Goal: Communication & Community: Answer question/provide support

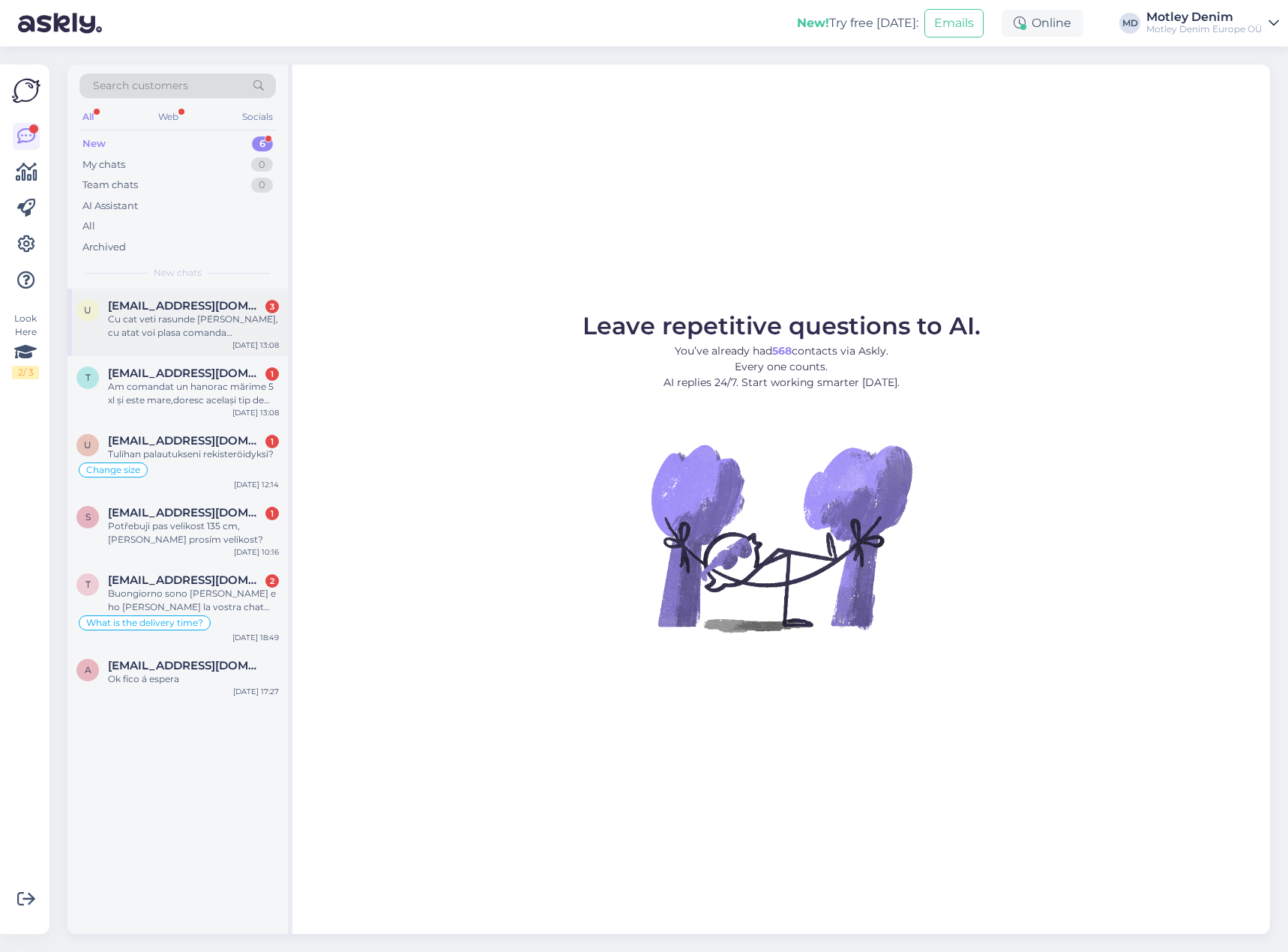
click at [197, 309] on span "[EMAIL_ADDRESS][DOMAIN_NAME]" at bounding box center [186, 306] width 156 height 14
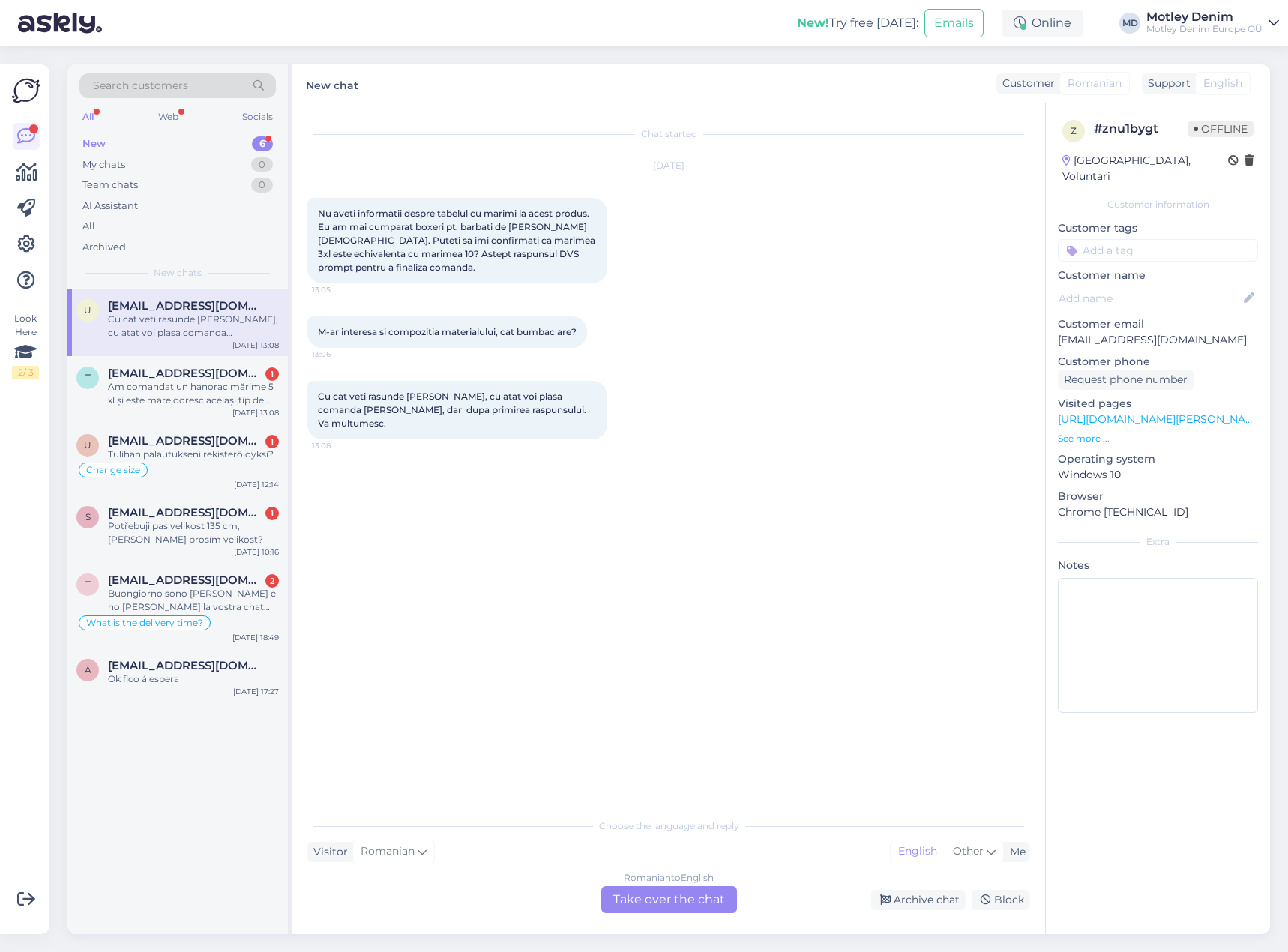
click at [673, 907] on div "Romanian to English Take over the chat" at bounding box center [669, 899] width 135 height 27
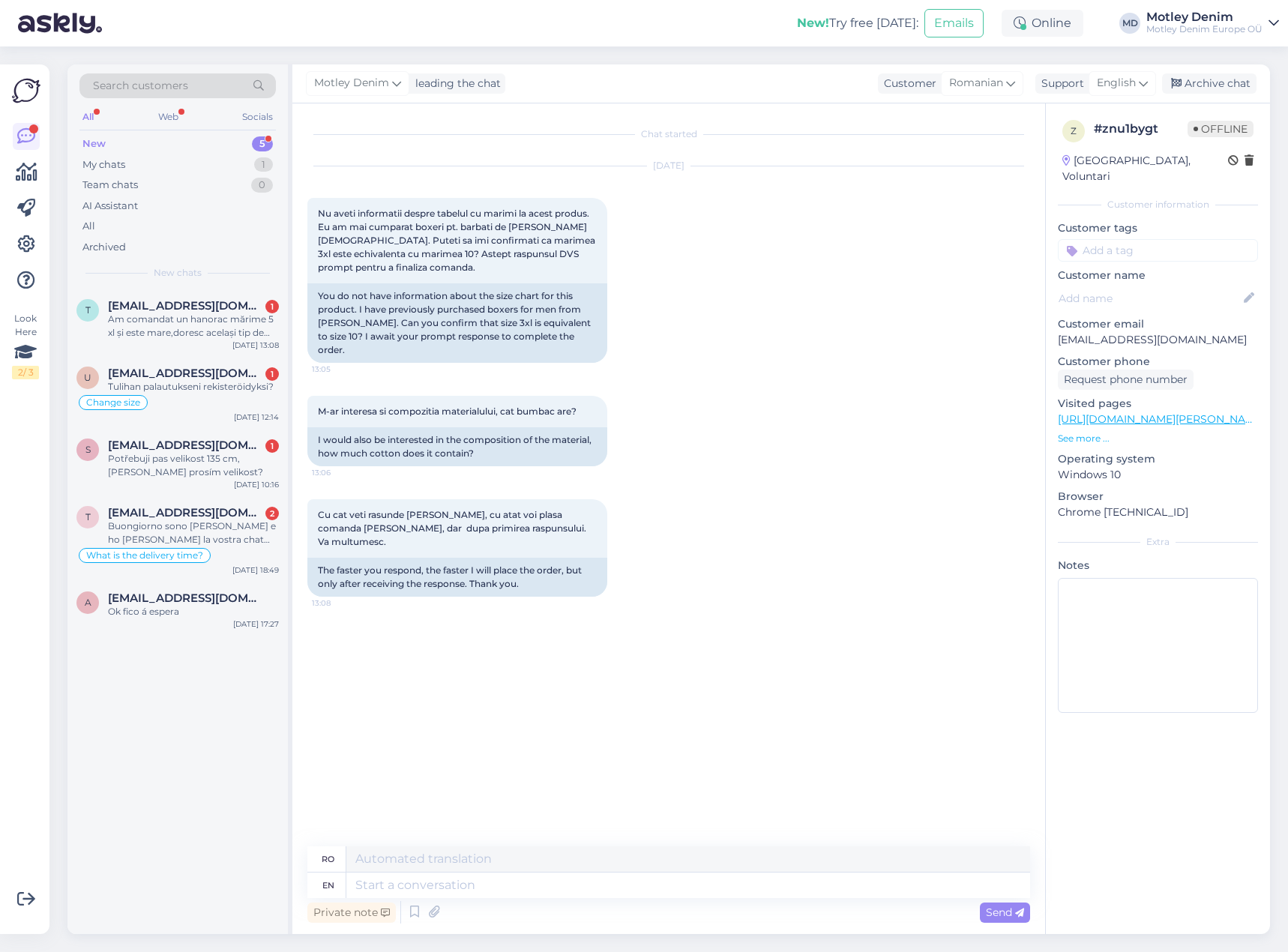
click at [426, 622] on div "Chat started [DATE] Nu aveti informatii despre tabelul cu marimi la acest produ…" at bounding box center [676, 475] width 736 height 714
click at [536, 895] on textarea at bounding box center [688, 885] width 684 height 26
type textarea "Hello"
type textarea "Buna ziua"
type textarea "We a"
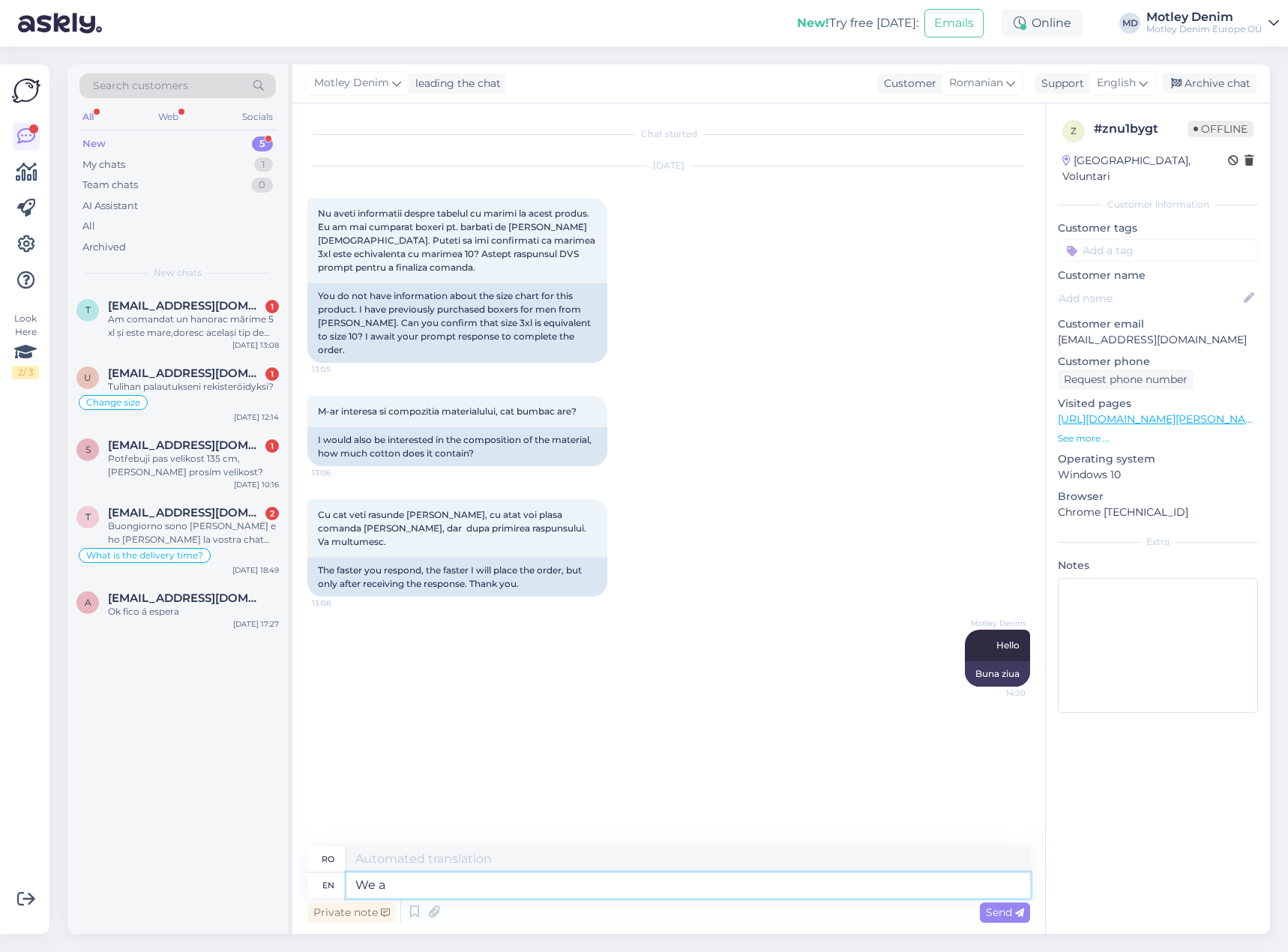
type textarea "Noi"
type textarea "We apolgoze f"
type textarea "Ne cerem scuze"
type textarea "We apolgoze for"
type textarea "Ne cerem scuze pentru"
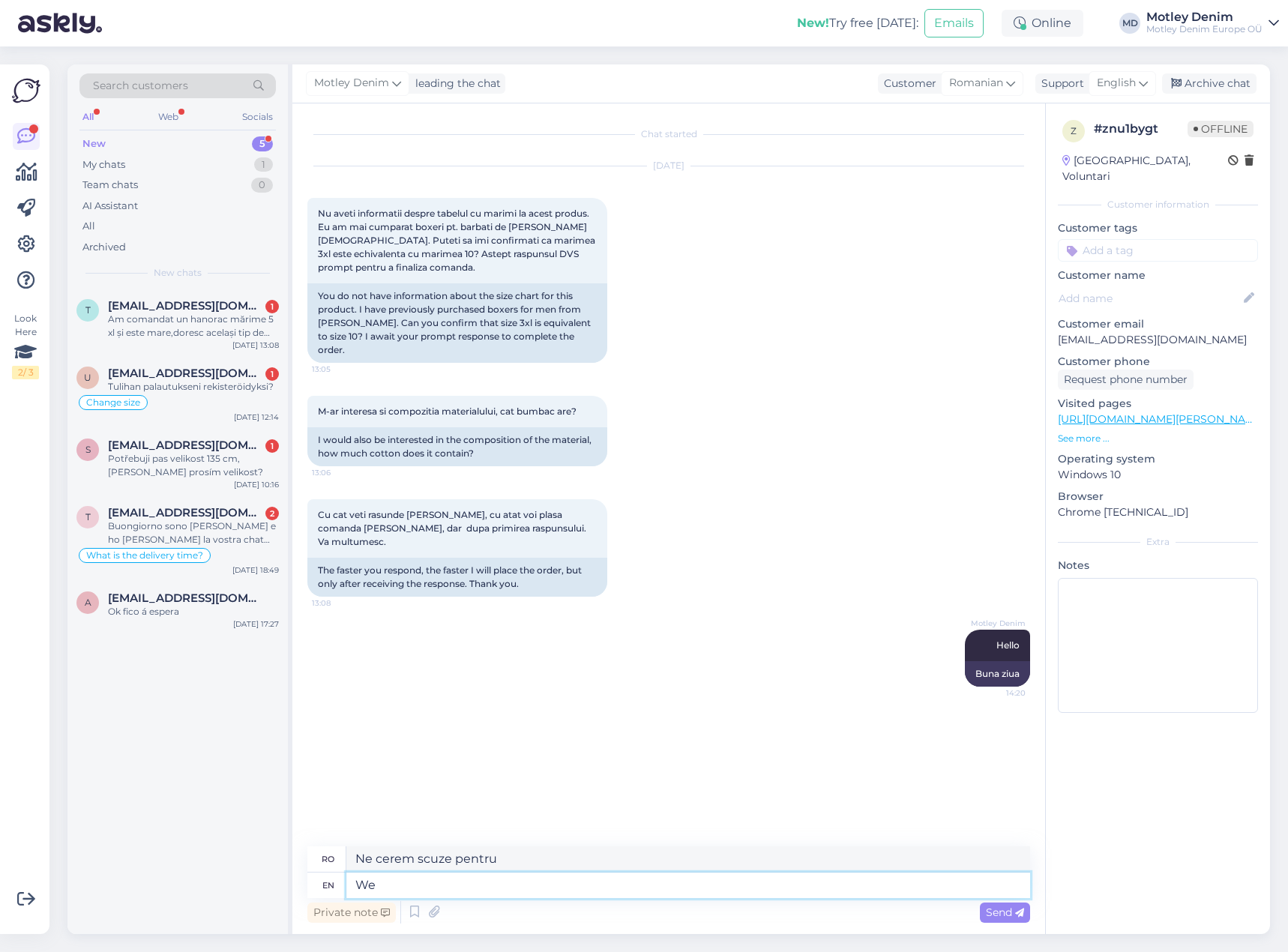
type textarea "We a"
type textarea "Noi"
type textarea "We apolog"
type textarea "Ne cerem scuze"
type textarea "We apologize for"
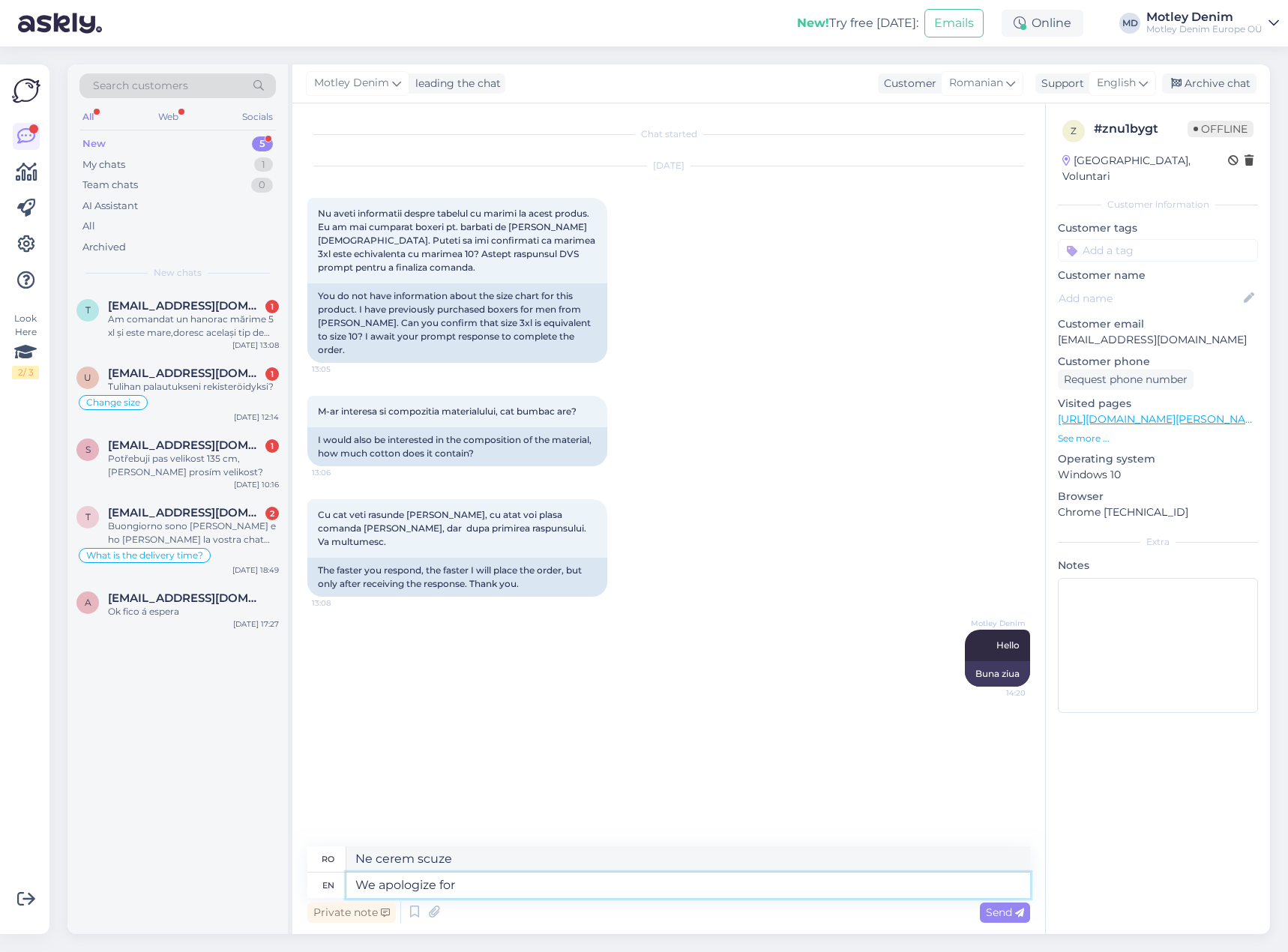
type textarea "Ne cerem scuze pentru"
type textarea "We apologize for late rep"
type textarea "Ne cerem scuze pentru întârzierea reprezentanților."
type textarea "We apologize for late reply."
type textarea "Ne cerem scuze pentru răspunsul întârziat."
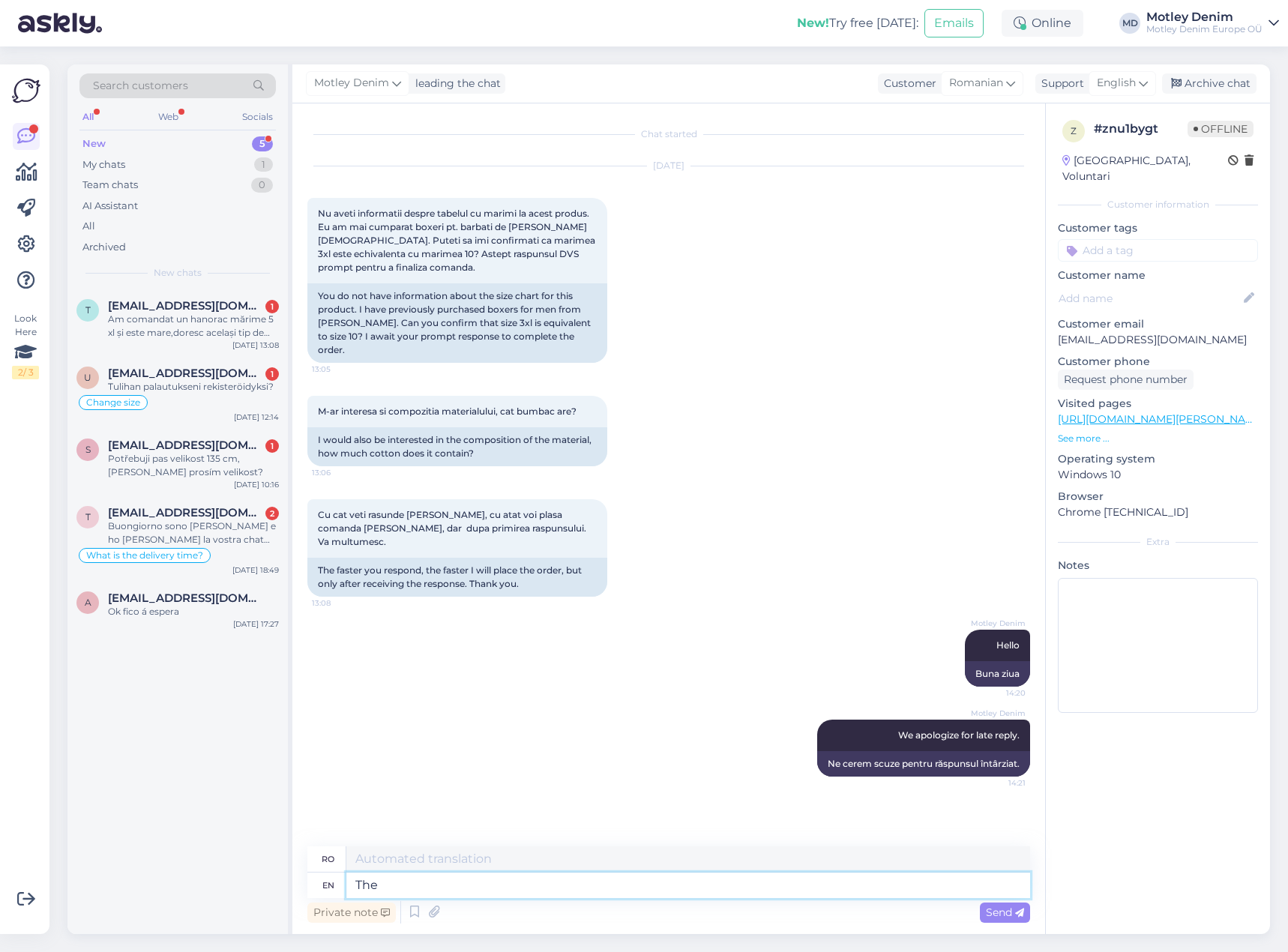
type textarea "The c"
type textarea "Cel/Cea/Cei/Cele"
type textarea "The chat f"
type textarea "Chatul"
type textarea "The chat function"
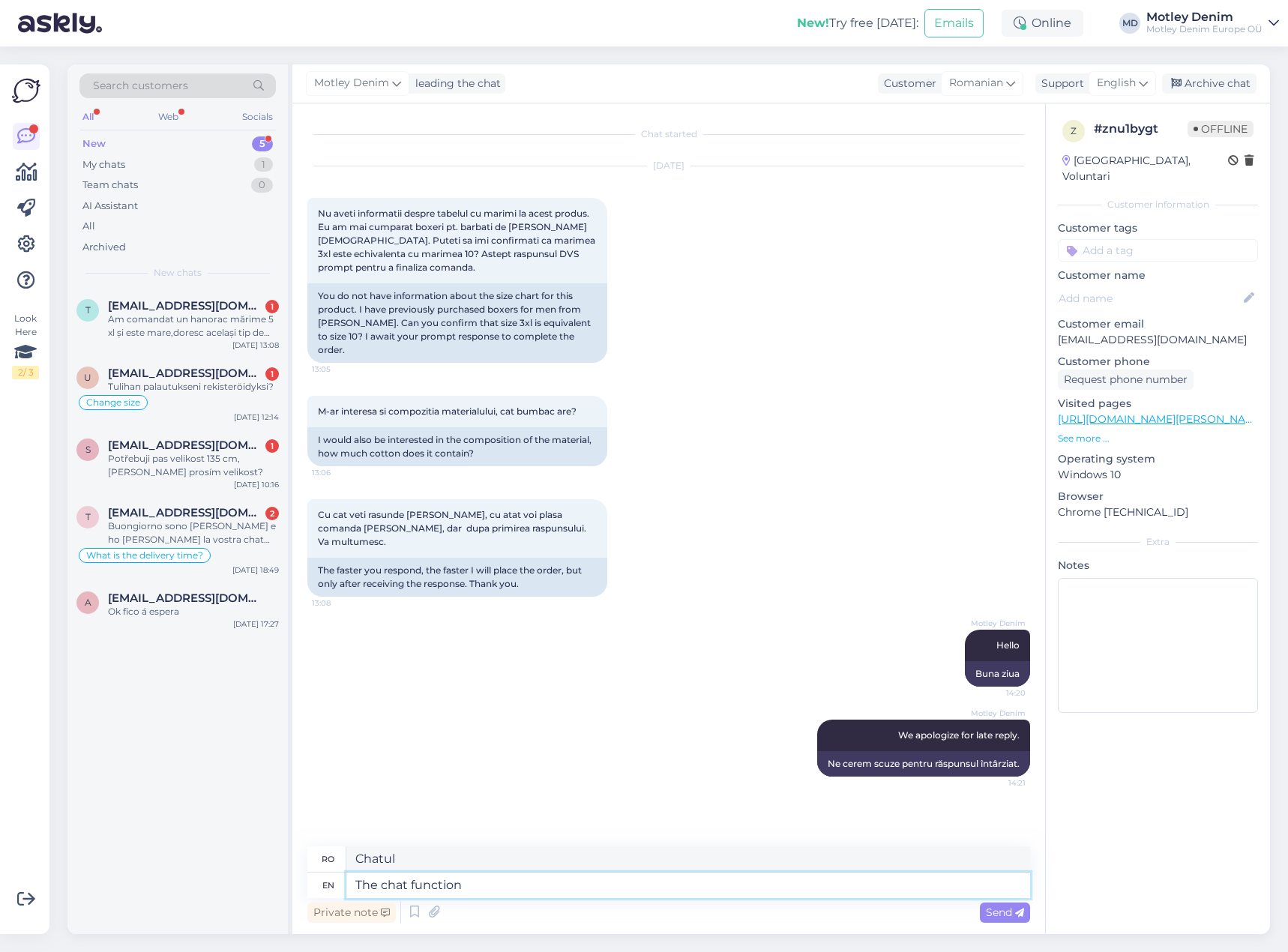
type textarea "Funcția de chat"
type textarea "The chat function is o"
type textarea "Funcția de chat este"
type textarea "The chat function is only m"
type textarea "Funcția de chat este doar m"
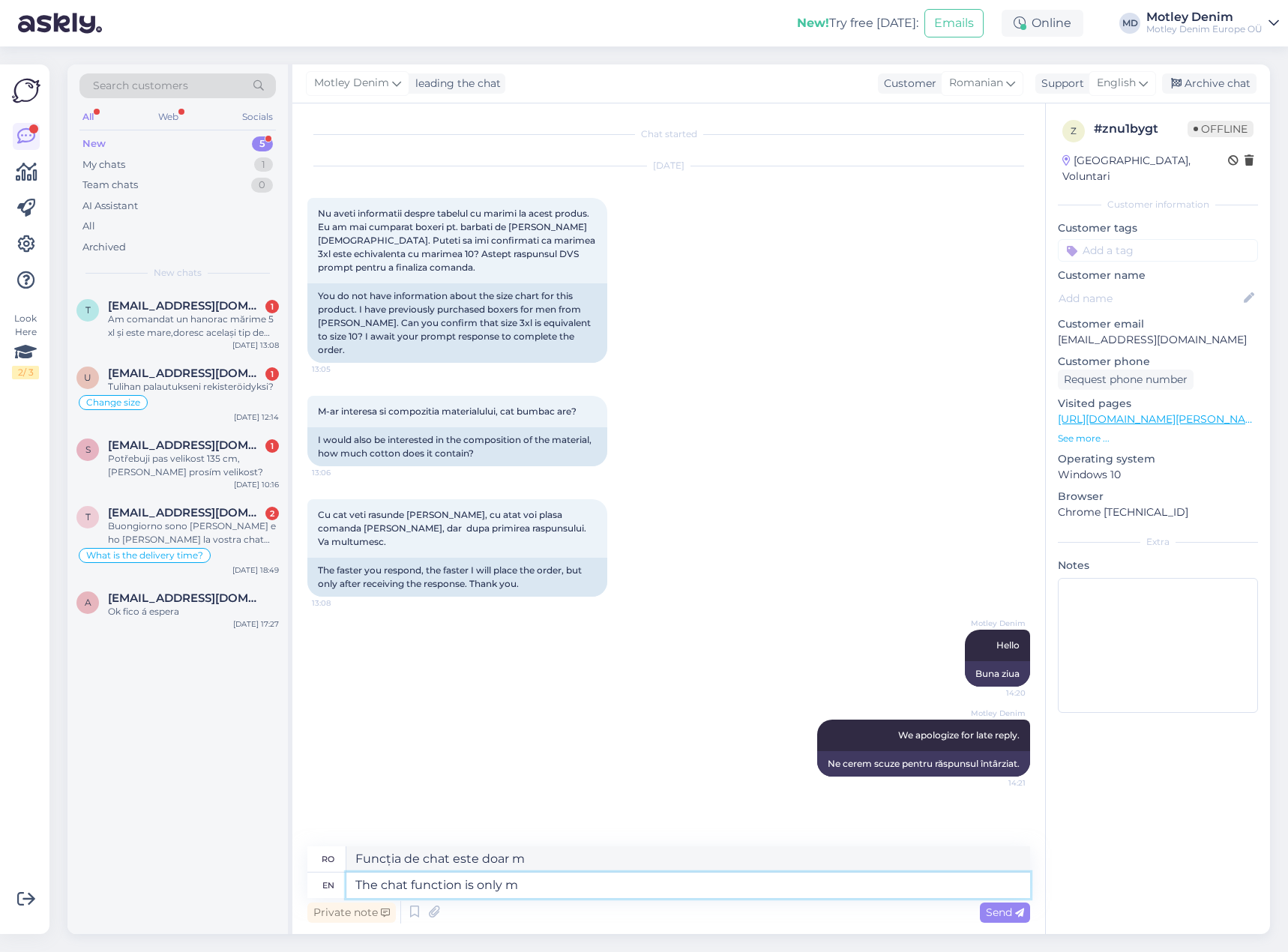
type textarea "The chat function is only"
type textarea "Funcția de chat este doar"
type textarea "The chat function is only using re"
type textarea "Funcția de chat folosește doar"
type textarea "The chat function is only using real"
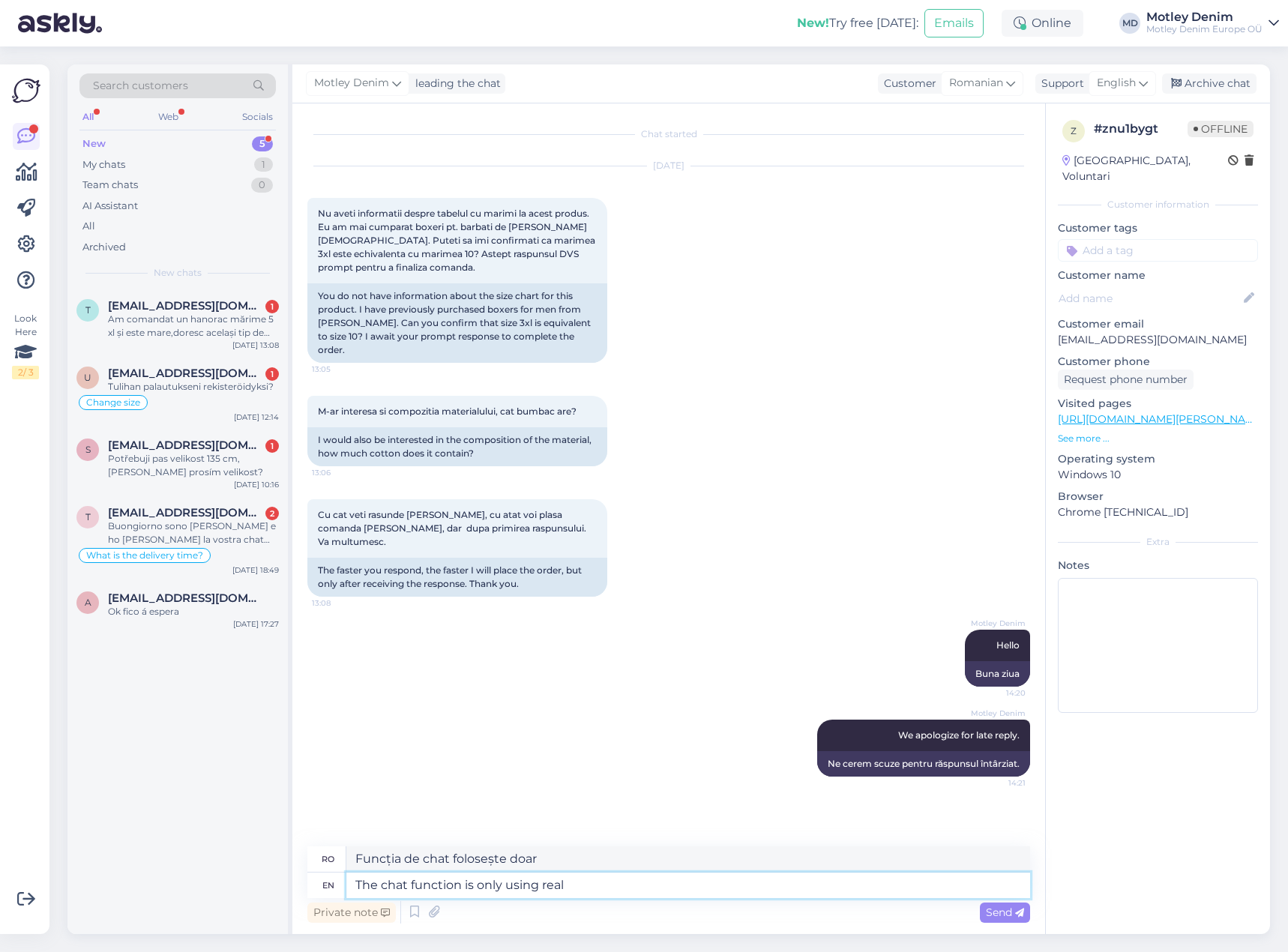
type textarea "Funcția de chat folosește doar informații [PERSON_NAME]"
type textarea "The chat function is only using real people"
type textarea "Funcția de chat folosește doar persoane [PERSON_NAME]"
type textarea "The chat function is only using real people and n"
type textarea "Funcția de chat folosește doar persoane [PERSON_NAME] și"
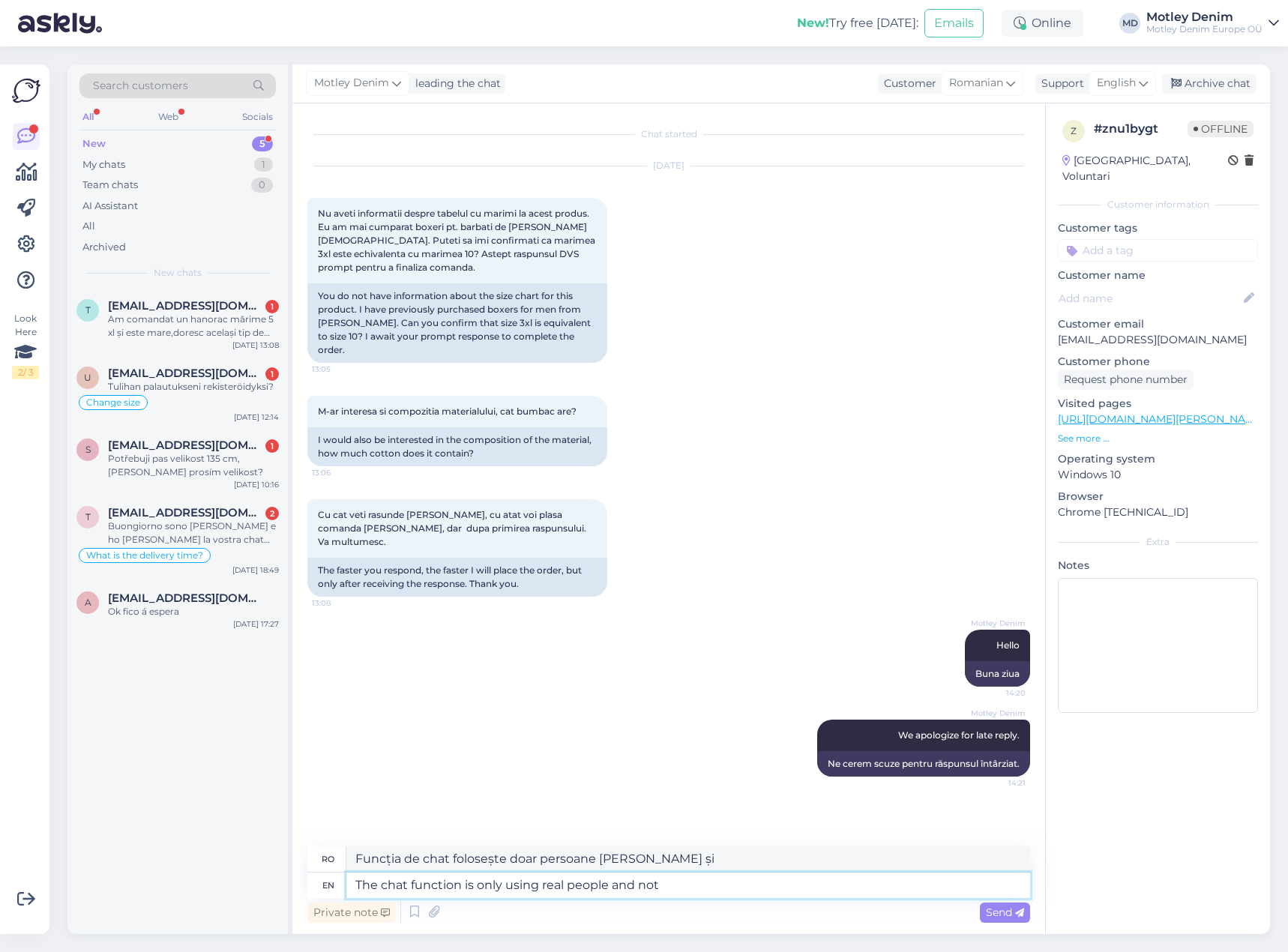
type textarea "The chat function is only using real people and not"
type textarea "Funcția de chat folosește doar persoane [PERSON_NAME] și nu"
type textarea "The chat function is only using real people and not bots a"
type textarea "Funcția de chat folosește doar persoane [PERSON_NAME], nu roboți."
type textarea "The chat function is only using real people and not bots and we"
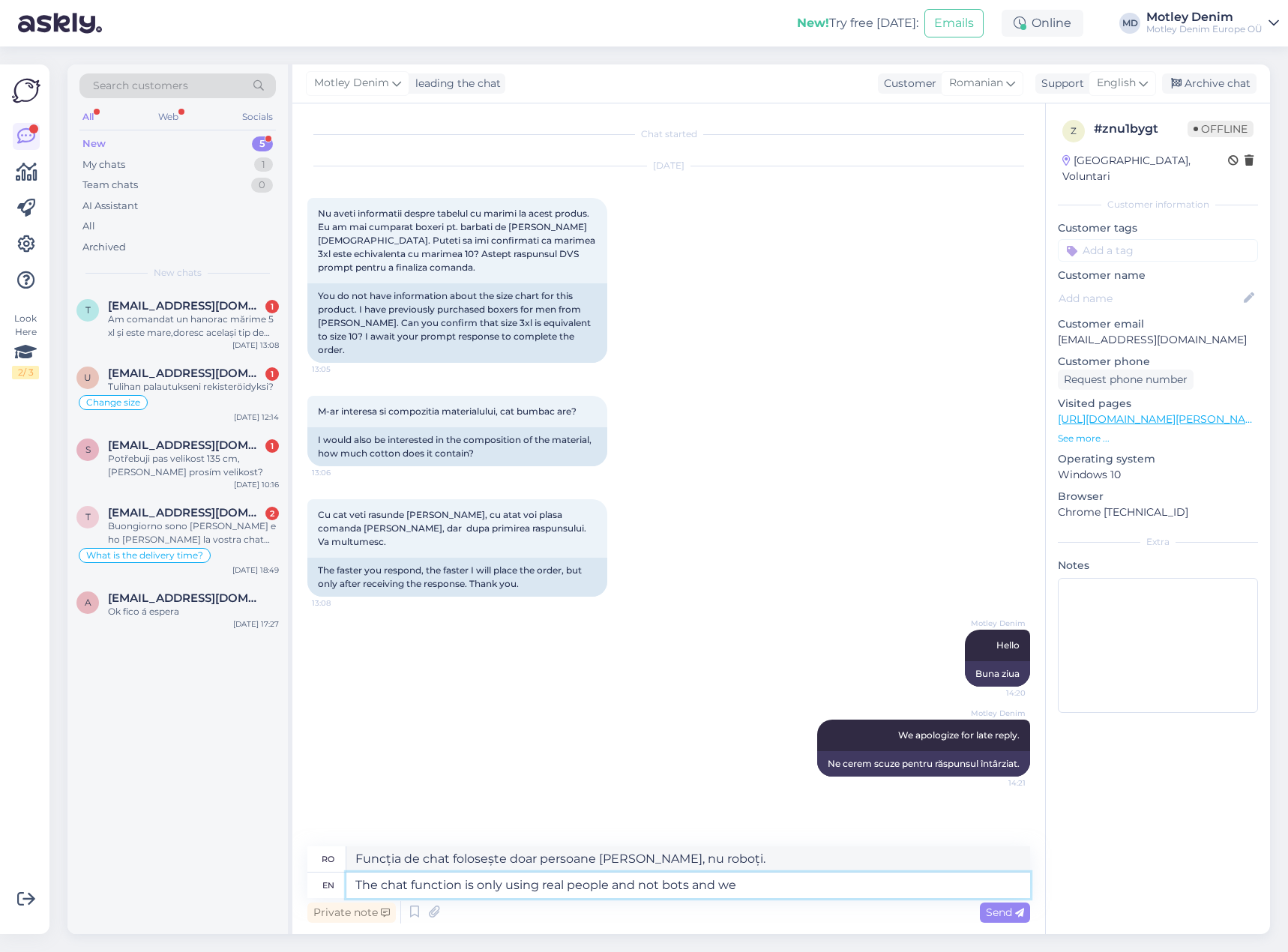
type textarea "Funcția de chat folosește doar persoane [PERSON_NAME] și nu roboți."
type textarea "The chat function is only using real people and not bots and we ar"
type textarea "Funcția de chat folosește doar persoane [PERSON_NAME] și nu roboți, iar noi"
type textarea "The chat function is only using real people and not bots and we are s"
type textarea "Funcția de chat folosește doar persoane [PERSON_NAME] și nu roboți, iar noi sun…"
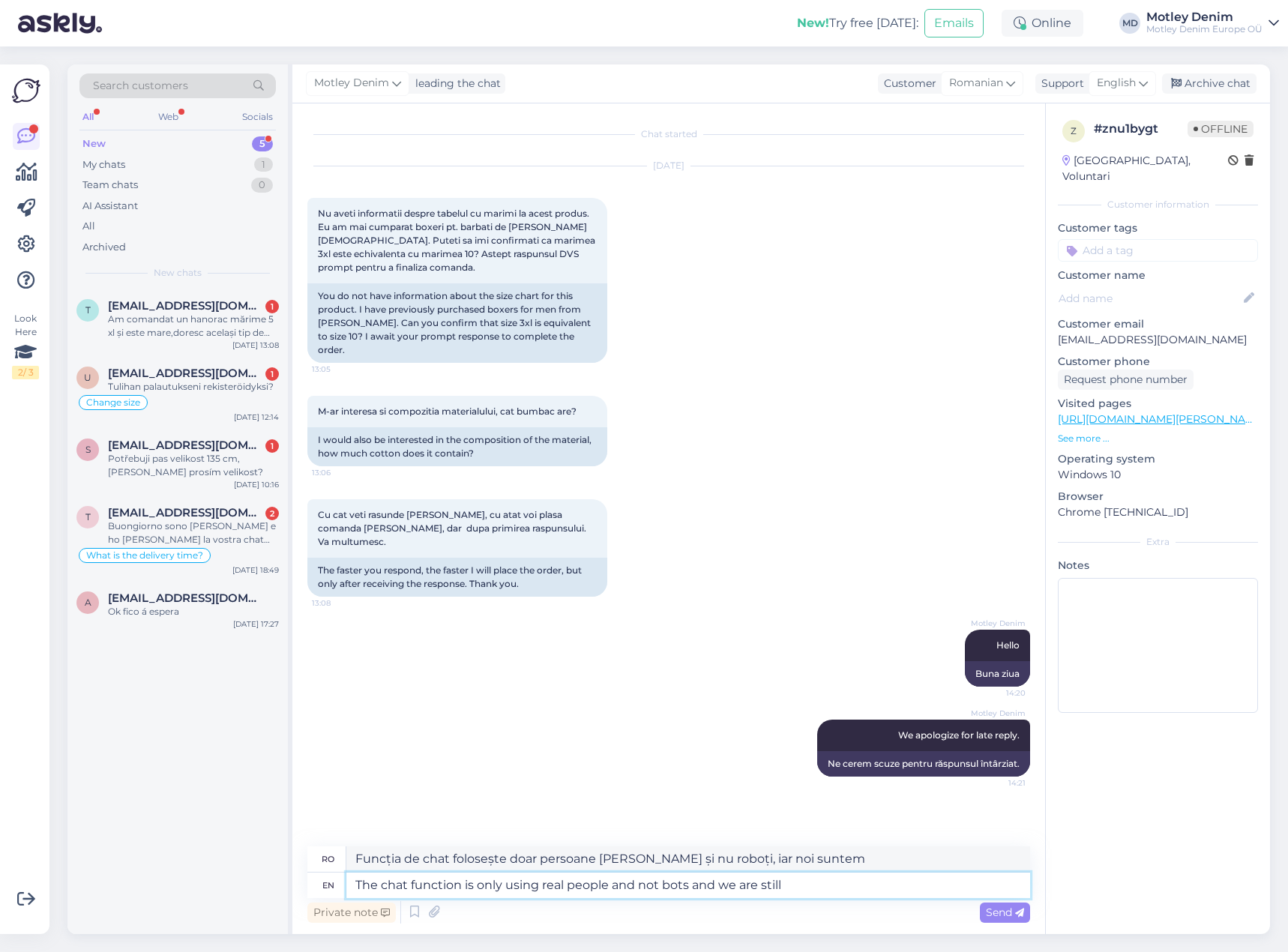
type textarea "The chat function is only using real people and not bots and we are still"
type textarea "Funcția de chat folosește doar persoane [PERSON_NAME] și nu roboți, iar noi înc…"
type textarea "The chat function is only using real people and not bots and we are still testi…"
type textarea "Funcția de chat folosește doar persoane [PERSON_NAME], nu roboți, și încă o tes…"
type textarea "The chat function is only using real people and not bots and we are still testi…"
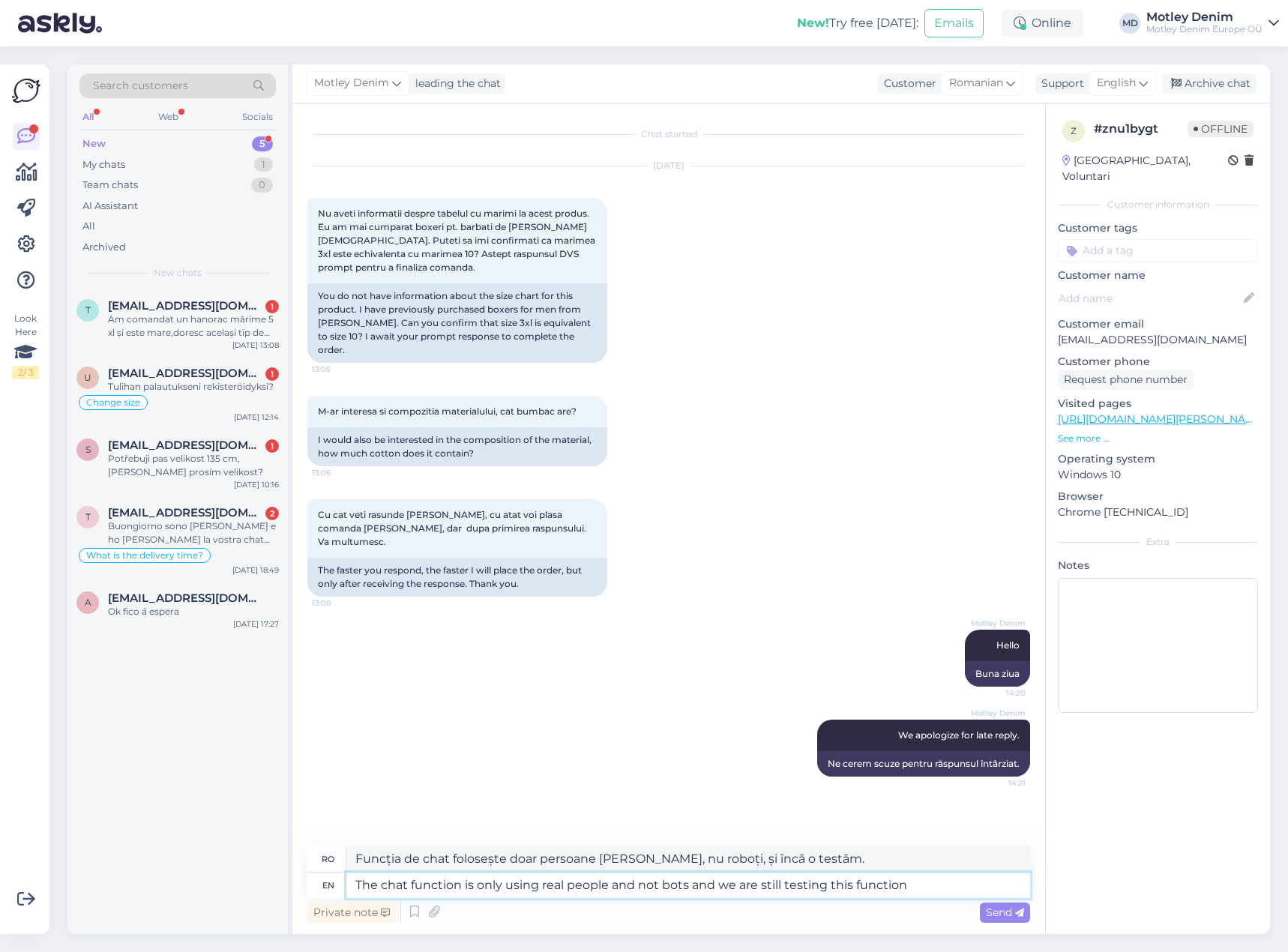
type textarea "Funcția de chat folosește doar persoane [PERSON_NAME], nu roboți, și încă testă…"
type textarea "The chat function is only using real people and not bots and we are still testi…"
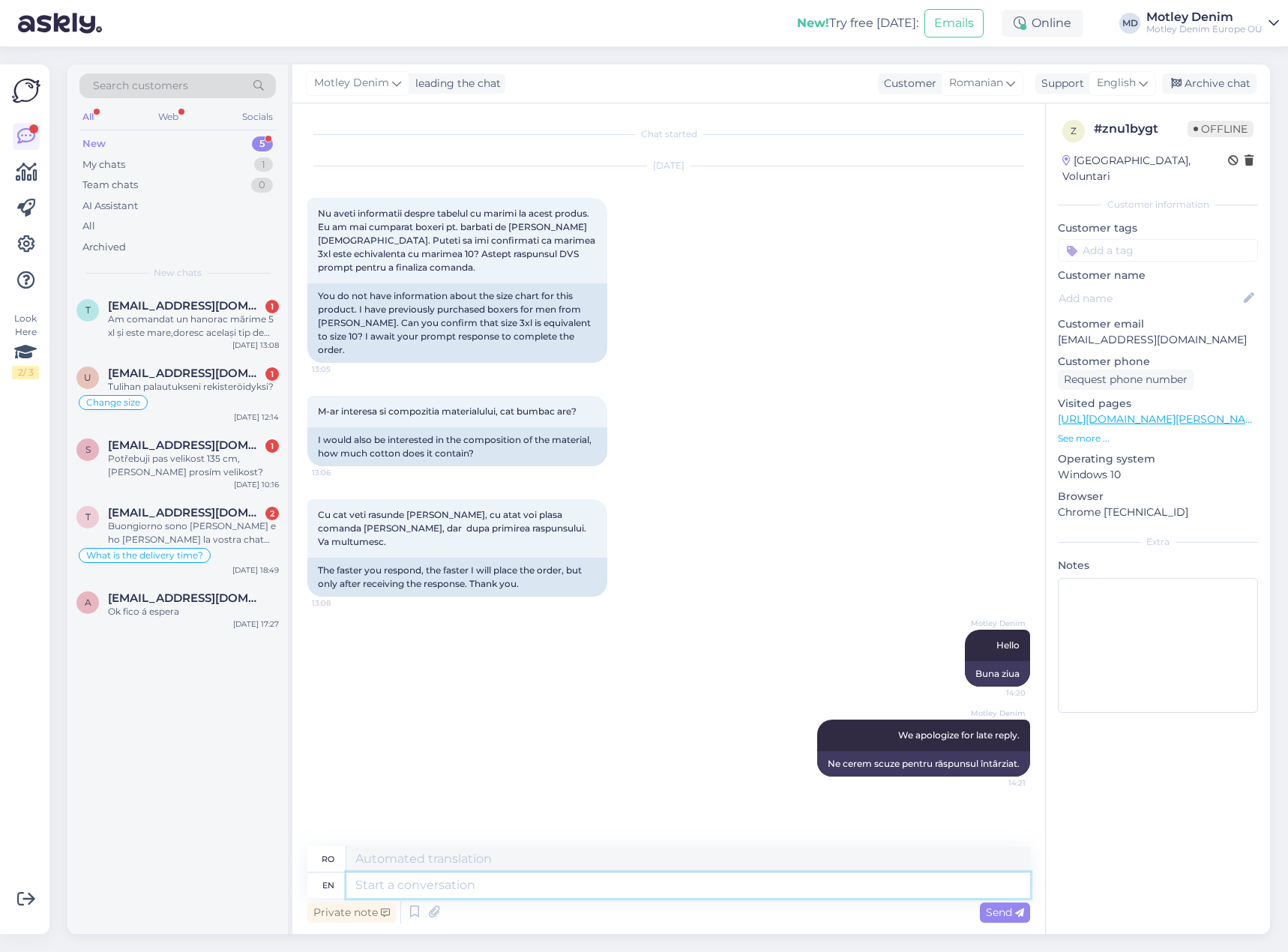
scroll to position [50, 0]
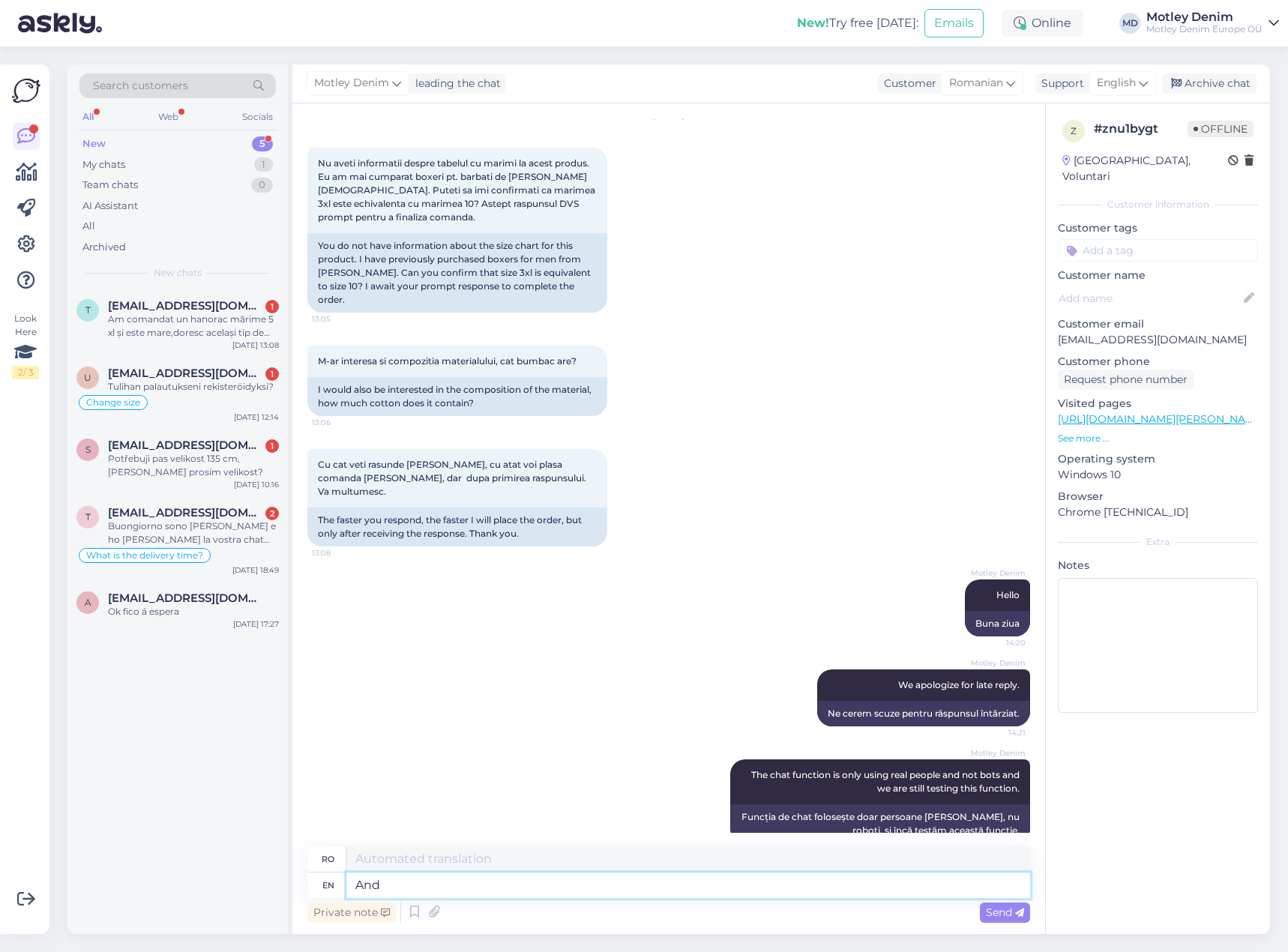
type textarea "And"
type textarea "Şi"
type textarea "And yes."
type textarea "Și da"
type textarea "And yes."
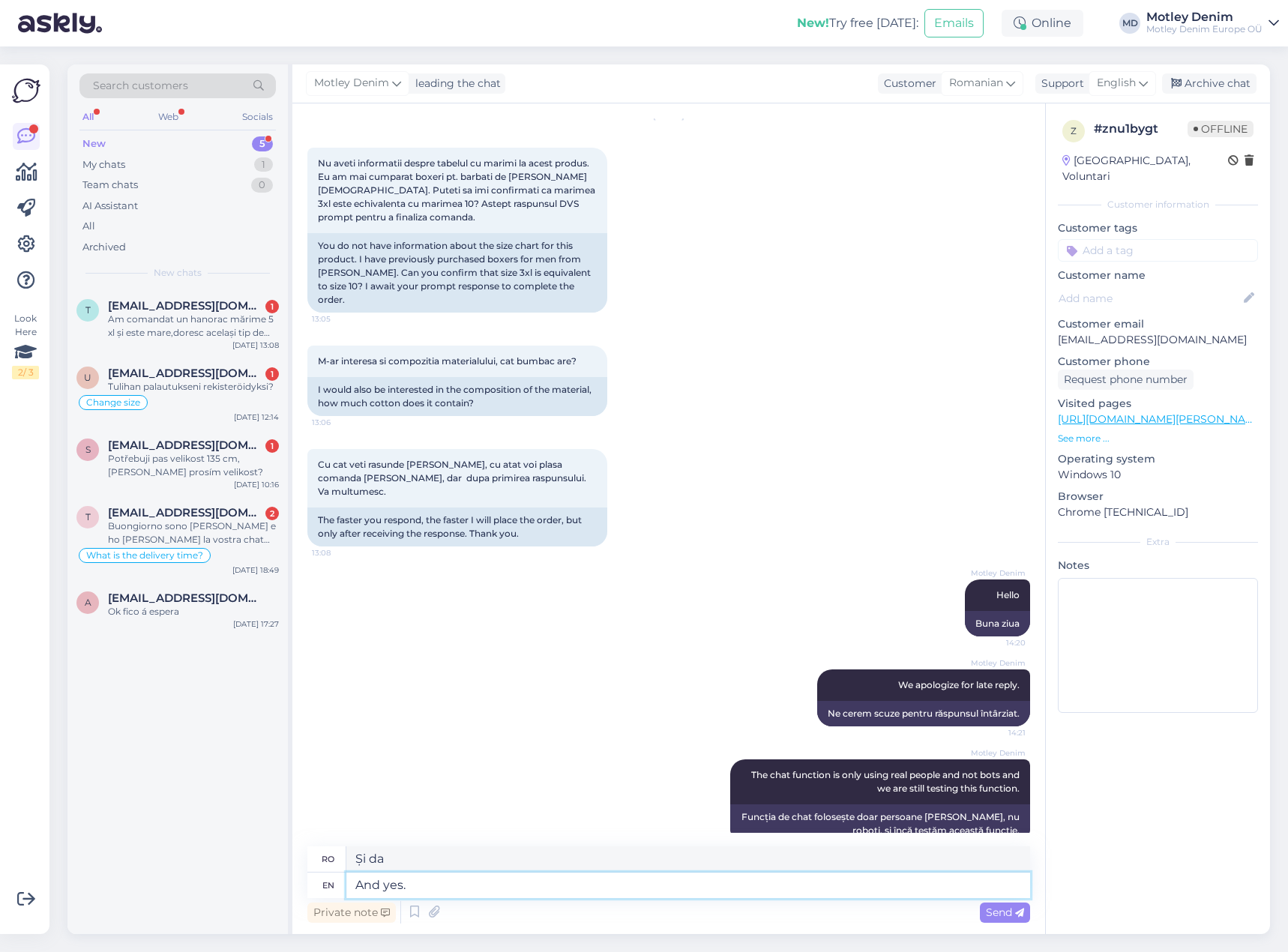
type textarea "Și da."
type textarea "And yes. 10 i"
type textarea "Și da. 10"
type textarea "And yes. 10 is"
type textarea "Și da. 10 este"
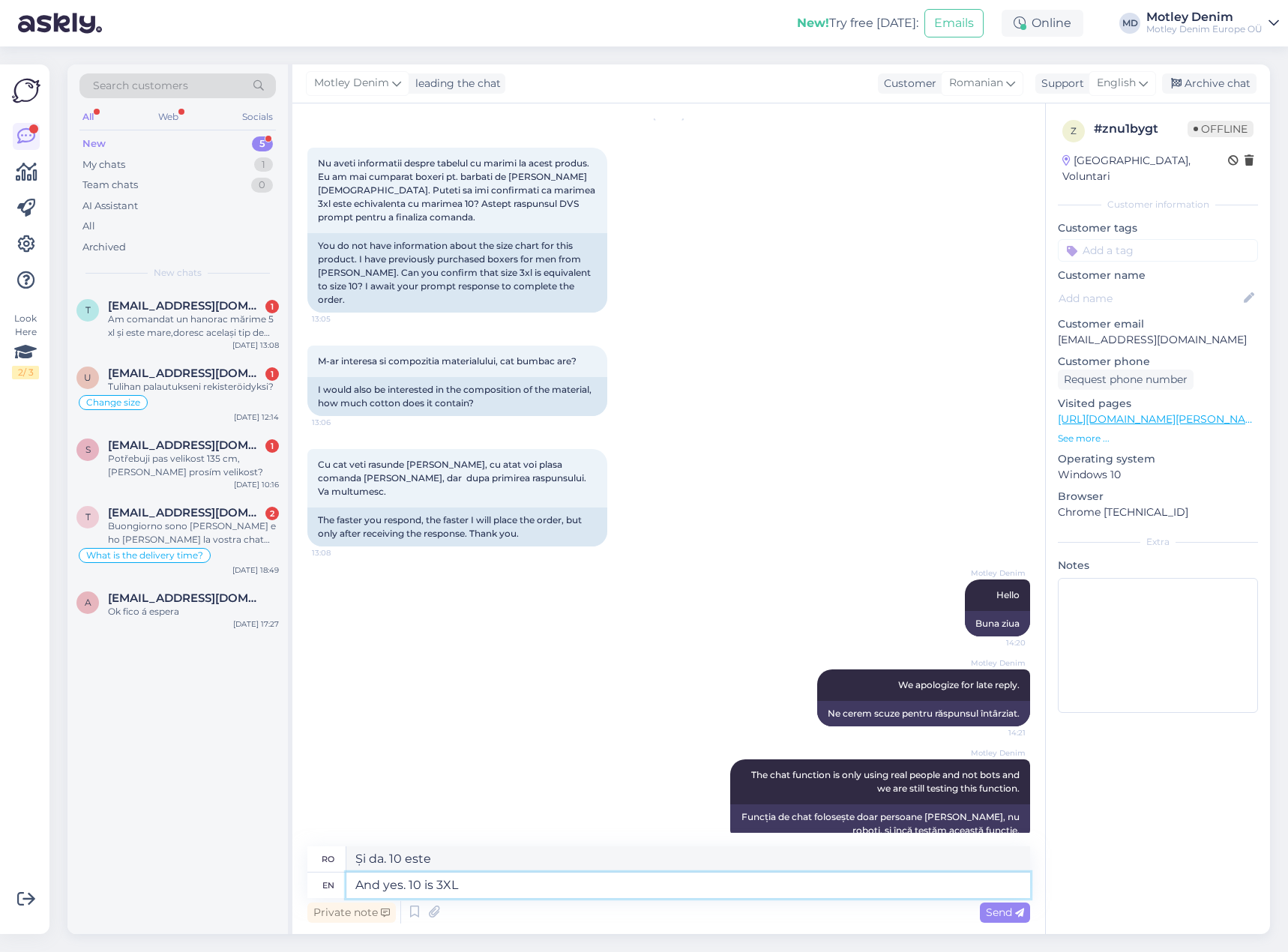
type textarea "And yes. 10 is 3XL."
type textarea "Și da. 10 este 3XL."
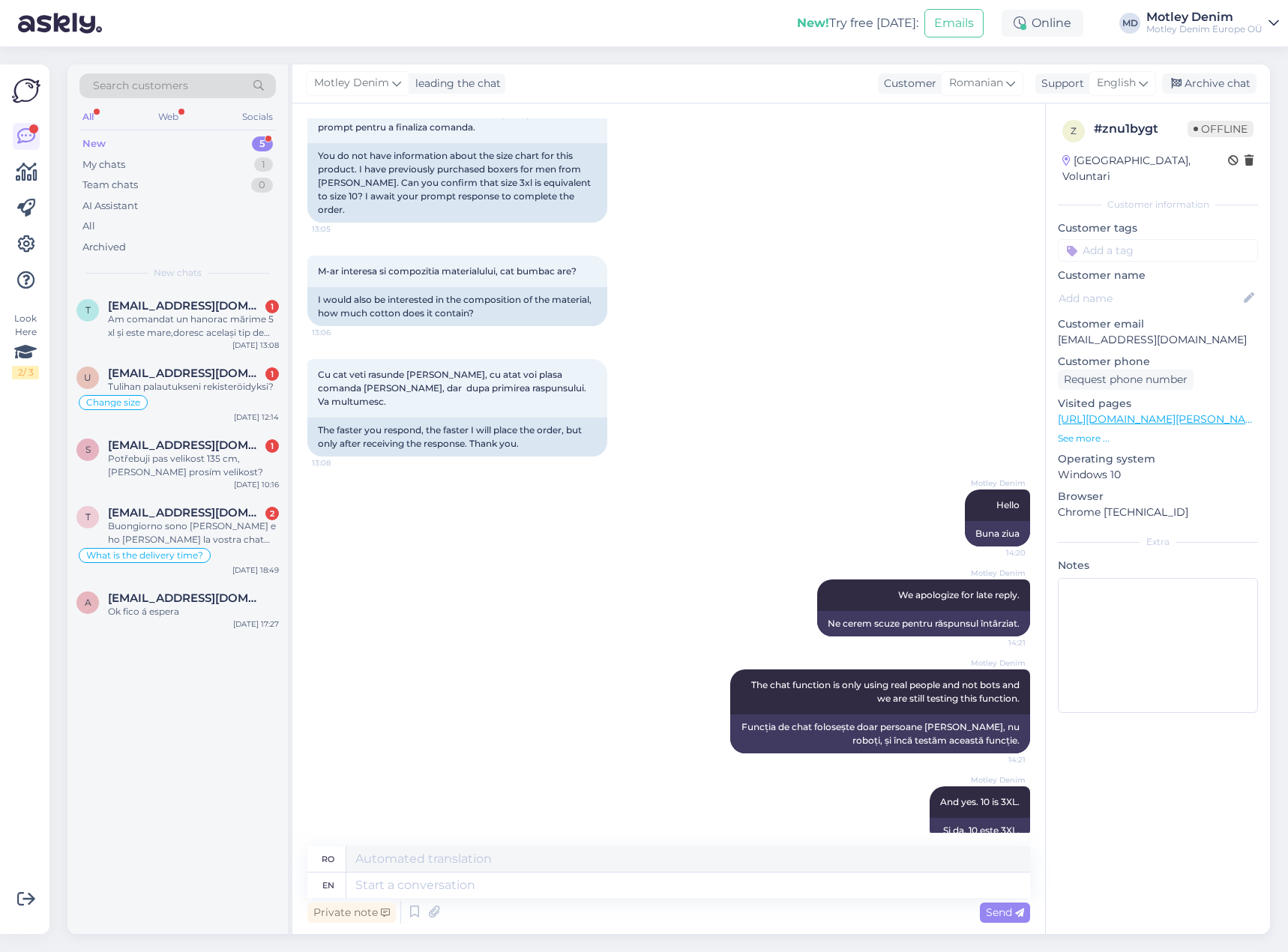
click at [1075, 432] on p "See more ..." at bounding box center [1158, 439] width 200 height 14
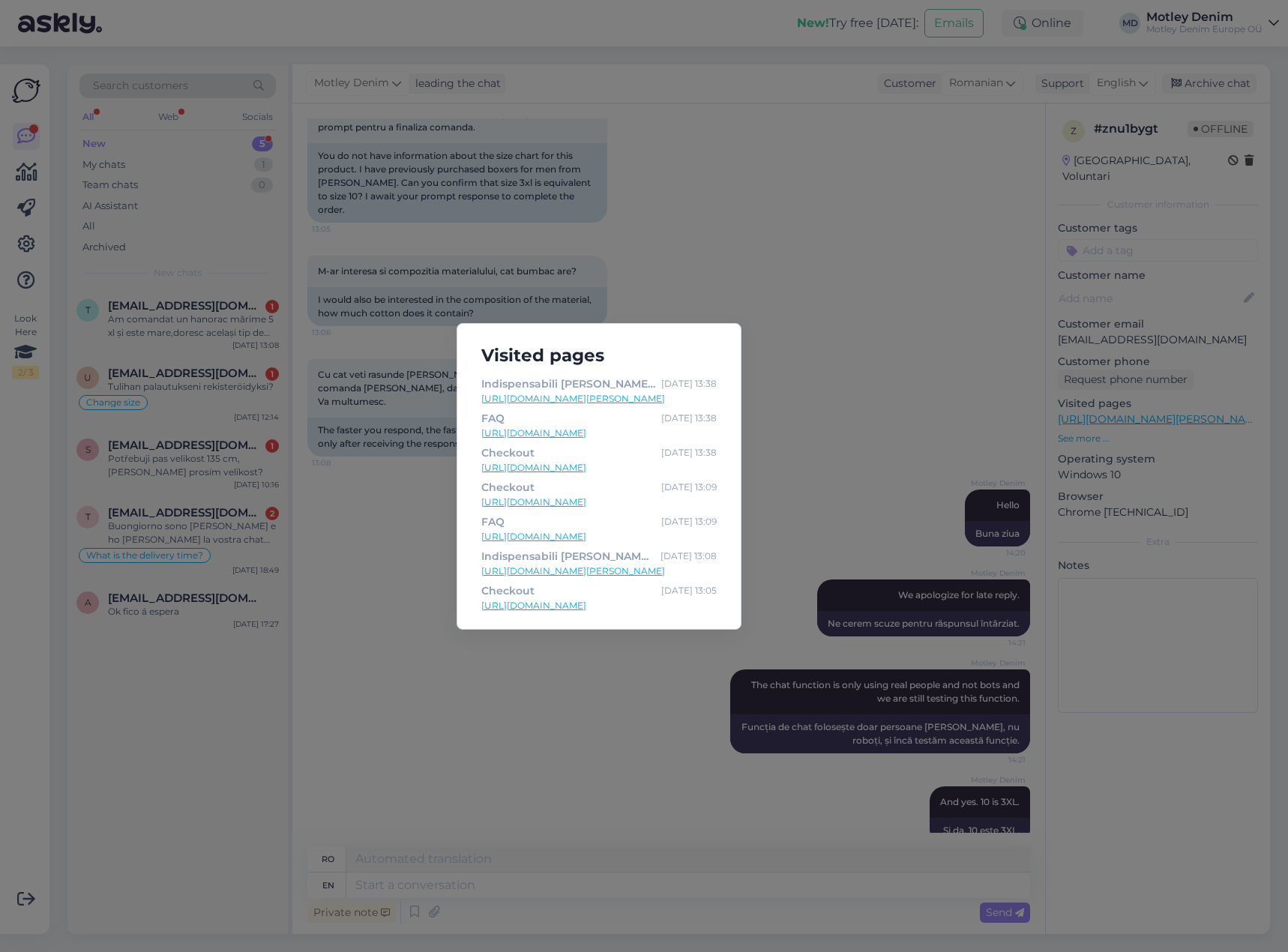
click at [803, 389] on div "Visited pages Indispensabili Adamo Jeans Thermal Long [PERSON_NAME] - [DOMAIN_N…" at bounding box center [644, 476] width 1288 height 952
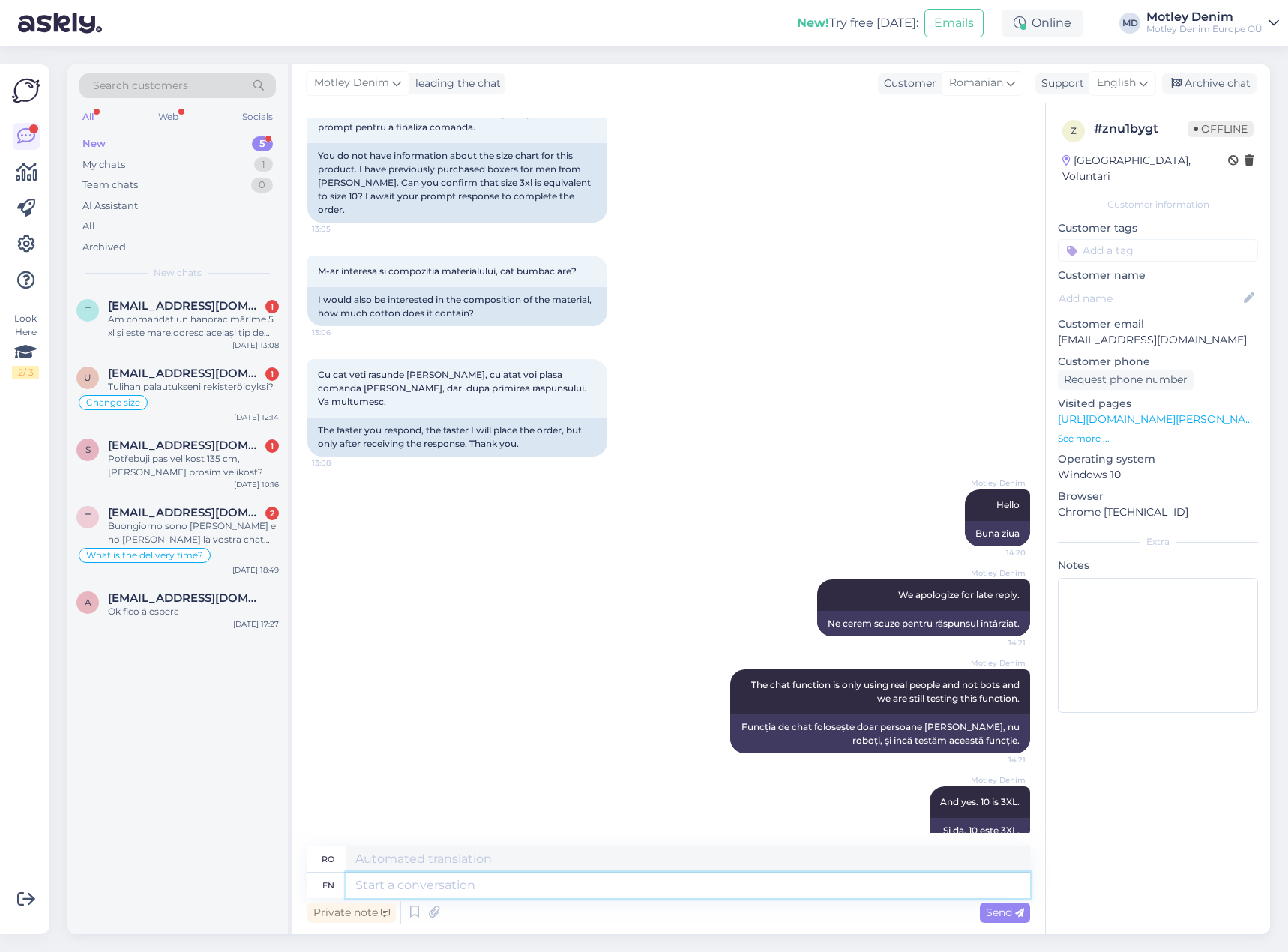
click at [701, 875] on textarea at bounding box center [688, 885] width 684 height 26
click at [703, 886] on textarea at bounding box center [688, 885] width 684 height 26
type textarea "If"
type textarea "Dacă"
type textarea "I"
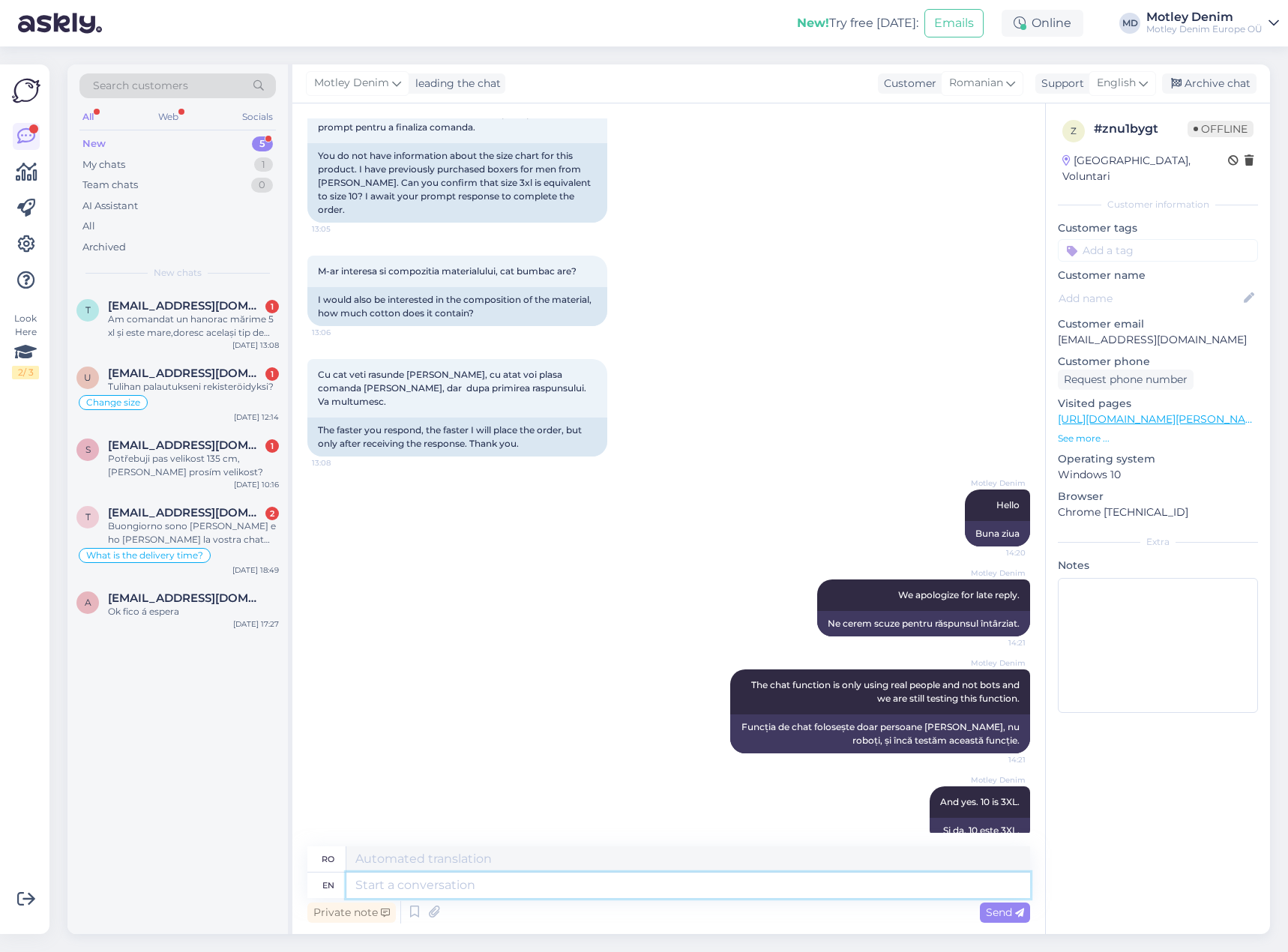
click at [615, 884] on textarea at bounding box center [688, 885] width 684 height 26
type textarea "H"
type textarea "The"
type textarea "Cel/Cea/Cei/Cele"
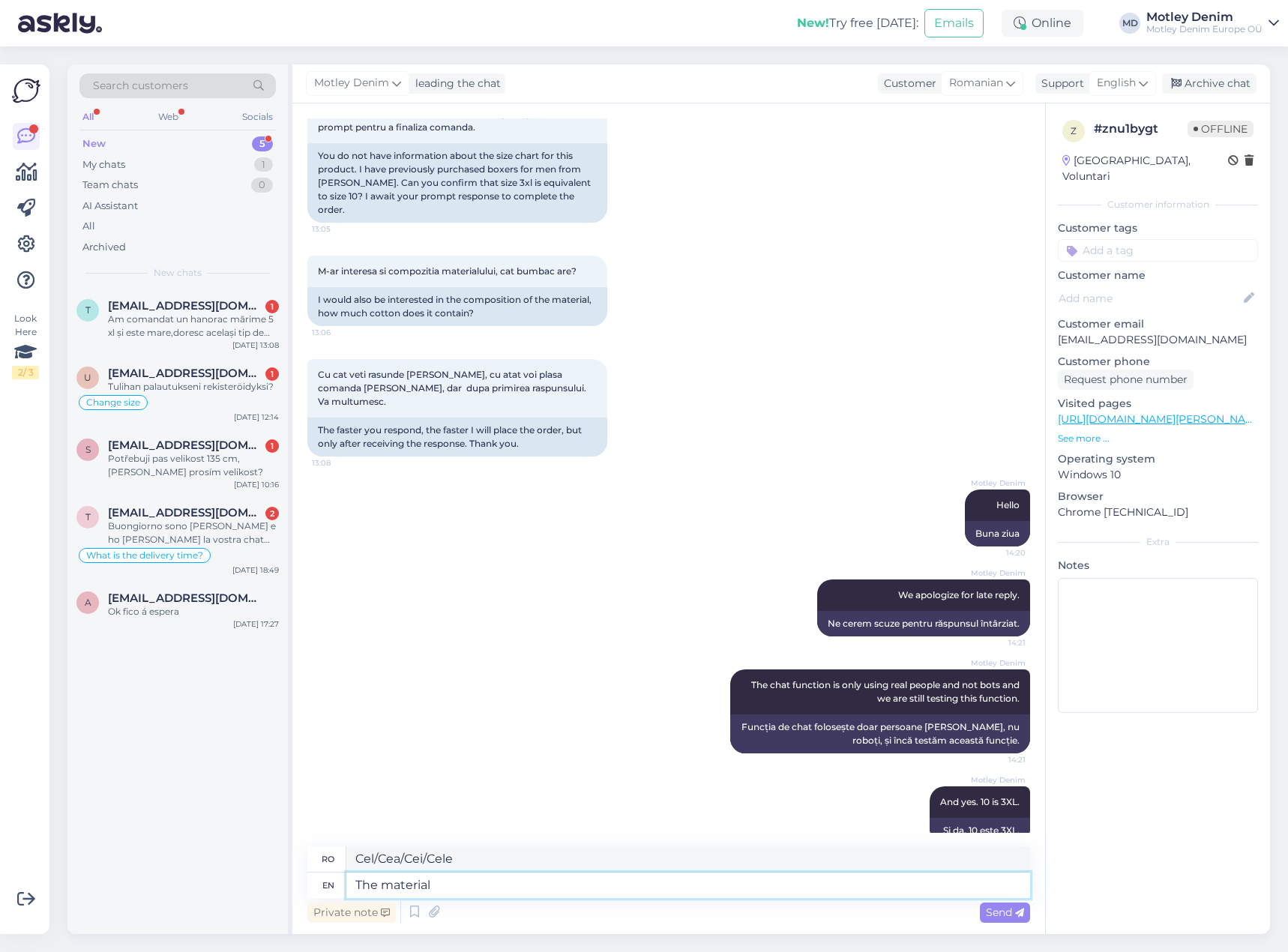
type textarea "The material"
type textarea "Materialul"
type textarea "The material can d"
type textarea "Materialul poate"
type textarea "The material can differ"
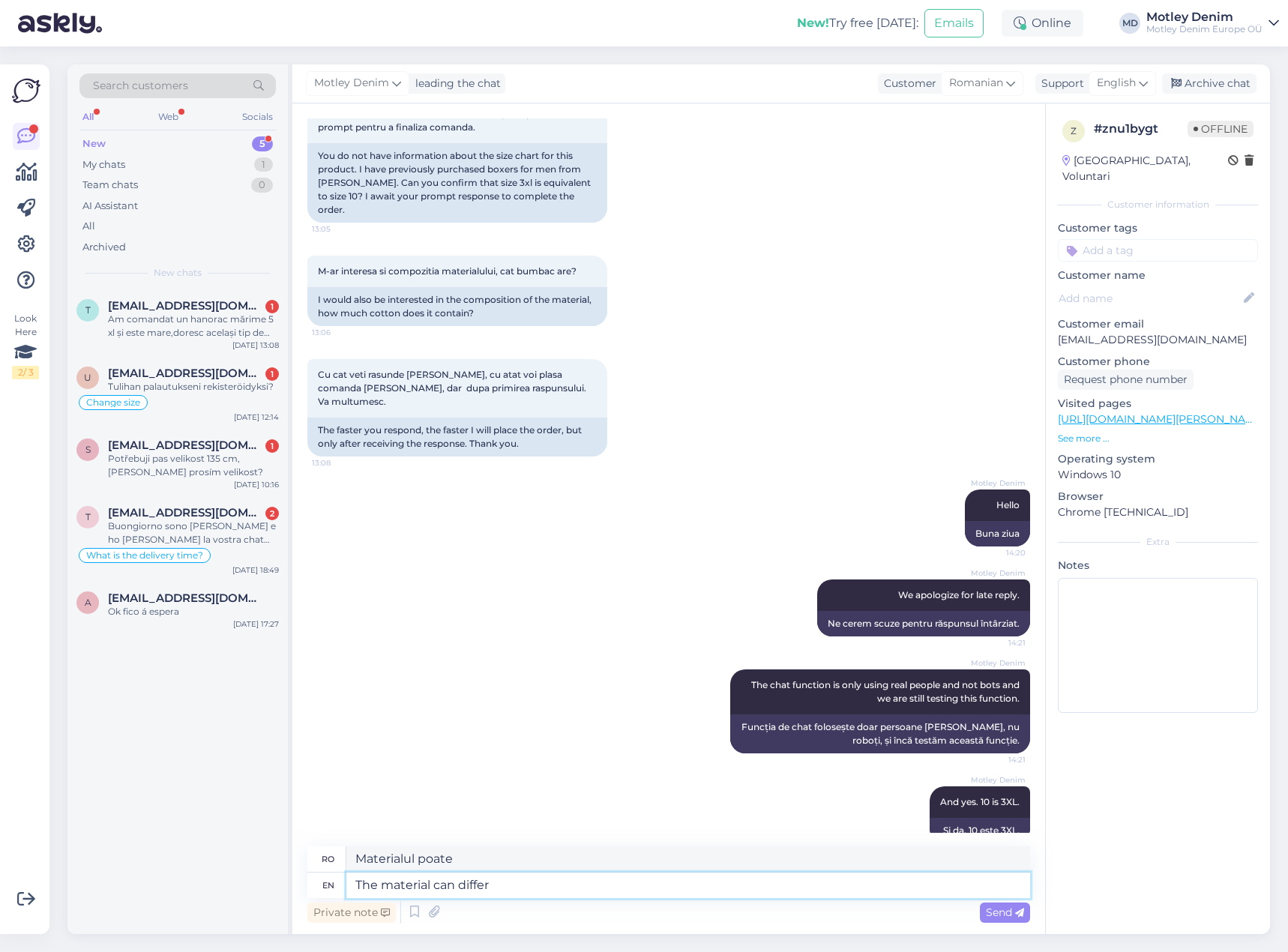
type textarea "Materialul poate diferi"
type textarea "The material can differ per p"
type textarea "Materialul poate diferi în funcție de"
type textarea "The material can differ per product. C"
type textarea "Materialul poate diferi în funcție de produs."
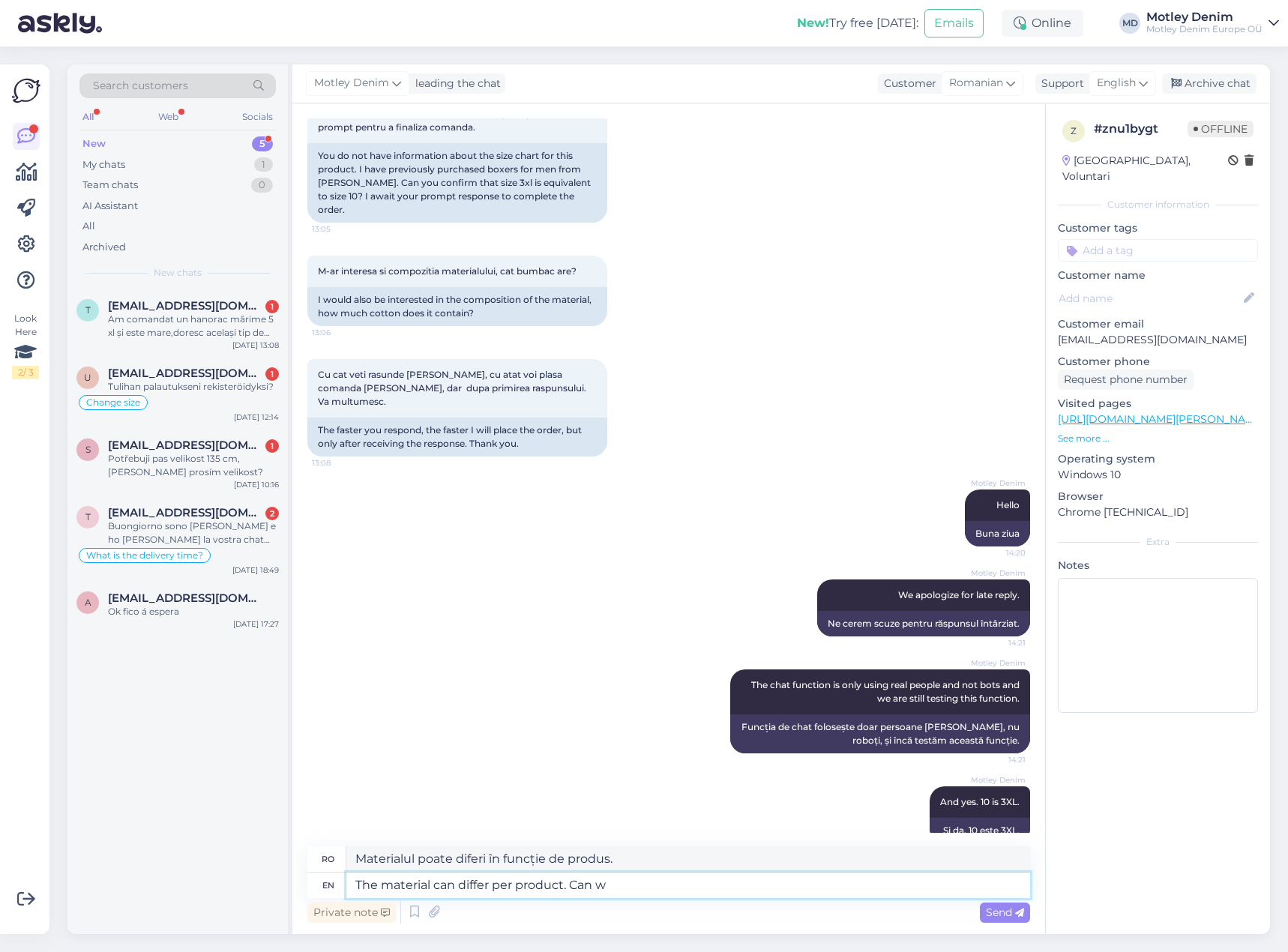
type textarea "The material can differ per product. Can we"
type textarea "Materialul poate diferi în funcție de produs. Poate"
type textarea "The material can differ per product. Can we as"
type textarea "Materialul poate diferi în funcție de produs. Putem"
type textarea "The material can differ per product. Can we ask"
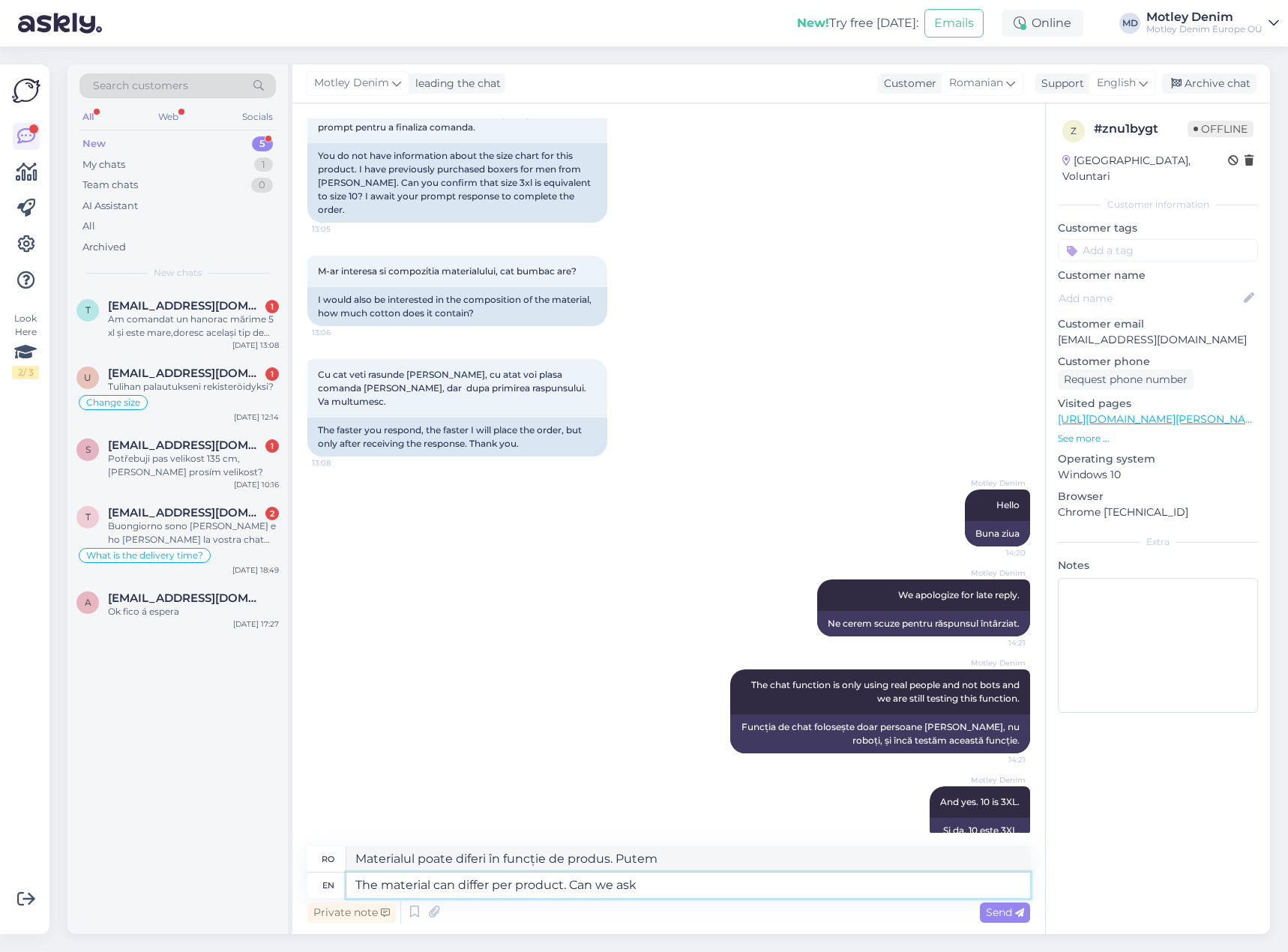
type textarea "Materialul poate diferi în funcție de produs. Putem întreba"
type textarea "The material can differ per product. Can we ask wha"
type textarea "Materialul poate diferi în funcție de produs. Putem întreba ce"
type textarea "The material can differ per product. Can we ask what product"
type textarea "Materialul poate diferi în funcție de produs. Putem întreba ce produs"
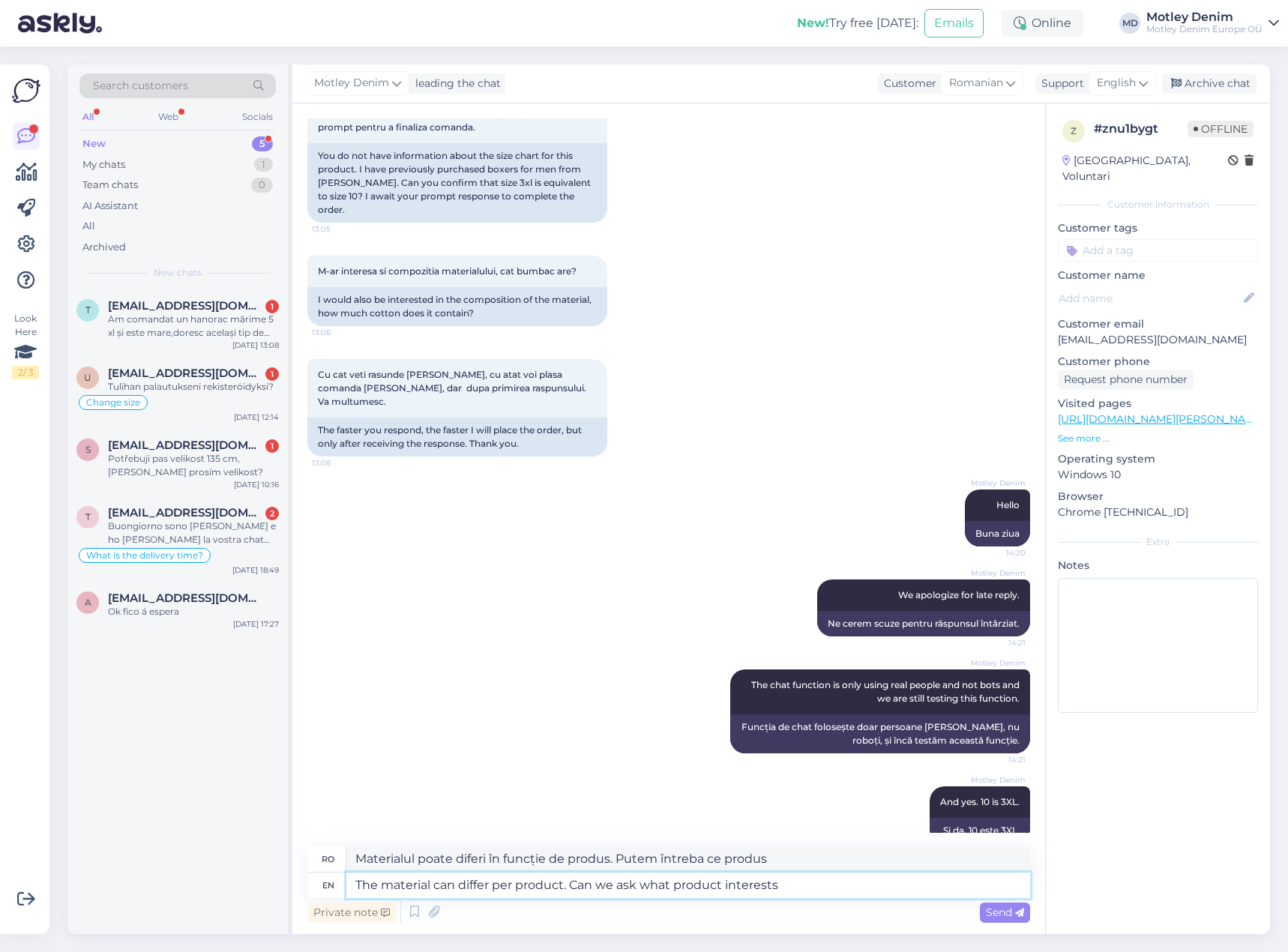
type textarea "The material can differ per product. Can we ask what product interests"
type textarea "Materialul poate diferi în funcție de produs. Putem întreba ce produs ne intere…"
type textarea "The material can differ per product. Can we ask what product interests you?"
type textarea "Materialul poate diferi în funcție de produs. Putem să vă întrebăm ce produs vă…"
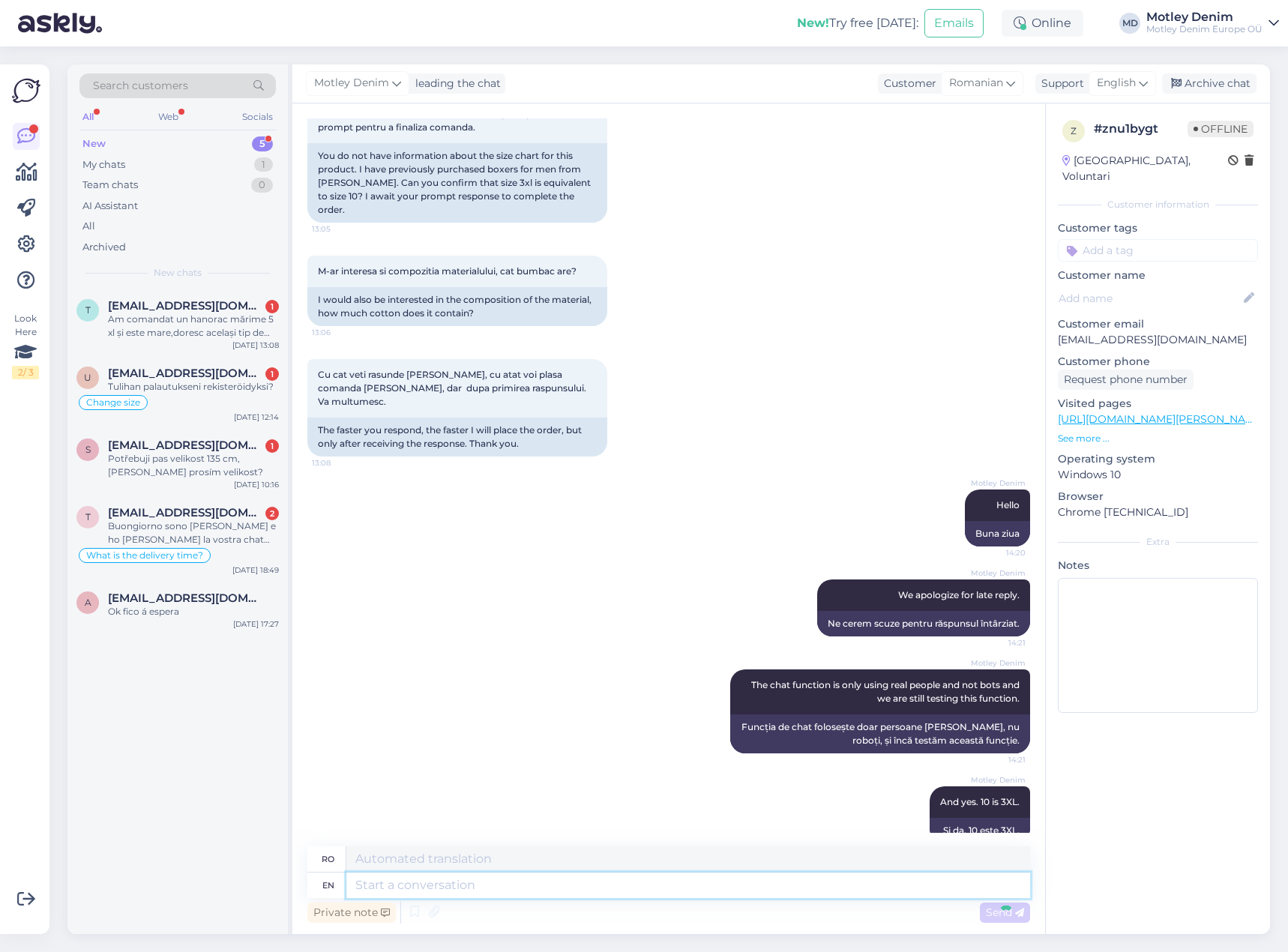
scroll to position [257, 0]
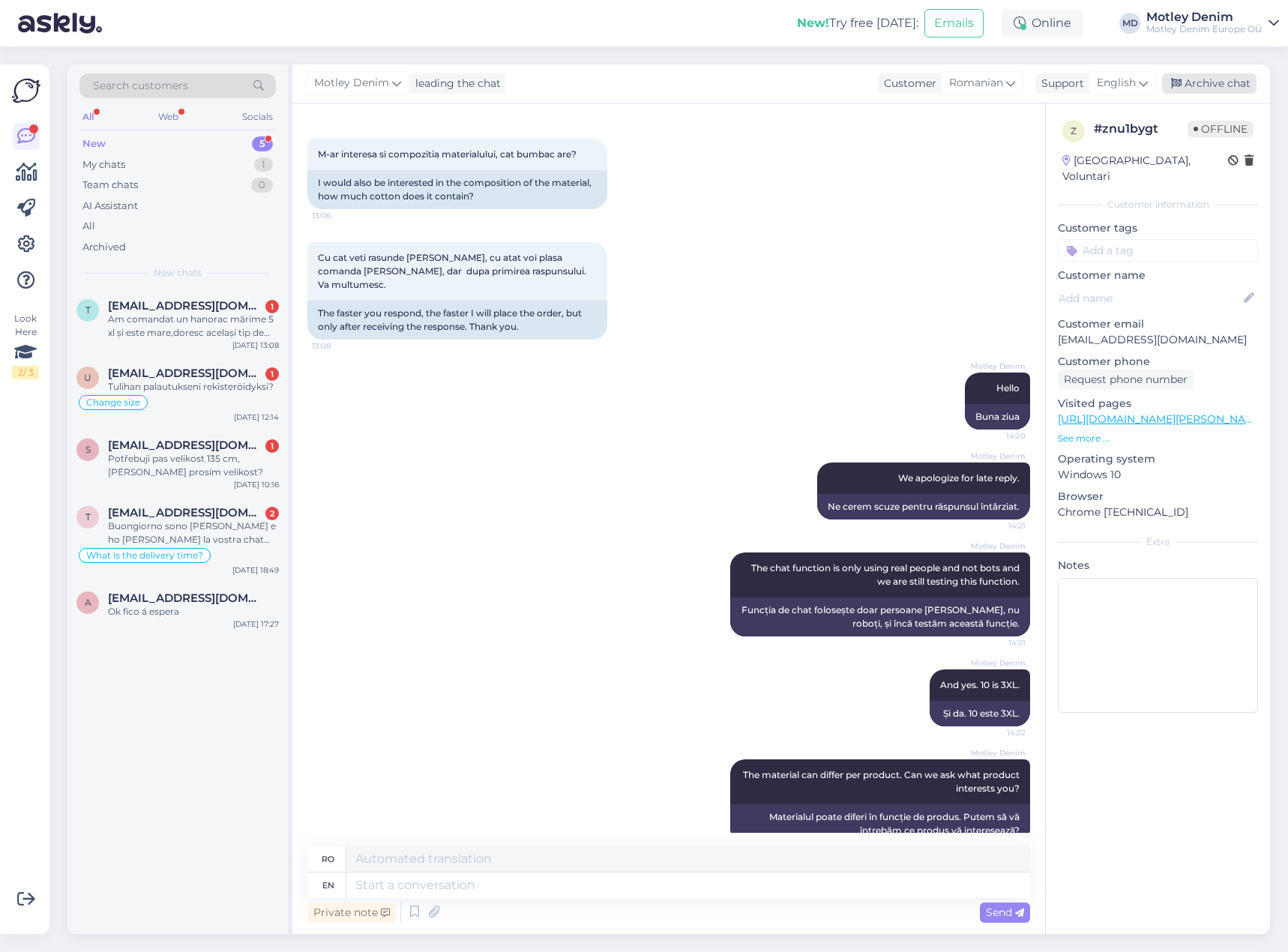
click at [1231, 86] on div "Archive chat" at bounding box center [1209, 83] width 95 height 20
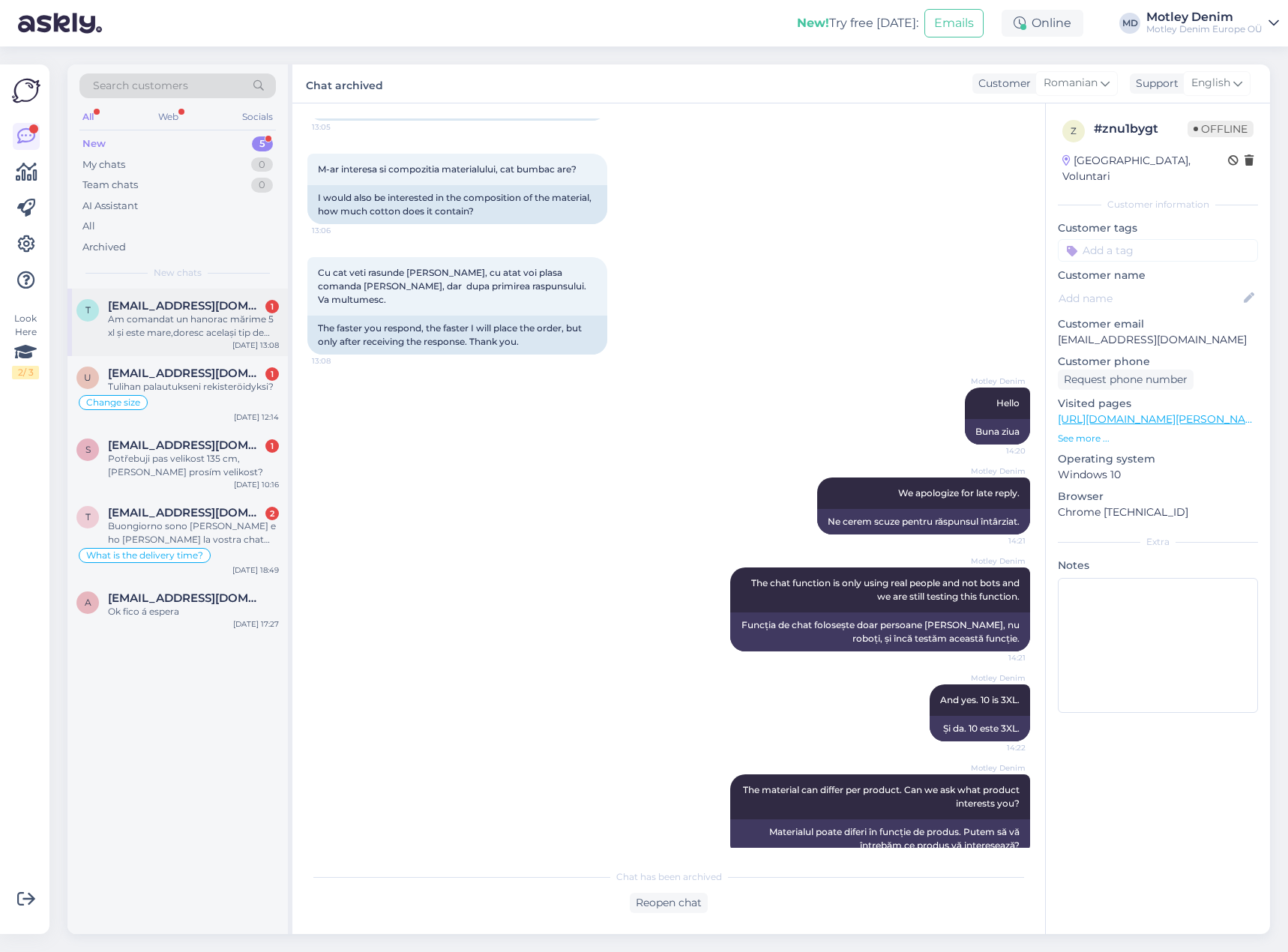
click at [180, 341] on div "t [EMAIL_ADDRESS][DOMAIN_NAME] 1 Am comandat un hanorac mărime 5 xl și este mar…" at bounding box center [177, 322] width 221 height 67
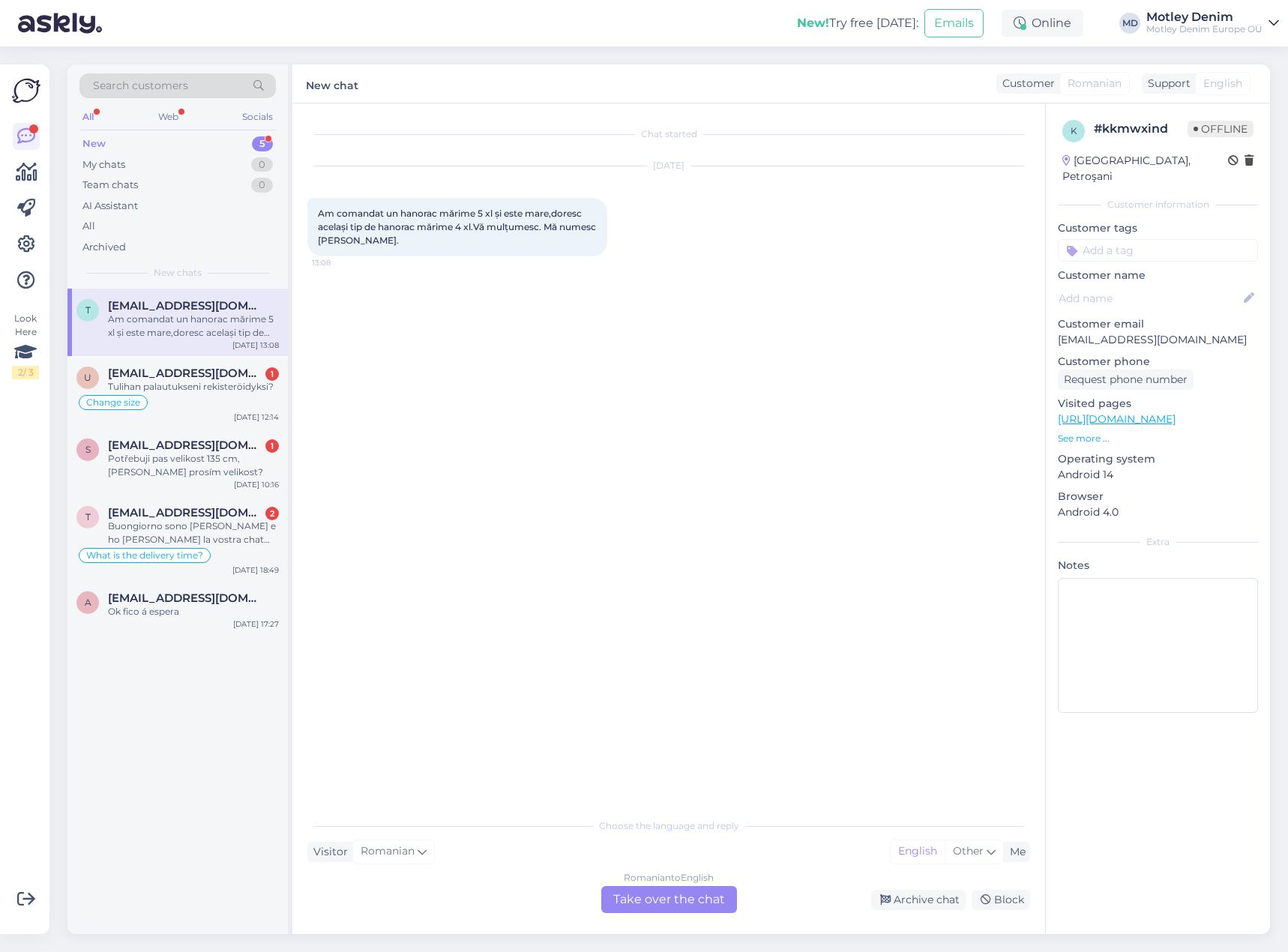
scroll to position [0, 0]
click at [657, 910] on div "Romanian to English Take over the chat" at bounding box center [669, 899] width 135 height 27
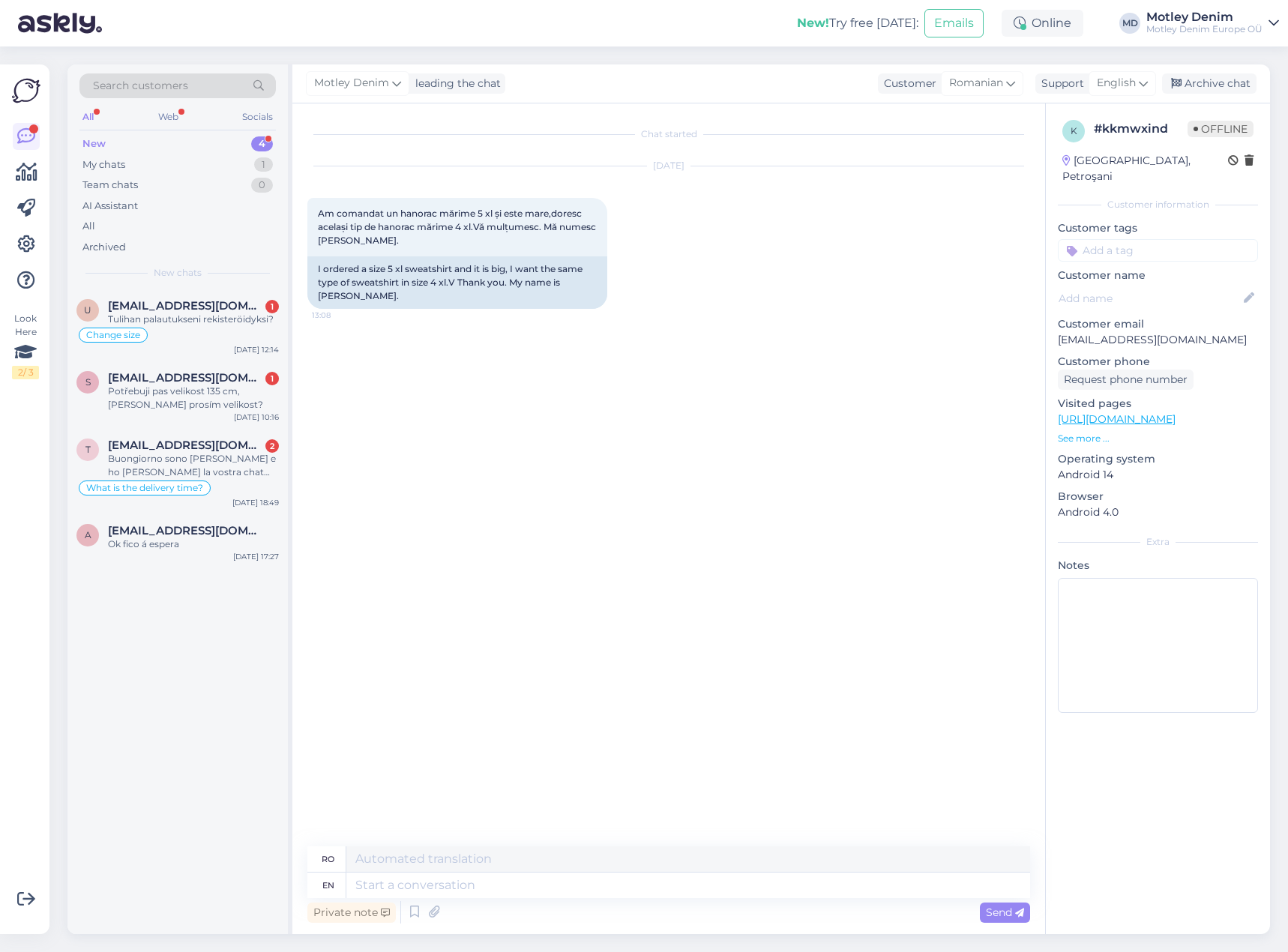
click at [496, 440] on div "Chat started [DATE] Am comandat un hanorac mărime 5 xl și este mare,doresc acel…" at bounding box center [676, 475] width 736 height 714
click at [576, 886] on textarea at bounding box center [688, 885] width 684 height 26
type textarea "Hello"
type textarea "Buna ziua"
type textarea "Hello [PERSON_NAME]"
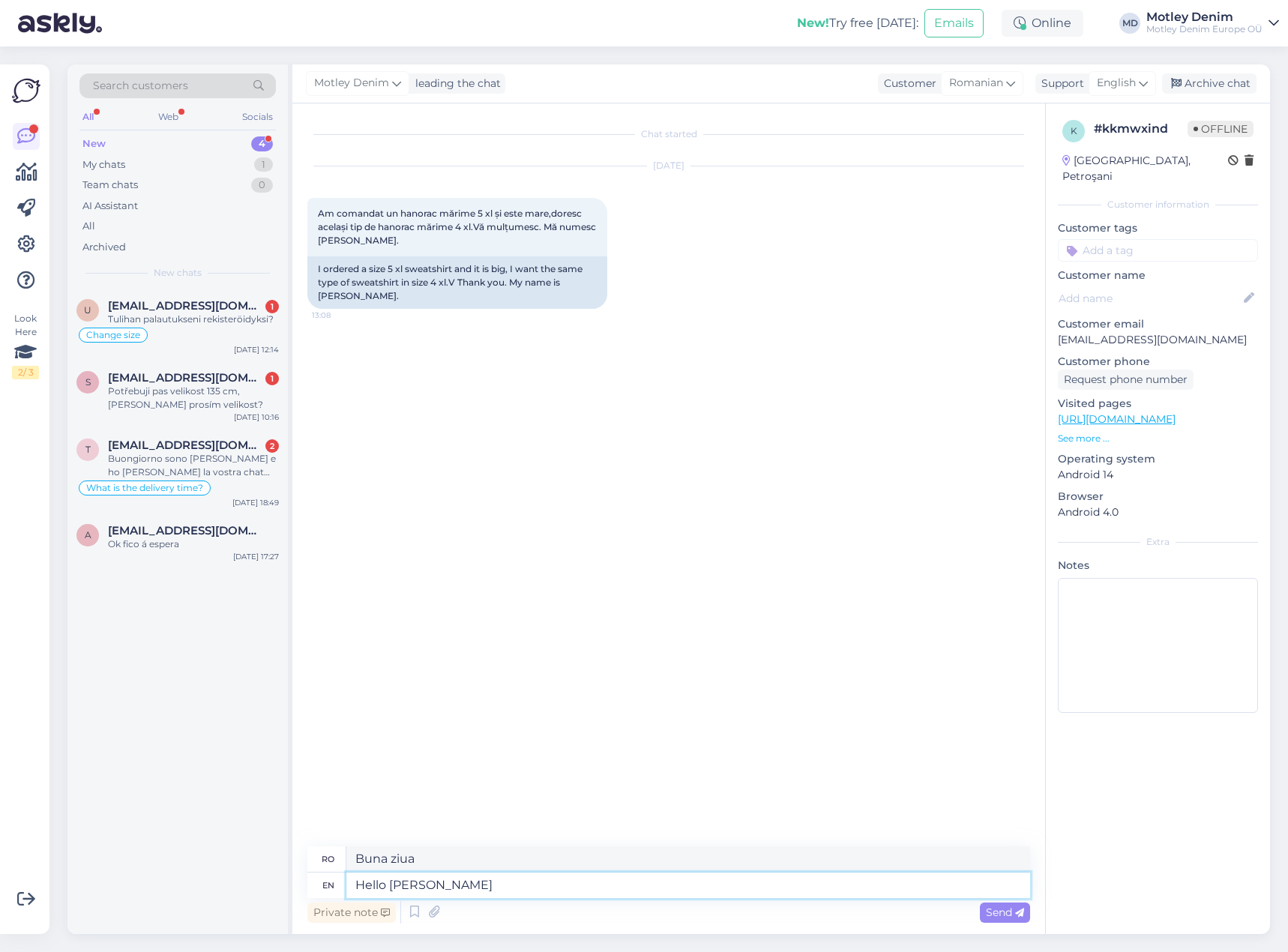
type textarea "[PERSON_NAME]"
type textarea "Hello [PERSON_NAME]"
type textarea "[PERSON_NAME]"
type textarea "Hello"
type textarea "Buna ziua"
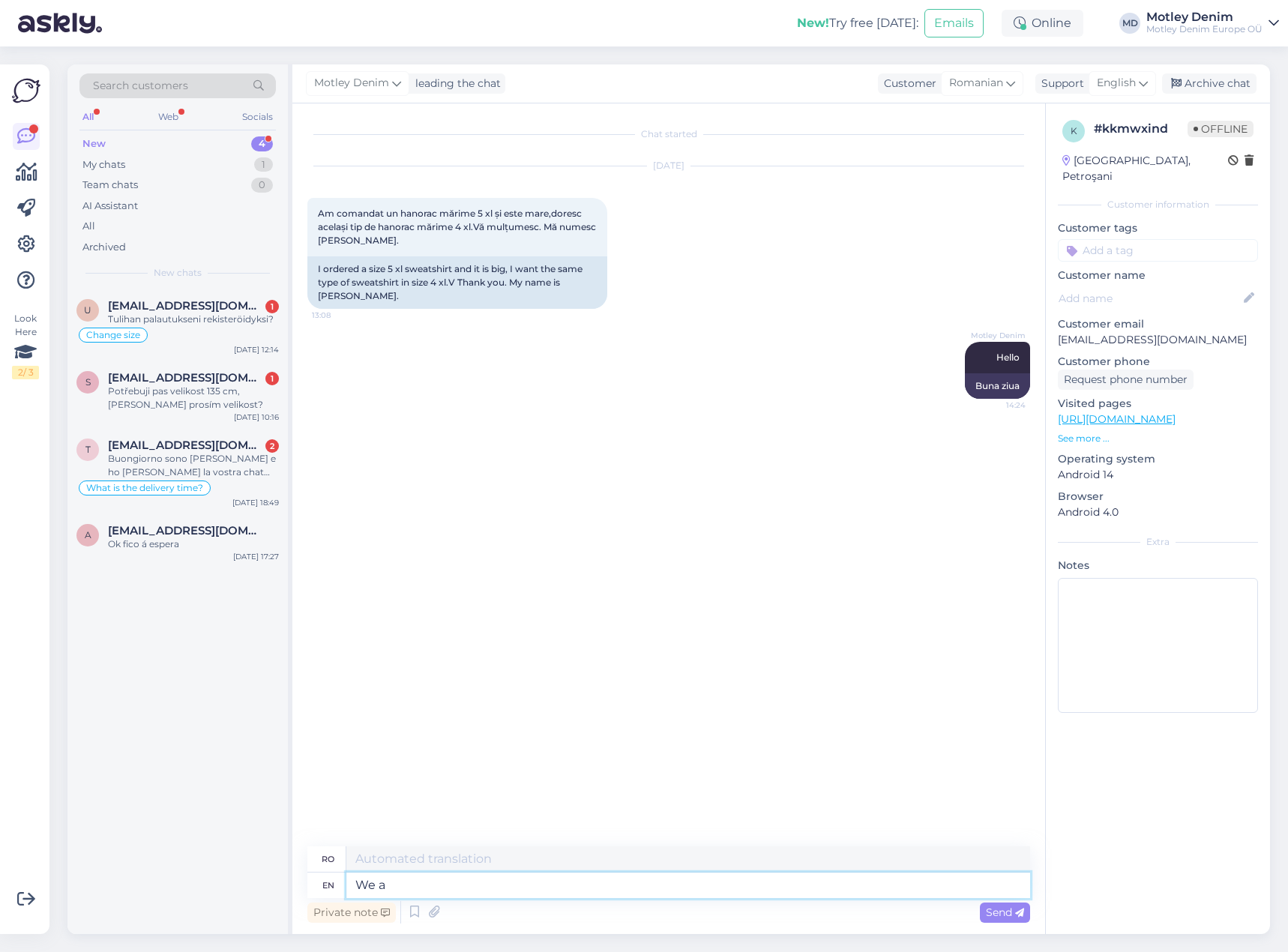
type textarea "We ar"
type textarea "Noi"
type textarea "We are s"
type textarea "Noi suntem"
type textarea "We are sorry to"
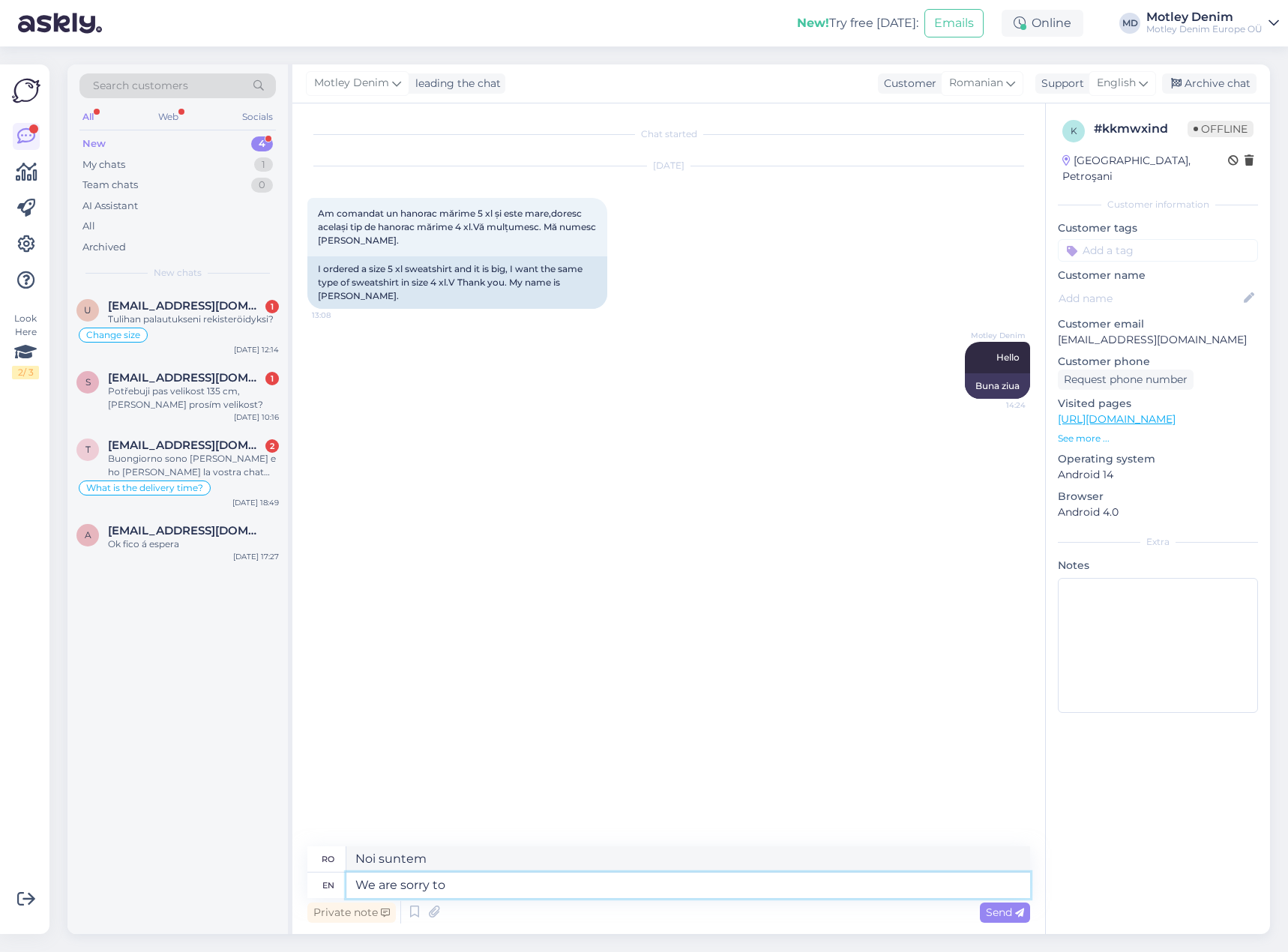
type textarea "Ne pare [PERSON_NAME]"
type textarea "We are sorry to hea"
type textarea "Ne pare [PERSON_NAME]"
type textarea "We are sorry to hear t"
type textarea "Ne pare [PERSON_NAME] auzim"
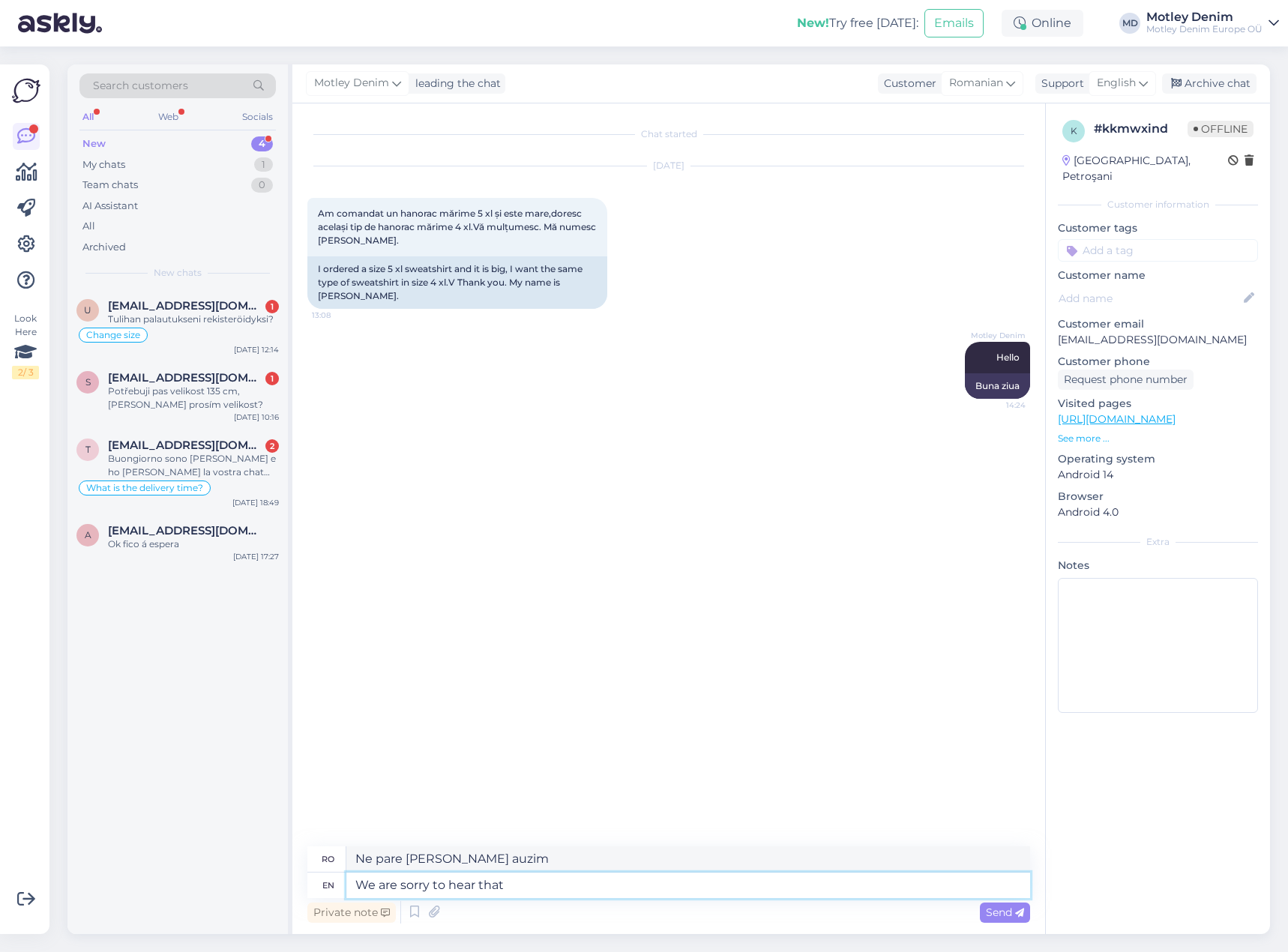
type textarea "We are sorry to hear that t"
type textarea "Ne pare [PERSON_NAME] auzim că"
type textarea "We are sorry to hear that the 5XL"
type textarea "Ne pare [PERSON_NAME] auzim că 5XL"
type textarea "We are sorry to hear that the 5XL is"
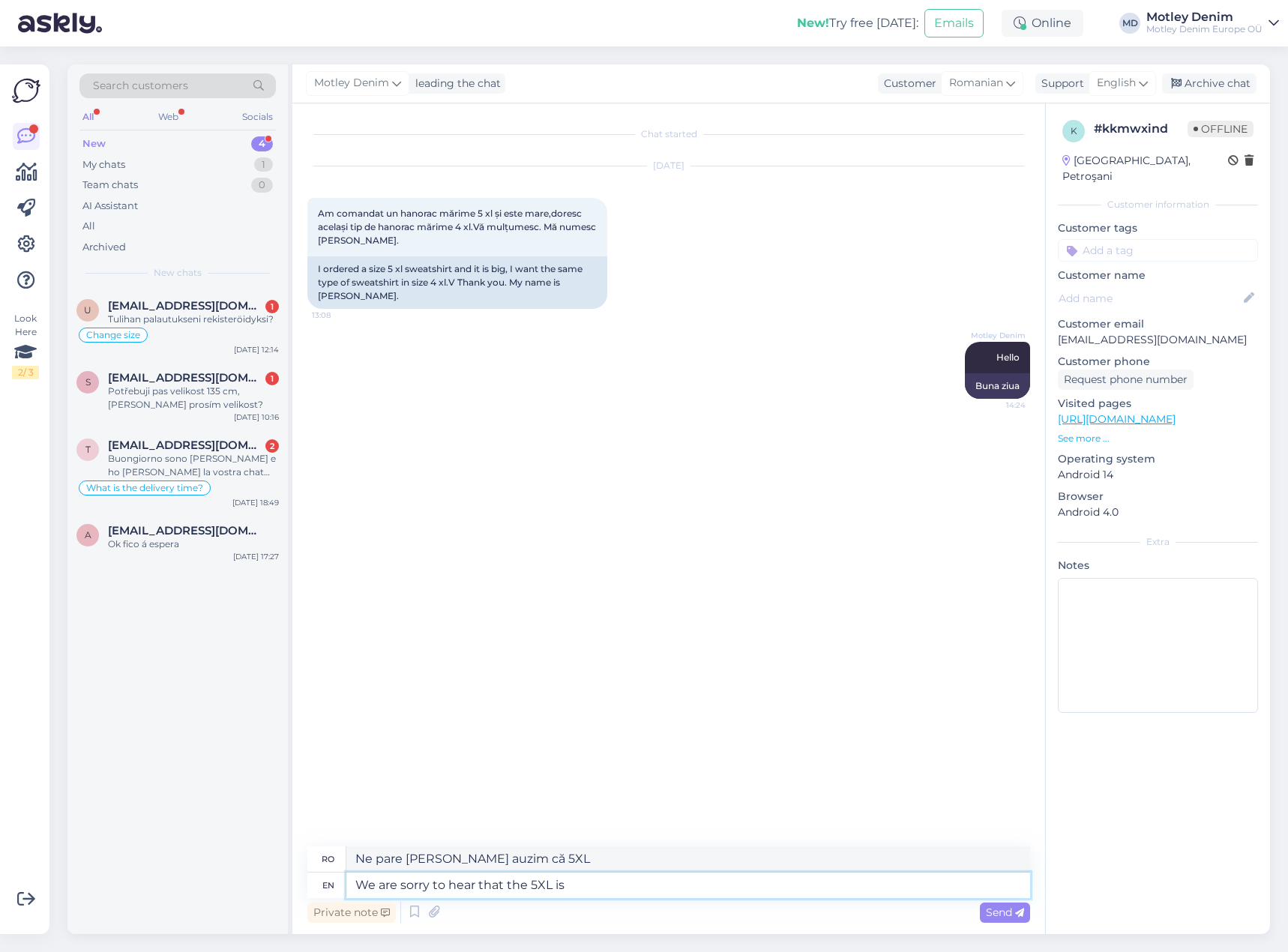
type textarea "Ne pare [PERSON_NAME] auzim că 5XL este"
type textarea "We are sorry to hear that the 5XL is too b"
type textarea "Ne pare [PERSON_NAME] auzim că 5XL este prea"
type textarea "We are sorry to hear that the 5XL is too big."
type textarea "Ne pare [PERSON_NAME] auzim că mărimea 5XL este prea mare."
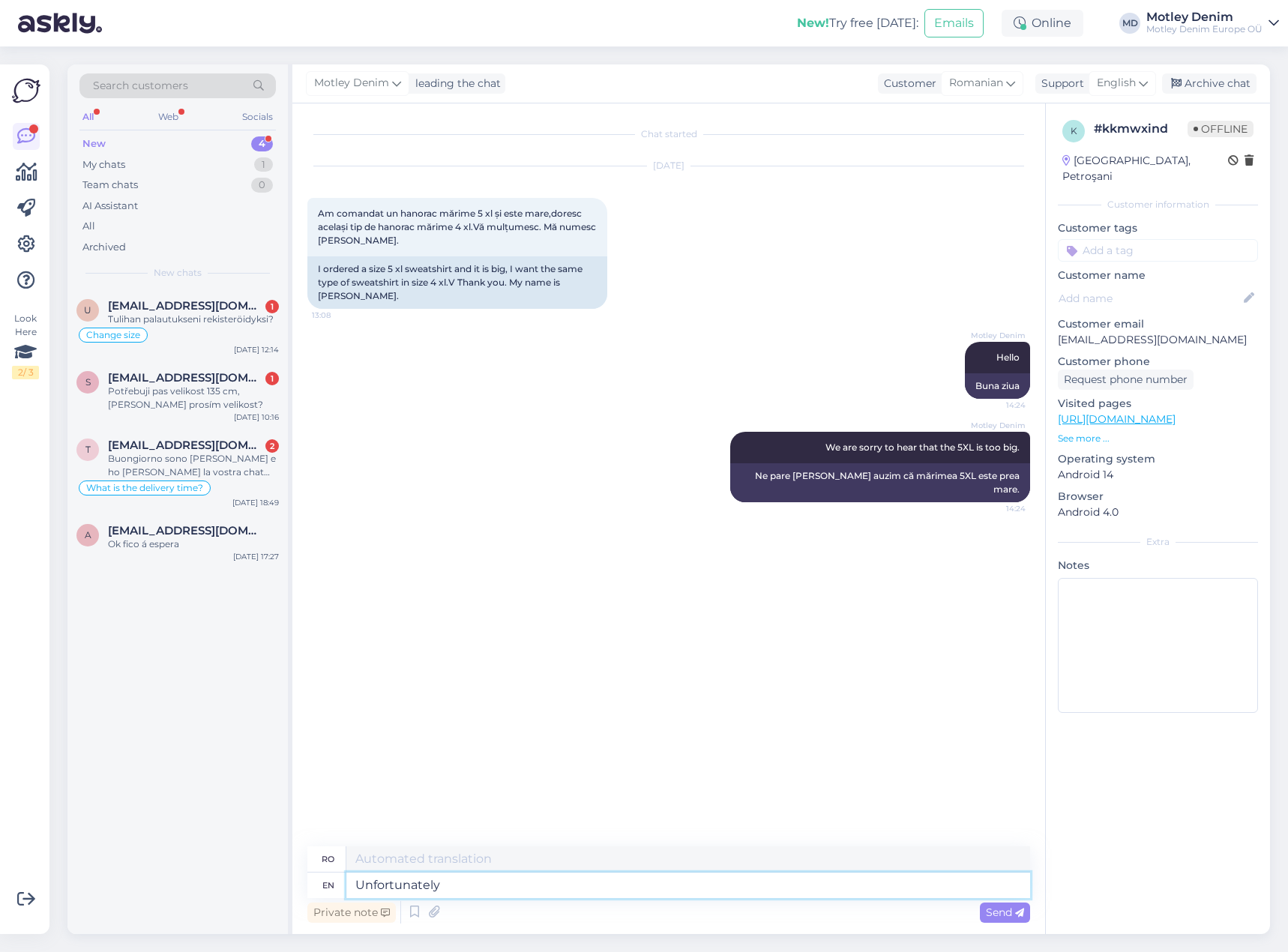
type textarea "Unfortunately w"
type textarea "Din păcate"
type textarea "Unfortunately we d"
type textarea "Din păcate, noi"
type textarea "Unfortunately we don't of"
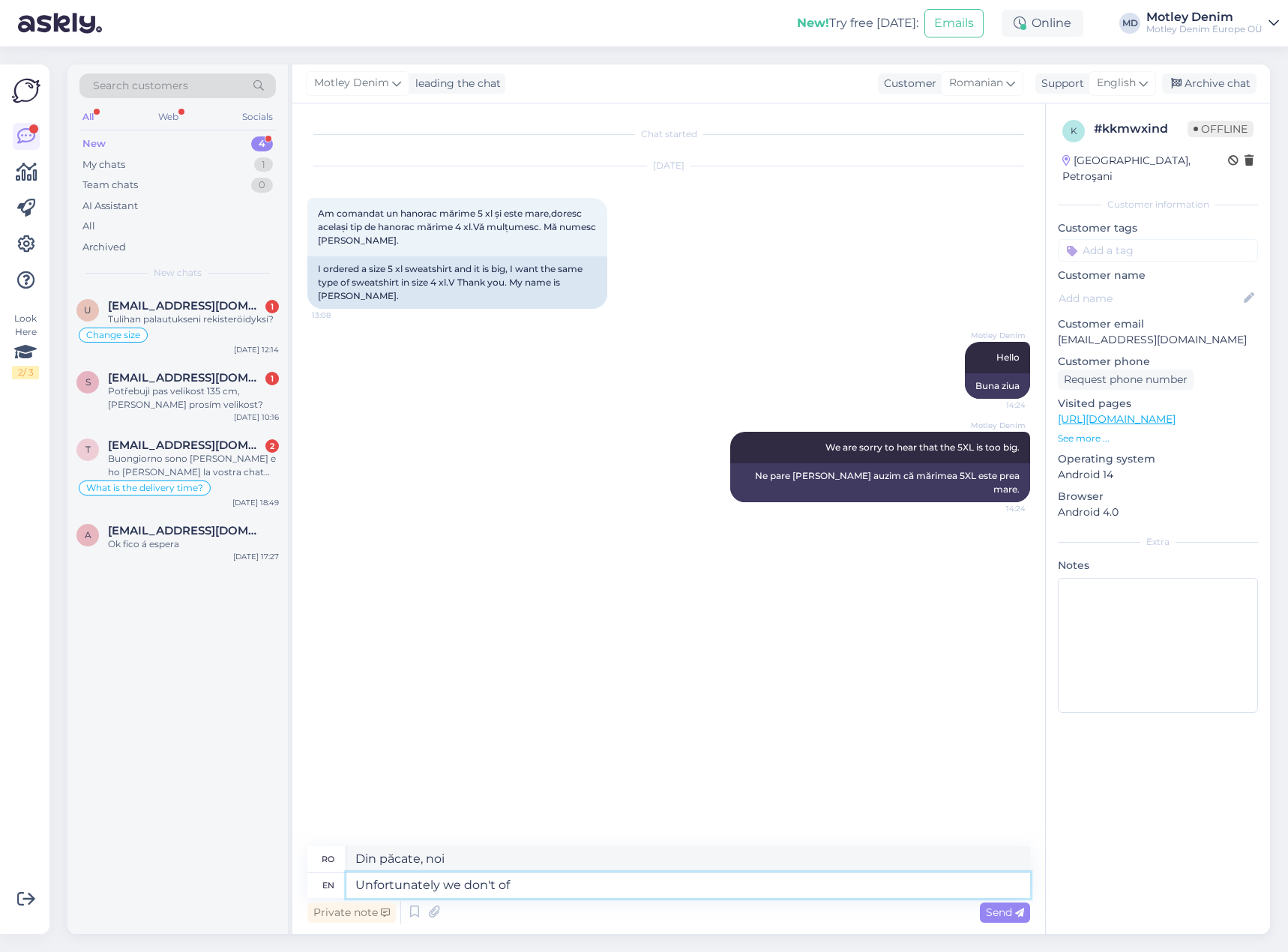
type textarea "Din păcate, nu"
type textarea "Unfortunately we don't offer"
type textarea "Din păcate, nu oferim"
type textarea "Unfortunately we don't offer size c"
type textarea "Din păcate, nu oferim mărimi"
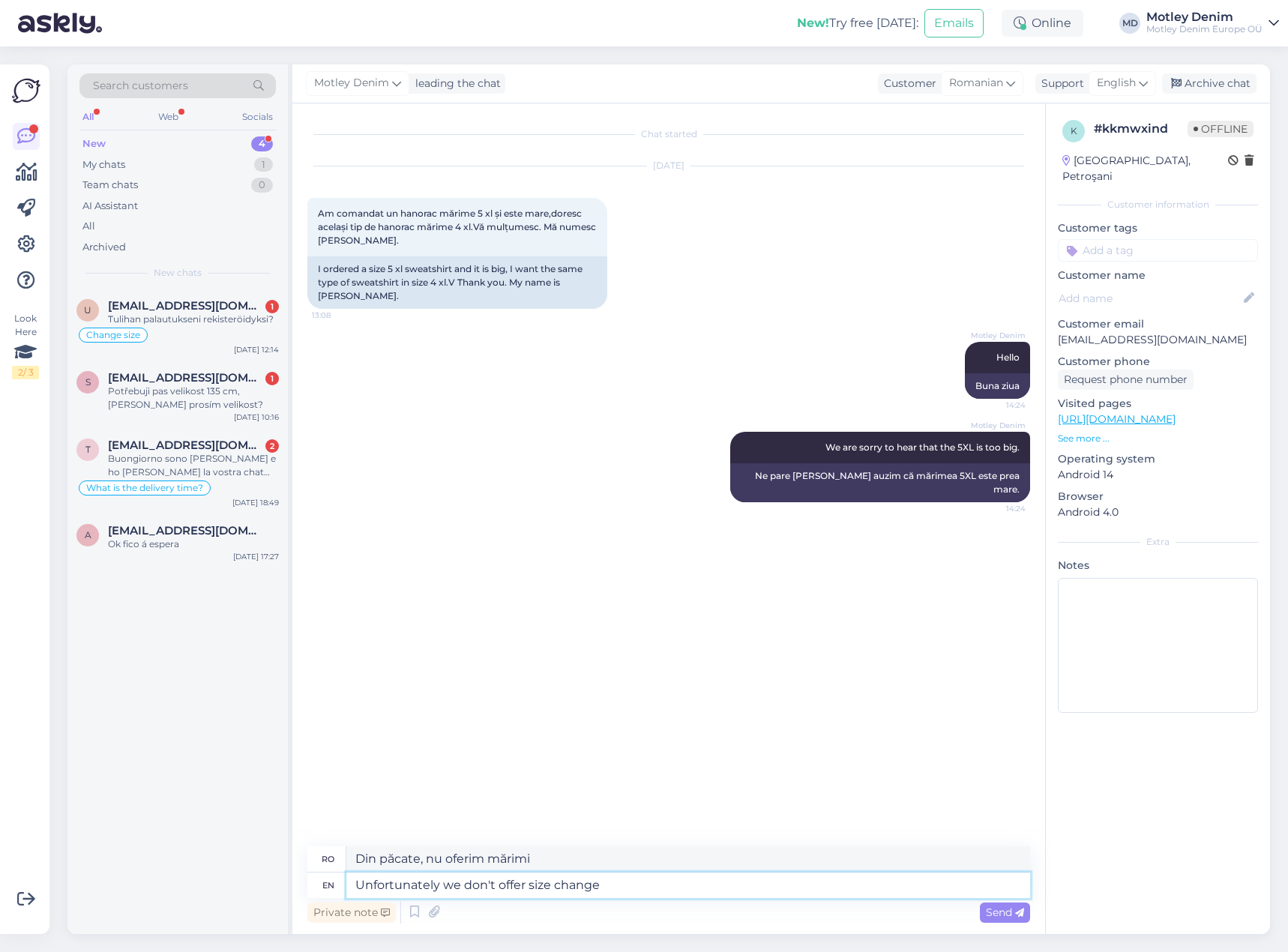
type textarea "Unfortunately we don't offer size change s"
type textarea "Din păcate, nu oferim posibilitatea de a schimba mărimea."
type textarea "Unfortunately we don't offer size change seperately,"
type textarea "Din păcate, nu oferim schimbarea mărimii separat,"
type textarea "Unfortunately we don't offer size change seperately, our customers us"
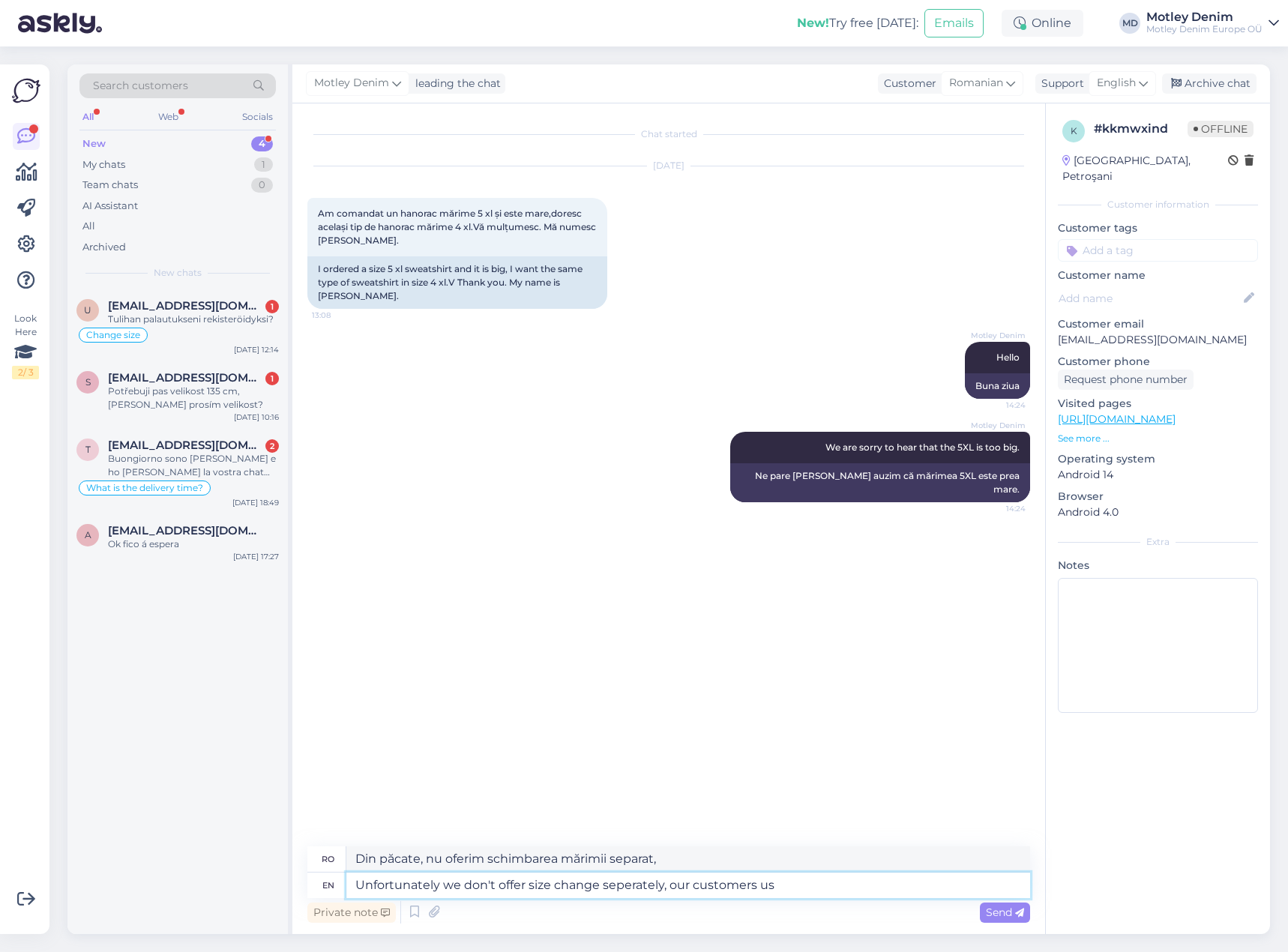
type textarea "Din păcate, nu oferim servicii separate de schimbare a mărimii, clienții noștri"
type textarea "Unfortunately we don't offer size change seperately, our customers use t"
type textarea "Din păcate, nu oferim schimbarea mărimii separat, clienții noștri folosesc"
type textarea "Unfortunately we don't offer size change seperately, our customers use the retu…"
type textarea "Din păcate, nu oferim posibilitatea de a schimba mărimea separat, clienții noșt…"
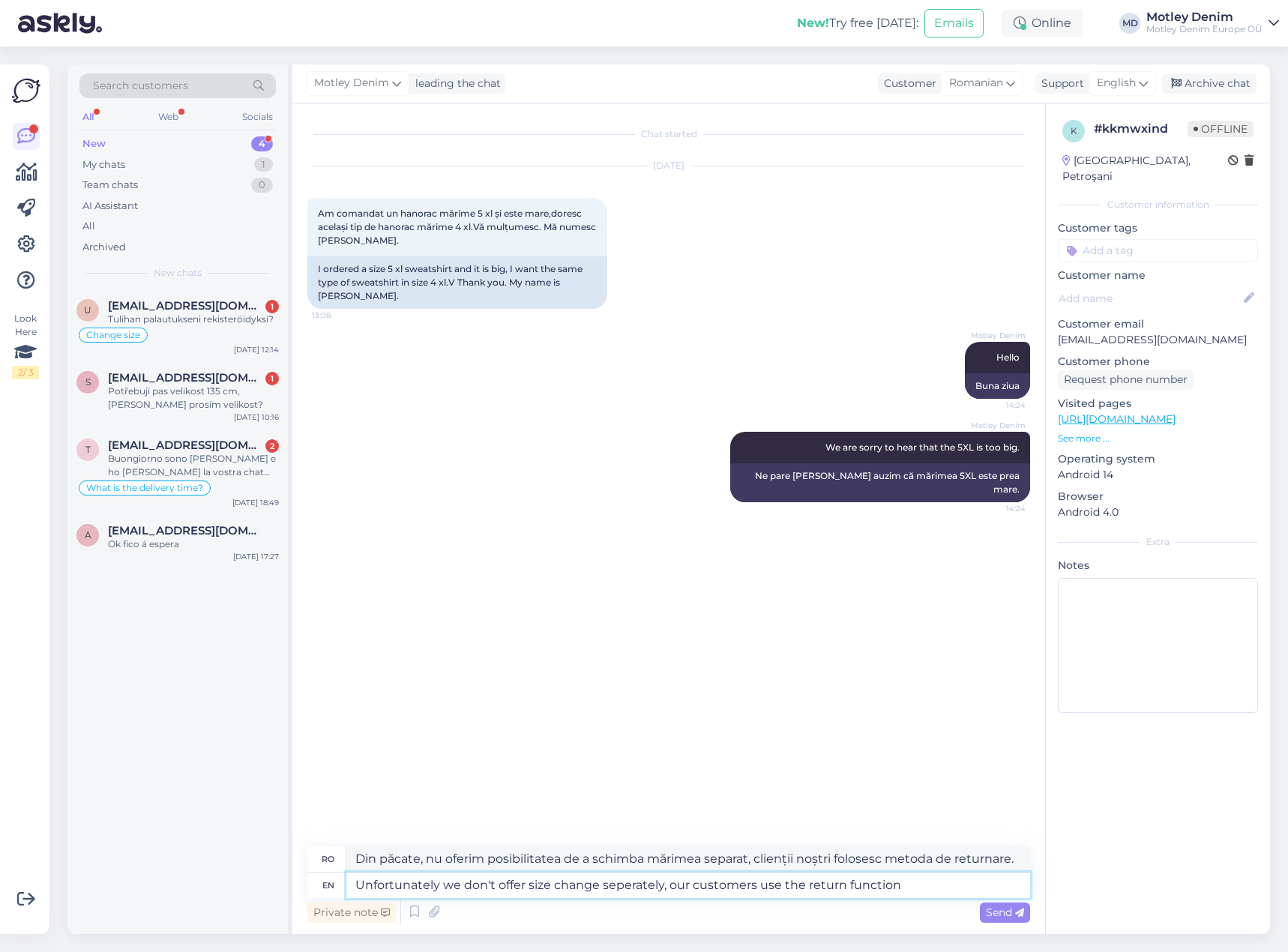
type textarea "Unfortunately we don't offer size change seperately, our customers use the retu…"
type textarea "Din păcate, nu oferim posibilitatea de a schimba mărimea separat, clienții noșt…"
type textarea "Unfortunately we don't offer size change seperately, our customers use the retu…"
type textarea "Din păcate, nu oferim posibilitatea de a schimba mărimea separat, clienții noșt…"
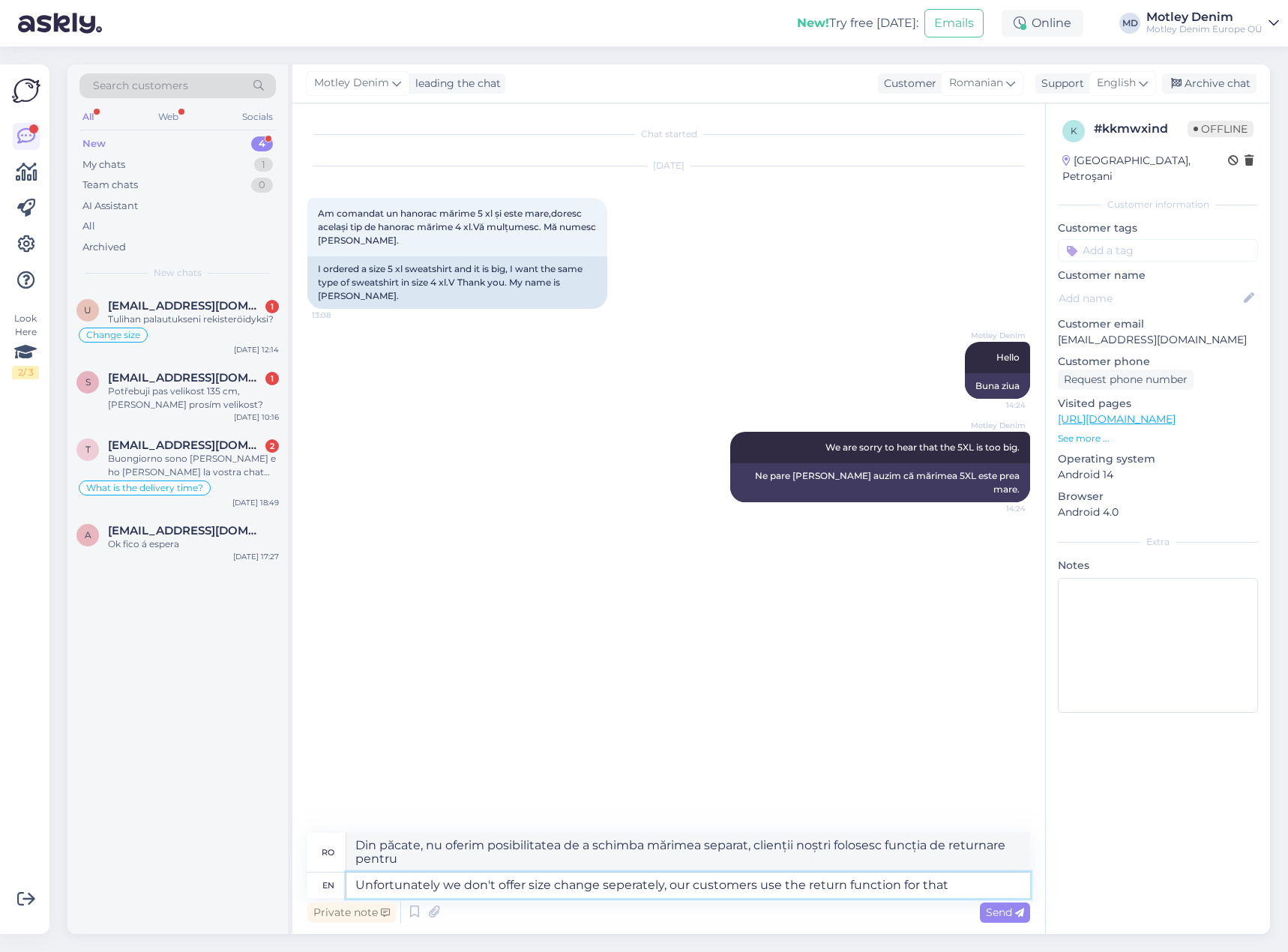
type textarea "Unfortunately we don't offer size change seperately, our customers use the retu…"
type textarea "Din păcate, nu oferim posibilitatea de a schimba mărimea separat, clienții noșt…"
type textarea "Unfortunately we don't offer size change seperately, our customers use the retu…"
type textarea "Din păcate, nu oferim posibilitatea de a schimba mărimea separat, clienții noșt…"
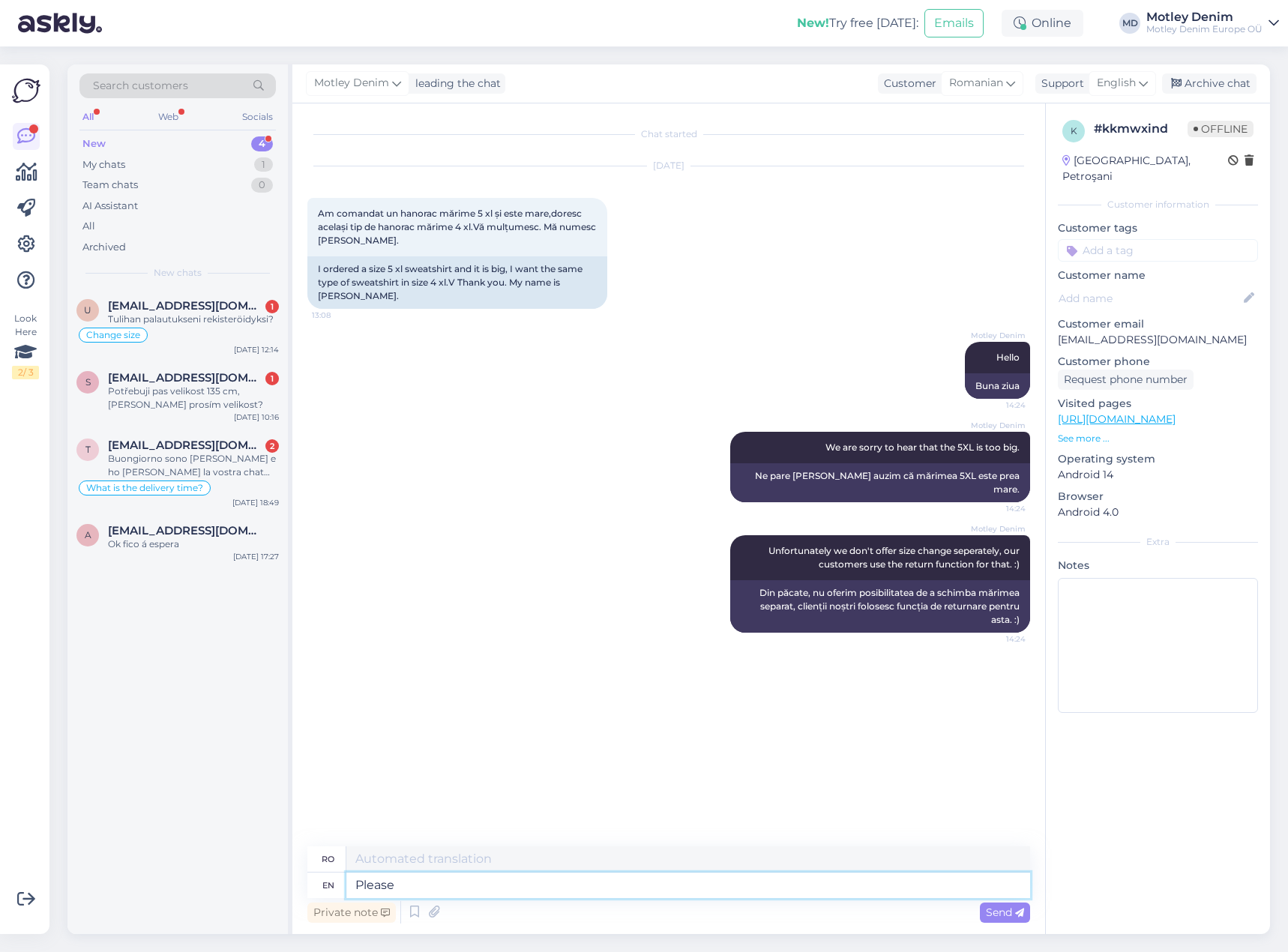
type textarea "Please"
type textarea "Vă rog"
type textarea "Please let u"
type textarea "Vă rugăm să permiteți"
type textarea "Please let us k"
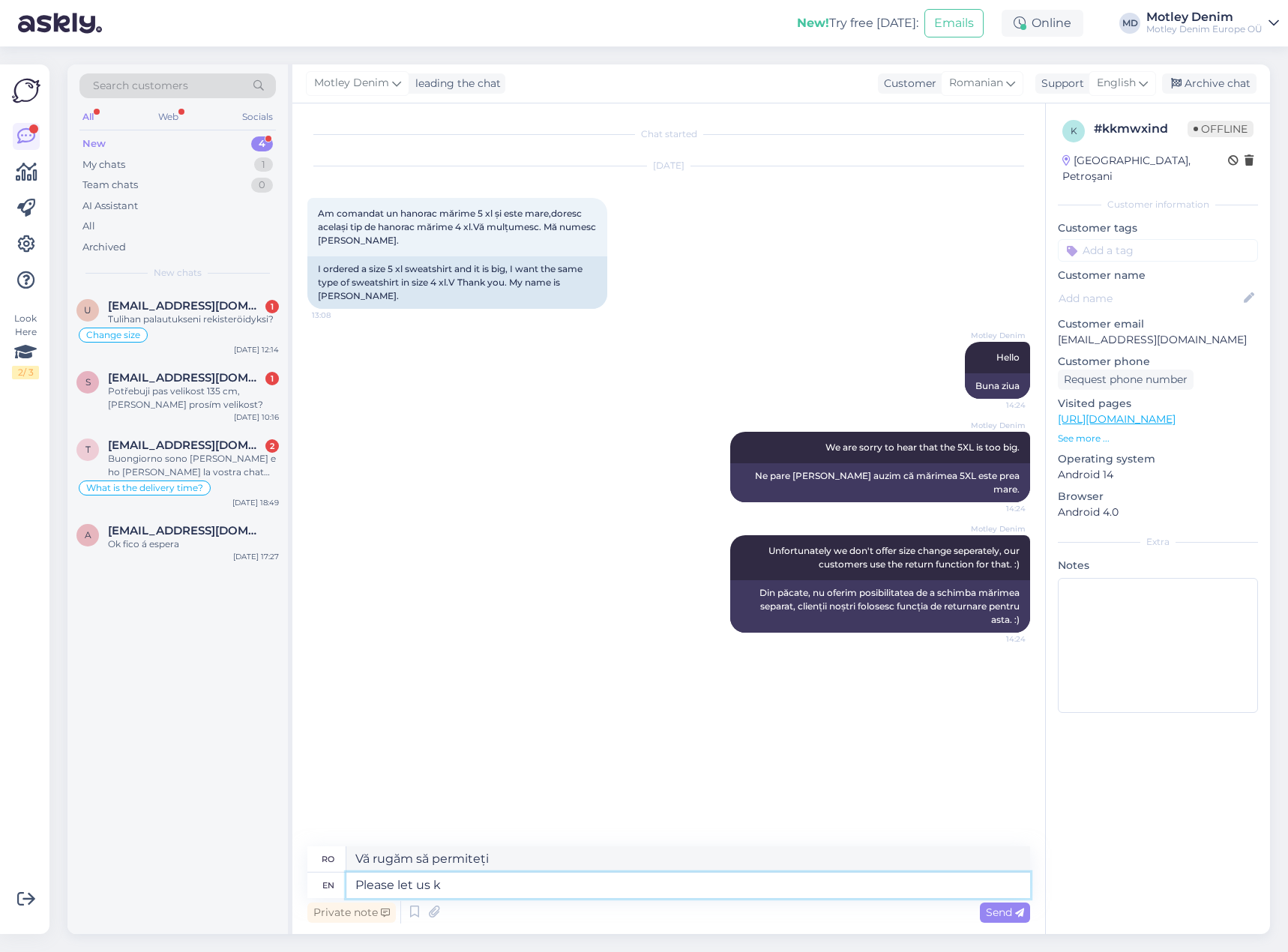
type textarea "Vă rugăm să ne permiteți"
type textarea "Please let us know i"
type textarea "Vă rugăm să ne anunțați"
type textarea "Please let us know if t"
type textarea "Vă rugăm să ne anunțați dacă"
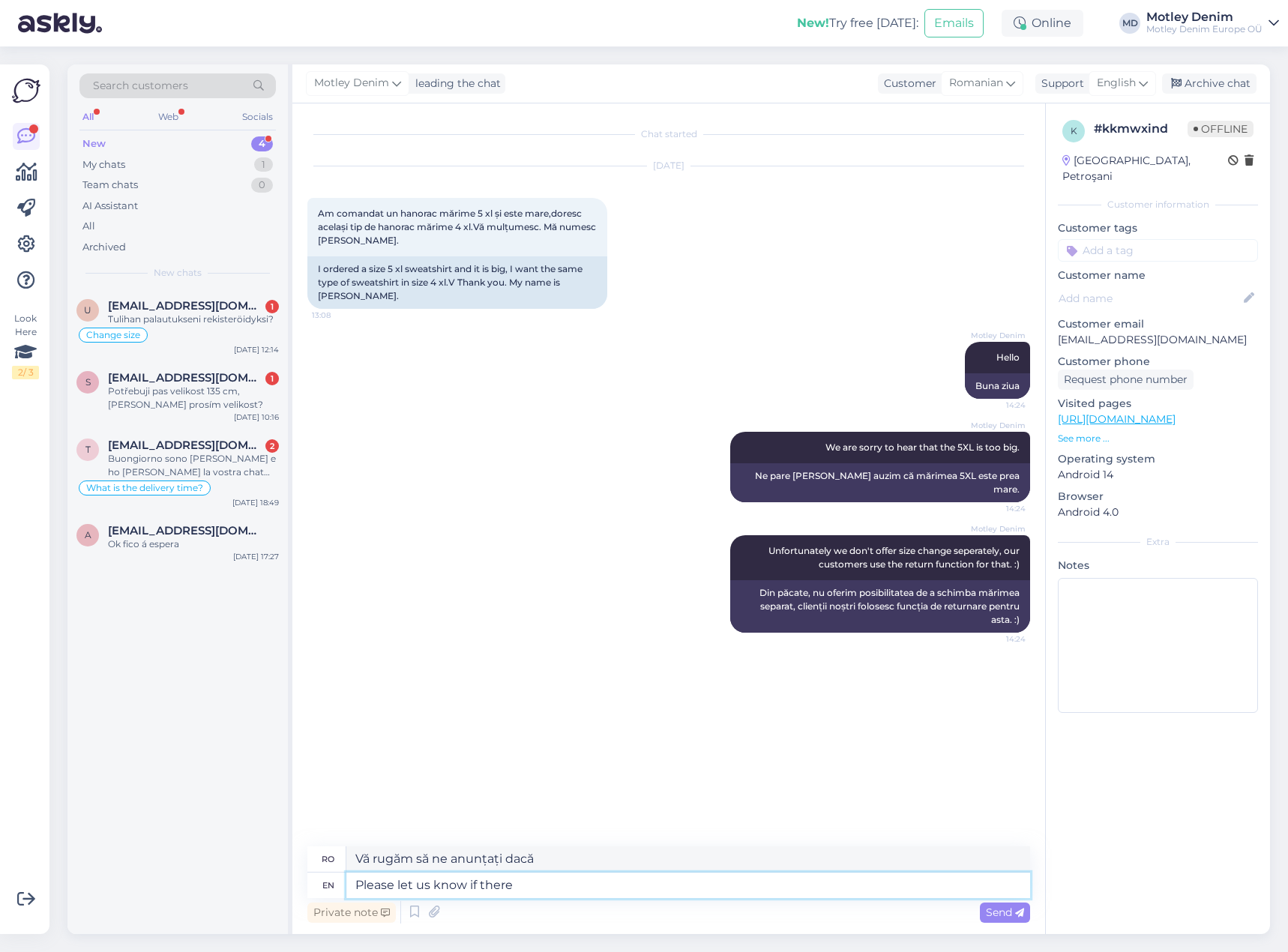
type textarea "Please let us know if there"
type textarea "Vă rugăm să ne anunțați dacă există"
type textarea "Please let us know if there is anything else"
type textarea "Vă rugăm să ne anunțați dacă există ceva."
type textarea "Please let us know if there is anything else we c"
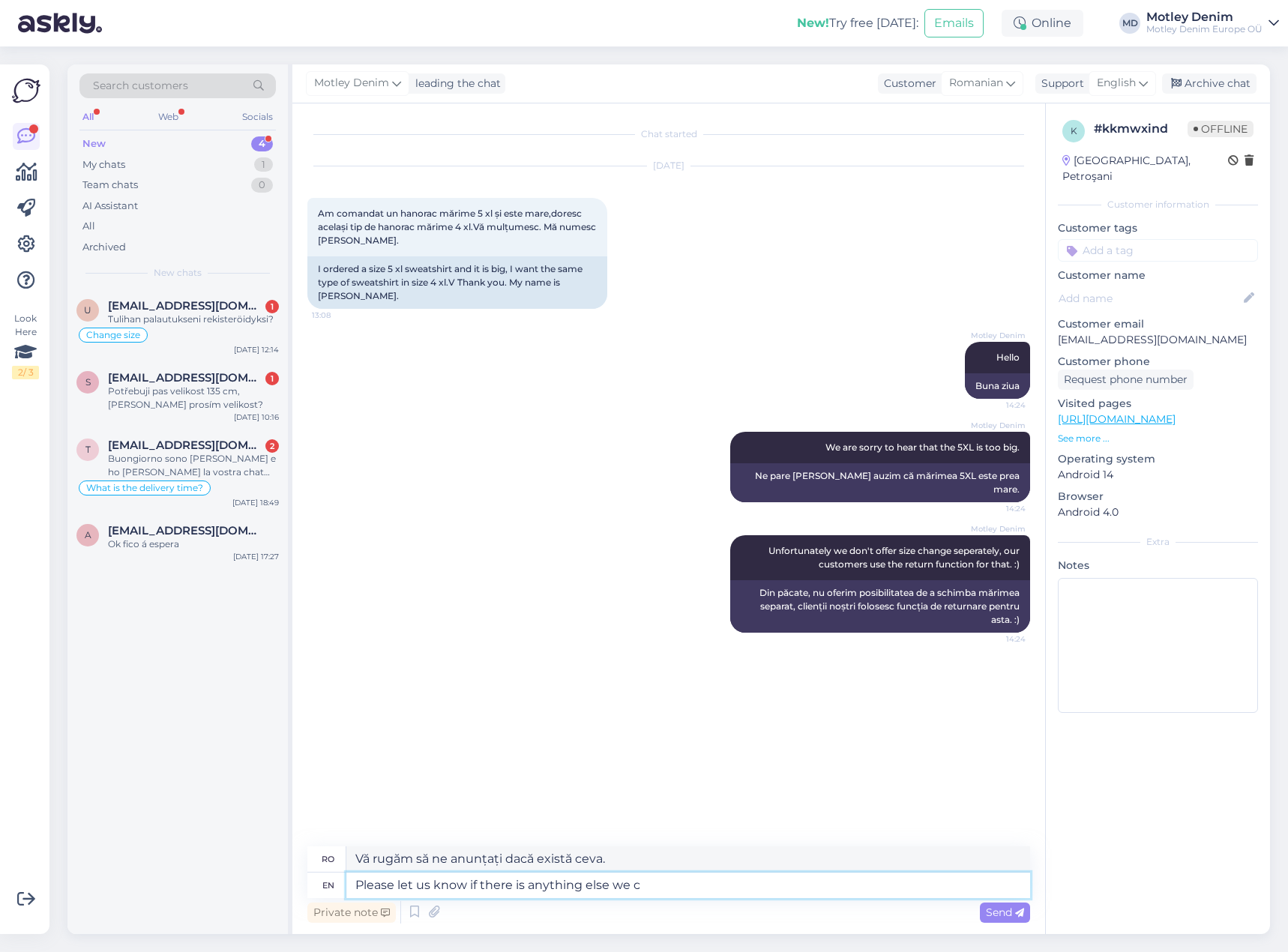
type textarea "Vă rugăm să ne anunțați dacă mai este ceva."
type textarea "Please let us know if there is anything else we can"
type textarea "Vă rugăm să ne spuneți dacă mai putem face ceva."
type textarea "Please let us know if there is anything else we can help"
type textarea "Vă rugăm să ne spuneți dacă mai putem ajuta cu ceva."
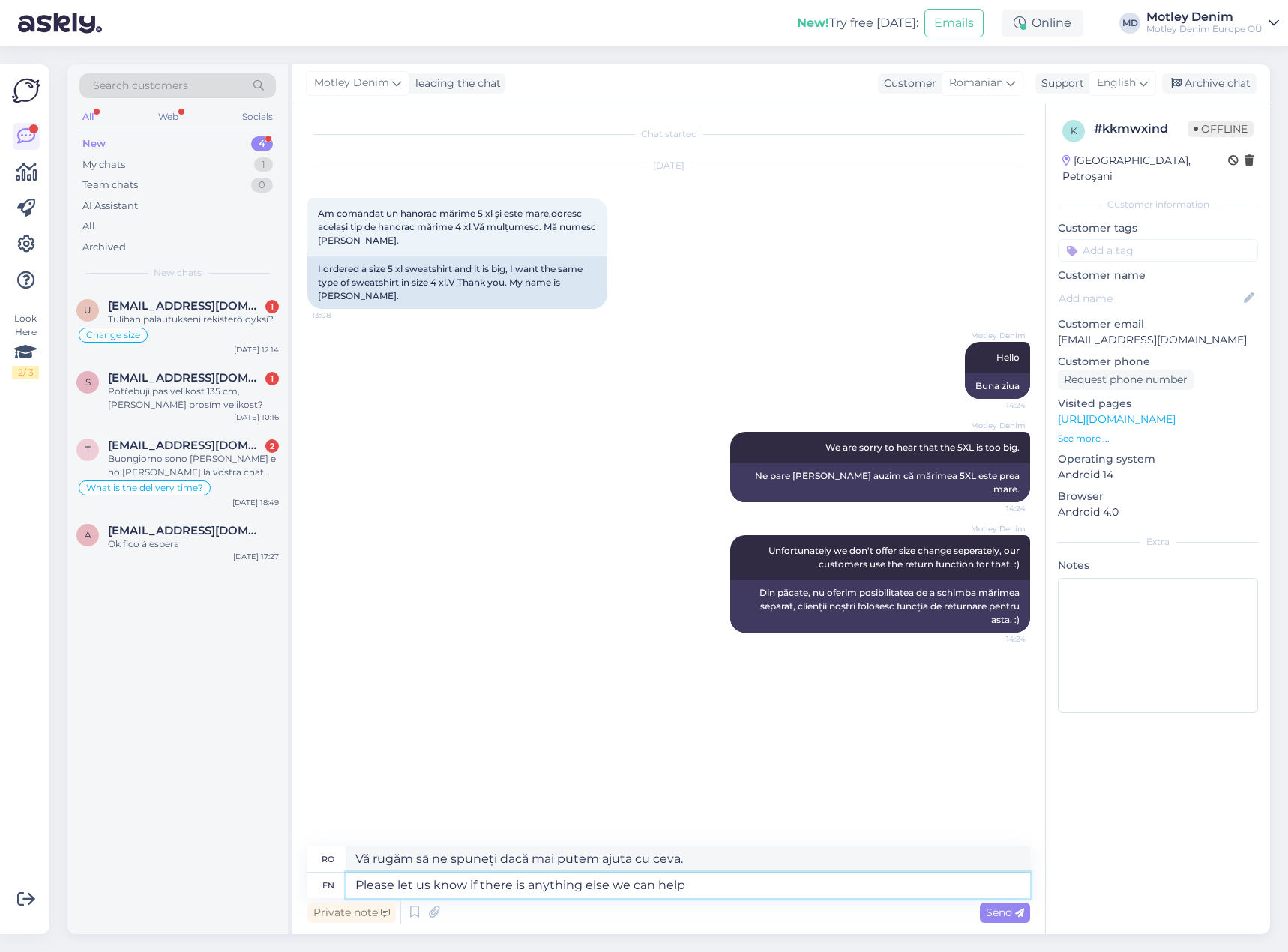
type textarea "Please let us know if there is anything else we can help y"
type textarea "Vă rugăm să ne spuneți dacă mai există ceva ce vă putem ajuta."
type textarea "Please let us know if there is anything else we can help you w"
type textarea "Vă rugăm să ne spuneți dacă vă putem ajuta cu [PERSON_NAME]."
type textarea "Please let us know if there is anything else we can help you with."
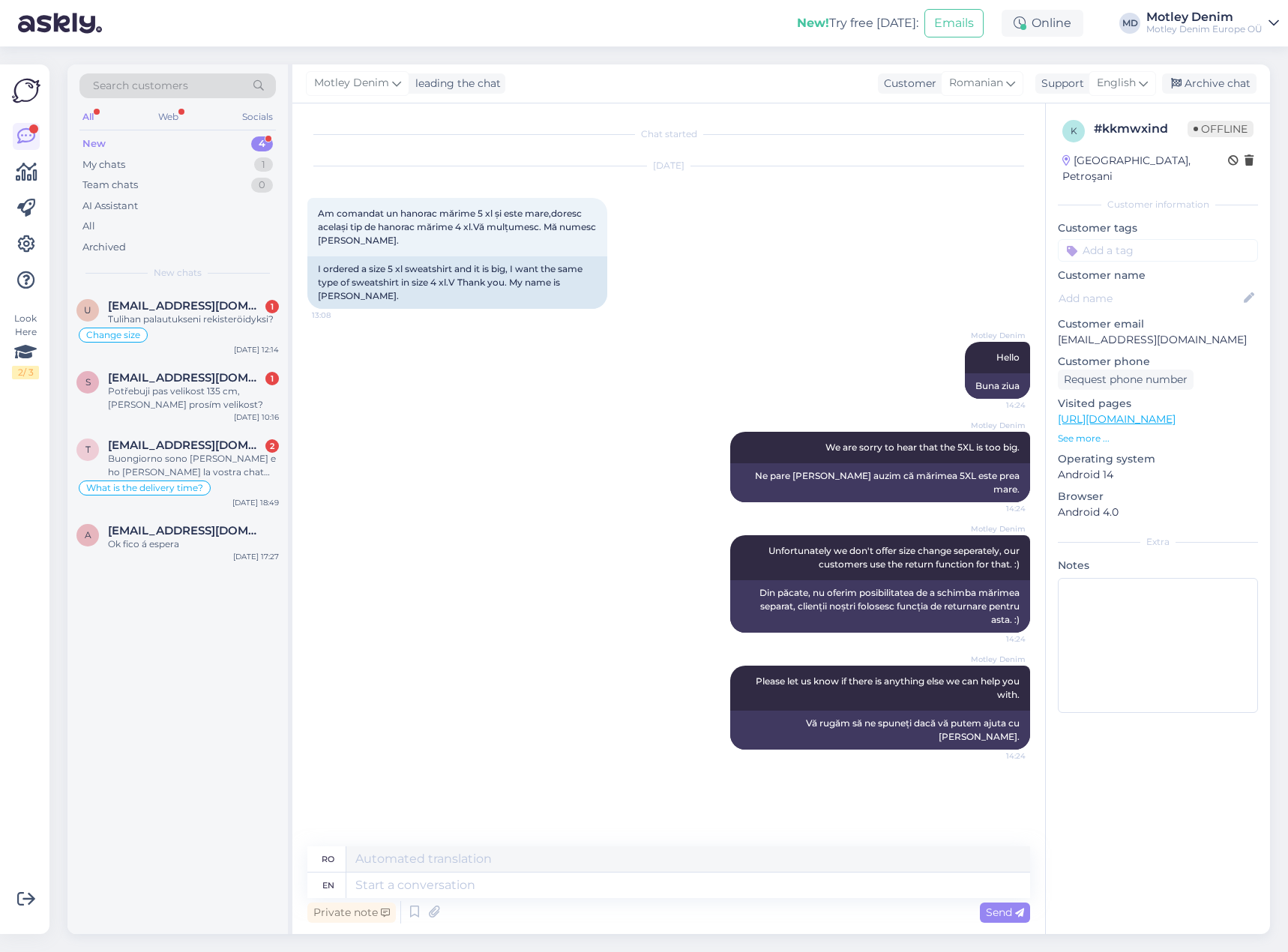
click at [1147, 239] on input at bounding box center [1158, 250] width 200 height 22
type input "size change"
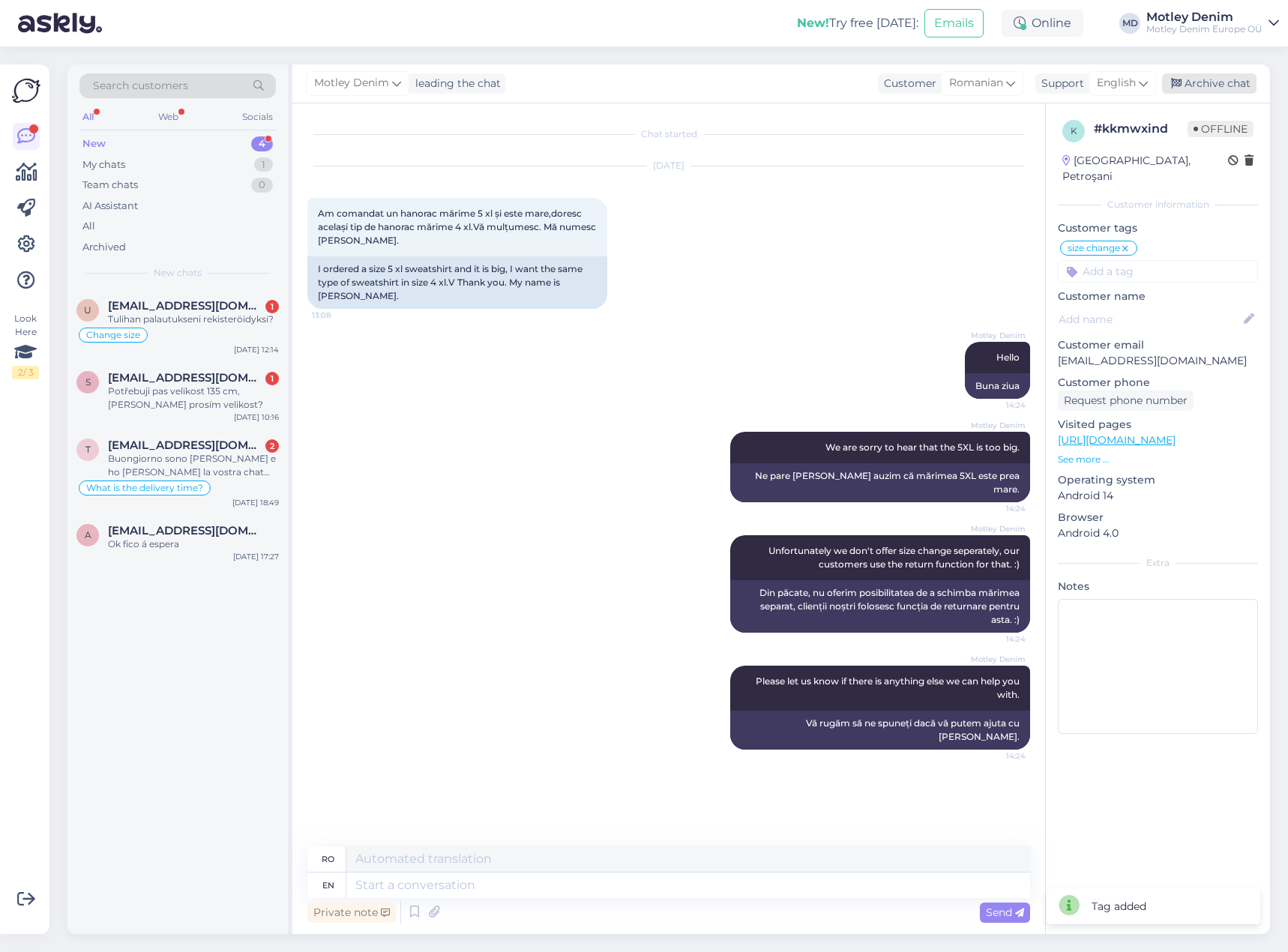
click at [1201, 86] on div "Archive chat" at bounding box center [1209, 83] width 95 height 20
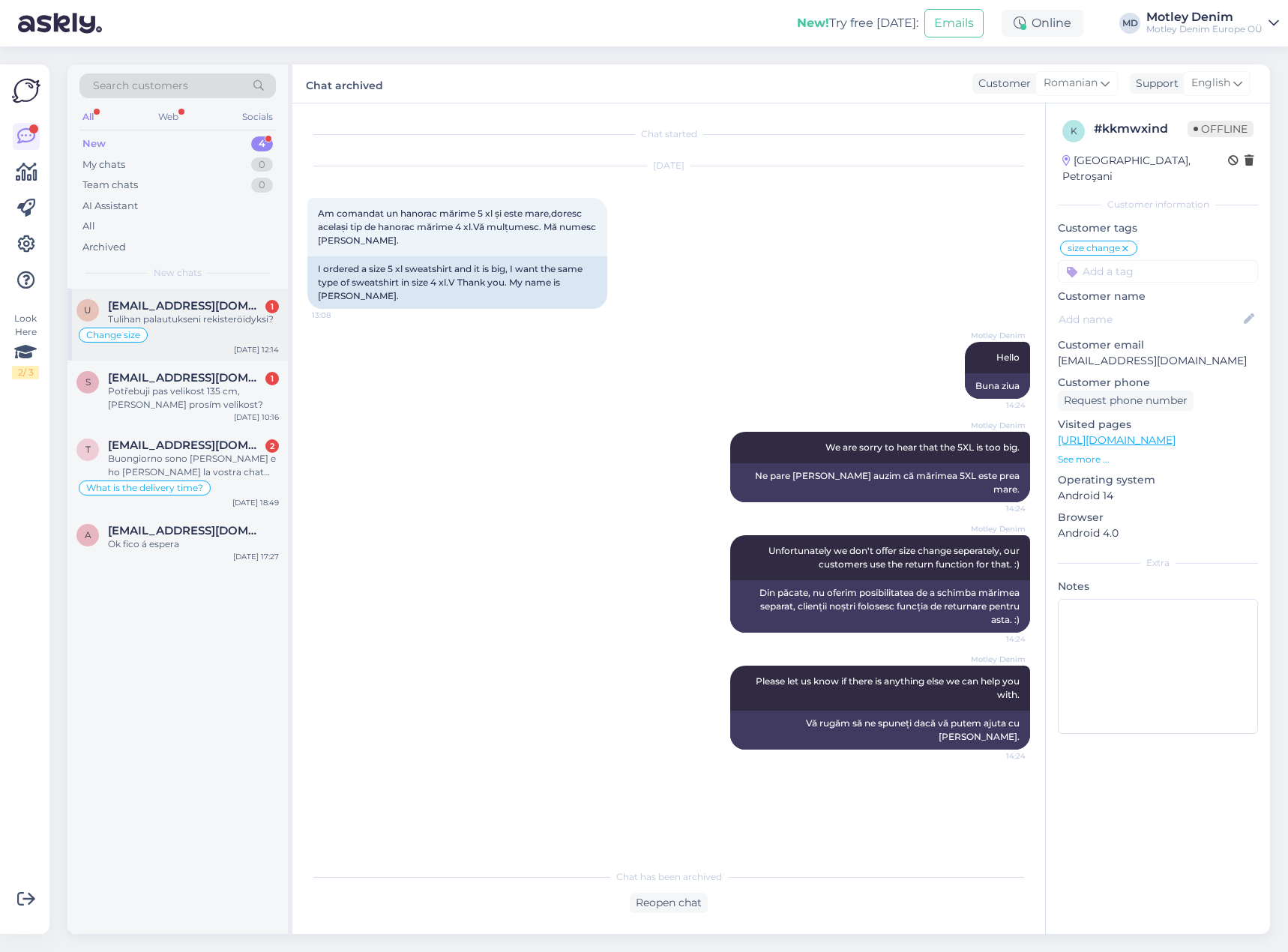
click at [225, 321] on div "Tulihan palautukseni rekisteröidyksi?" at bounding box center [193, 319] width 171 height 14
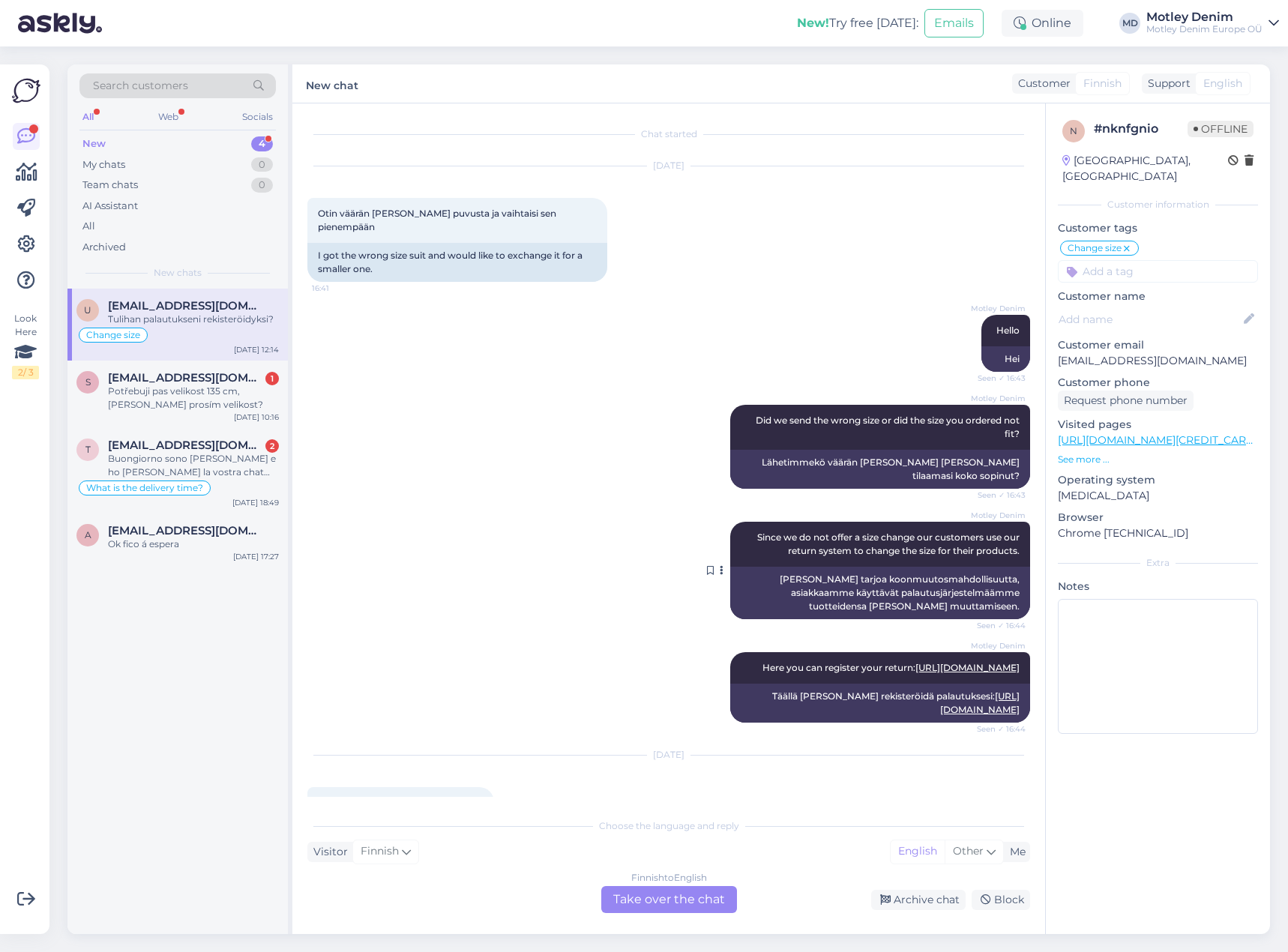
scroll to position [52, 0]
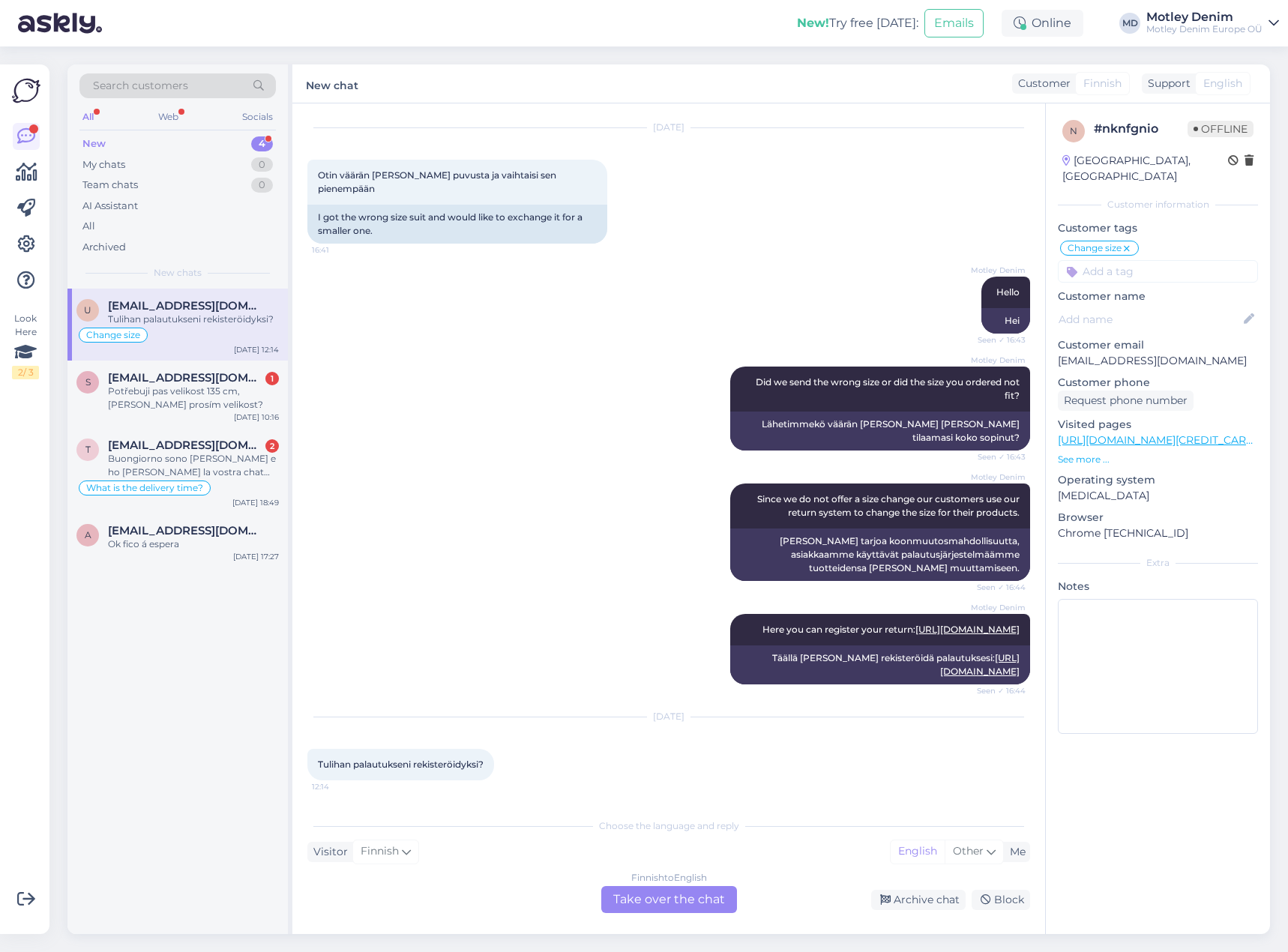
click at [672, 897] on div "Finnish to English Take over the chat" at bounding box center [669, 899] width 135 height 27
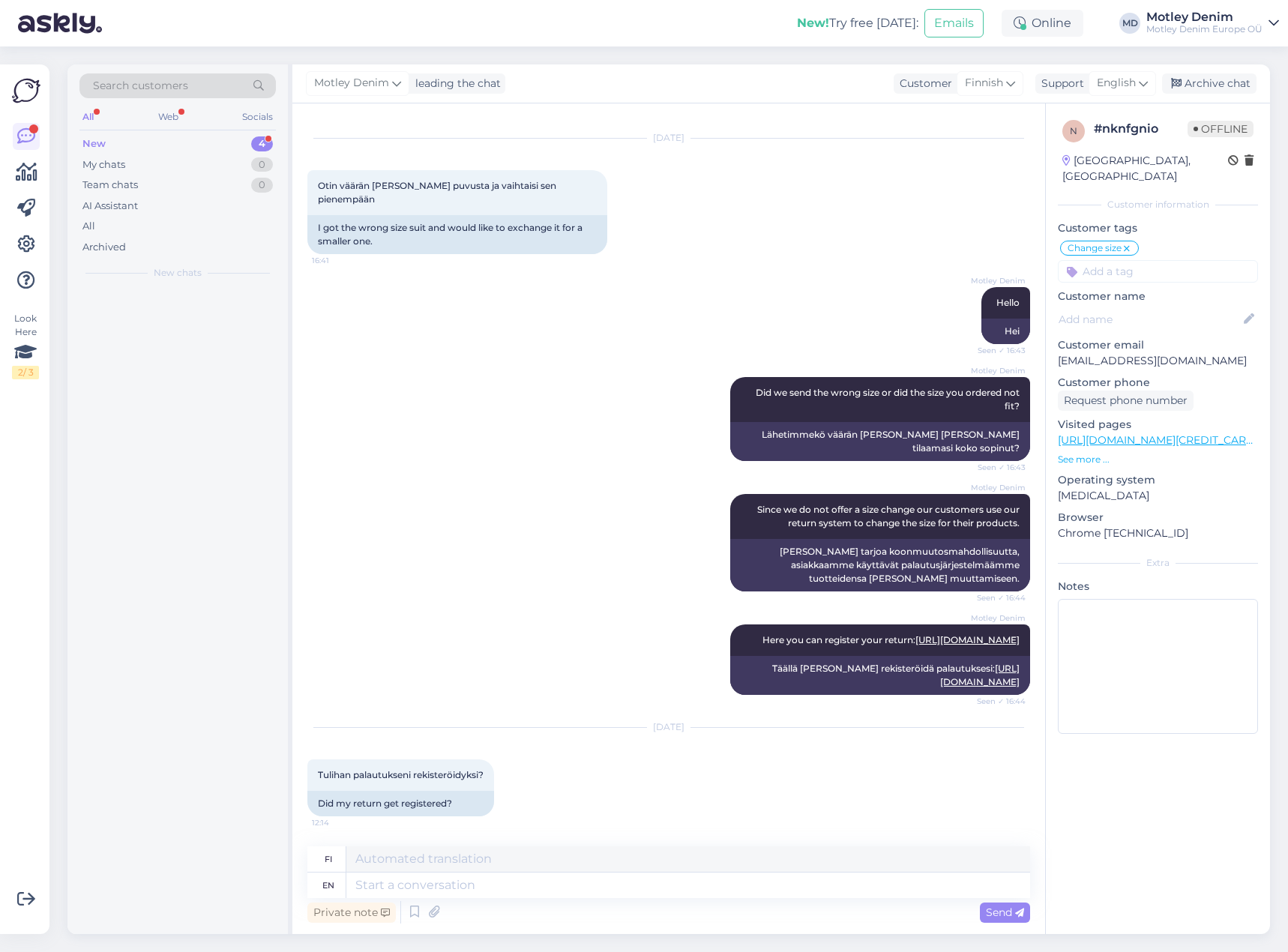
scroll to position [41, 0]
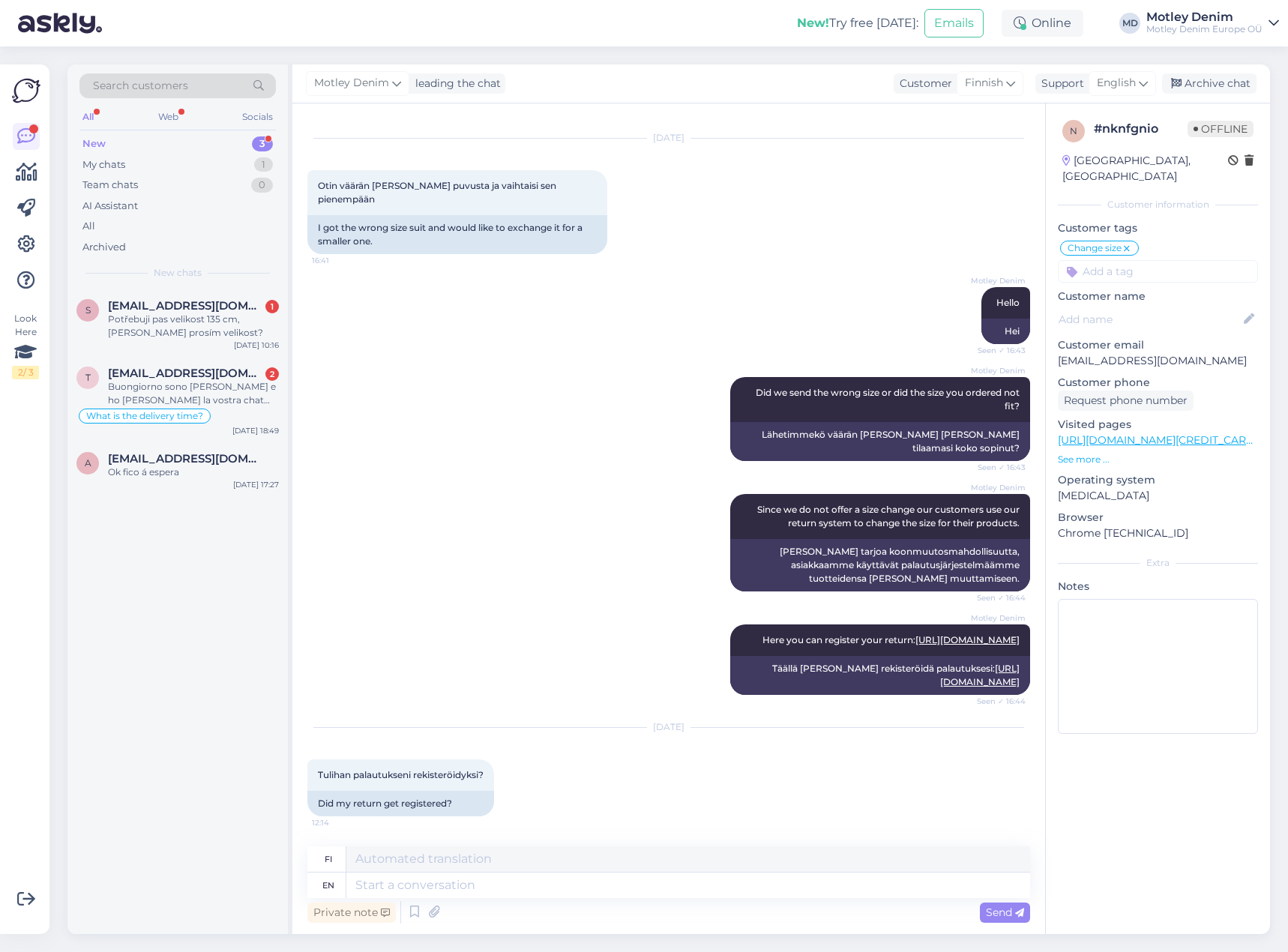
click at [1078, 353] on p "[EMAIL_ADDRESS][DOMAIN_NAME]" at bounding box center [1158, 361] width 200 height 15
drag, startPoint x: 1078, startPoint y: 343, endPoint x: 1176, endPoint y: 346, distance: 98.0
click at [1176, 353] on p "[EMAIL_ADDRESS][DOMAIN_NAME]" at bounding box center [1158, 361] width 200 height 15
copy p "[EMAIL_ADDRESS][DOMAIN_NAME]"
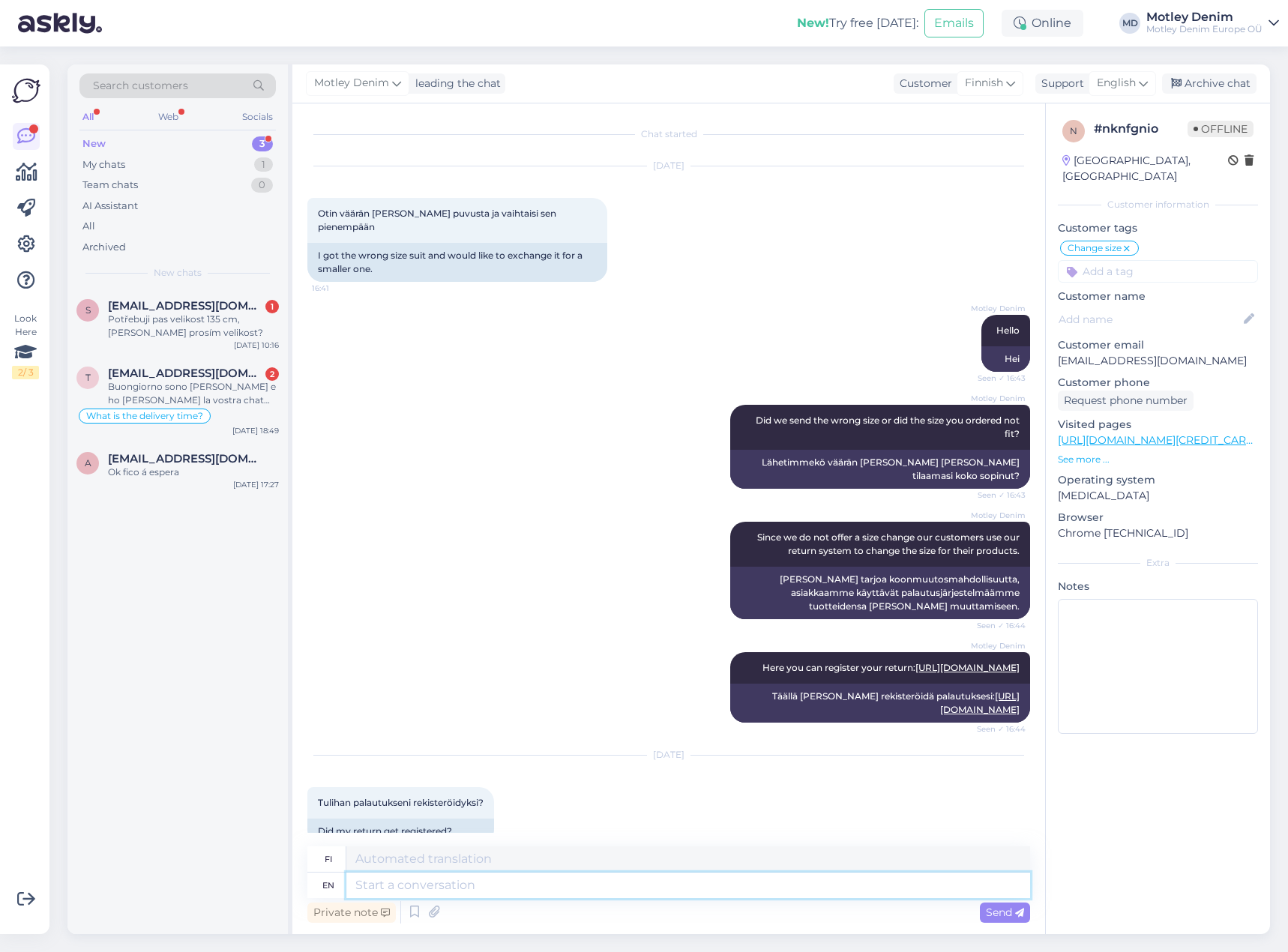
click at [524, 882] on textarea at bounding box center [688, 885] width 684 height 26
type textarea "Can"
type textarea "Voi"
type textarea "Can you"
type textarea "Voitko"
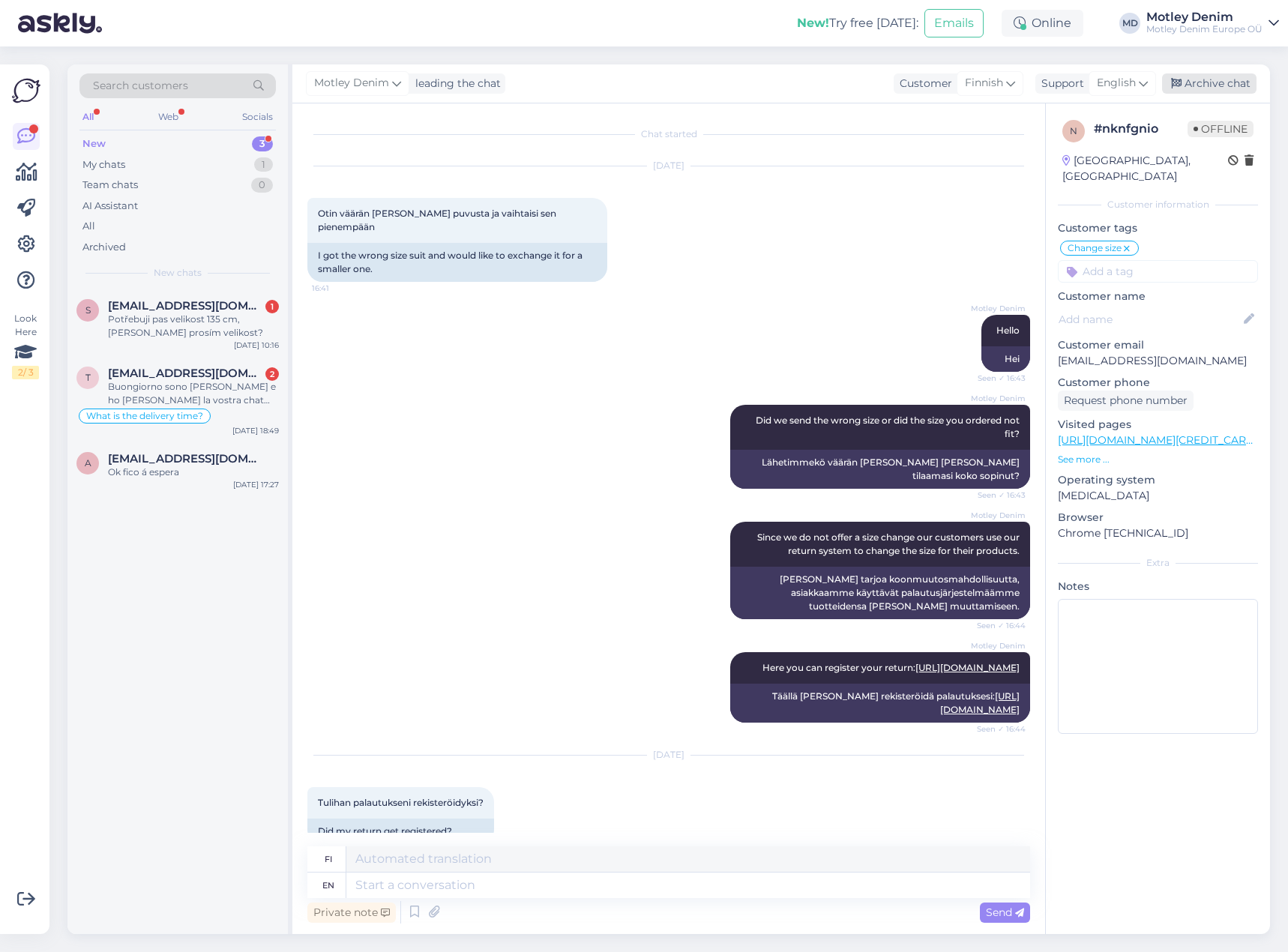
click at [1217, 84] on div "Archive chat" at bounding box center [1209, 83] width 95 height 20
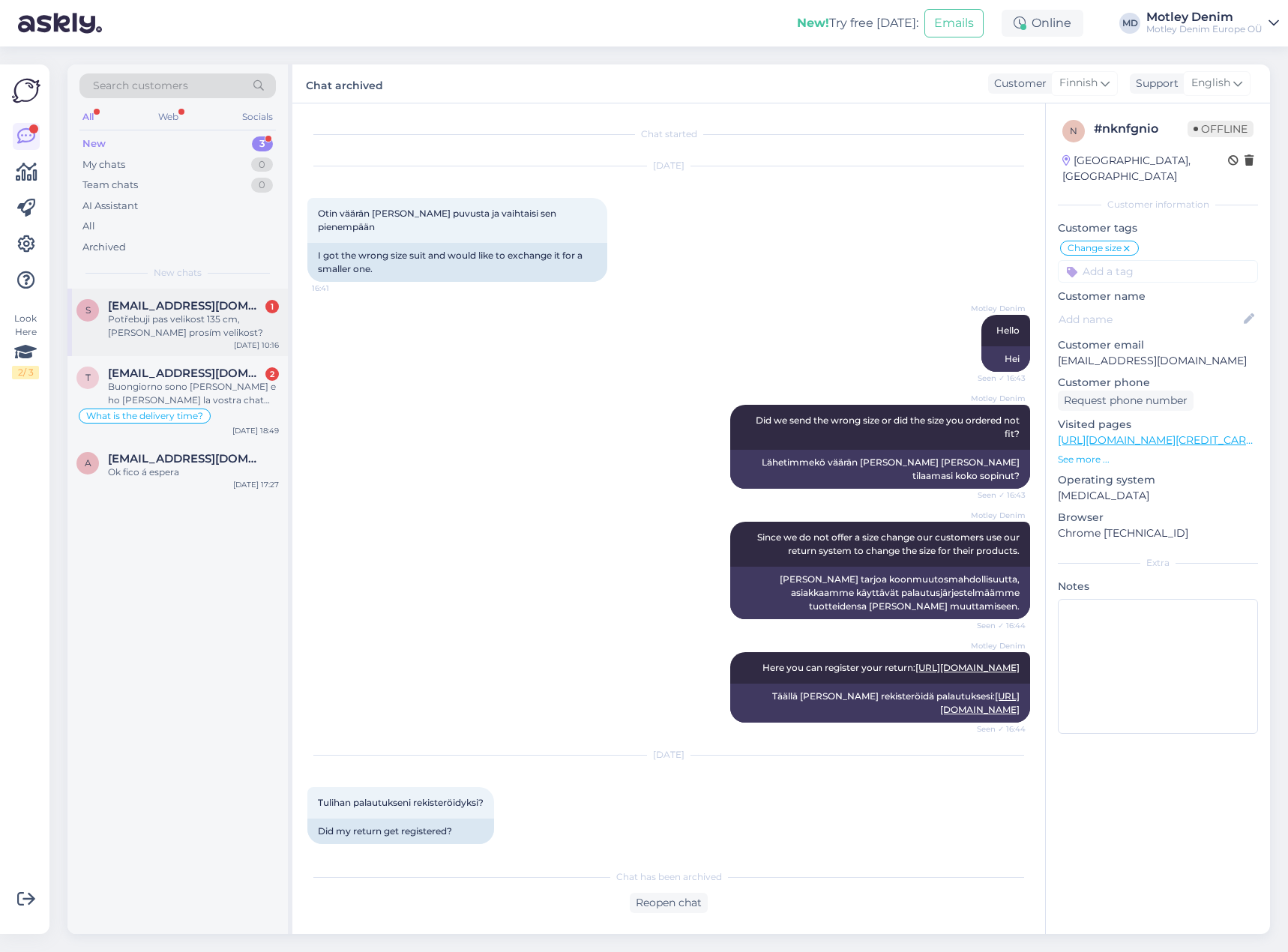
click at [197, 317] on div "Potřebuji pas velikost 135 cm, [PERSON_NAME] prosím velikost?" at bounding box center [193, 326] width 171 height 27
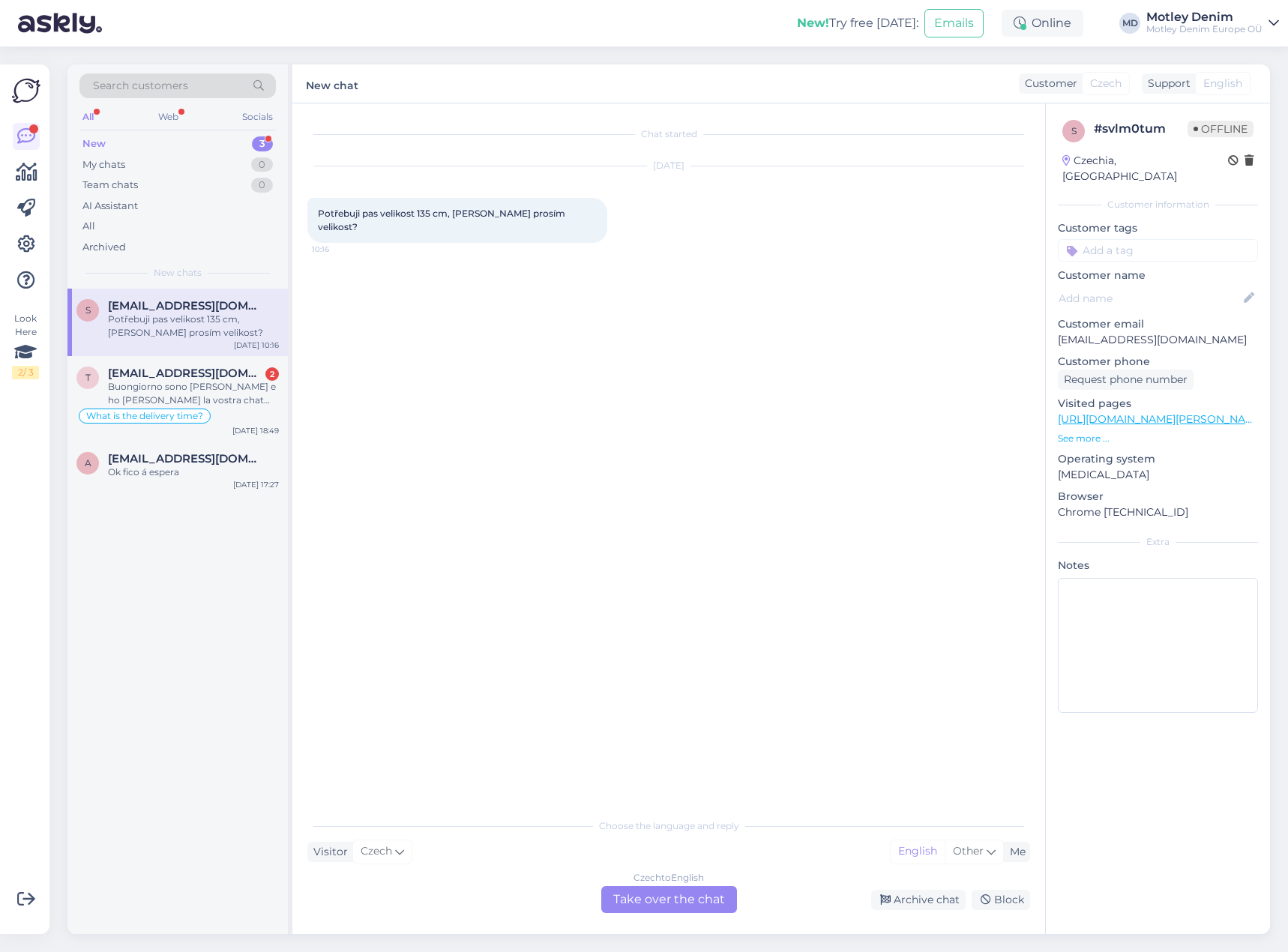
click at [638, 909] on div "Czech to English Take over the chat" at bounding box center [669, 899] width 135 height 27
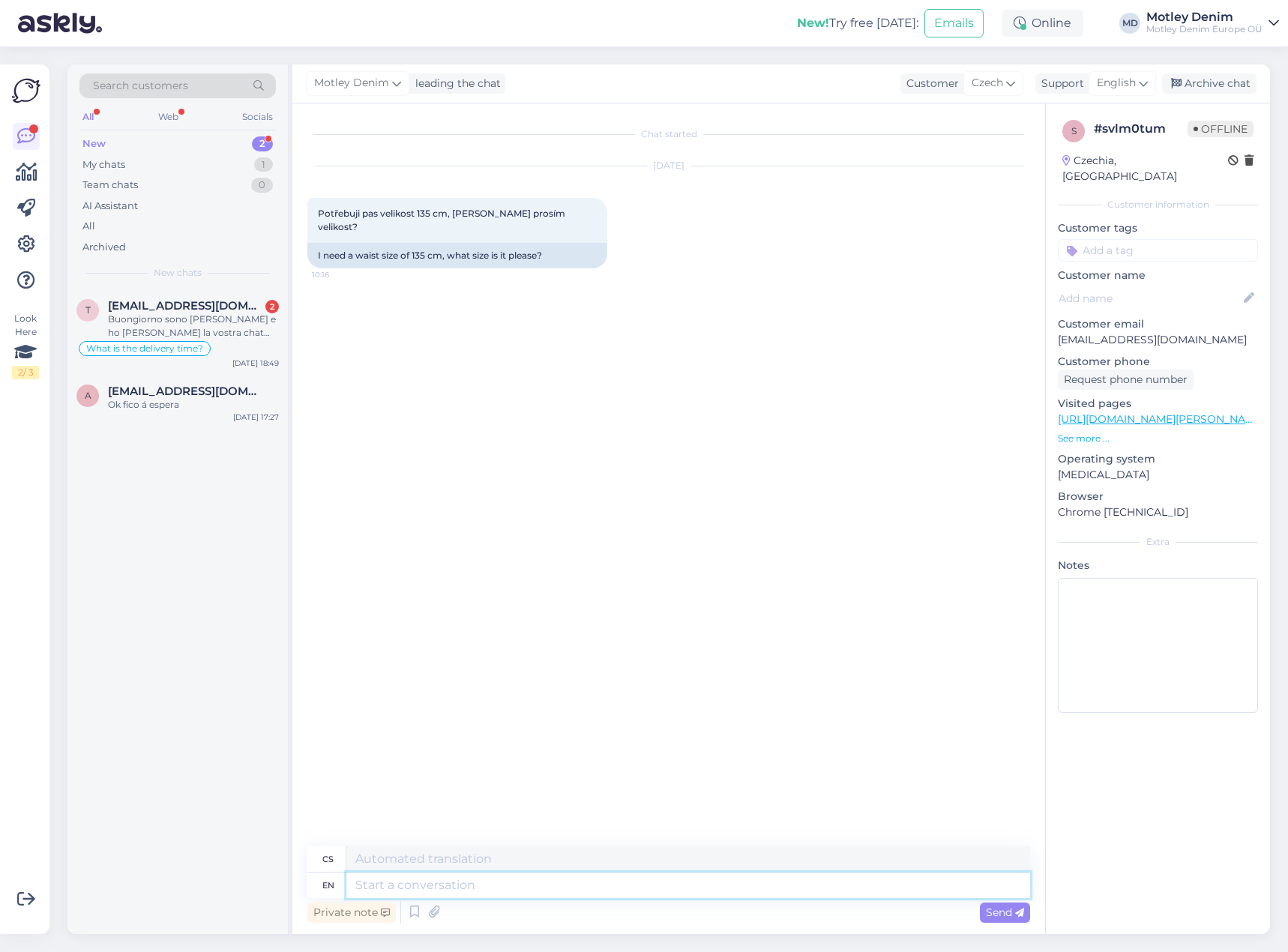
click at [477, 889] on textarea at bounding box center [688, 885] width 684 height 26
click at [1087, 432] on p "See more ..." at bounding box center [1158, 439] width 200 height 14
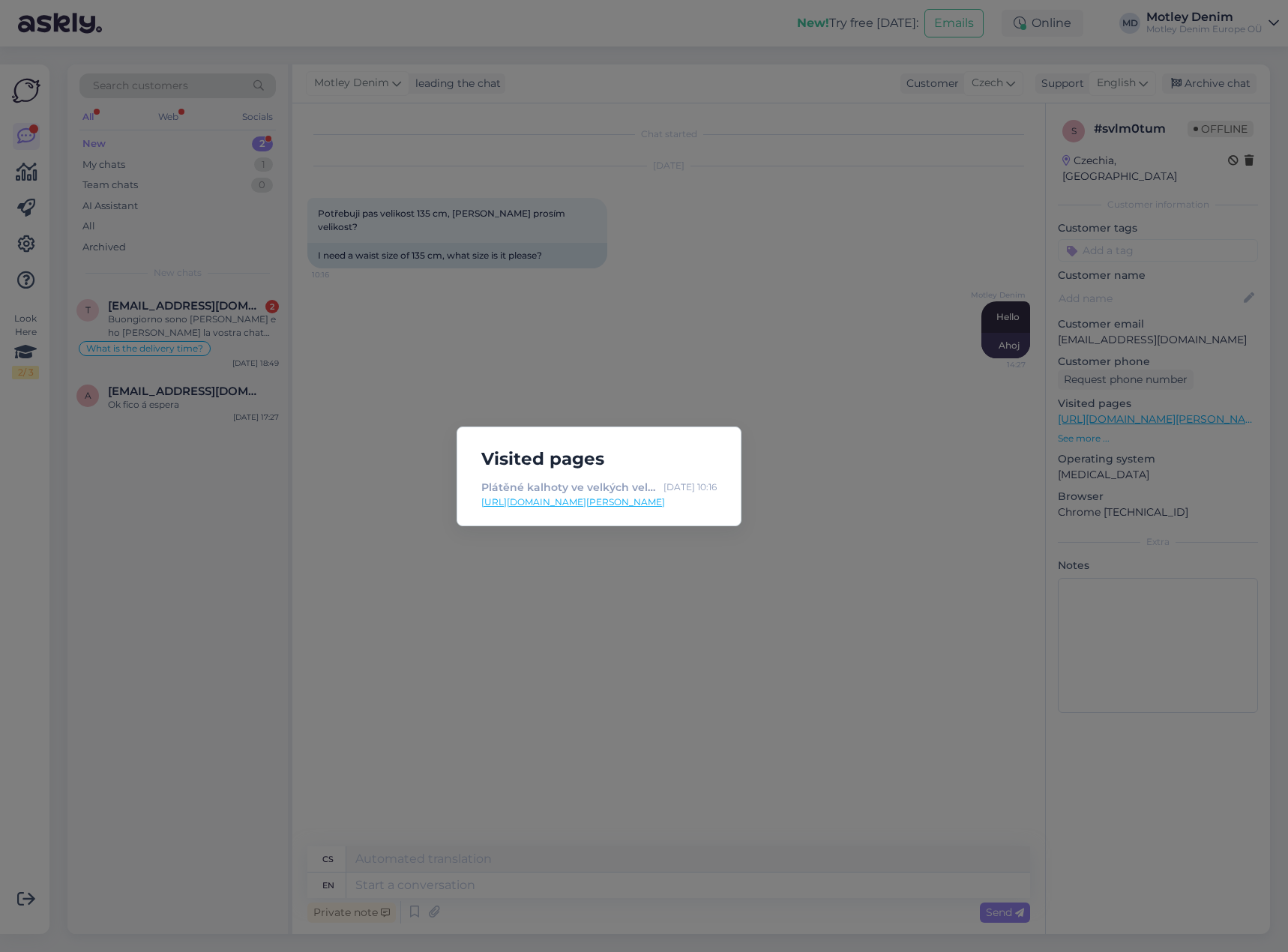
click at [584, 152] on div "Visited pages Plátěné kalhoty ve velkých velikostech [PERSON_NAME] 0906 Chino P…" at bounding box center [644, 476] width 1288 height 952
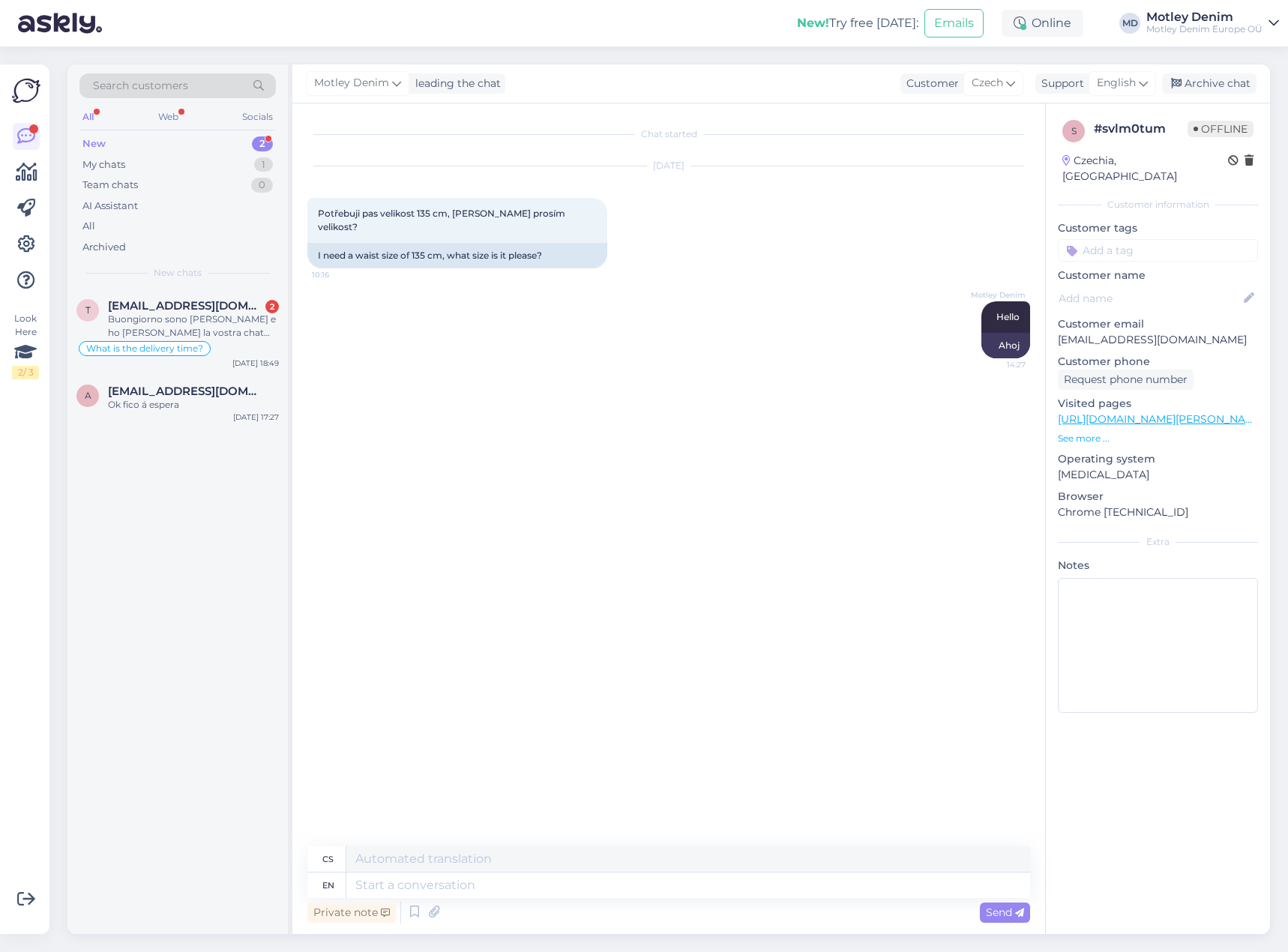
click at [603, 232] on div "[DATE] Potřebuji pas velikost 135 cm, [PERSON_NAME] prosím velikost? 10:16 I ne…" at bounding box center [669, 217] width 722 height 135
click at [537, 873] on textarea at bounding box center [688, 885] width 684 height 26
click at [790, 312] on div "[PERSON_NAME] Hello 14:27 Ahoj" at bounding box center [669, 330] width 722 height 90
click at [693, 883] on textarea at bounding box center [688, 885] width 684 height 26
click at [579, 880] on textarea "We recommend" at bounding box center [688, 885] width 684 height 26
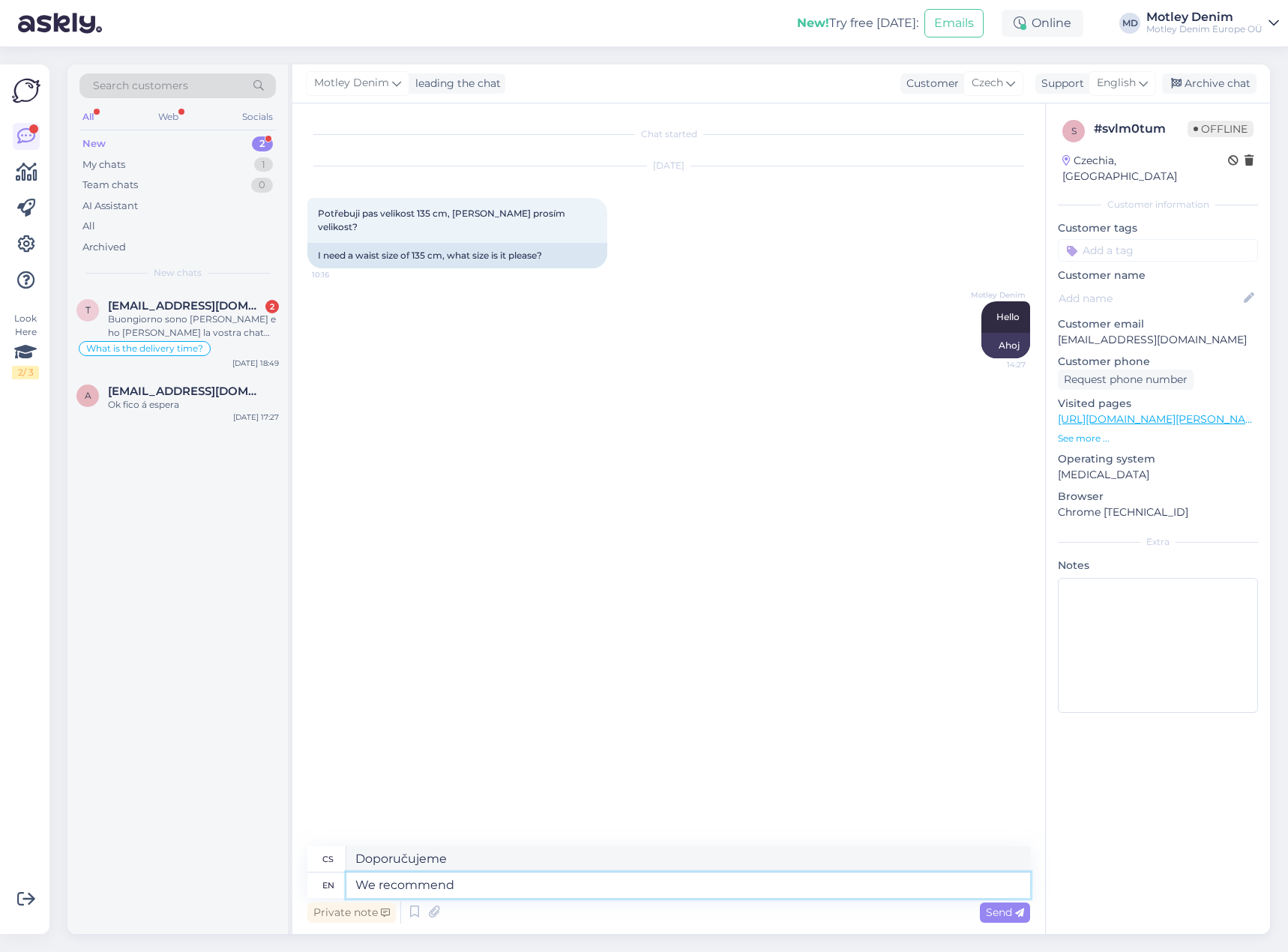
click at [534, 885] on textarea "We recommend" at bounding box center [688, 885] width 684 height 26
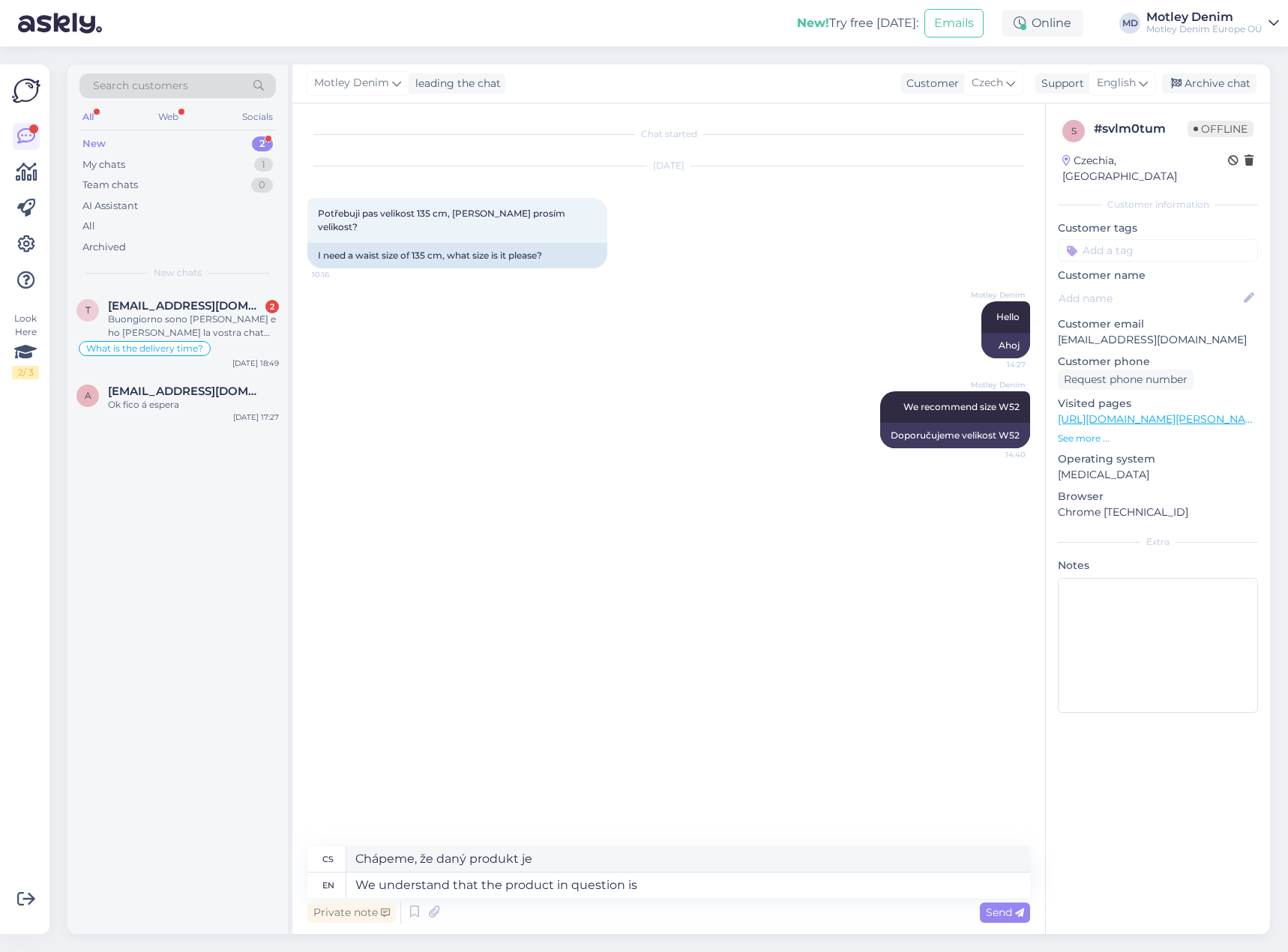
click at [1099, 432] on p "See more ..." at bounding box center [1158, 439] width 200 height 14
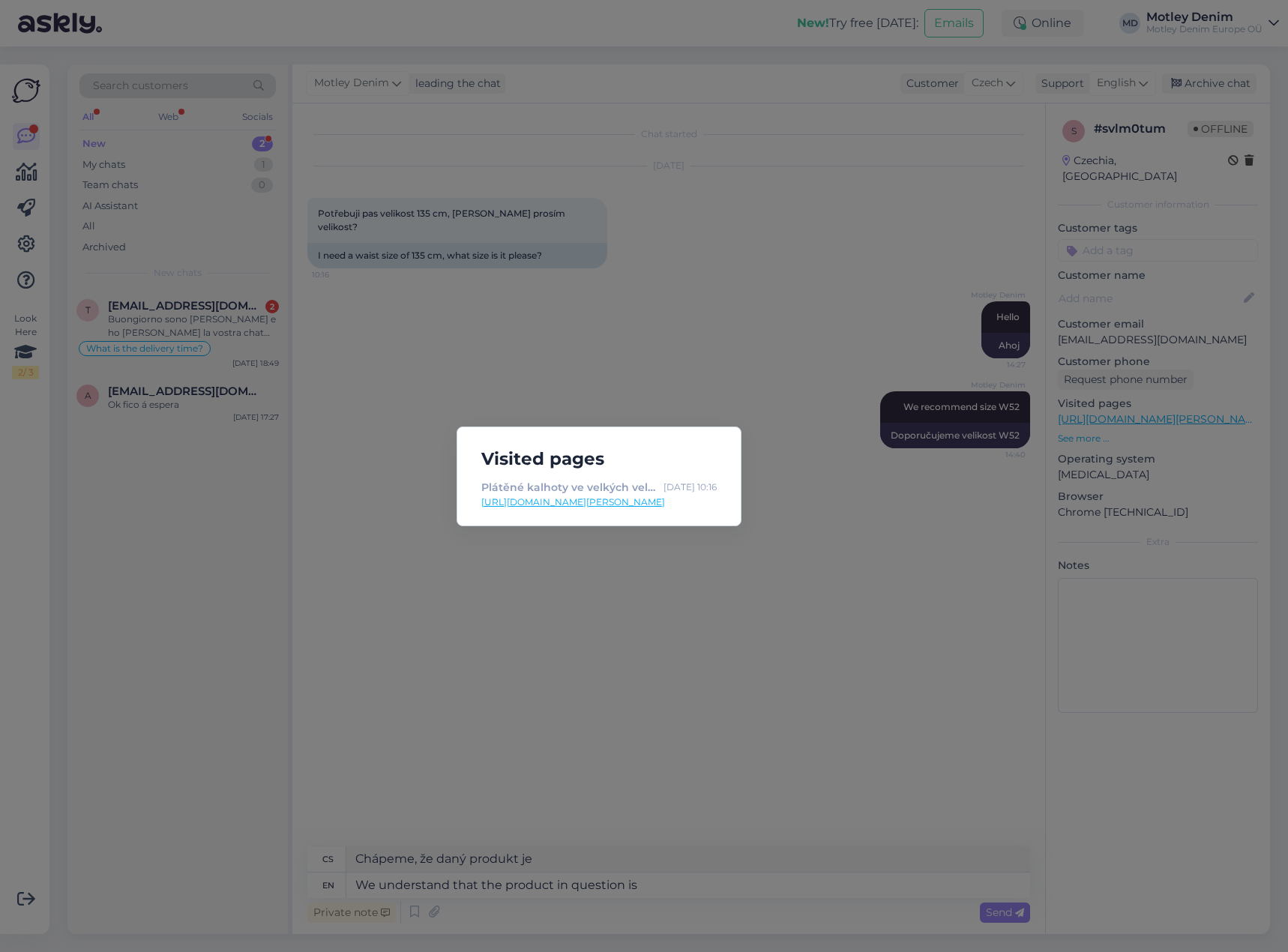
drag, startPoint x: 661, startPoint y: 505, endPoint x: 719, endPoint y: 492, distance: 59.4
click at [656, 728] on div "Visited pages Plátěné kalhoty ve velkých velikostech [PERSON_NAME] 0906 Chino P…" at bounding box center [644, 476] width 1288 height 952
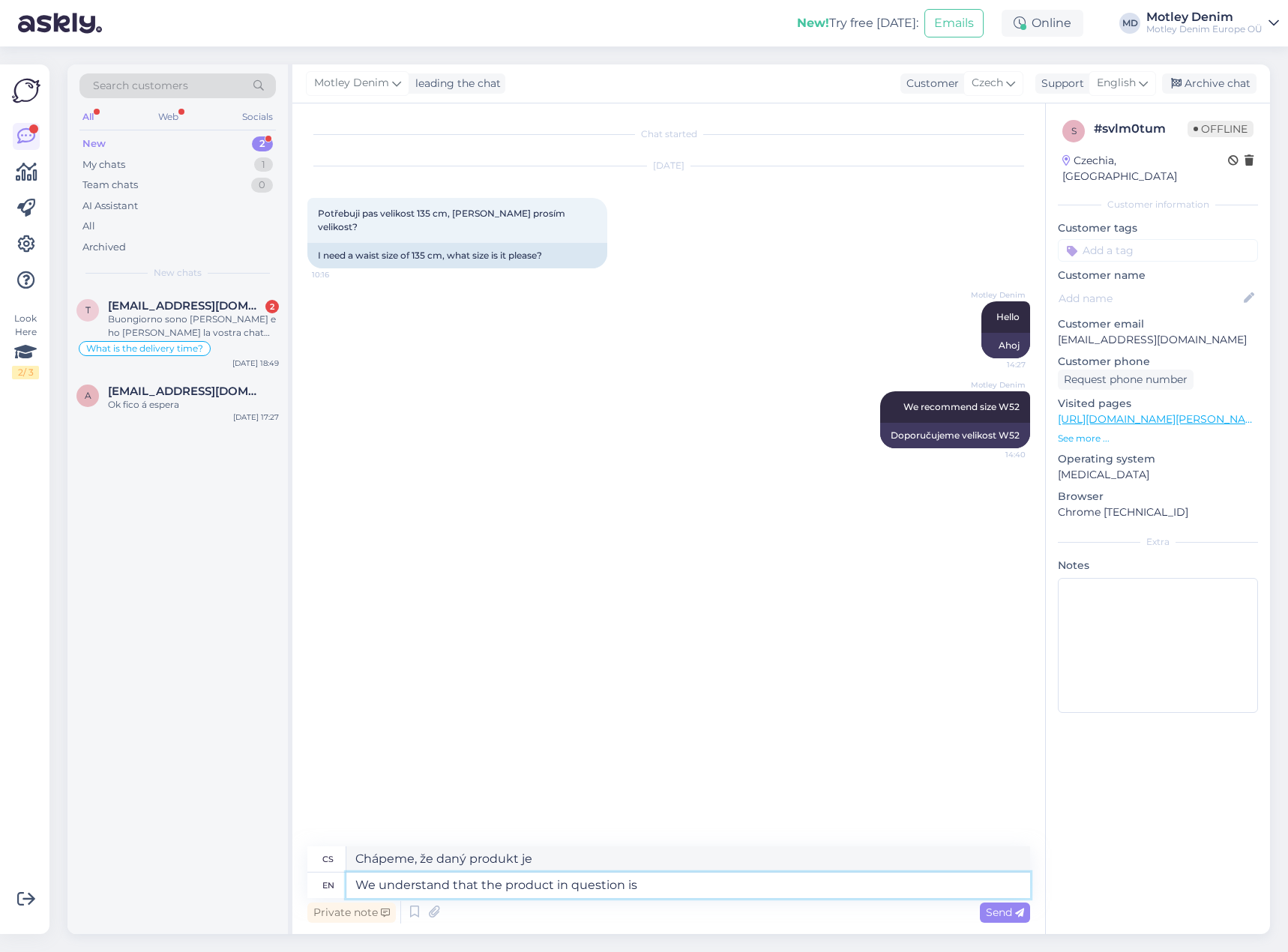
click at [691, 880] on textarea "We understand that the product in question is" at bounding box center [688, 885] width 684 height 26
paste textarea "[PERSON_NAME] 0906 Chino Pants Comfort Fit Navy"
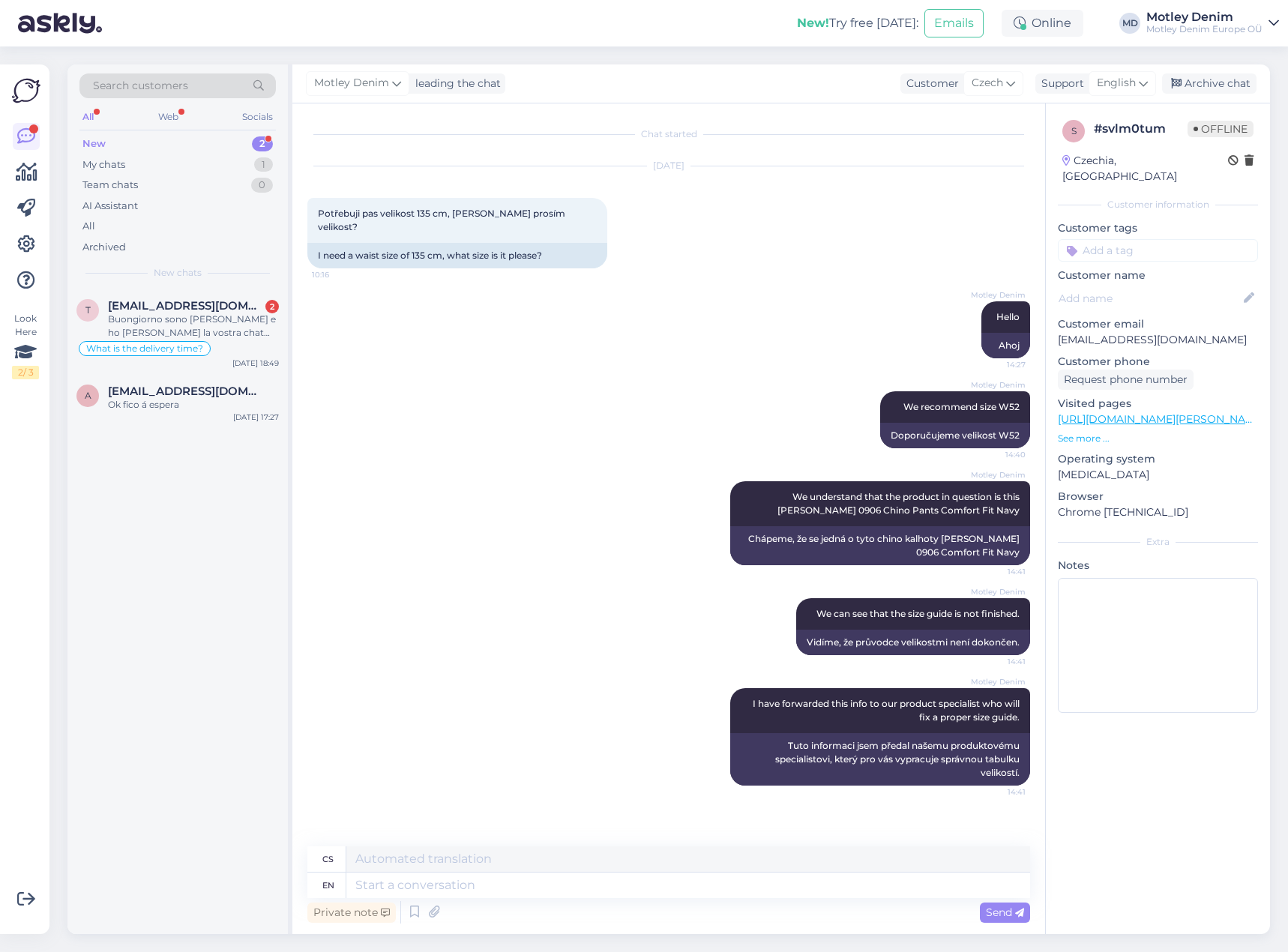
click at [1166, 239] on input at bounding box center [1158, 250] width 200 height 22
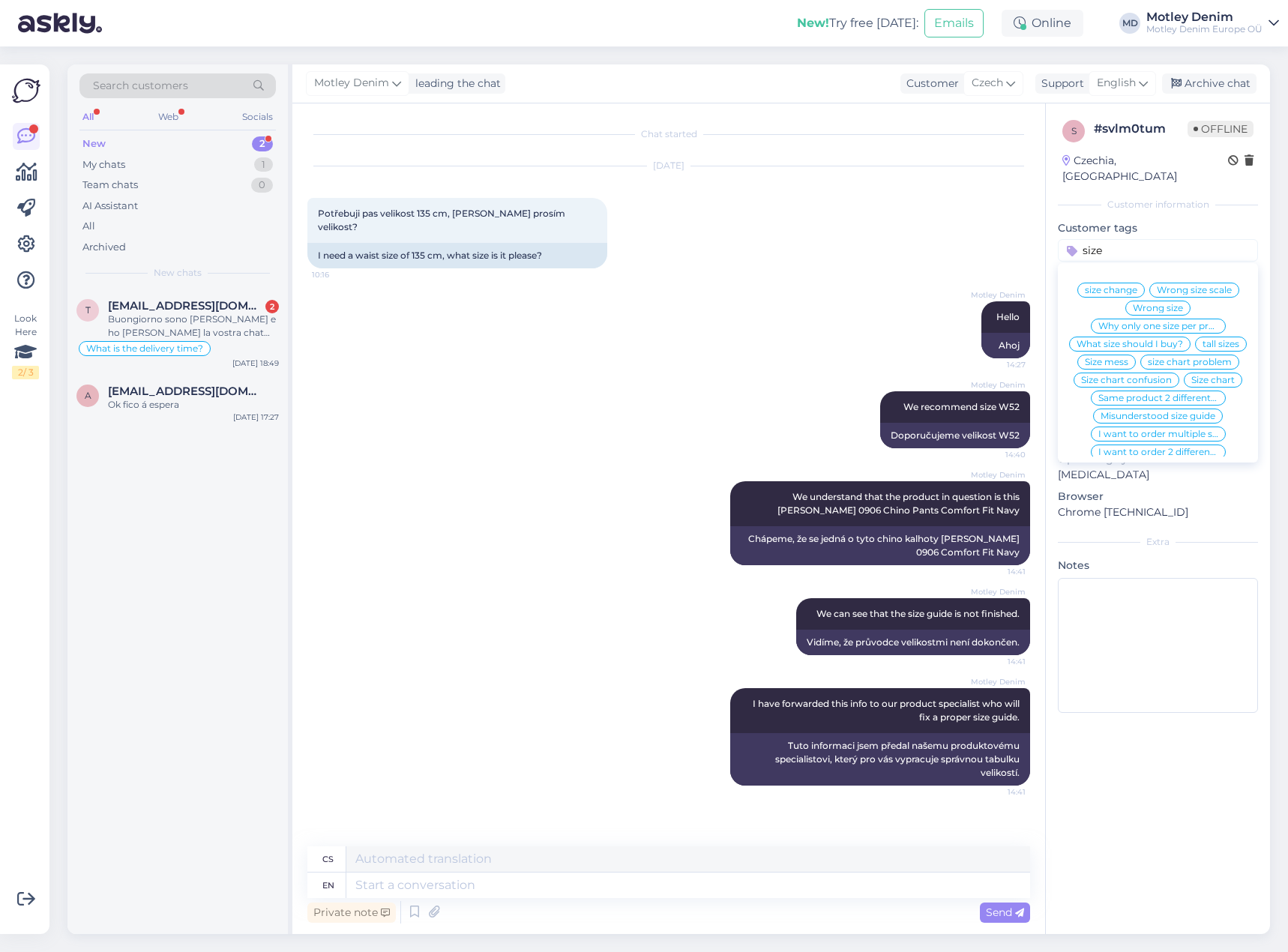
click at [1170, 340] on span "What size should I buy?" at bounding box center [1130, 344] width 106 height 9
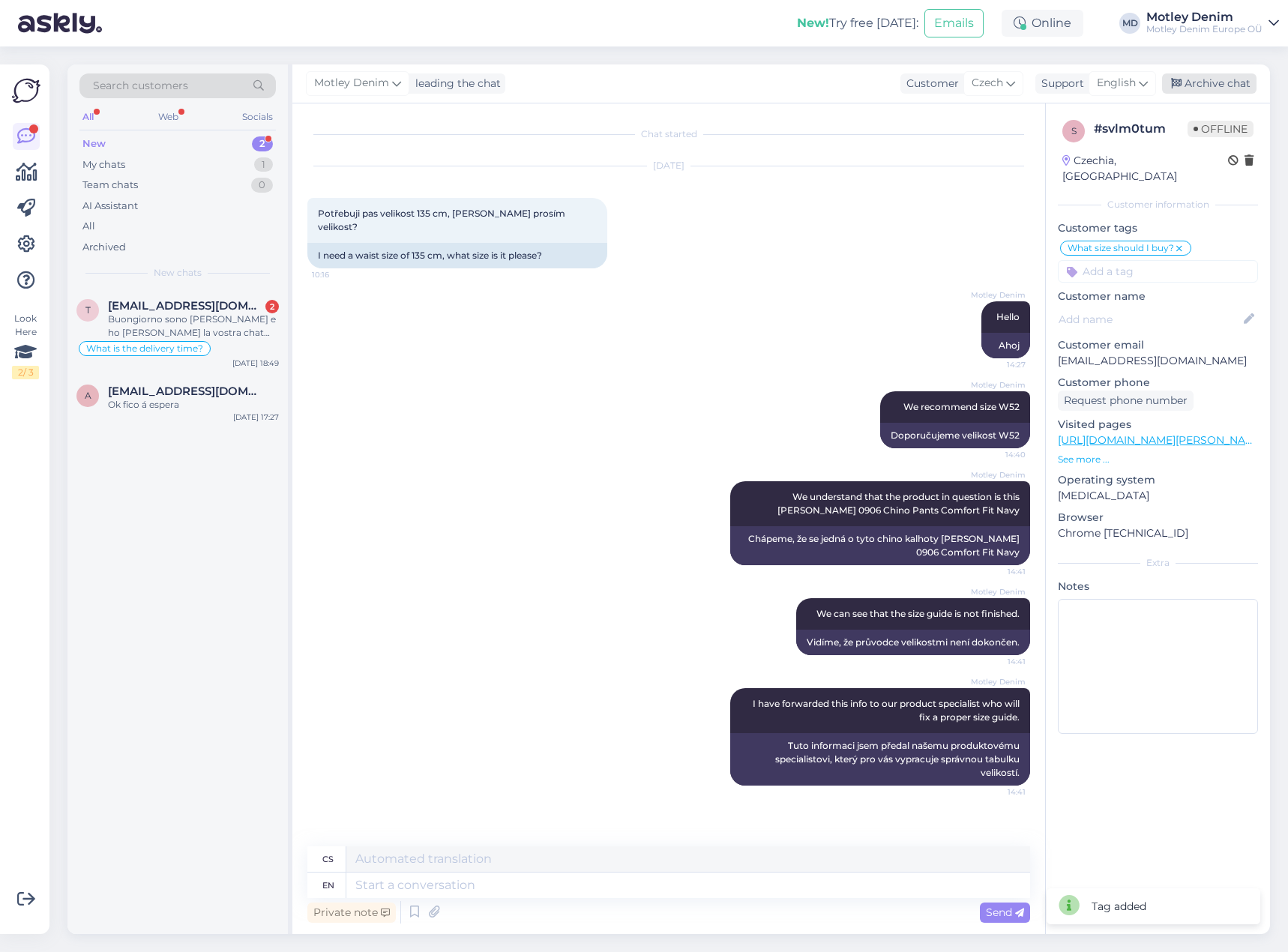
click at [1215, 88] on div "Archive chat" at bounding box center [1209, 83] width 95 height 20
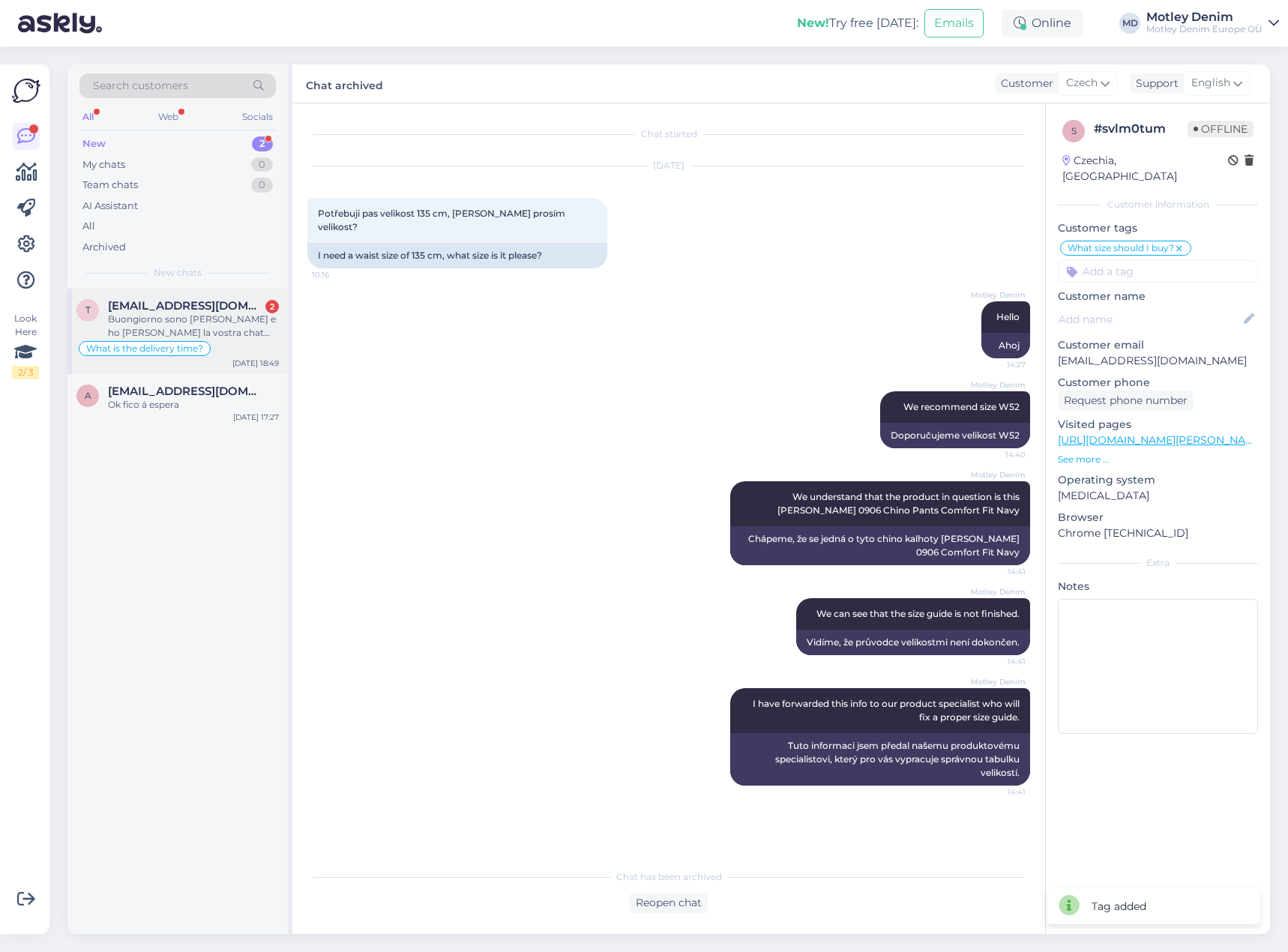
click at [273, 320] on div "Buongiorno sono [PERSON_NAME] e ho [PERSON_NAME] la vostra chat che mi informa …" at bounding box center [193, 326] width 171 height 27
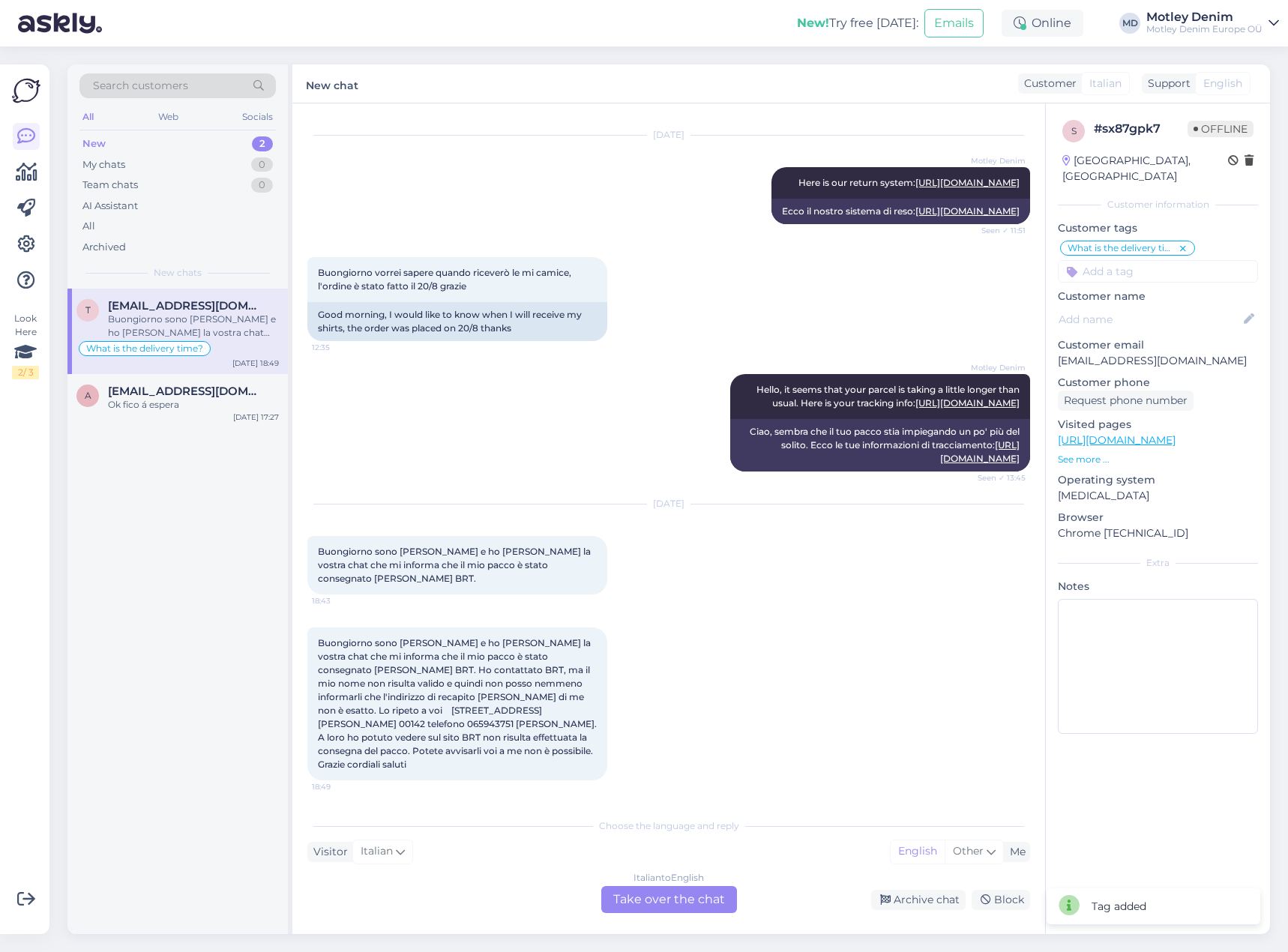
click at [676, 898] on div "Italian to English Take over the chat" at bounding box center [669, 899] width 135 height 27
click at [681, 909] on div "Italian to English Take over the chat" at bounding box center [669, 899] width 135 height 27
click at [701, 906] on div "Italian to English Take over the chat" at bounding box center [669, 899] width 135 height 27
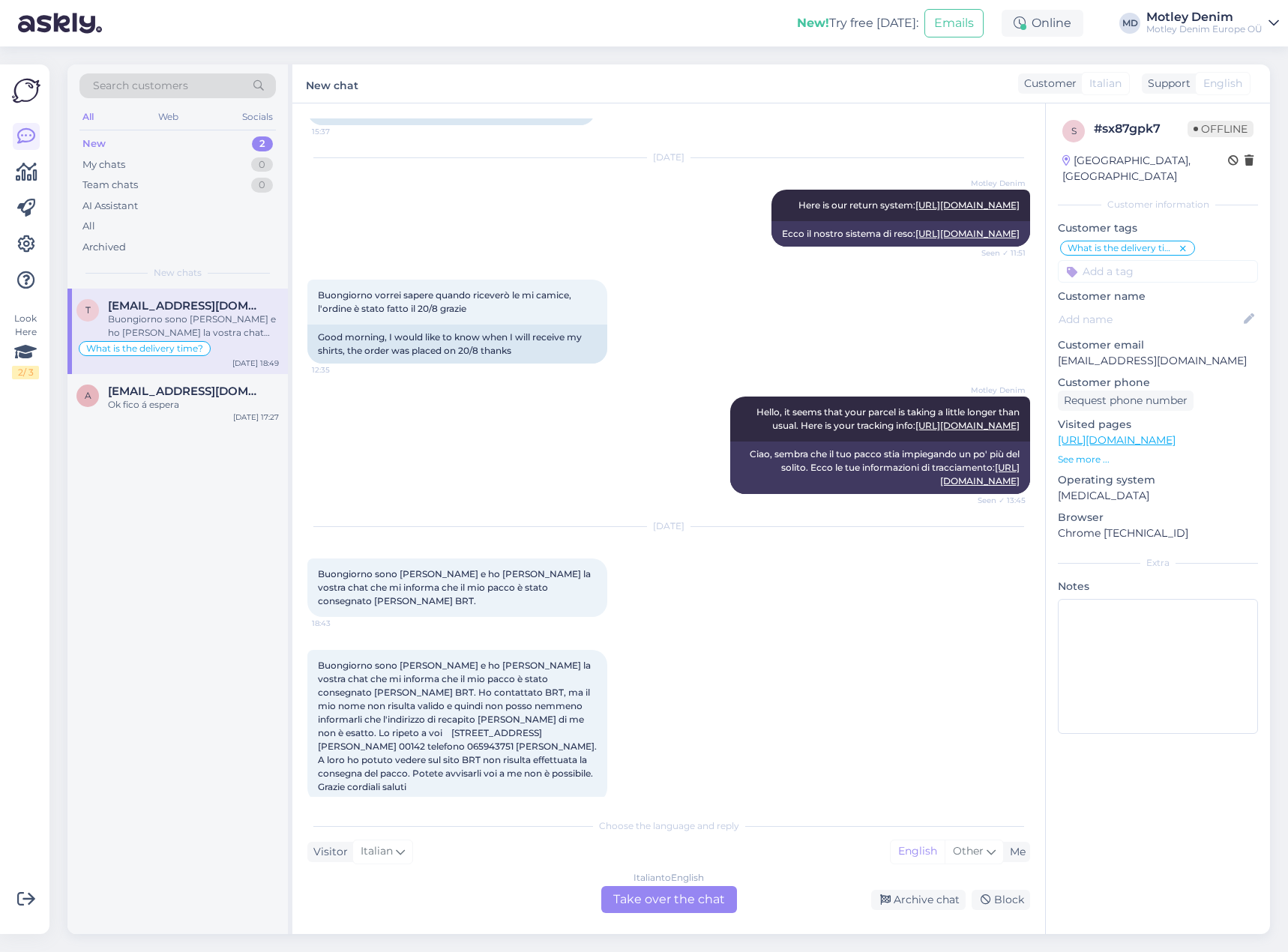
click at [747, 634] on div "[DATE] Buongiorno sono [PERSON_NAME] e ho [PERSON_NAME] la vostra chat che mi i…" at bounding box center [669, 571] width 722 height 123
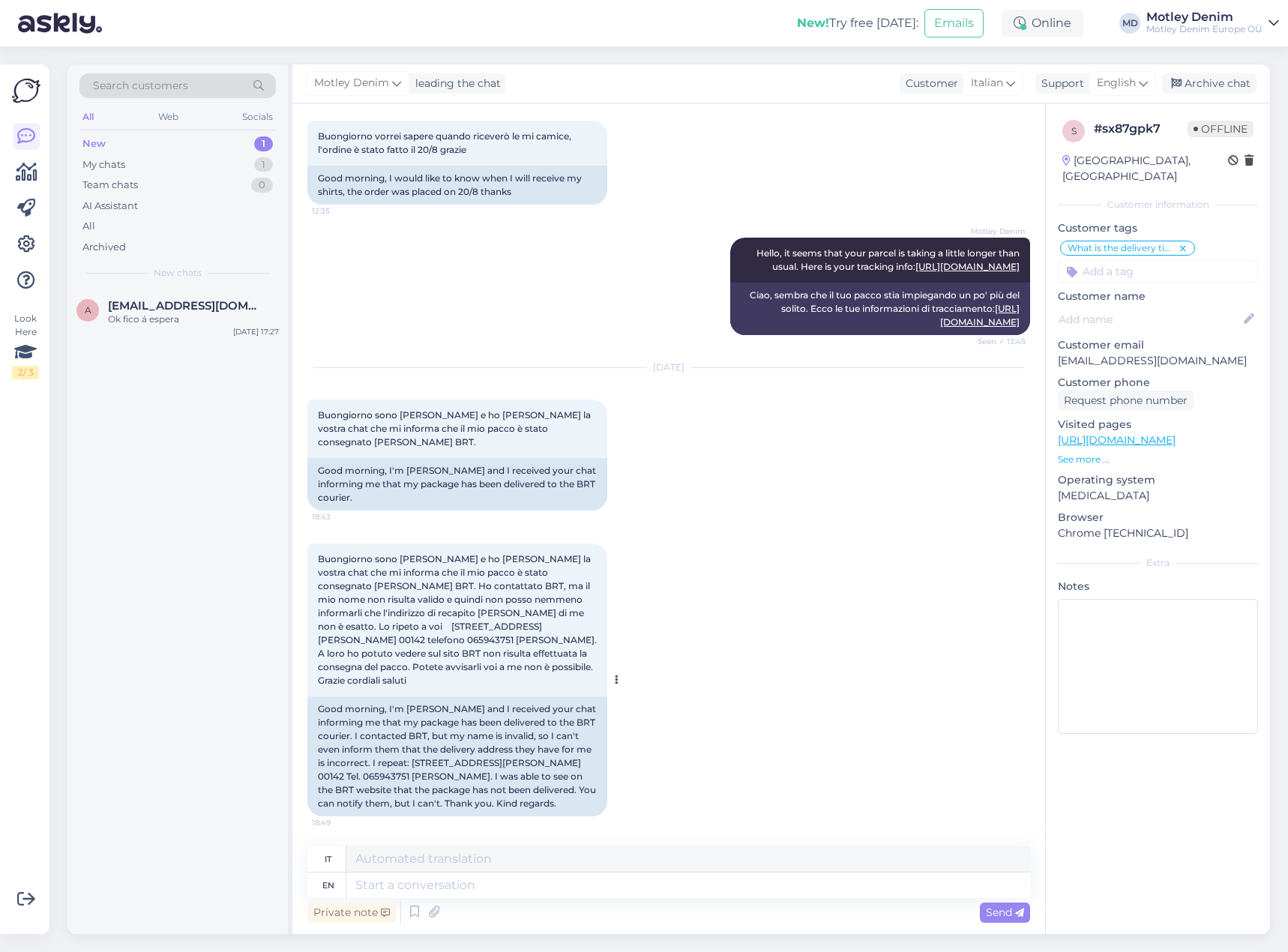
scroll to position [2191, 0]
click at [188, 323] on div "[PERSON_NAME] den jak je to z dorucen zbozi stihlo by prijit do patku?" at bounding box center [193, 326] width 171 height 27
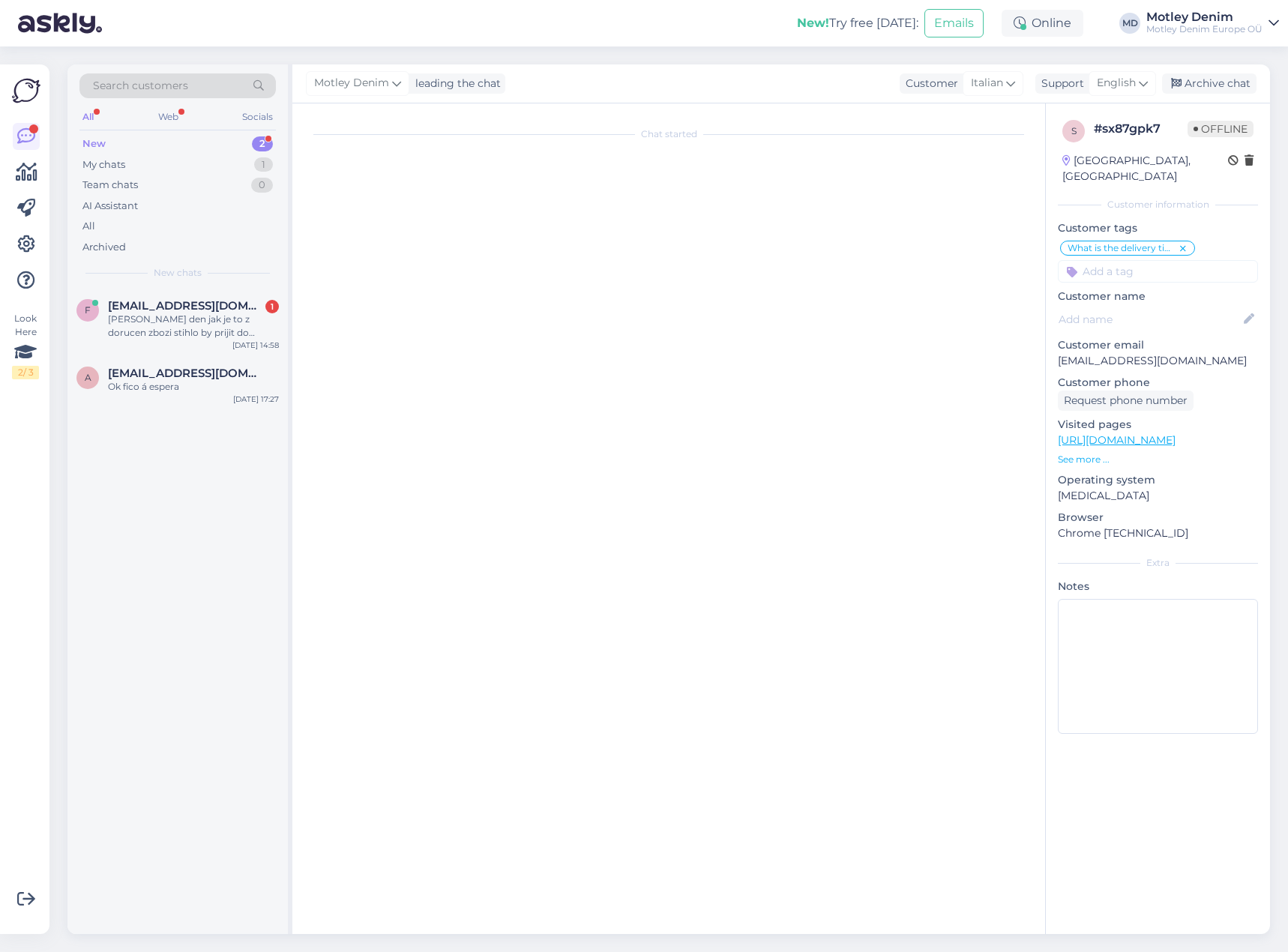
scroll to position [0, 0]
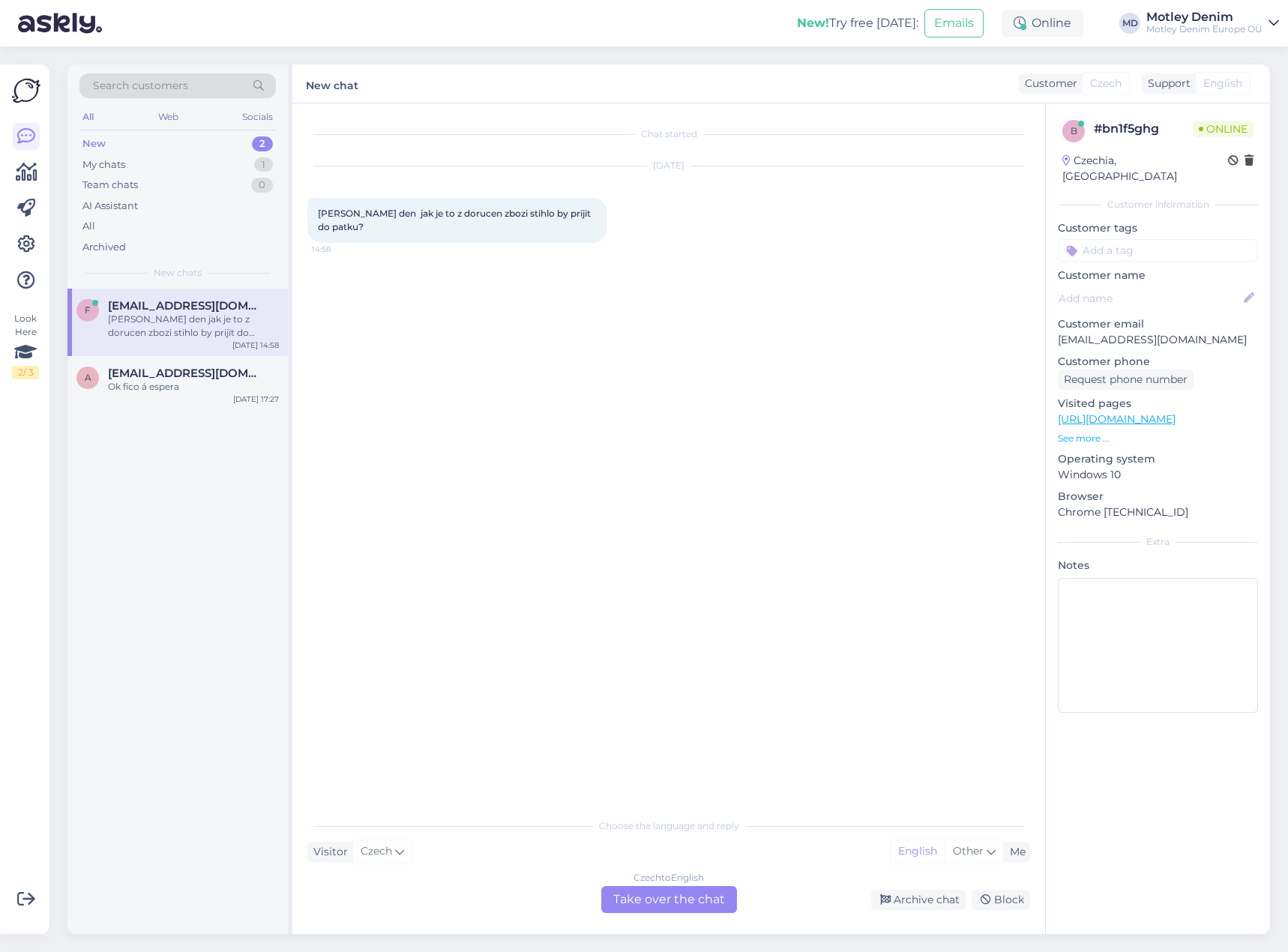
drag, startPoint x: 671, startPoint y: 903, endPoint x: 677, endPoint y: 885, distance: 19.0
click at [672, 903] on div "Czech to English Take over the chat" at bounding box center [669, 899] width 135 height 27
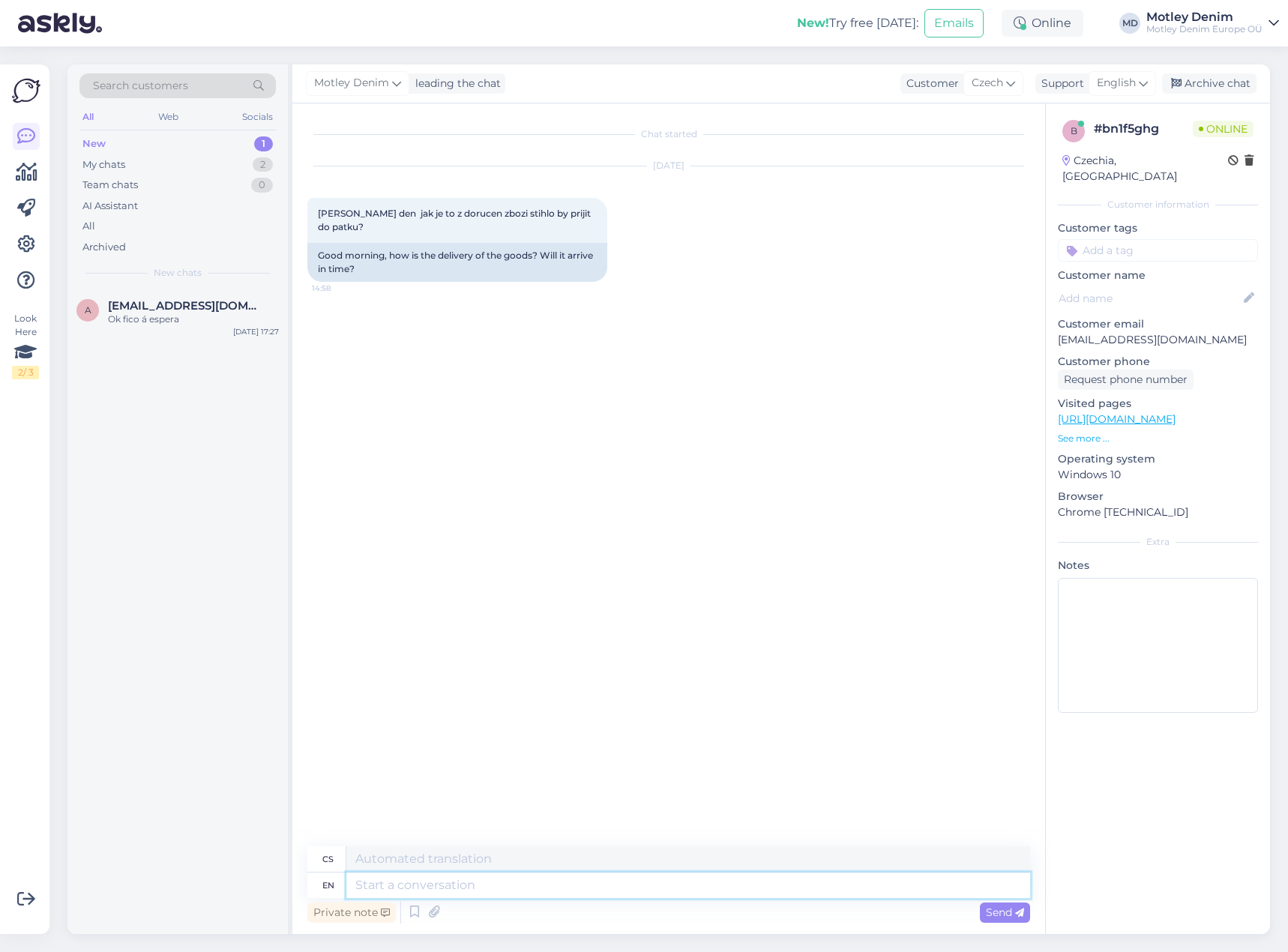
click at [567, 883] on textarea at bounding box center [688, 885] width 684 height 26
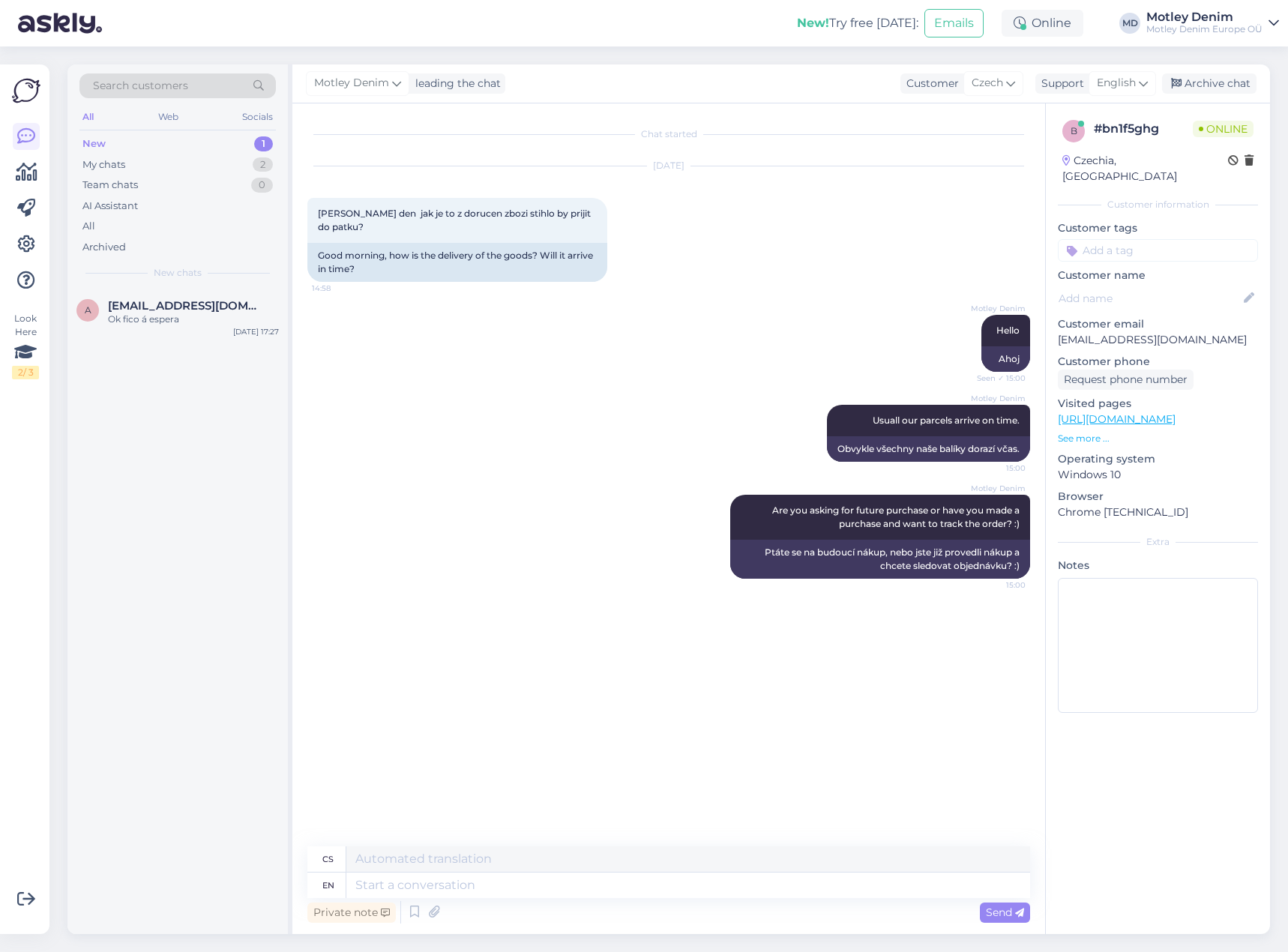
click at [1131, 239] on input at bounding box center [1158, 250] width 200 height 22
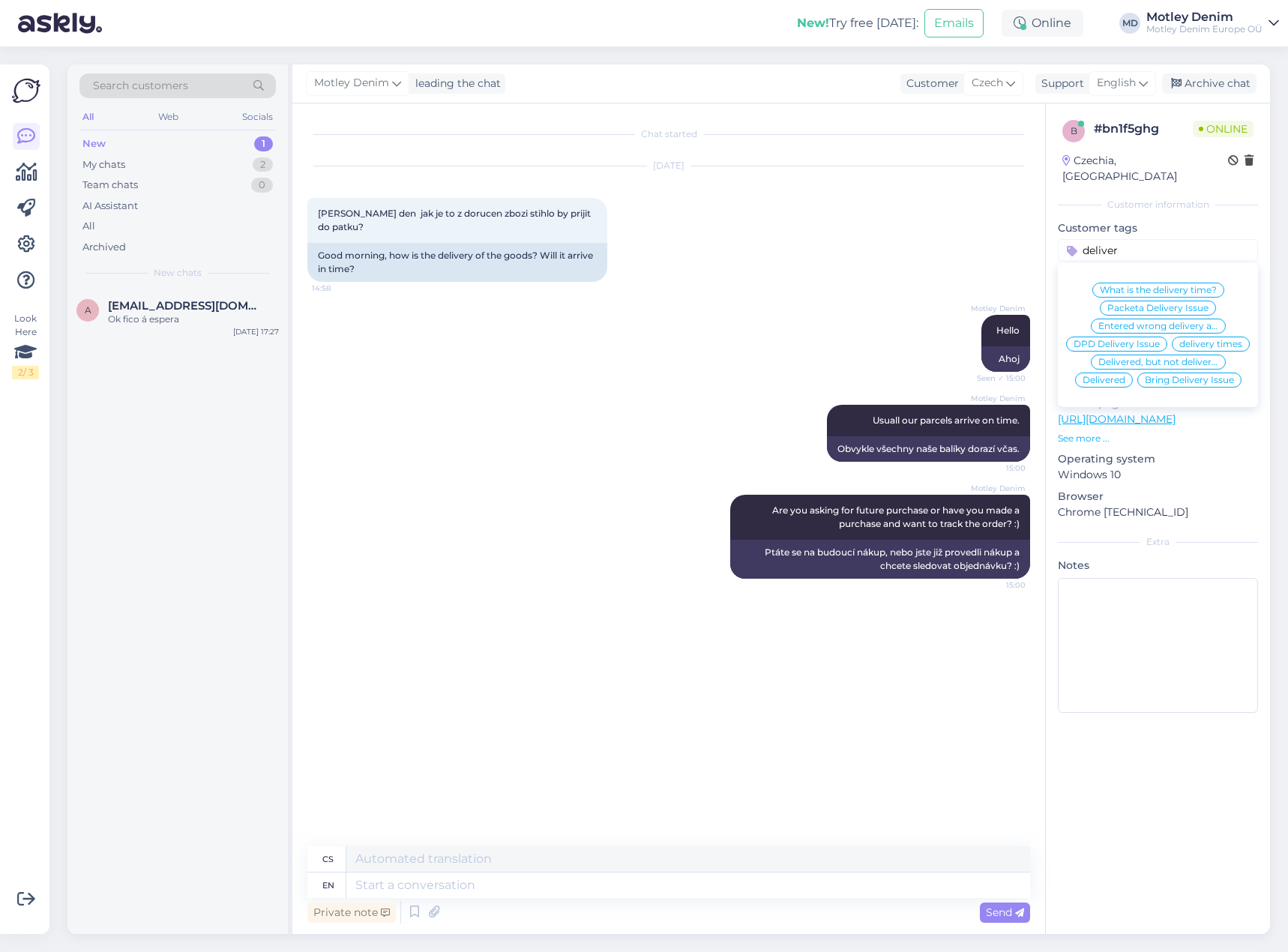
click at [1170, 285] on span "What is the delivery time?" at bounding box center [1158, 290] width 117 height 9
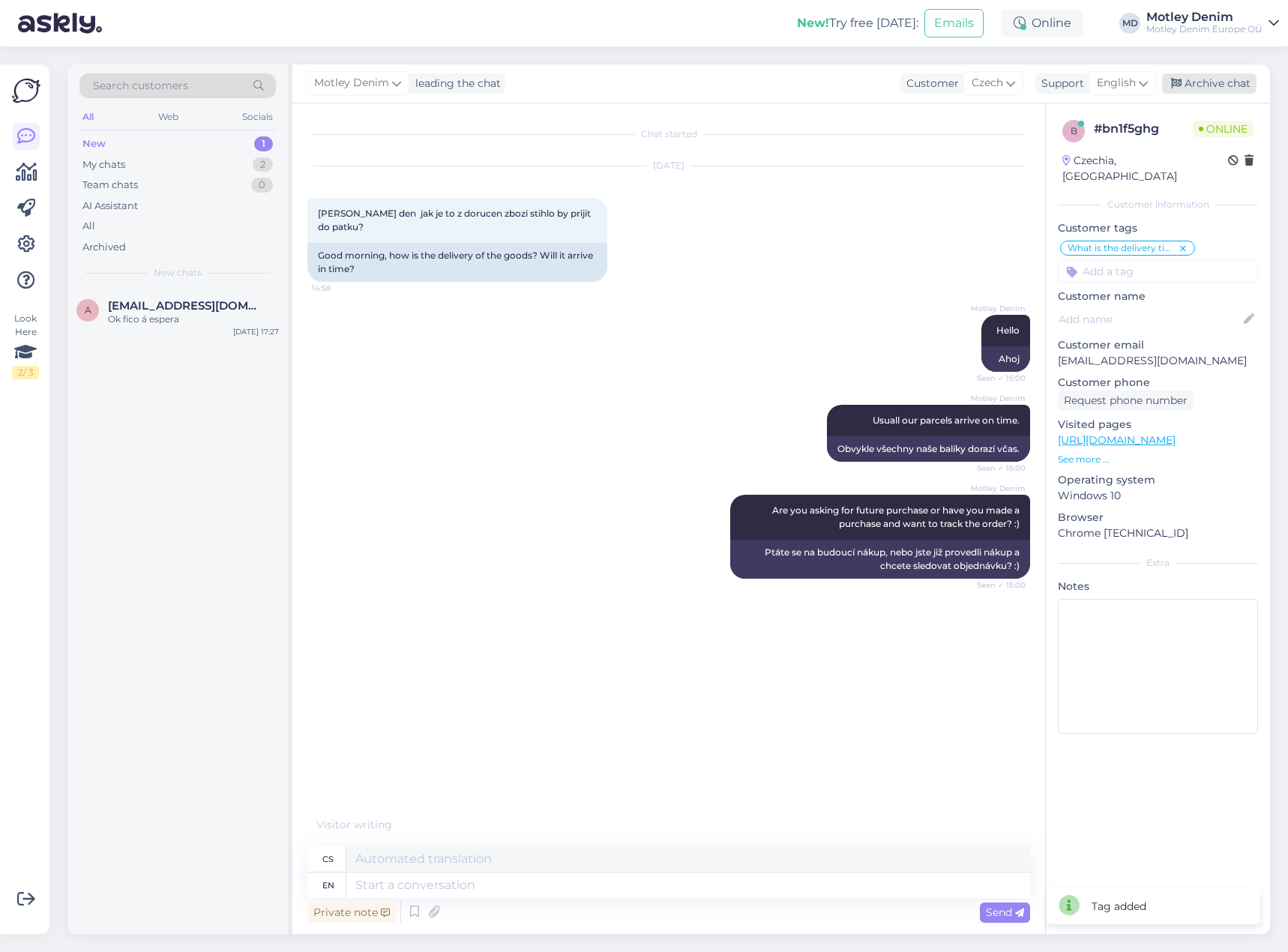
click at [1213, 81] on div "Archive chat" at bounding box center [1209, 83] width 95 height 20
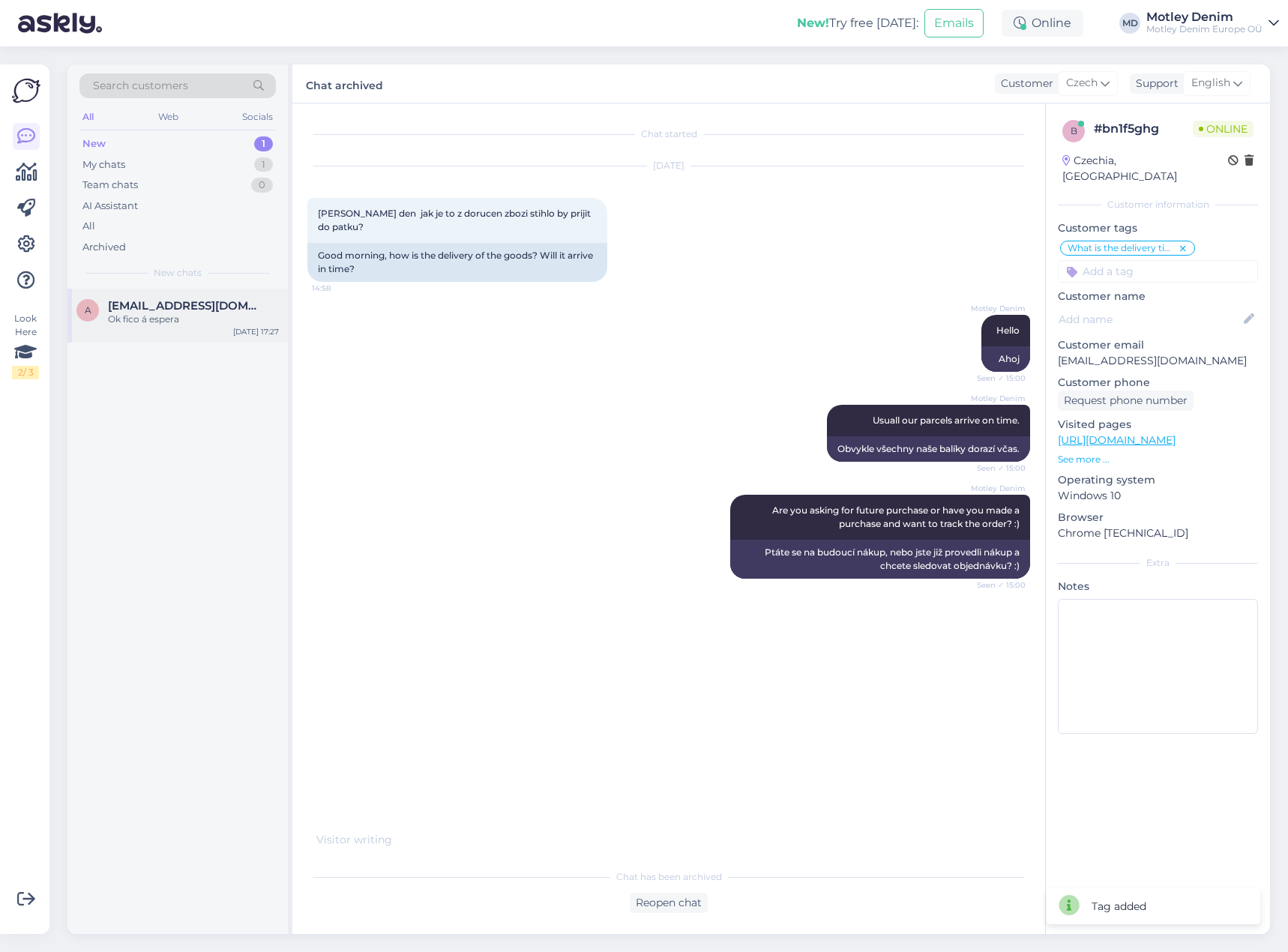
click at [178, 306] on span "[EMAIL_ADDRESS][DOMAIN_NAME]" at bounding box center [186, 306] width 156 height 14
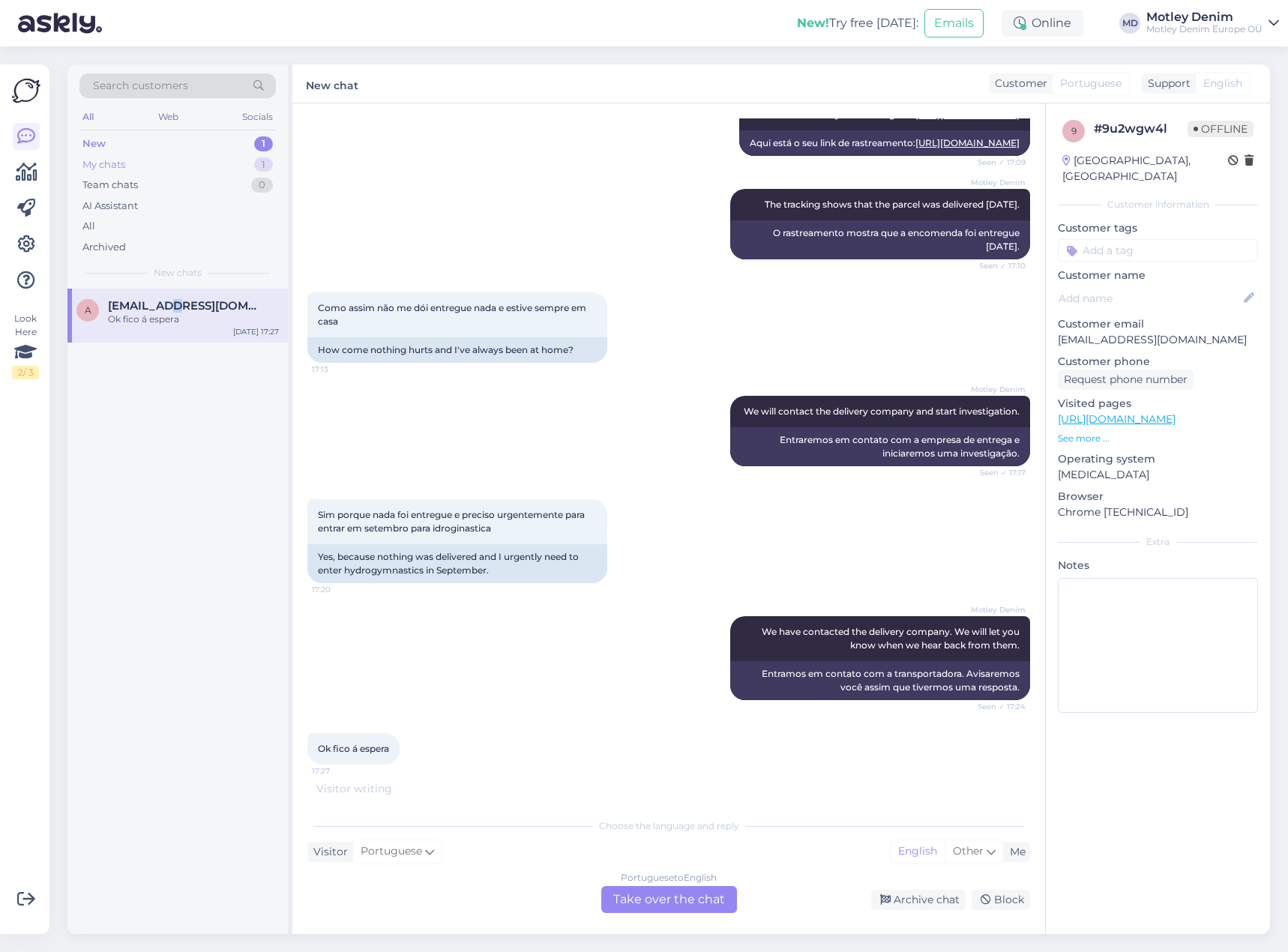
click at [210, 156] on div "My chats 1" at bounding box center [177, 164] width 197 height 21
click at [226, 146] on div "New 1" at bounding box center [177, 144] width 197 height 21
click at [181, 319] on div "Ok fico á espera" at bounding box center [193, 319] width 171 height 14
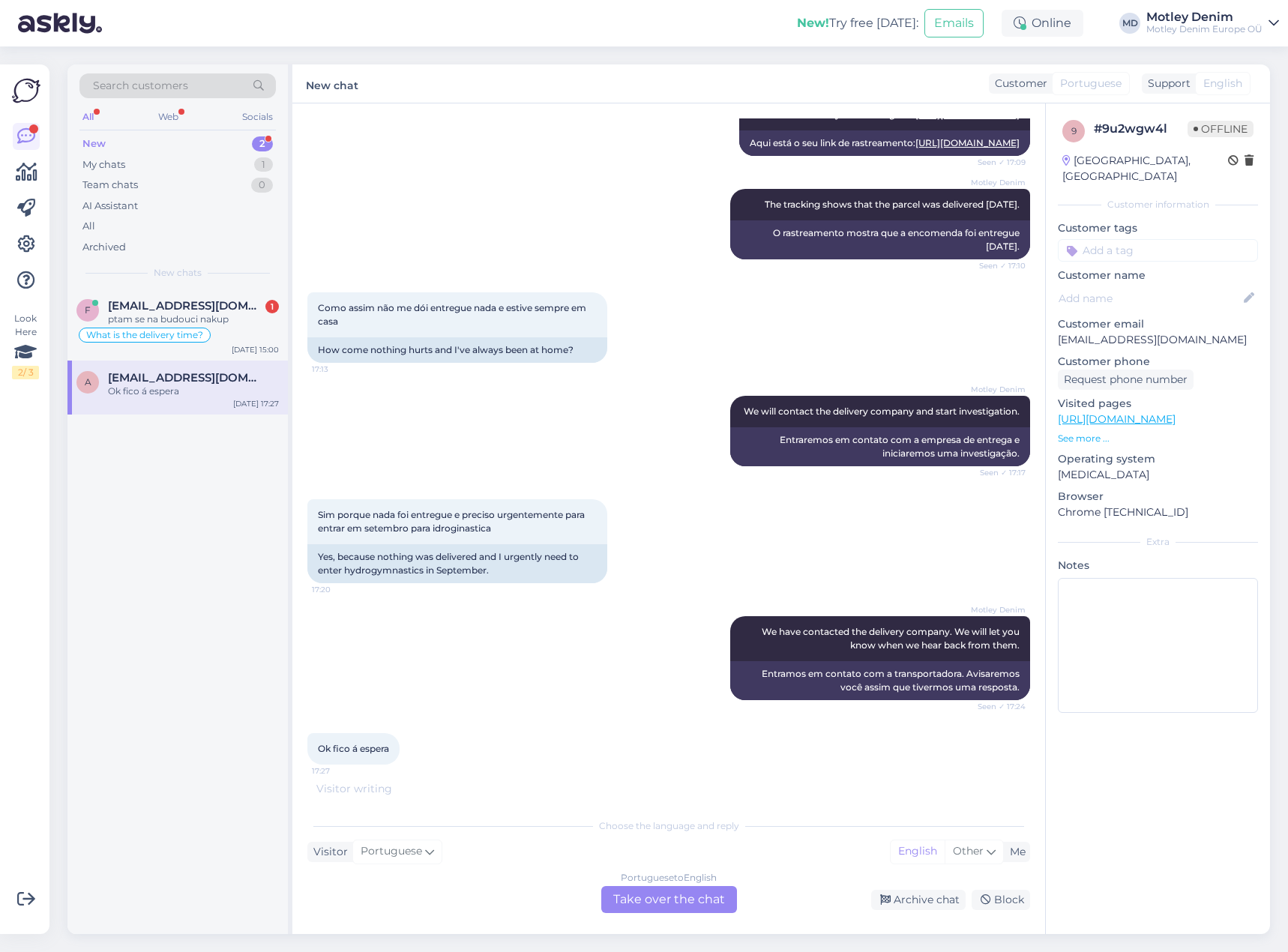
click at [687, 900] on div "Portuguese to English Take over the chat" at bounding box center [669, 899] width 135 height 27
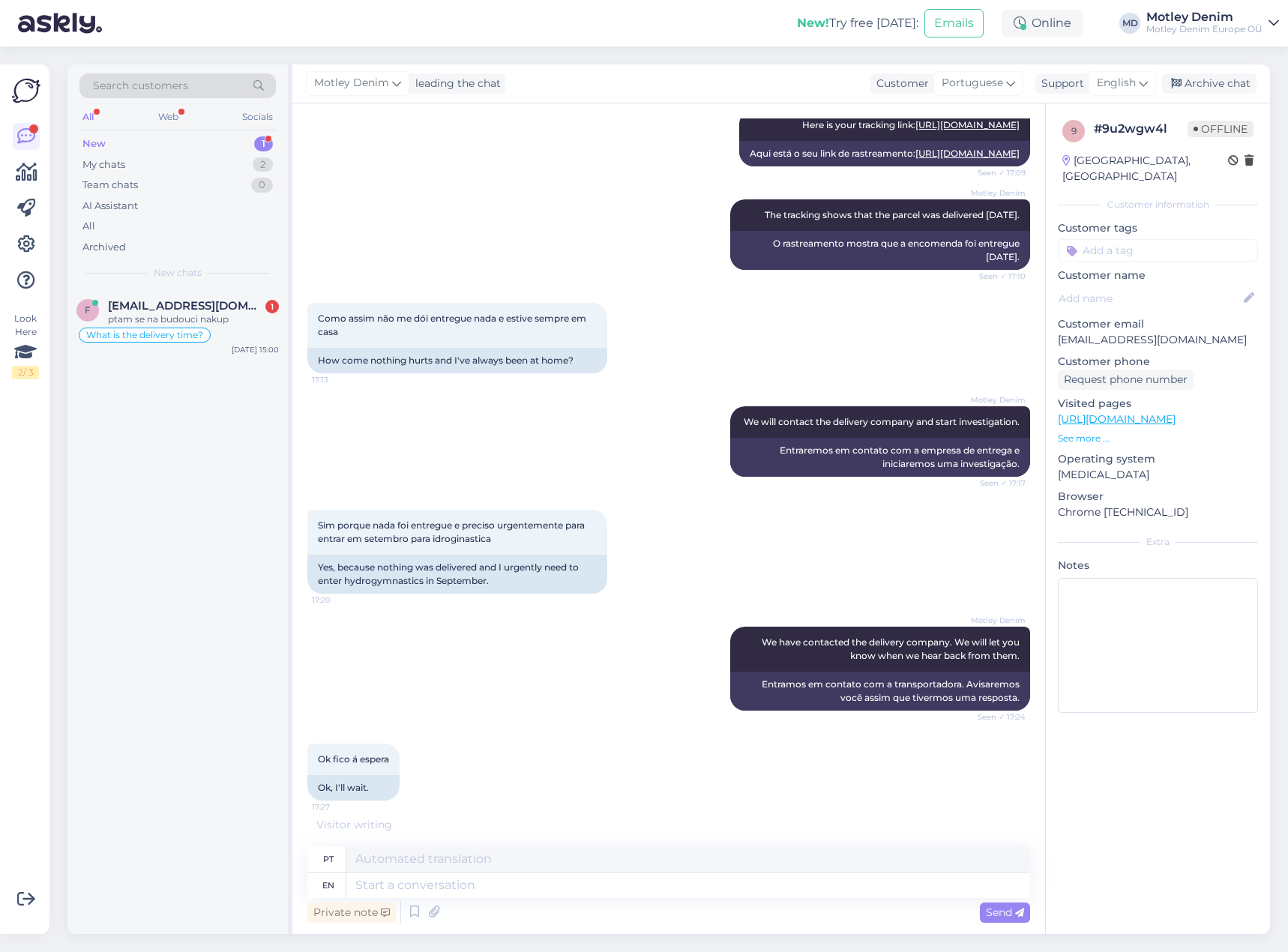
scroll to position [760, 0]
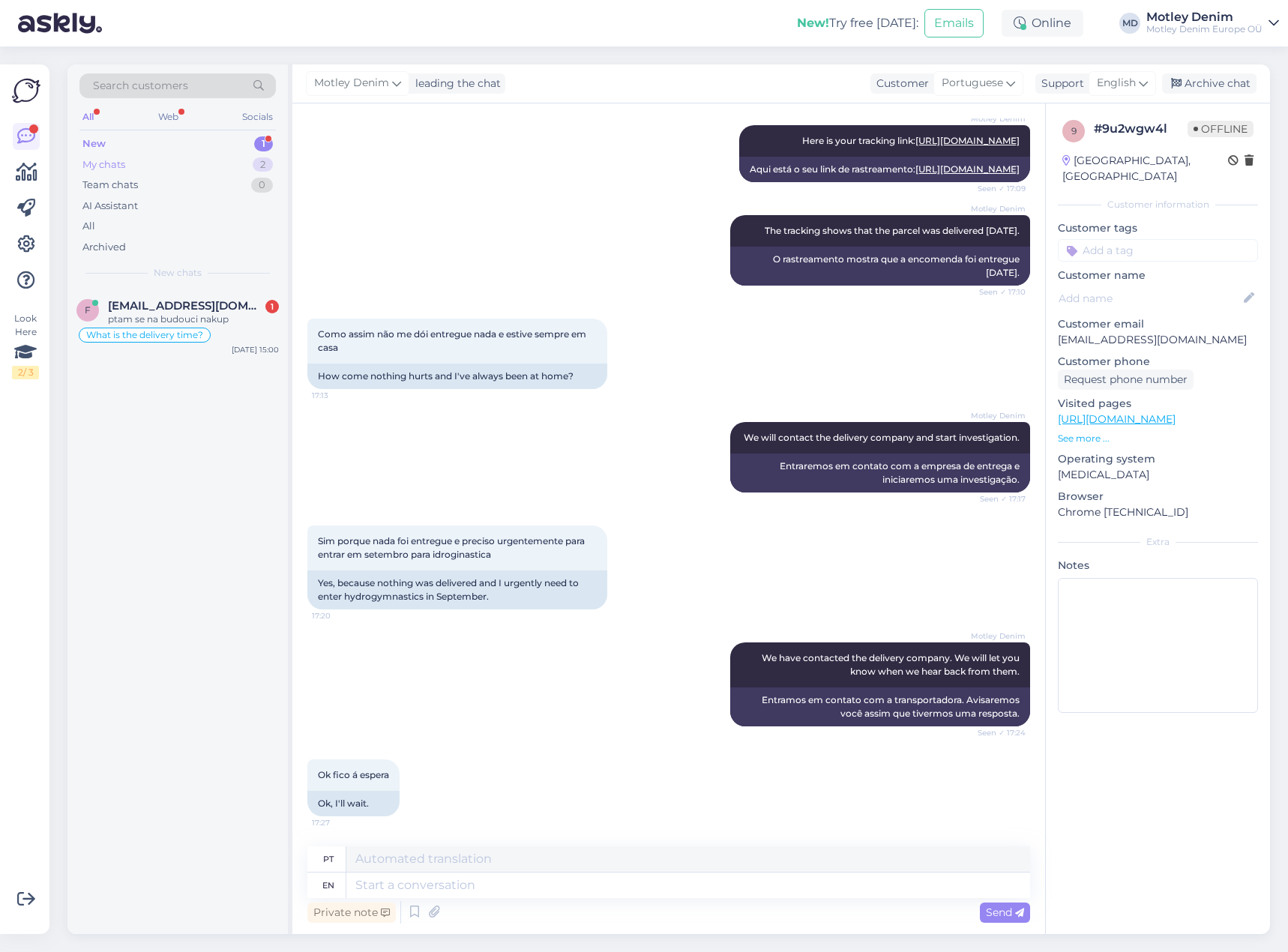
click at [202, 159] on div "My chats 2" at bounding box center [177, 164] width 197 height 21
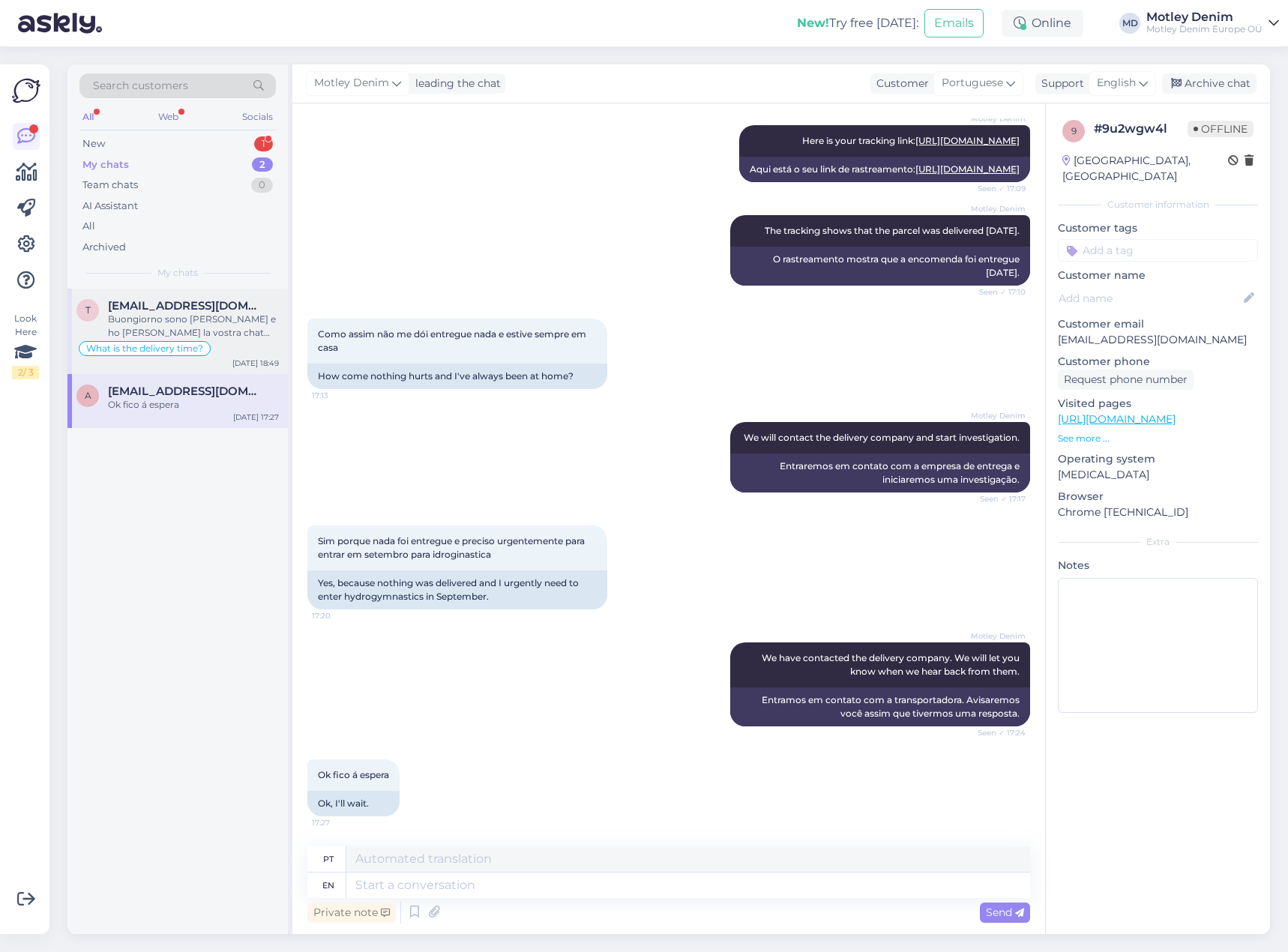
click at [201, 320] on div "Buongiorno sono [PERSON_NAME] e ho [PERSON_NAME] la vostra chat che mi informa …" at bounding box center [193, 326] width 171 height 27
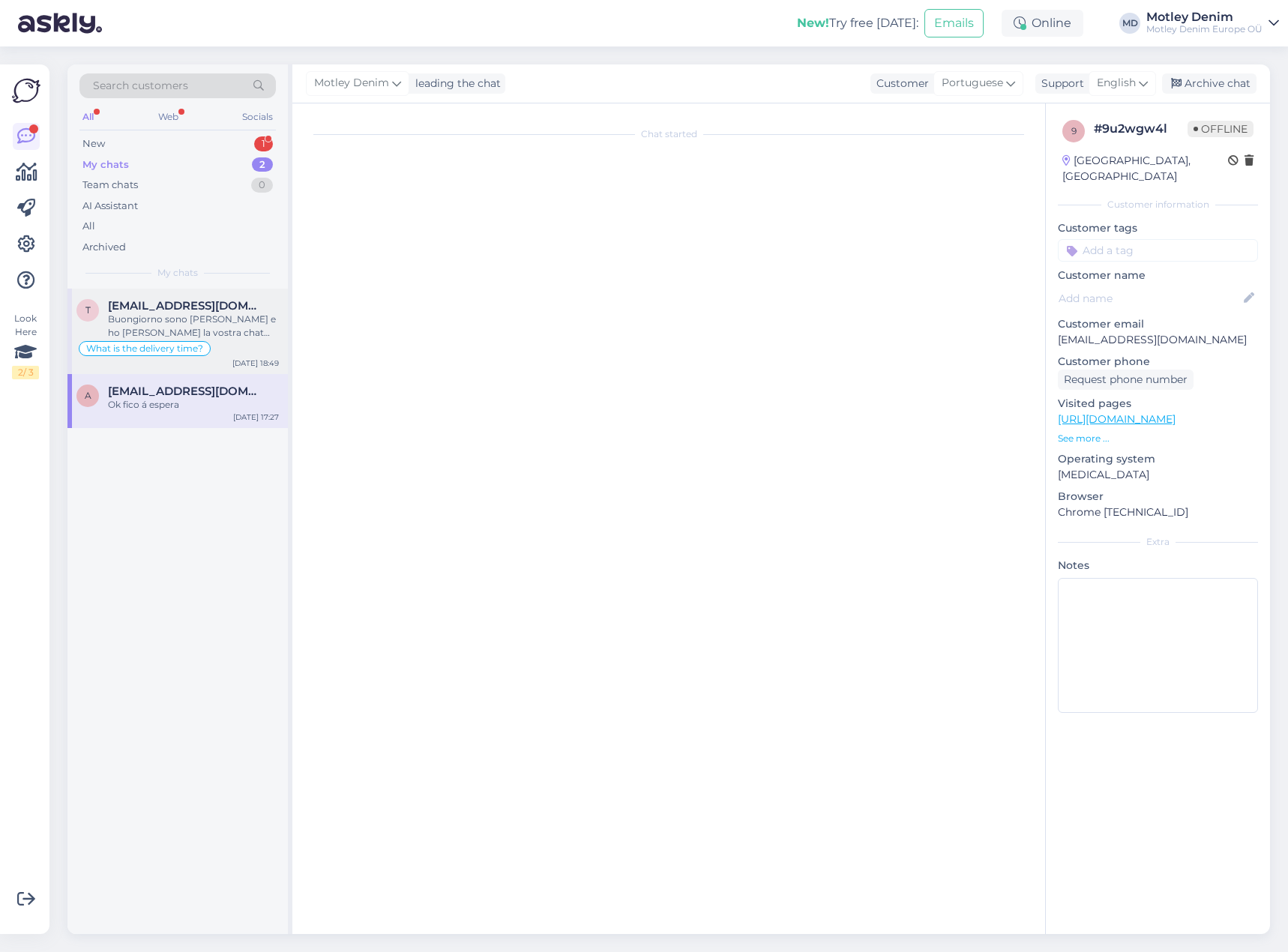
scroll to position [2191, 0]
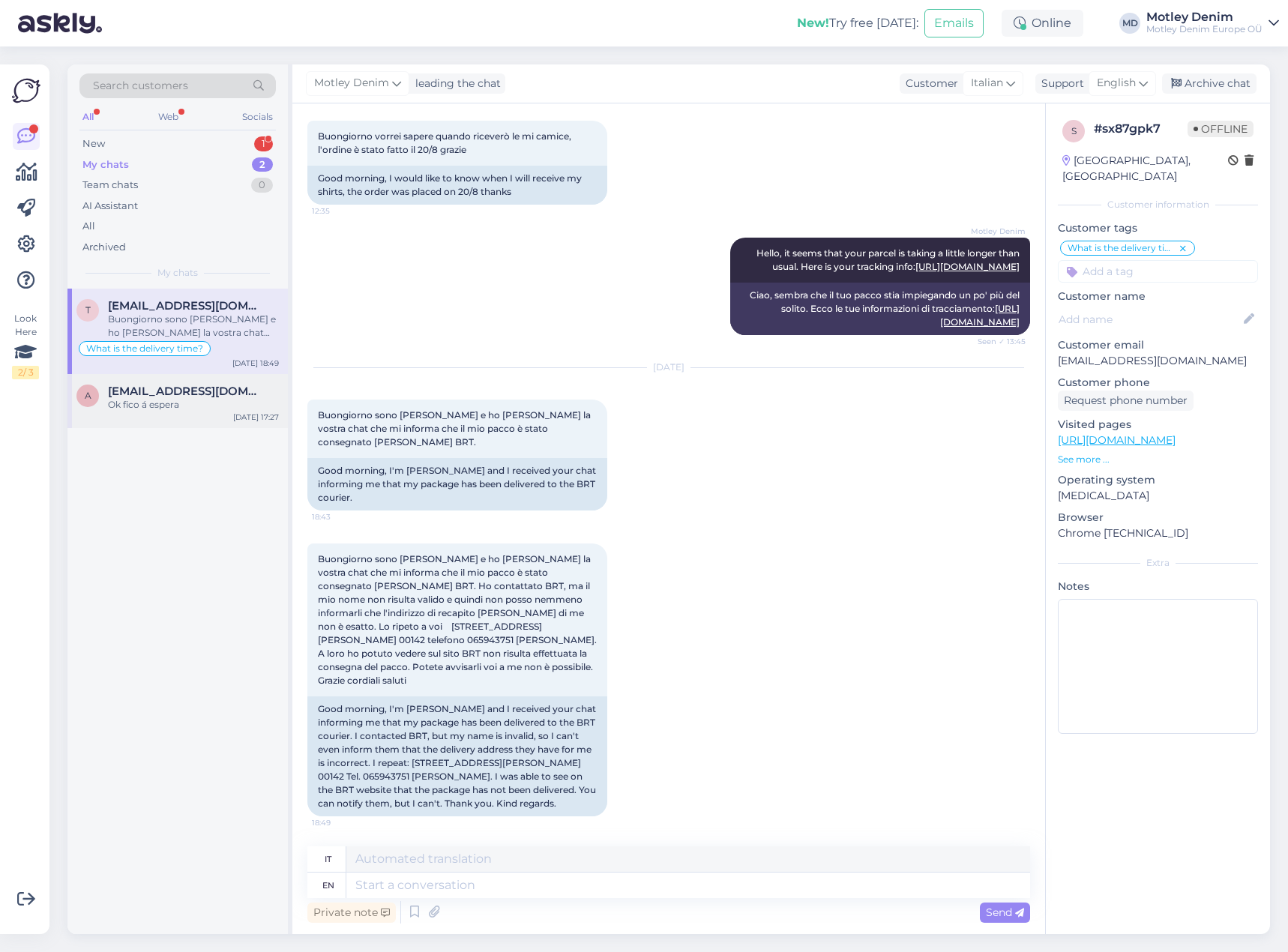
click at [234, 422] on div "[DATE] 17:27" at bounding box center [256, 416] width 46 height 11
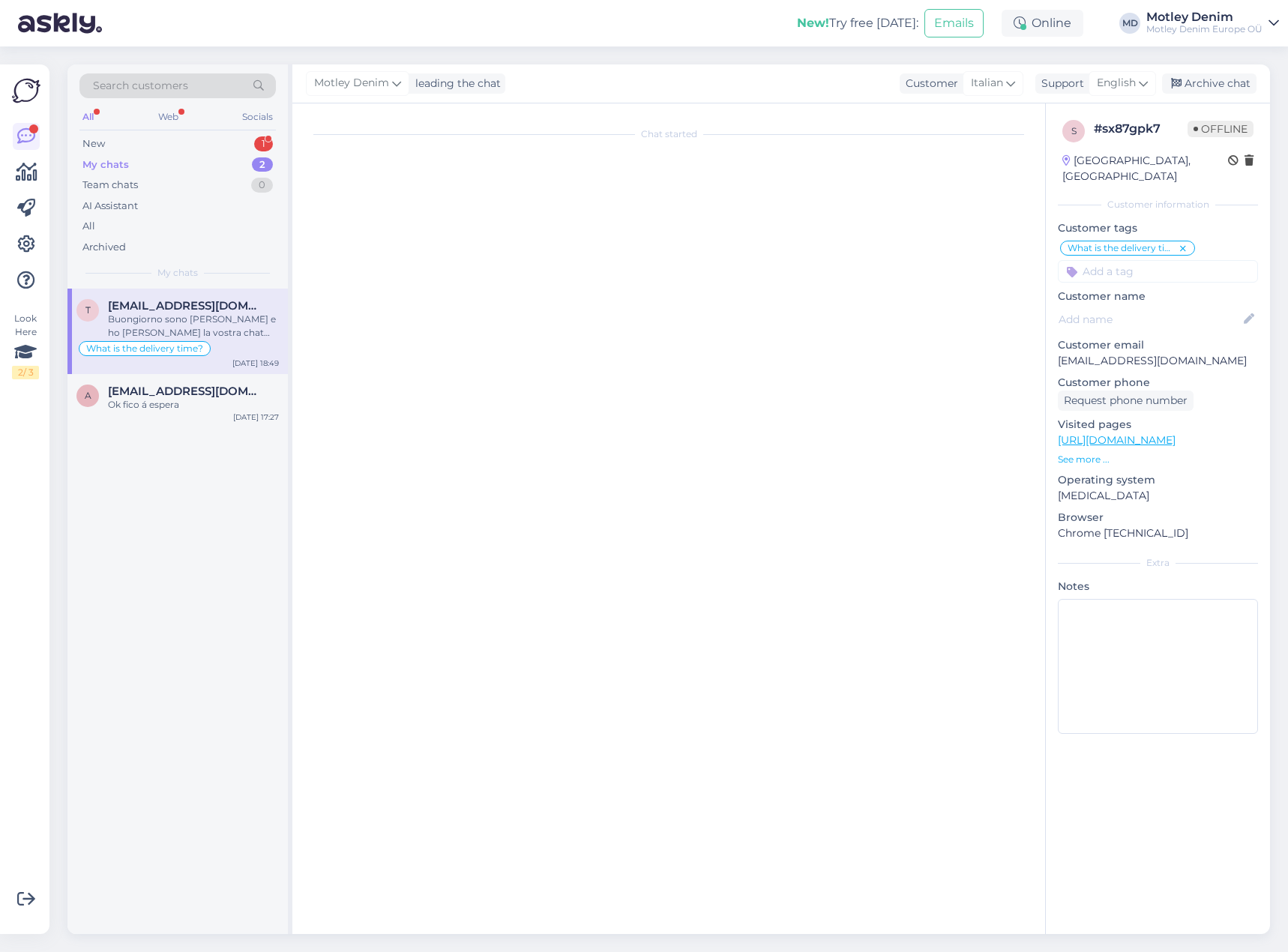
scroll to position [0, 0]
click at [229, 332] on div "Buongiorno sono [PERSON_NAME] e ho [PERSON_NAME] la vostra chat che mi informa …" at bounding box center [193, 326] width 171 height 27
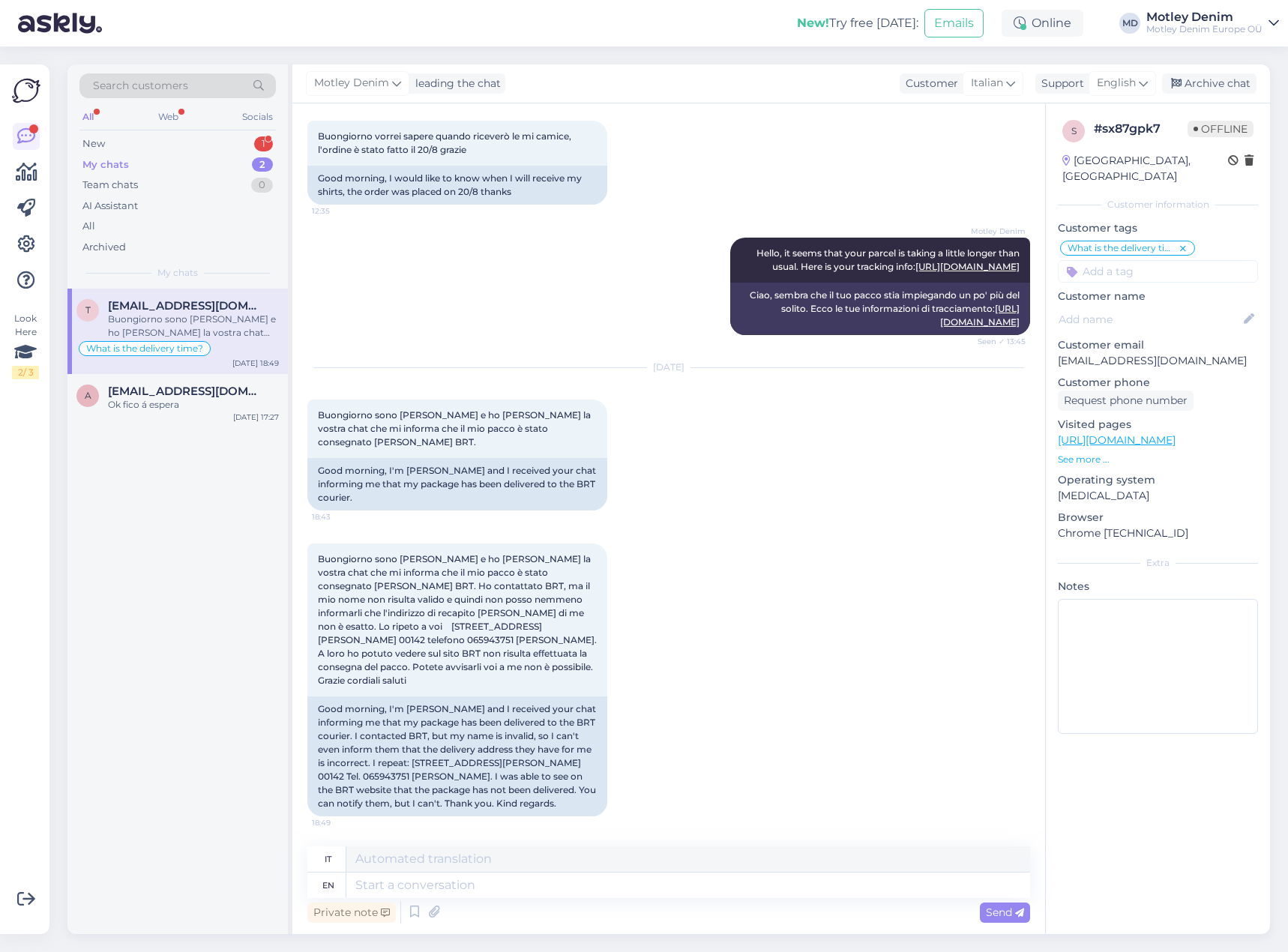
scroll to position [2191, 0]
click at [460, 747] on div "Good morning, I'm [PERSON_NAME] and I received your chat informing me that my p…" at bounding box center [457, 756] width 300 height 120
drag, startPoint x: 460, startPoint y: 747, endPoint x: 382, endPoint y: 749, distance: 78.0
click at [369, 766] on div "Good morning, I'm [PERSON_NAME] and I received your chat informing me that my p…" at bounding box center [457, 756] width 300 height 120
click at [502, 758] on div "Good morning, I'm [PERSON_NAME] and I received your chat informing me that my p…" at bounding box center [457, 756] width 300 height 120
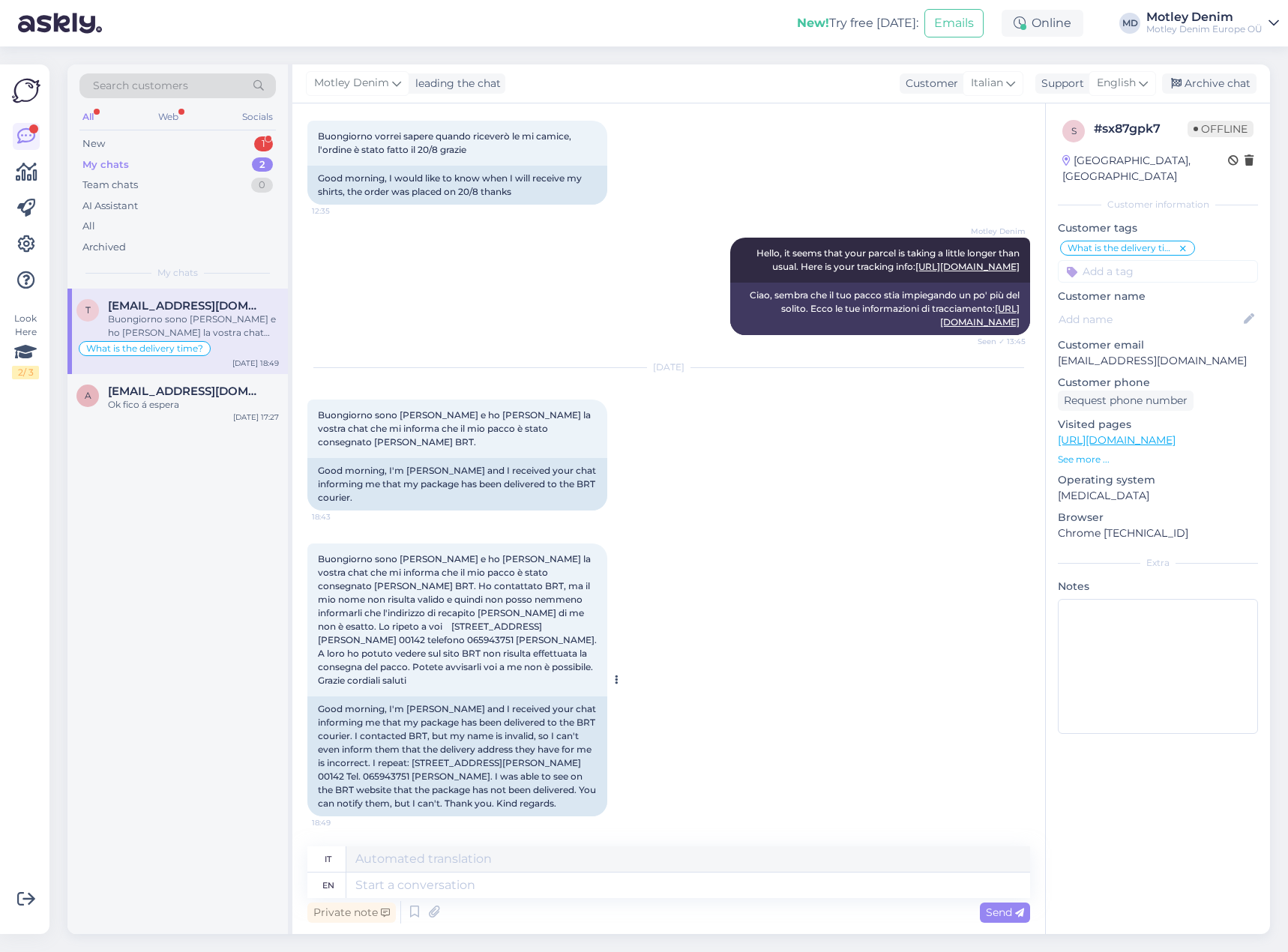
click at [461, 747] on div "Good morning, I'm [PERSON_NAME] and I received your chat informing me that my p…" at bounding box center [457, 756] width 300 height 120
click at [460, 747] on div "Good morning, I'm [PERSON_NAME] and I received your chat informing me that my p…" at bounding box center [457, 756] width 300 height 120
copy div "Piazzale"
click at [415, 619] on div "Buongiorno sono [PERSON_NAME] e ho [PERSON_NAME] la vostra chat che mi informa …" at bounding box center [457, 620] width 300 height 153
click at [508, 746] on div "Good morning, I'm [PERSON_NAME] and I received your chat informing me that my p…" at bounding box center [457, 756] width 300 height 120
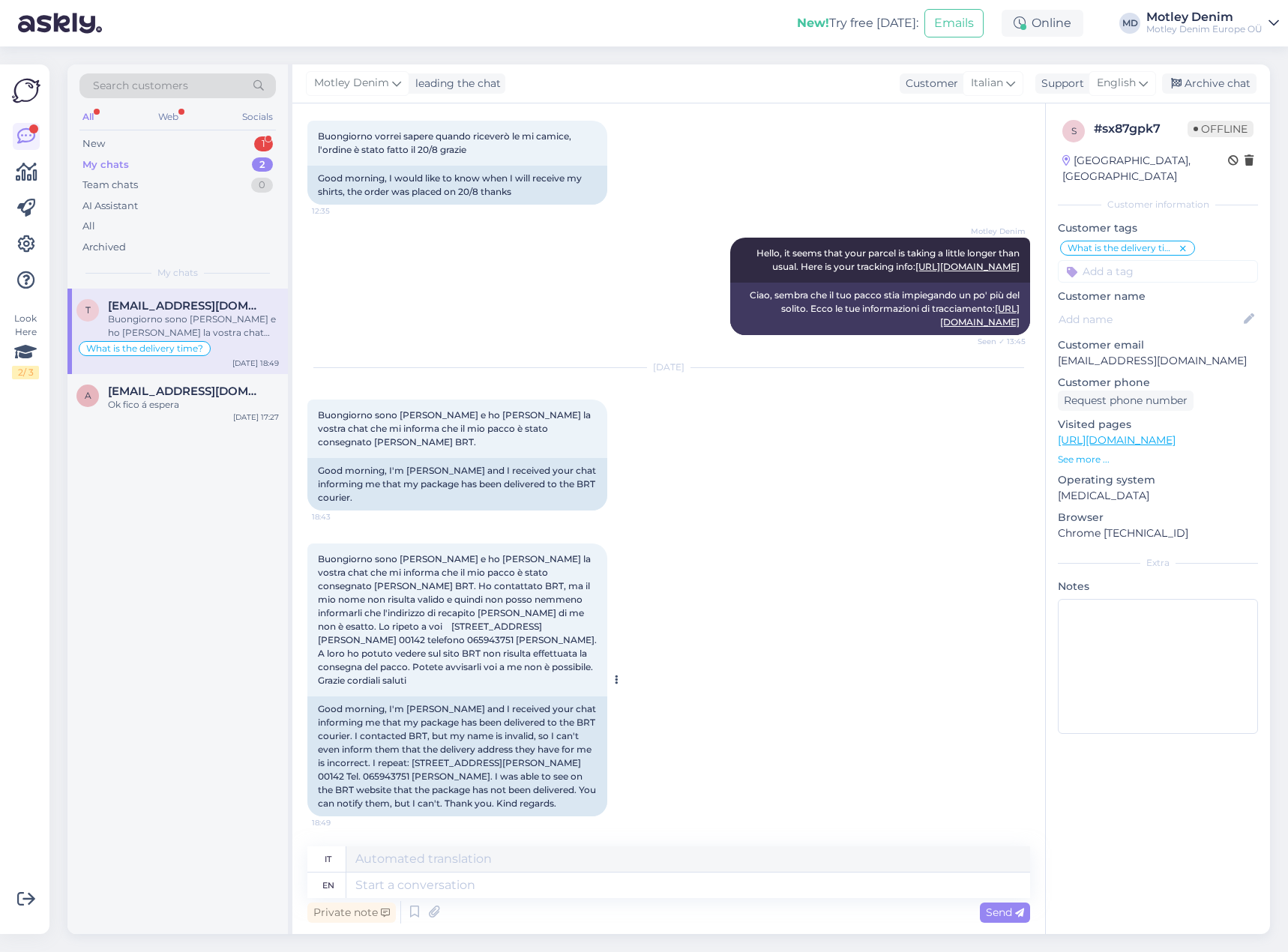
click at [520, 741] on div "Good morning, I'm [PERSON_NAME] and I received your chat informing me that my p…" at bounding box center [457, 756] width 300 height 120
click at [525, 735] on div "Good morning, I'm [PERSON_NAME] and I received your chat informing me that my p…" at bounding box center [457, 756] width 300 height 120
drag, startPoint x: 1056, startPoint y: 345, endPoint x: 1072, endPoint y: 341, distance: 16.5
click at [1072, 341] on div "s # sx87gpk7 Offline [GEOGRAPHIC_DATA], [PERSON_NAME] Customer information Cust…" at bounding box center [1158, 429] width 224 height 653
click at [1180, 353] on p "[EMAIL_ADDRESS][DOMAIN_NAME]" at bounding box center [1158, 361] width 200 height 15
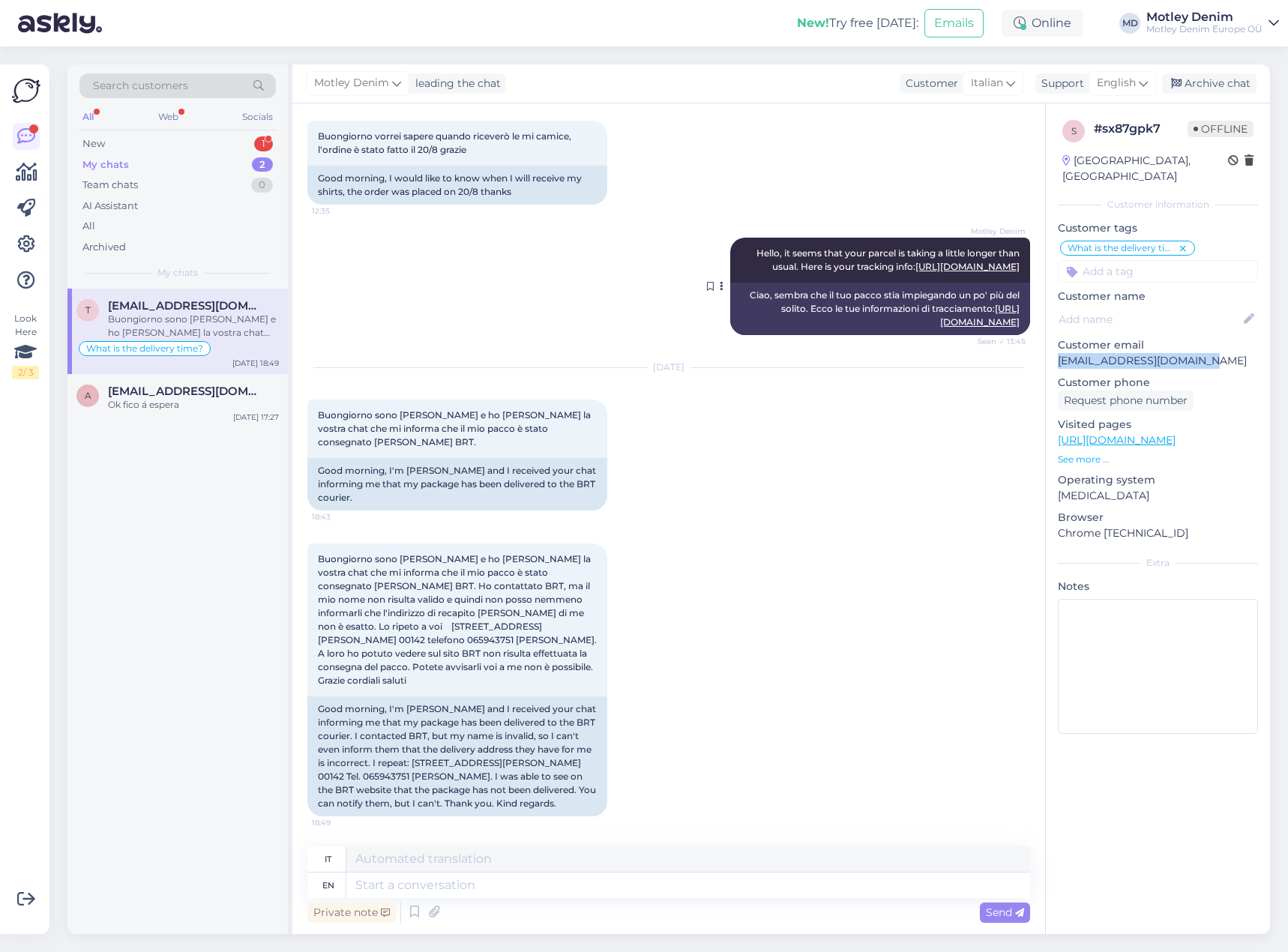
drag, startPoint x: 1180, startPoint y: 341, endPoint x: 983, endPoint y: 321, distance: 198.0
click at [1055, 351] on div "s # sx87gpk7 Offline [GEOGRAPHIC_DATA], [PERSON_NAME] Customer information Cust…" at bounding box center [1158, 429] width 224 height 653
copy p "[EMAIL_ADDRESS][DOMAIN_NAME]"
click at [322, 459] on div "Good morning, I'm [PERSON_NAME] and I received your chat informing me that my p…" at bounding box center [457, 485] width 300 height 53
drag, startPoint x: 322, startPoint y: 459, endPoint x: 689, endPoint y: 532, distance: 374.2
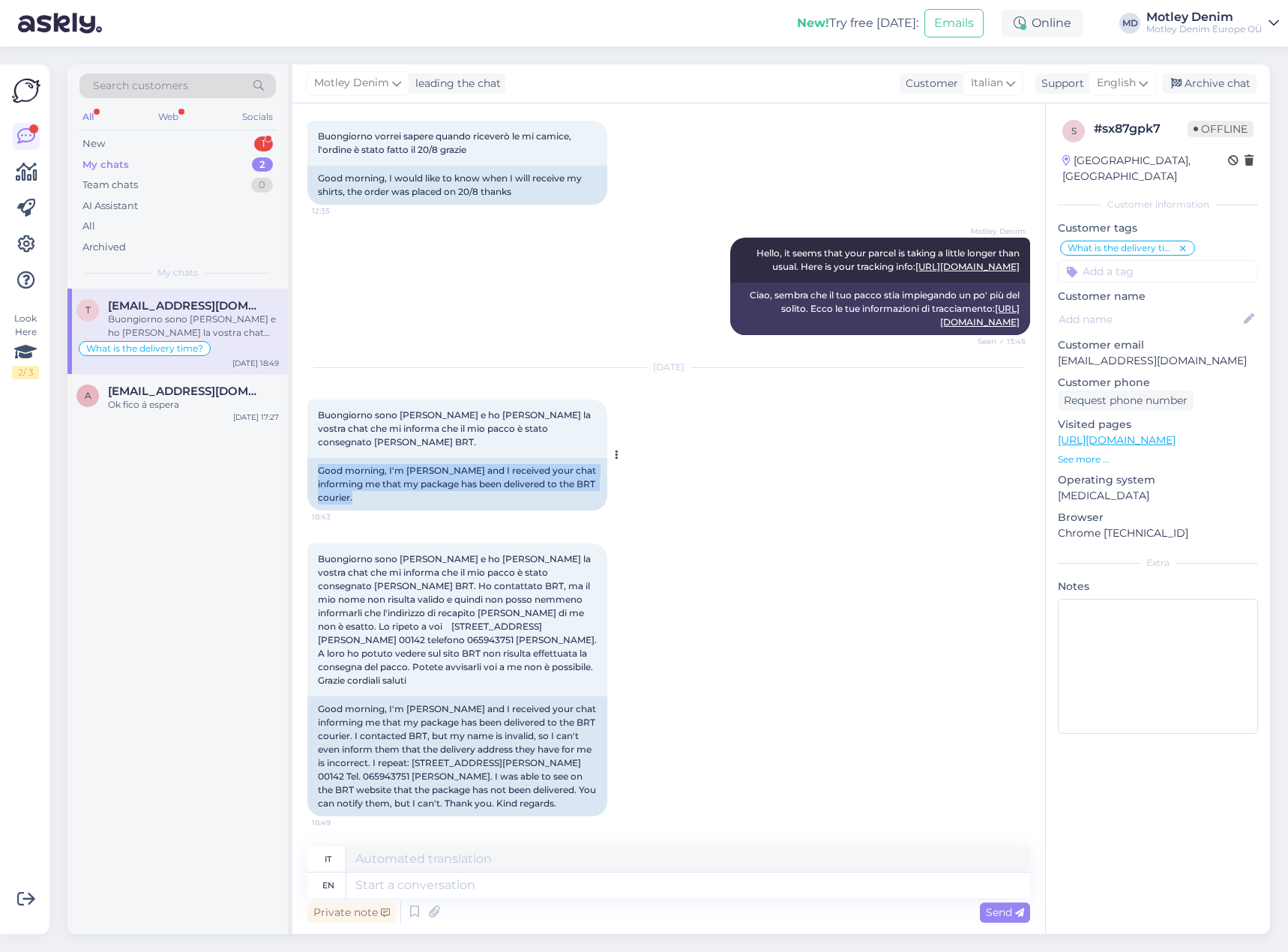
click at [394, 483] on div "Good morning, I'm [PERSON_NAME] and I received your chat informing me that my p…" at bounding box center [457, 485] width 300 height 53
copy div "Good morning, I'm [PERSON_NAME] and I received your chat informing me that my p…"
click at [333, 410] on span "Buongiorno sono [PERSON_NAME] e ho [PERSON_NAME] la vostra chat che mi informa …" at bounding box center [455, 428] width 275 height 38
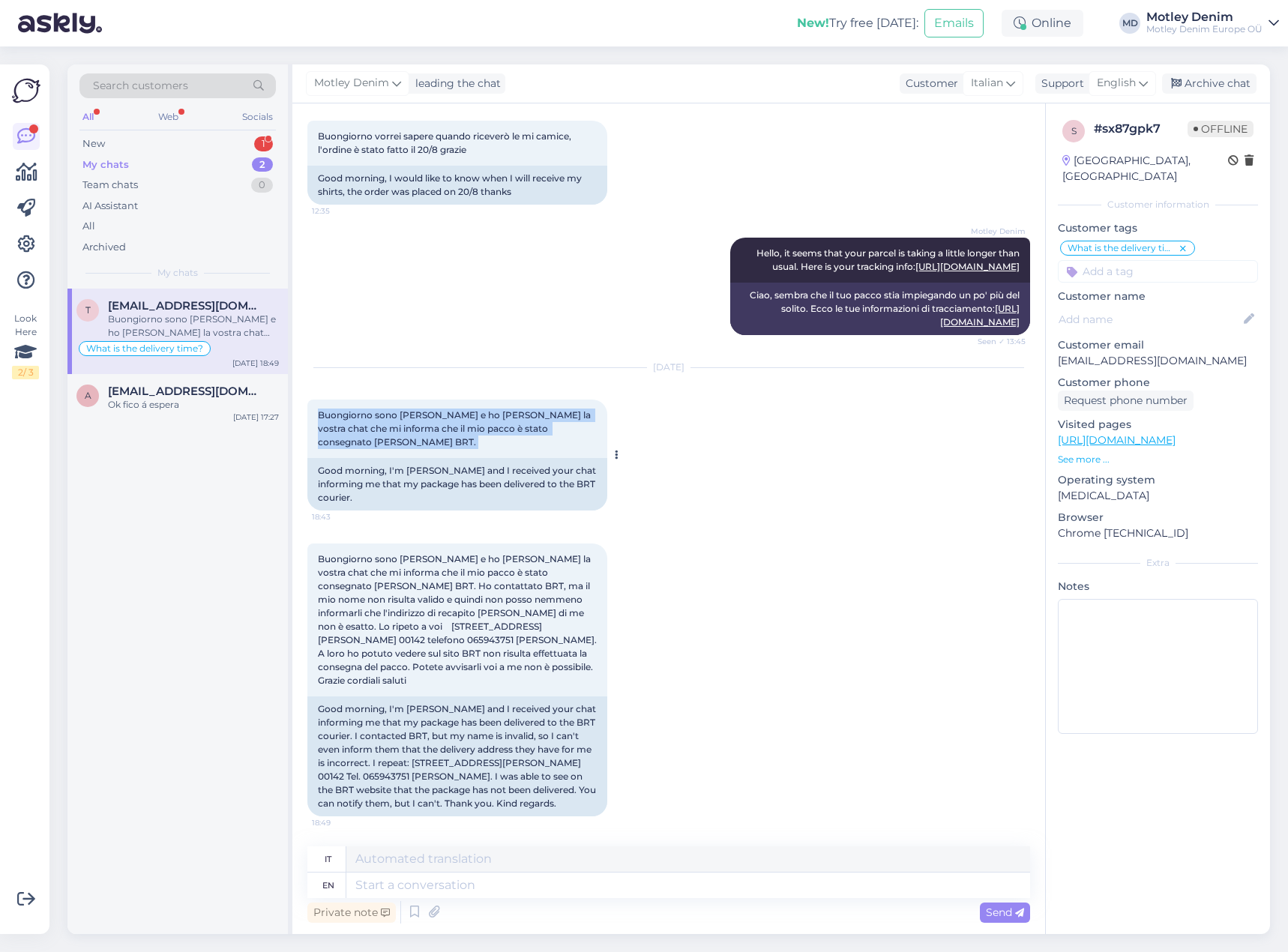
drag, startPoint x: 333, startPoint y: 397, endPoint x: 377, endPoint y: 428, distance: 53.8
click at [377, 428] on div "Buongiorno sono [PERSON_NAME] e ho [PERSON_NAME] la vostra chat che mi informa …" at bounding box center [457, 428] width 300 height 59
copy div "Buongiorno sono [PERSON_NAME] e ho [PERSON_NAME] la vostra chat che mi informa …"
click at [328, 697] on div "Good morning, I'm [PERSON_NAME] and I received your chat informing me that my p…" at bounding box center [457, 756] width 300 height 120
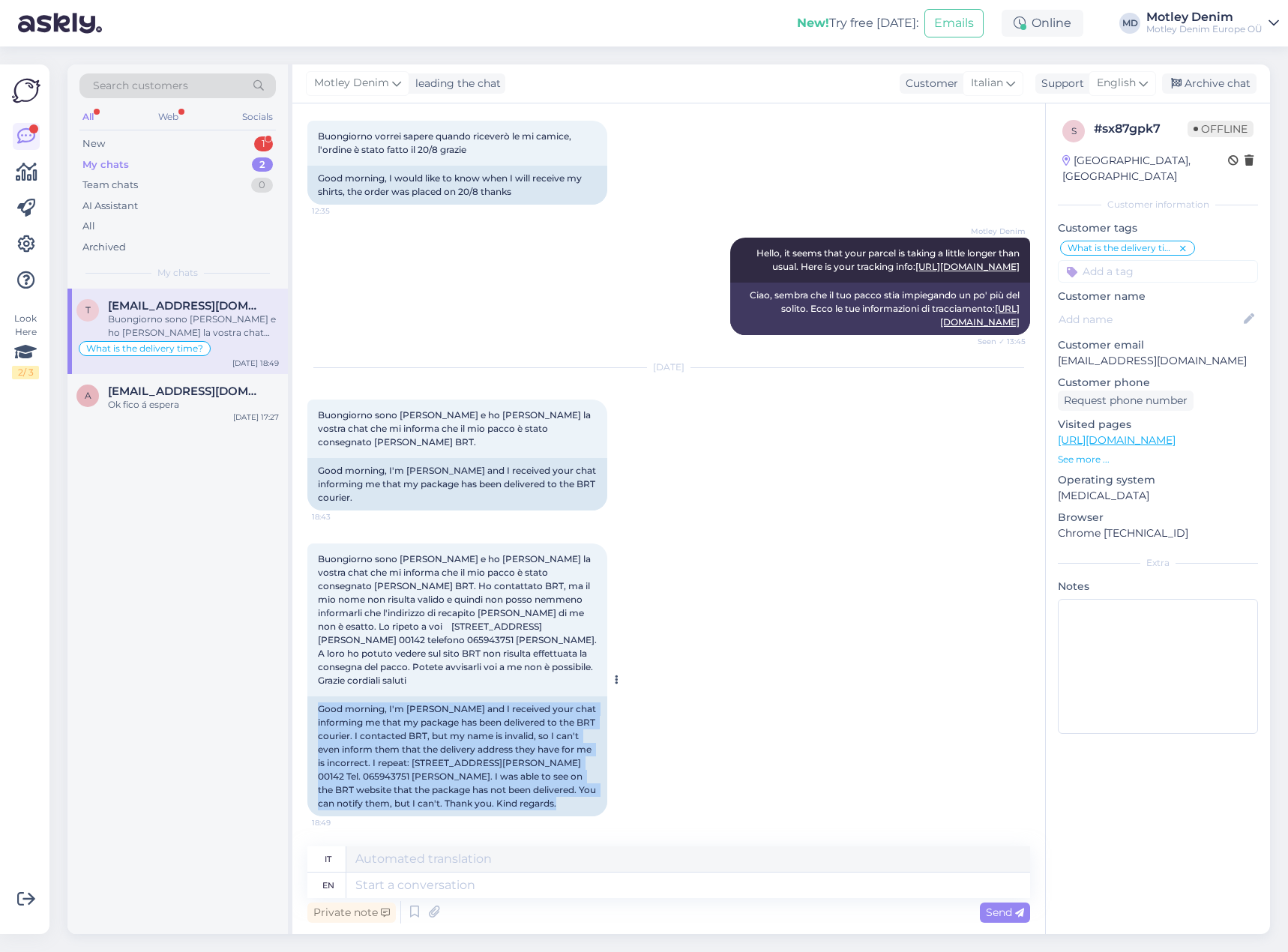
drag, startPoint x: 328, startPoint y: 697, endPoint x: 458, endPoint y: 808, distance: 170.9
click at [458, 808] on div "Good morning, I'm [PERSON_NAME] and I received your chat informing me that my p…" at bounding box center [457, 756] width 300 height 120
copy div "Good morning, I'm [PERSON_NAME] and I received your chat informing me that my p…"
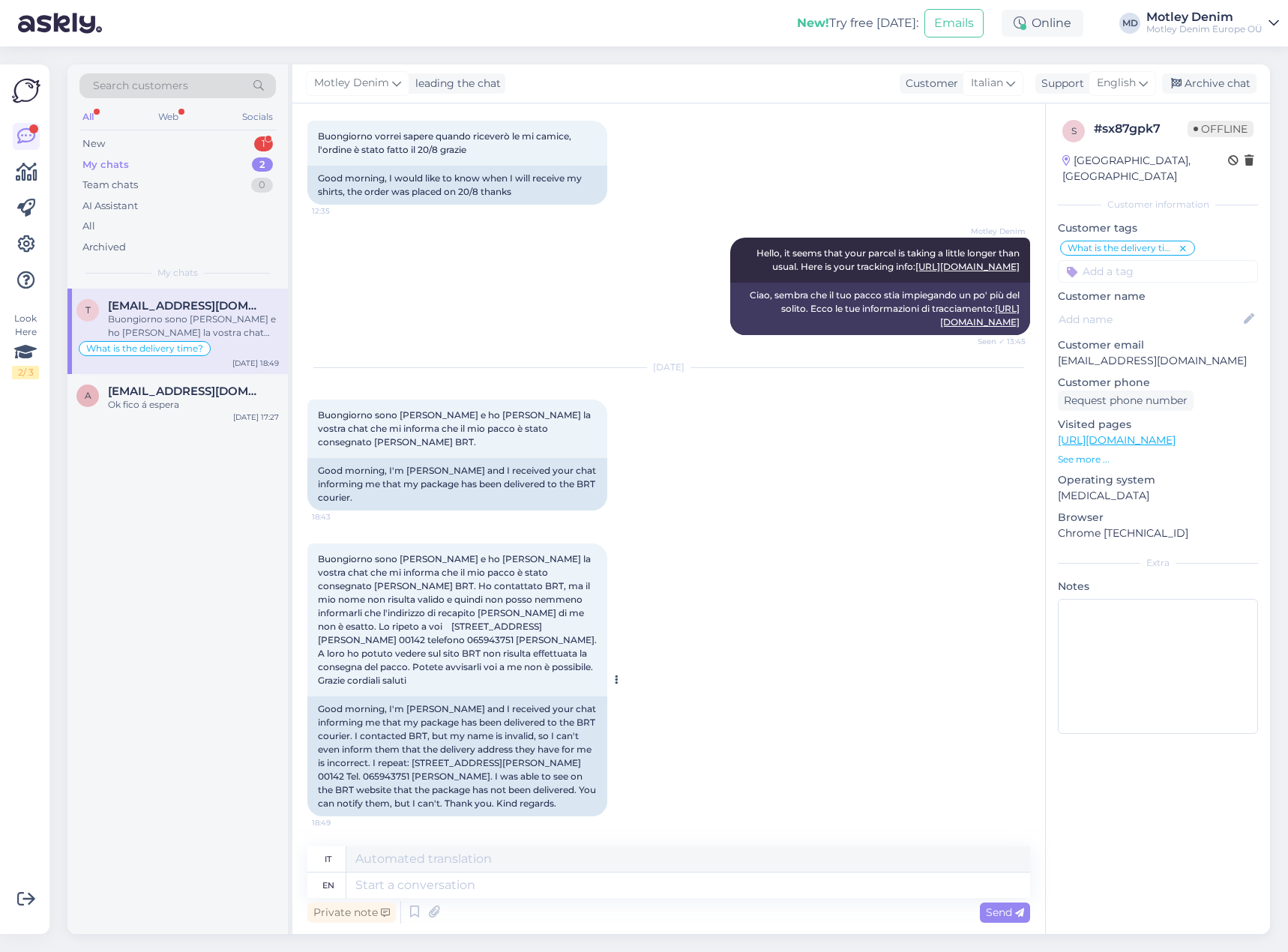
click at [326, 553] on span "Buongiorno sono [PERSON_NAME] e ho [PERSON_NAME] la vostra chat che mi informa …" at bounding box center [458, 620] width 281 height 133
drag, startPoint x: 326, startPoint y: 545, endPoint x: 379, endPoint y: 664, distance: 130.3
click at [379, 664] on span "Buongiorno sono [PERSON_NAME] e ho [PERSON_NAME] la vostra chat che mi informa …" at bounding box center [458, 620] width 281 height 133
copy span "Buongiorno sono [PERSON_NAME] e ho [PERSON_NAME] la vostra chat che mi informa …"
click at [652, 885] on textarea at bounding box center [688, 885] width 684 height 26
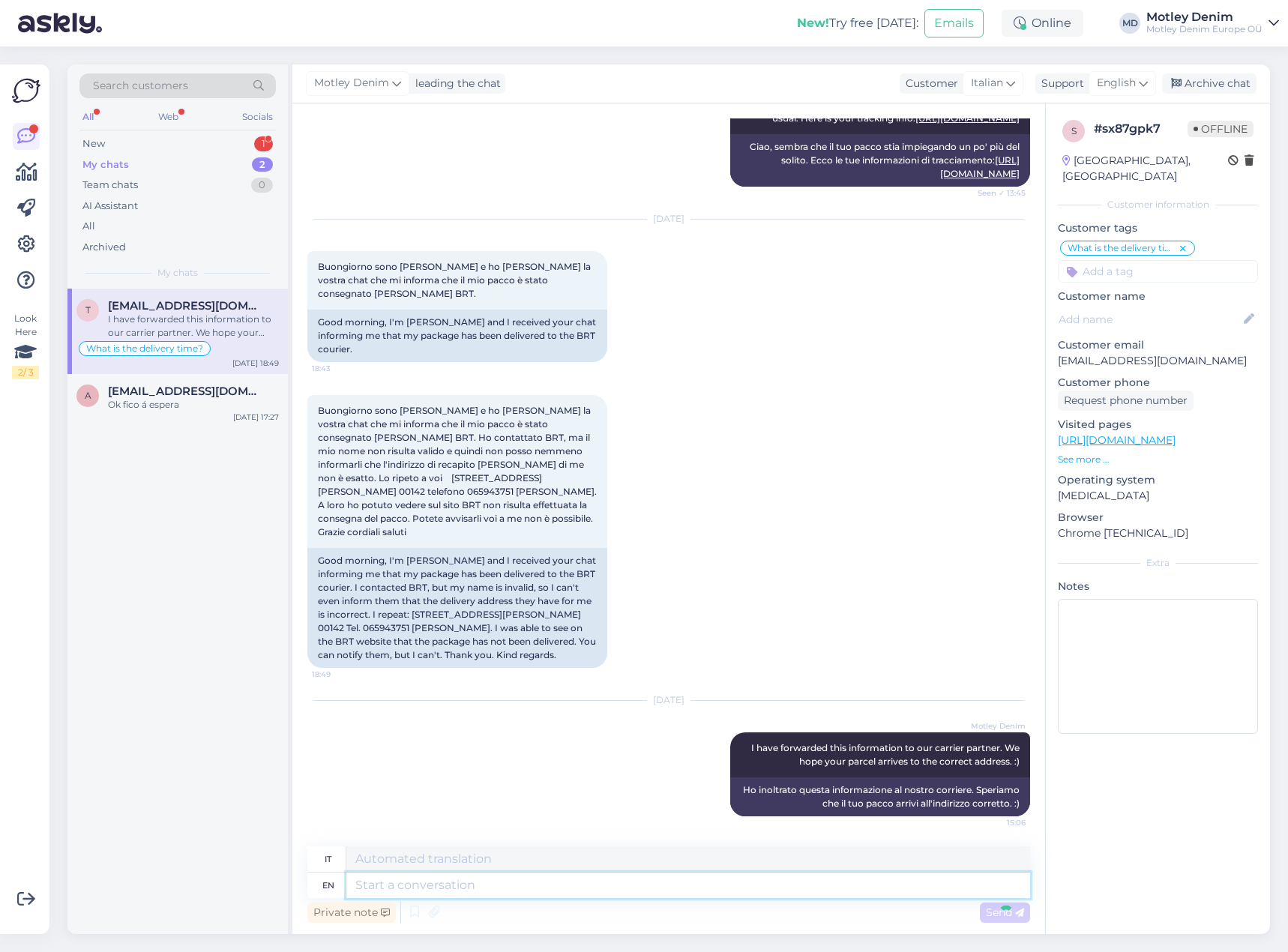
scroll to position [2339, 0]
click at [1197, 87] on div "Archive chat" at bounding box center [1209, 83] width 95 height 20
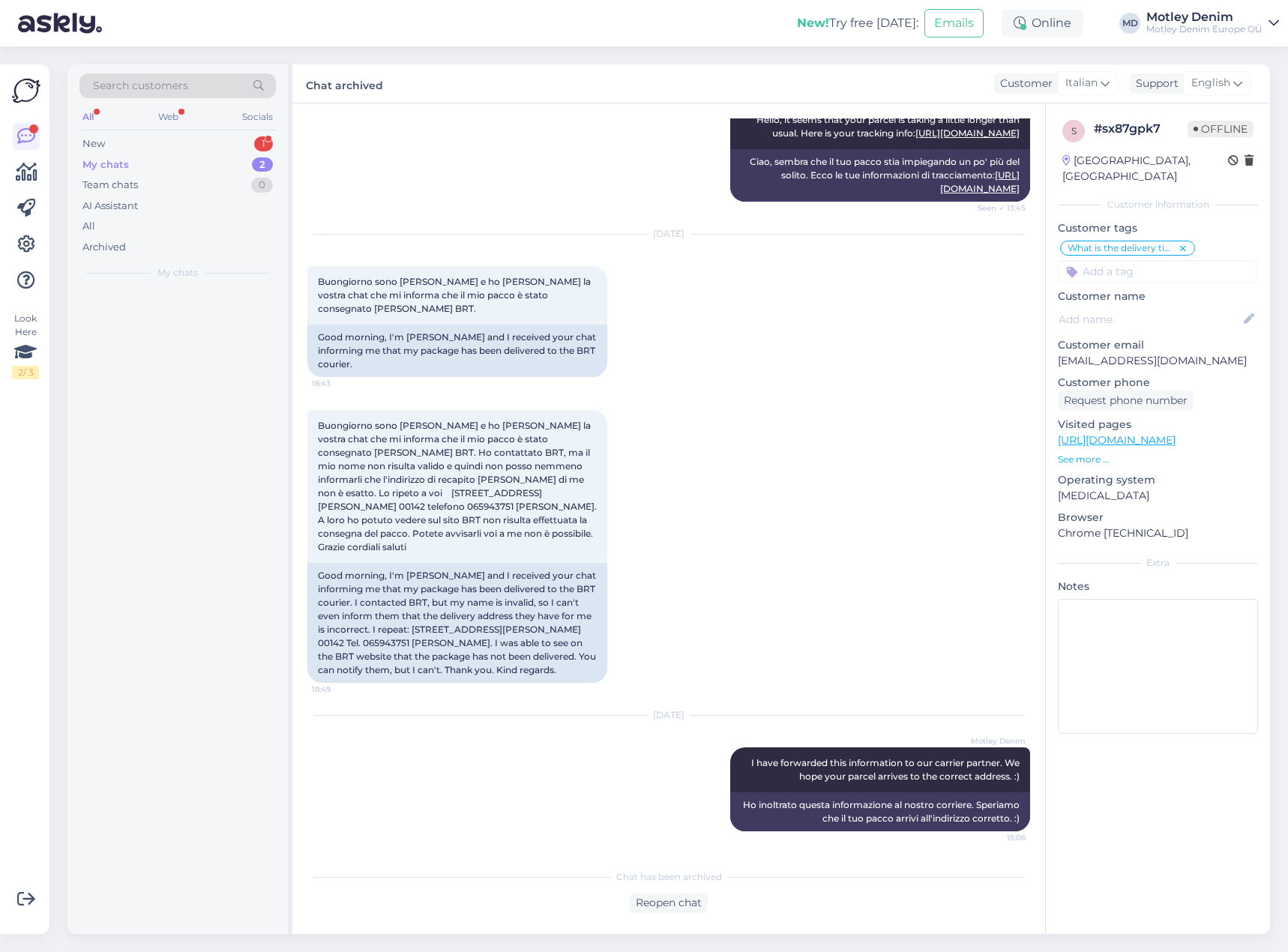
scroll to position [2324, 0]
click at [210, 147] on div "New 1" at bounding box center [177, 144] width 197 height 21
click at [192, 341] on div "What is the delivery time?" at bounding box center [144, 348] width 132 height 15
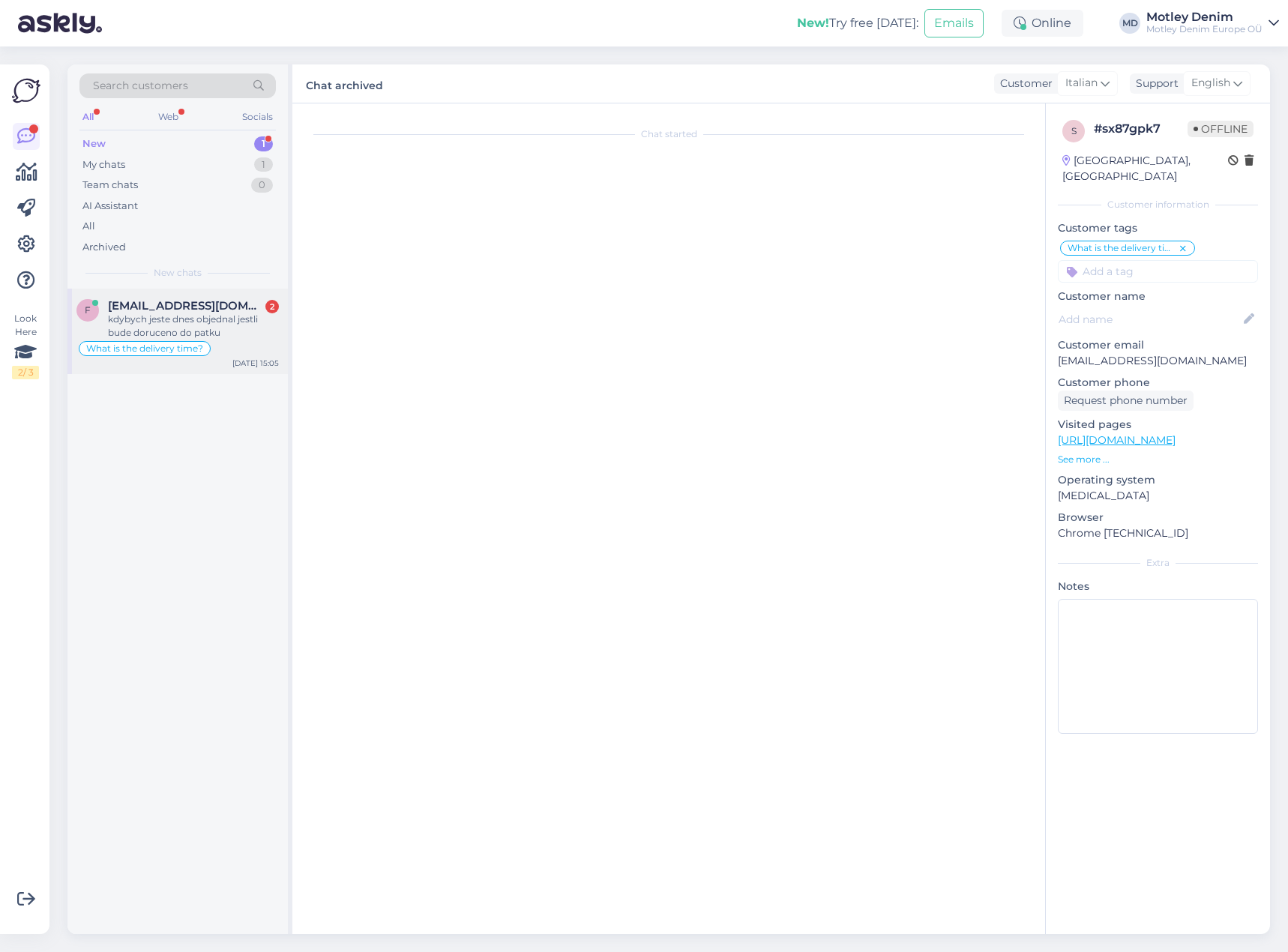
scroll to position [0, 0]
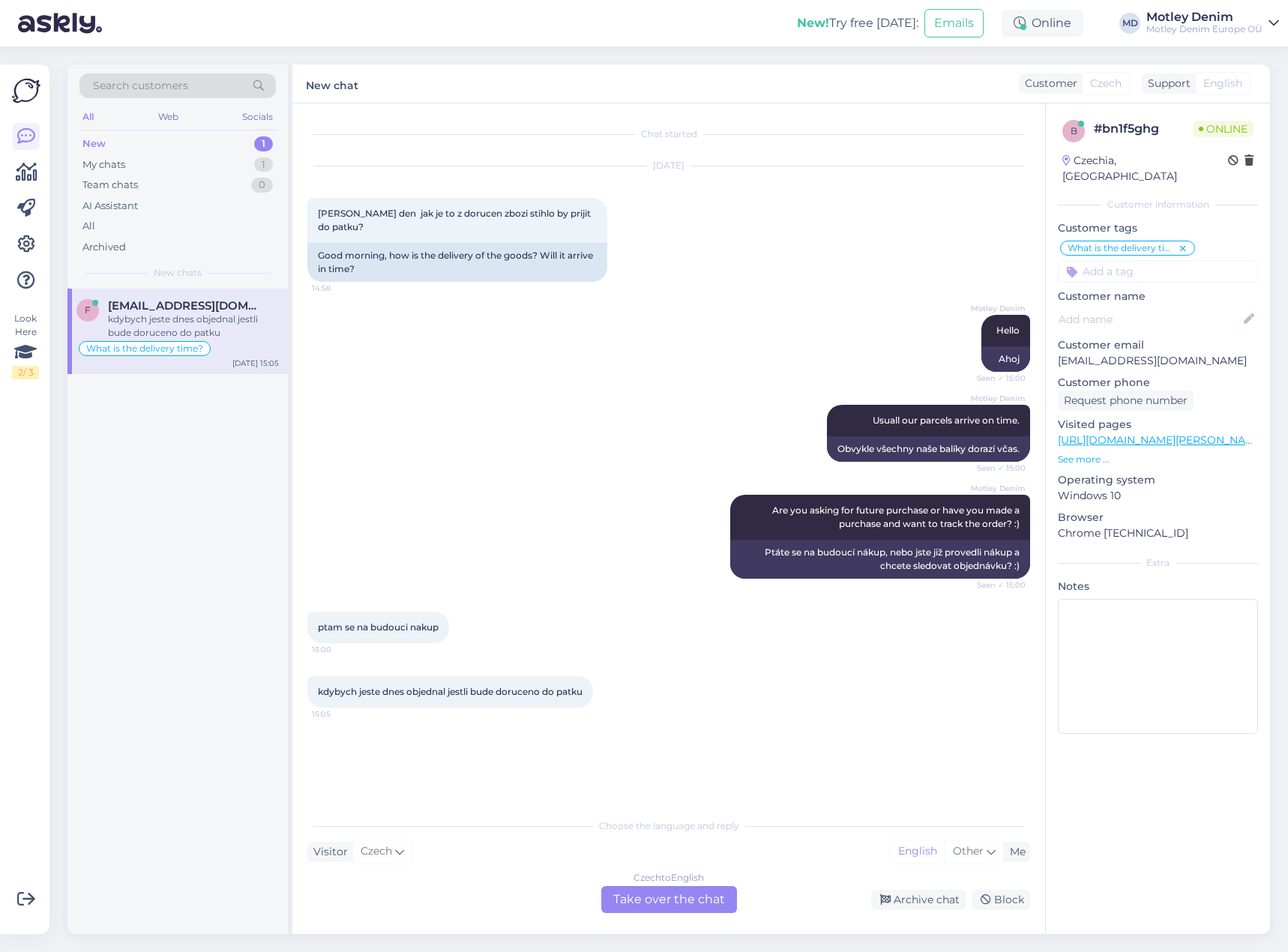
click at [664, 896] on div "Czech to English Take over the chat" at bounding box center [669, 899] width 135 height 27
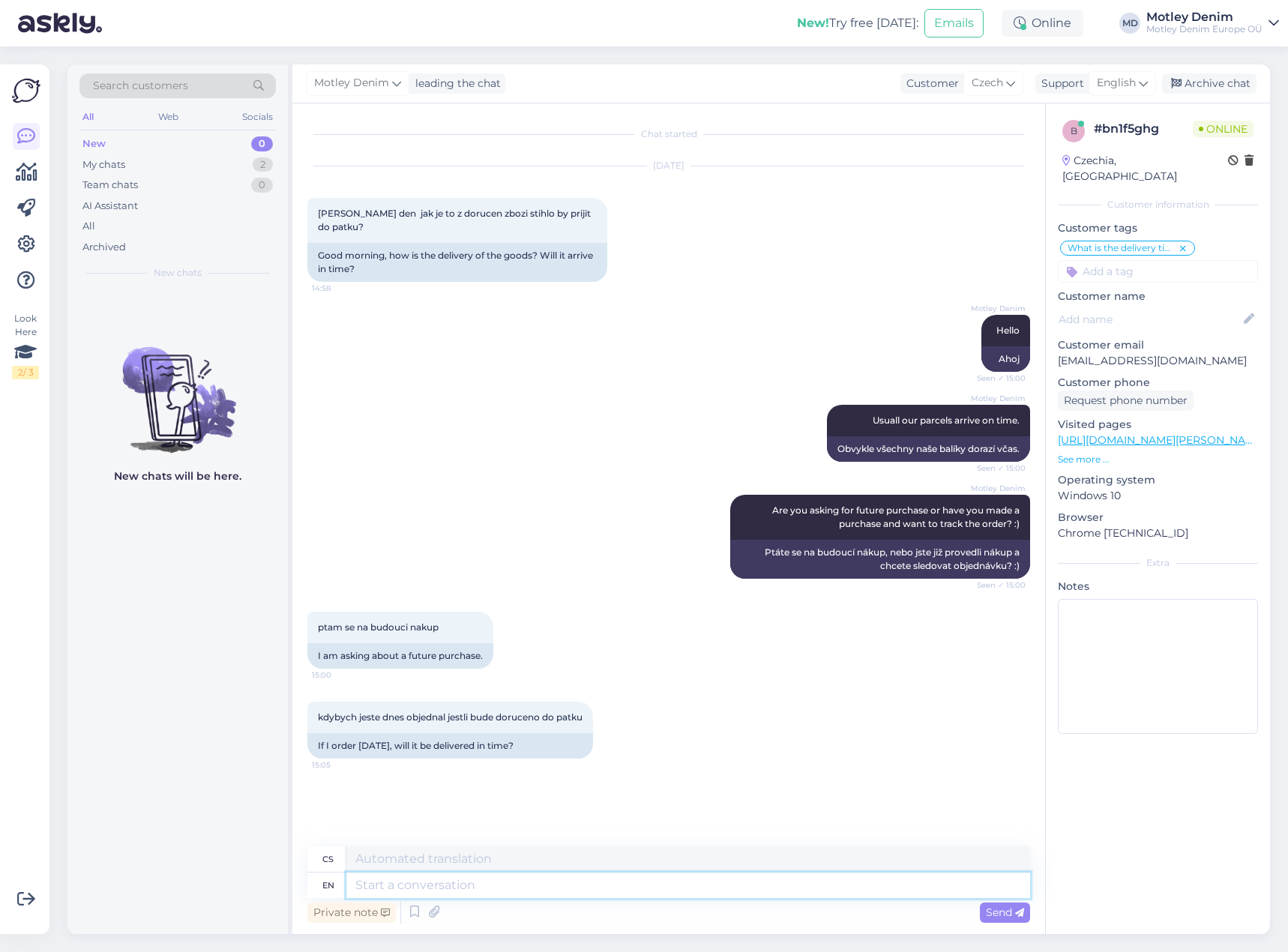
click at [725, 882] on textarea at bounding box center [688, 885] width 684 height 26
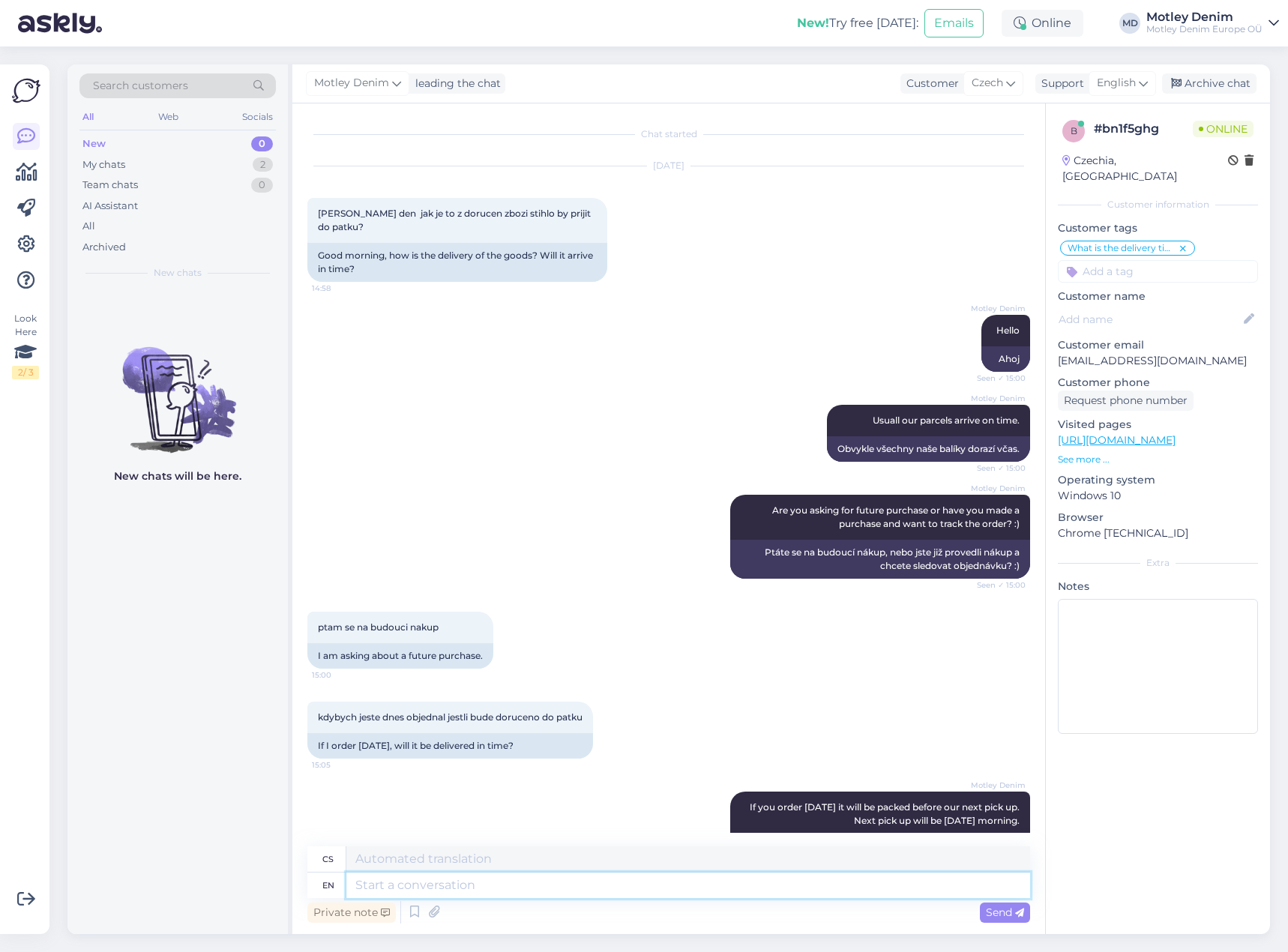
scroll to position [46, 0]
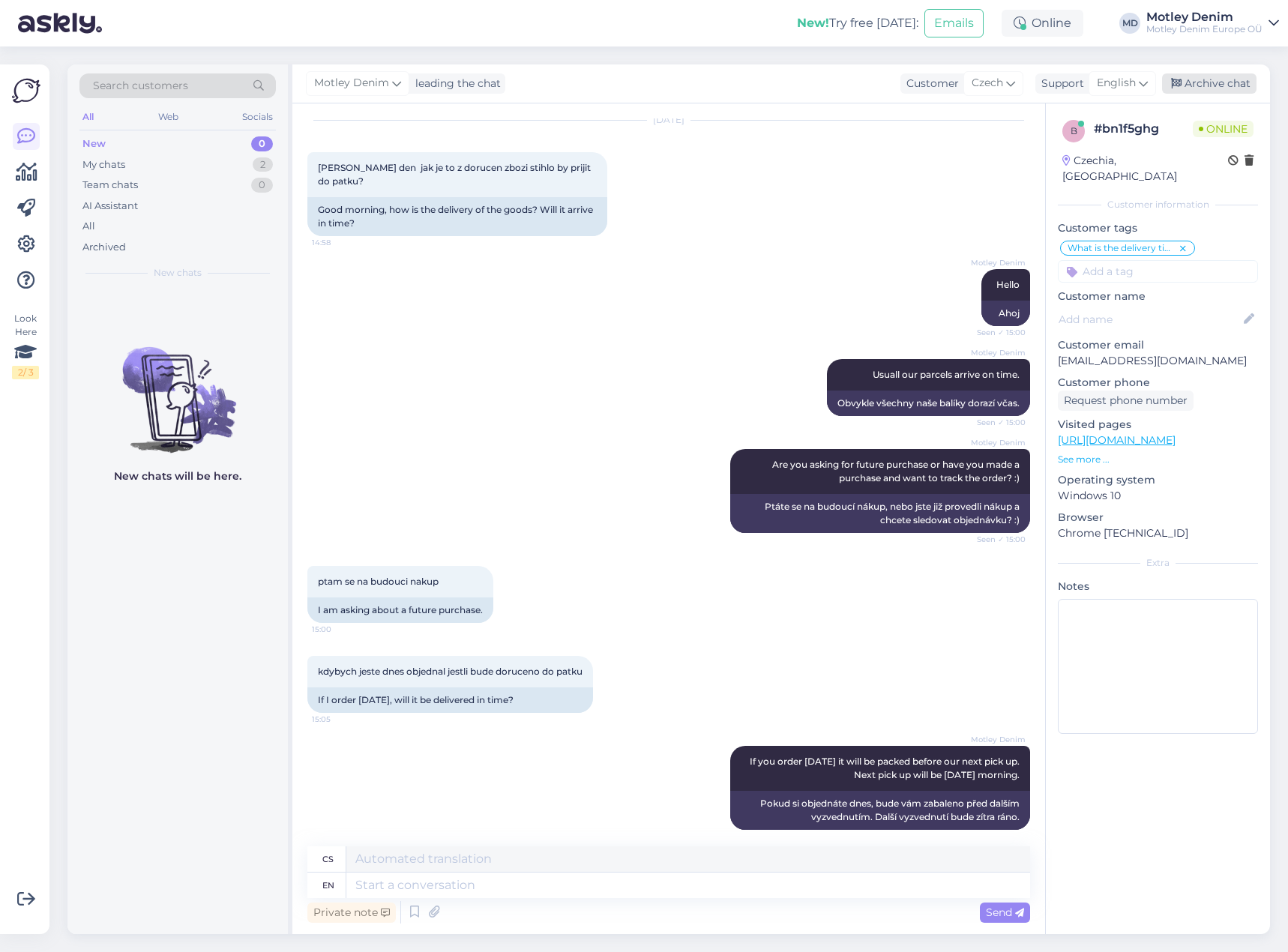
click at [1220, 78] on div "Archive chat" at bounding box center [1209, 83] width 95 height 20
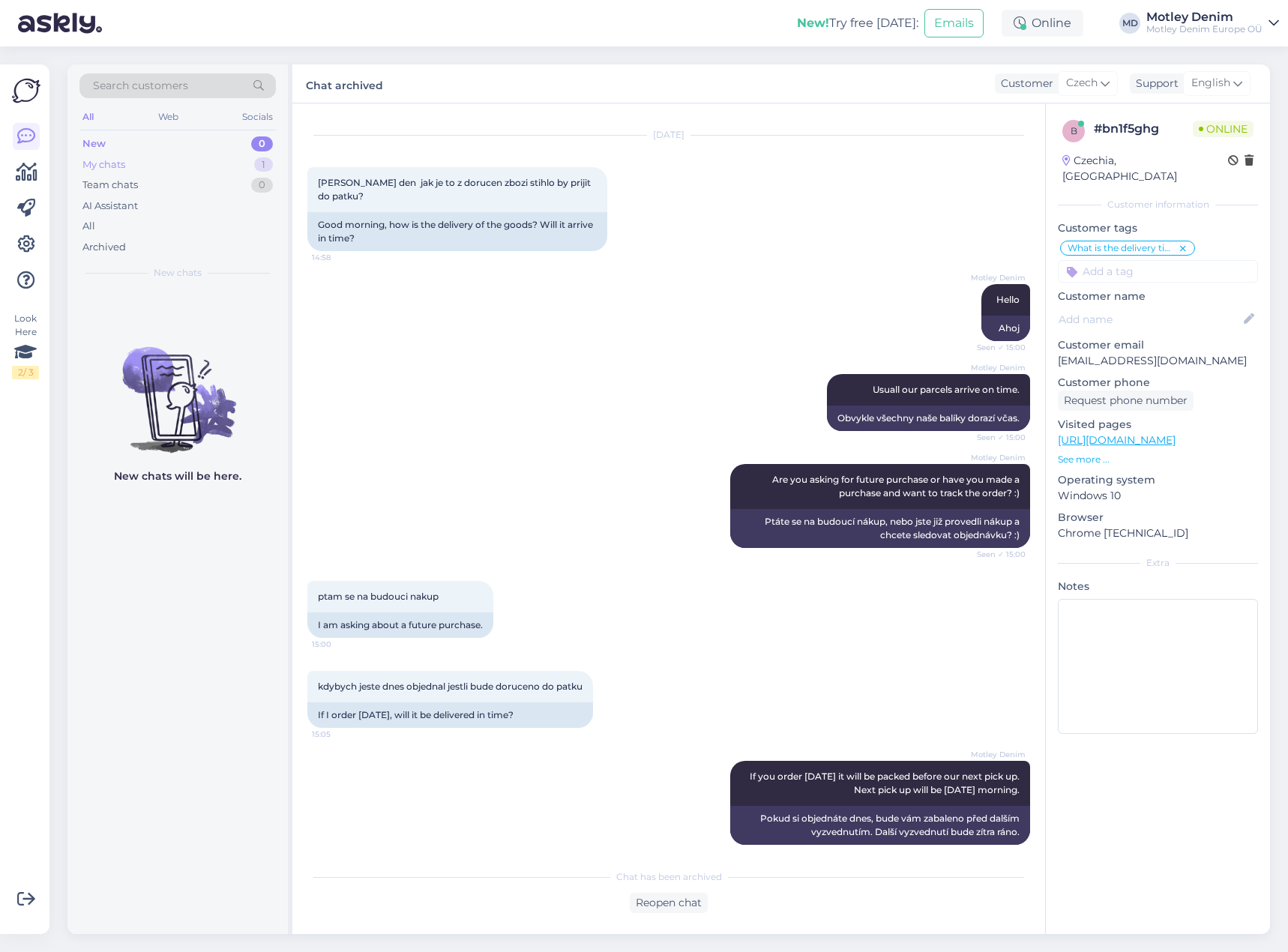
click at [218, 168] on div "My chats 1" at bounding box center [177, 164] width 197 height 21
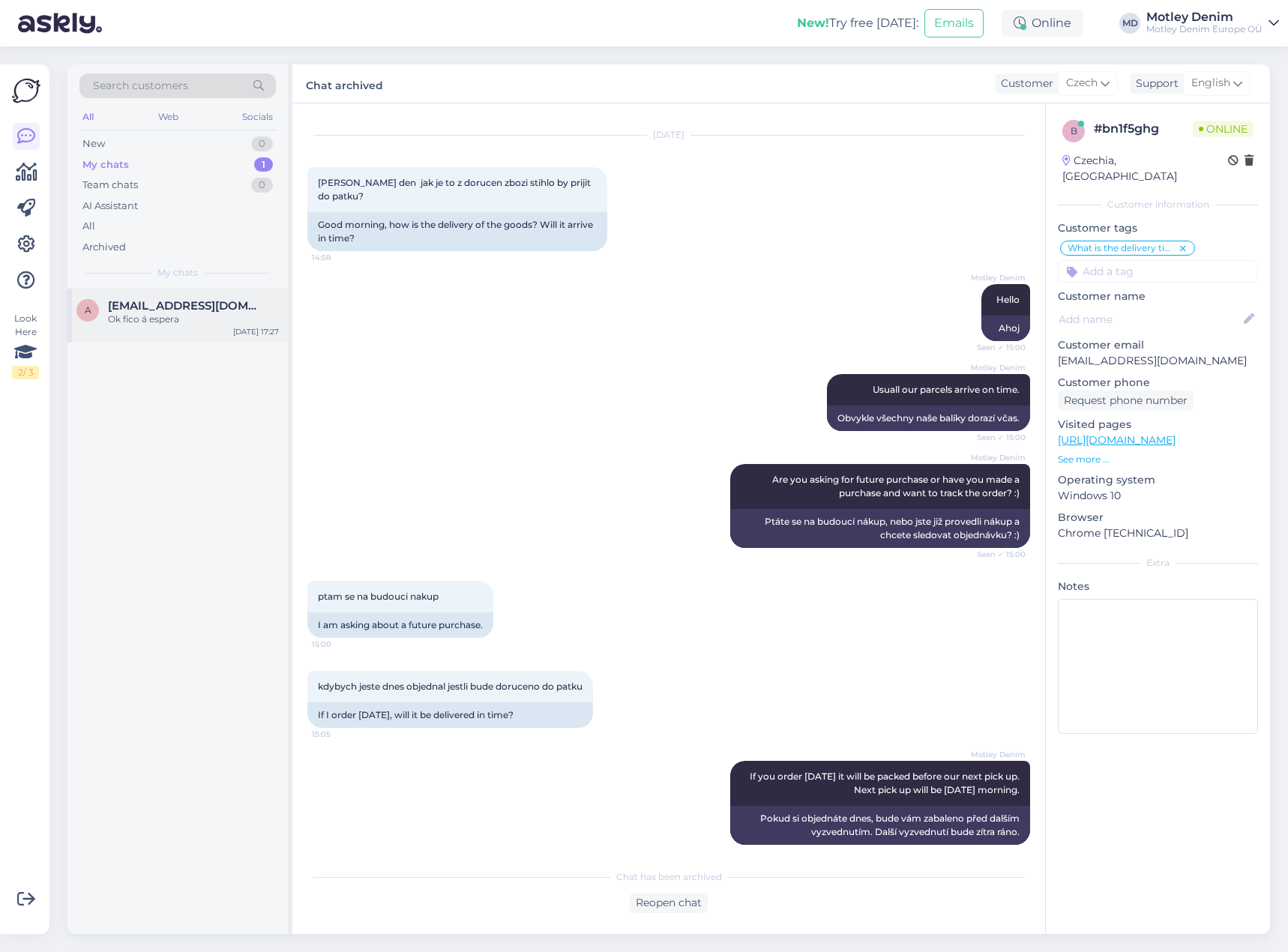
click at [206, 304] on span "[EMAIL_ADDRESS][DOMAIN_NAME]" at bounding box center [186, 306] width 156 height 14
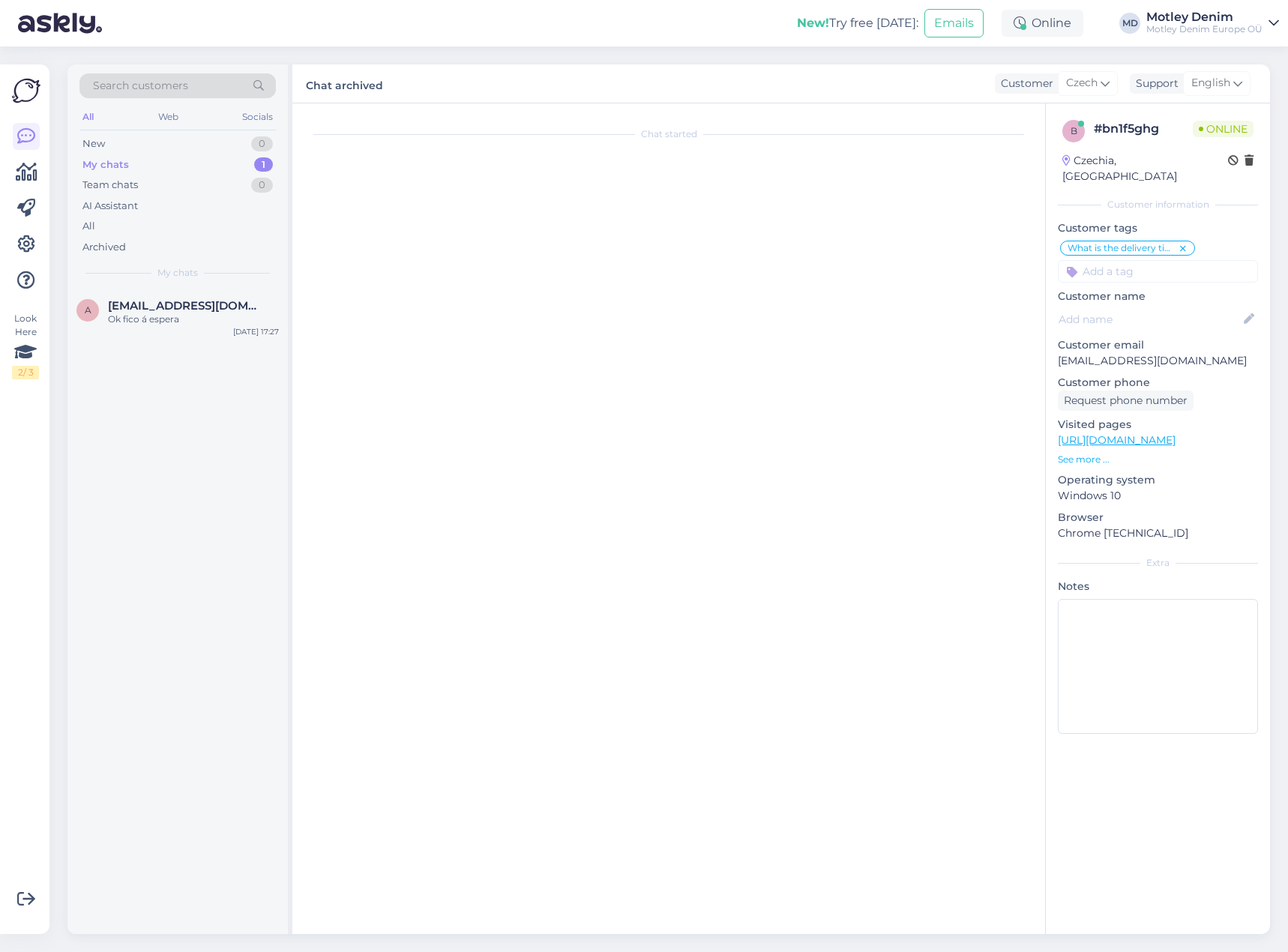
scroll to position [760, 0]
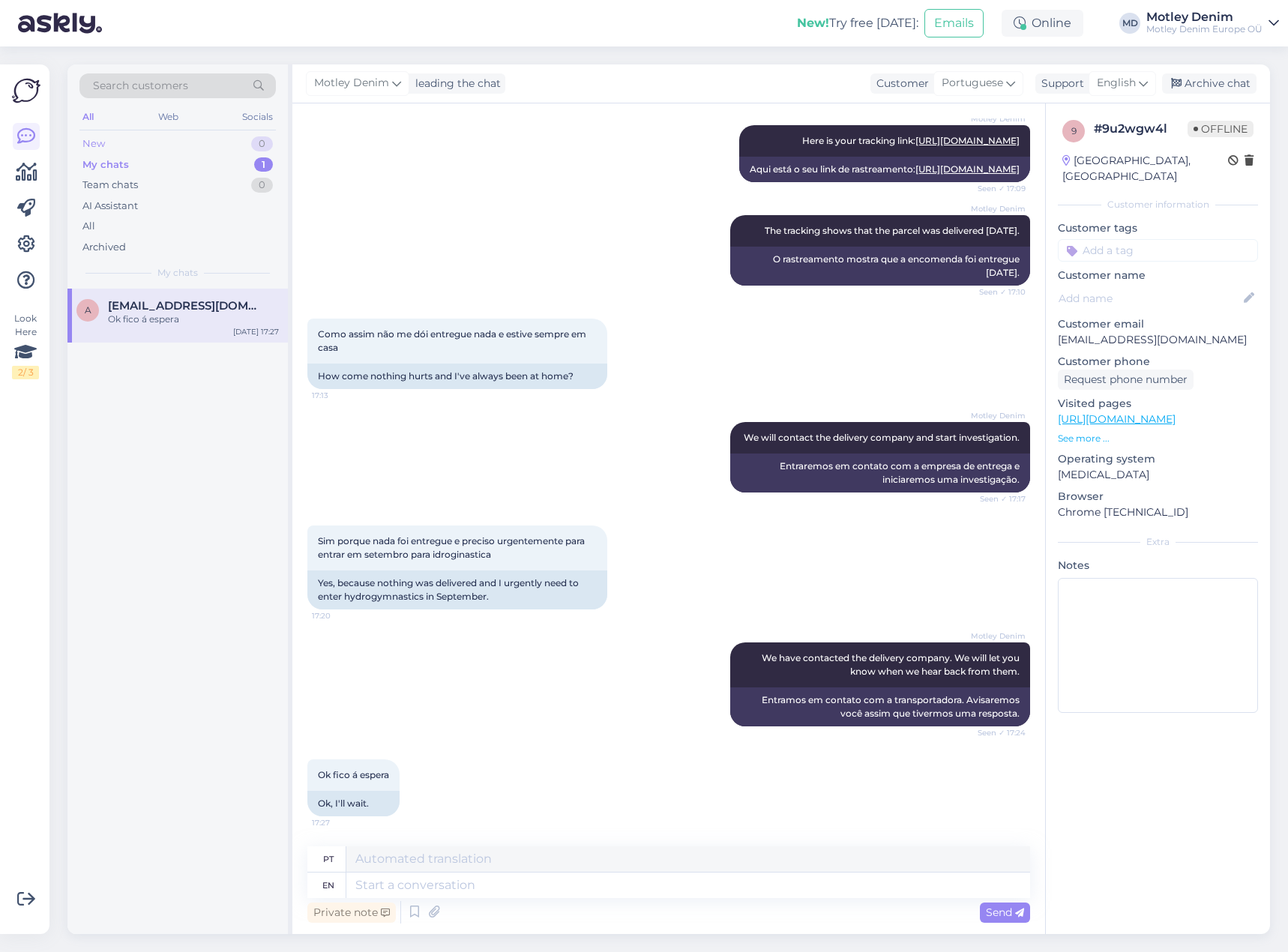
click at [234, 144] on div "New 0" at bounding box center [177, 144] width 197 height 21
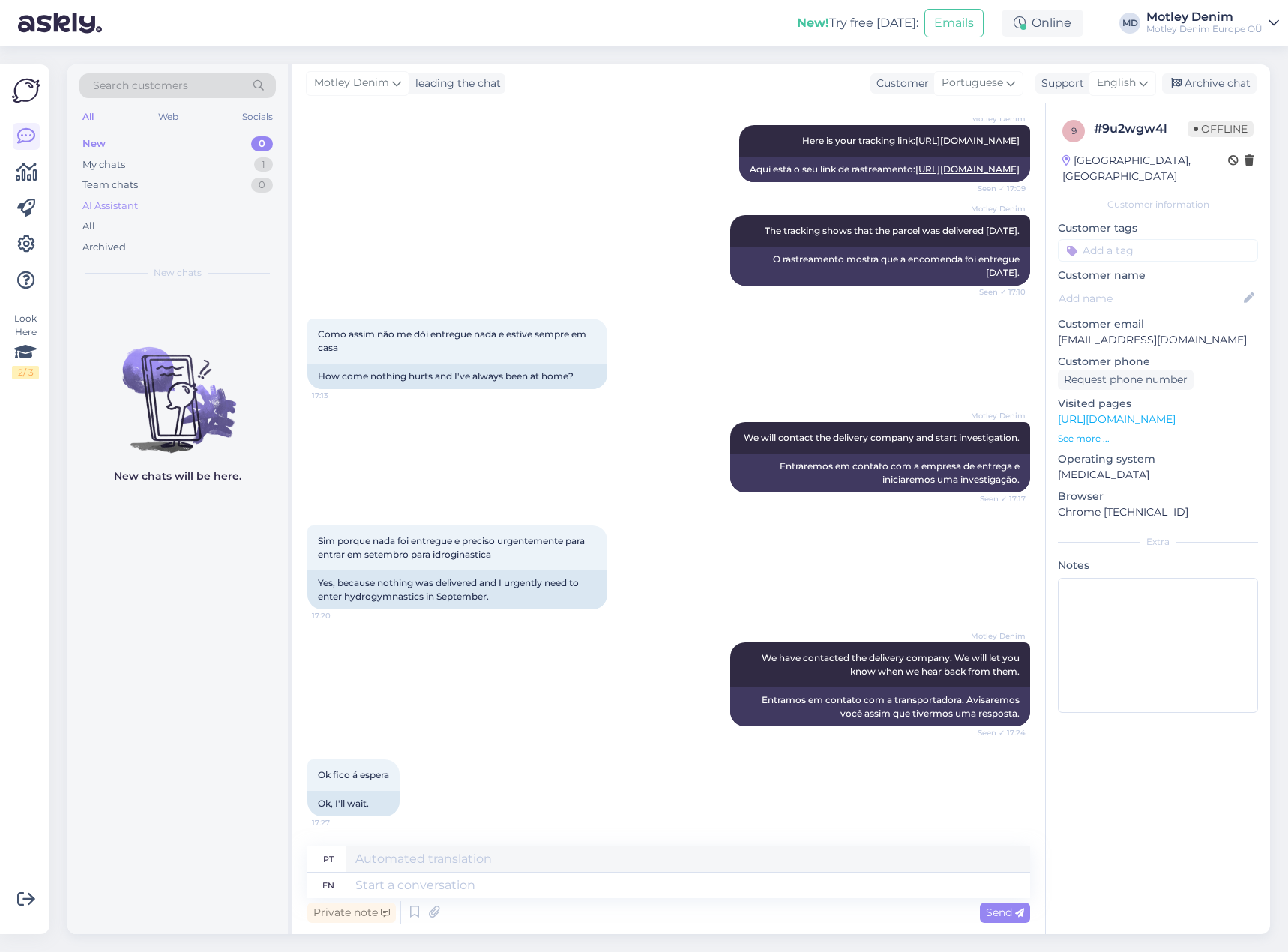
click at [179, 209] on div "AI Assistant" at bounding box center [177, 206] width 197 height 21
click at [153, 245] on div "Archived" at bounding box center [177, 247] width 197 height 21
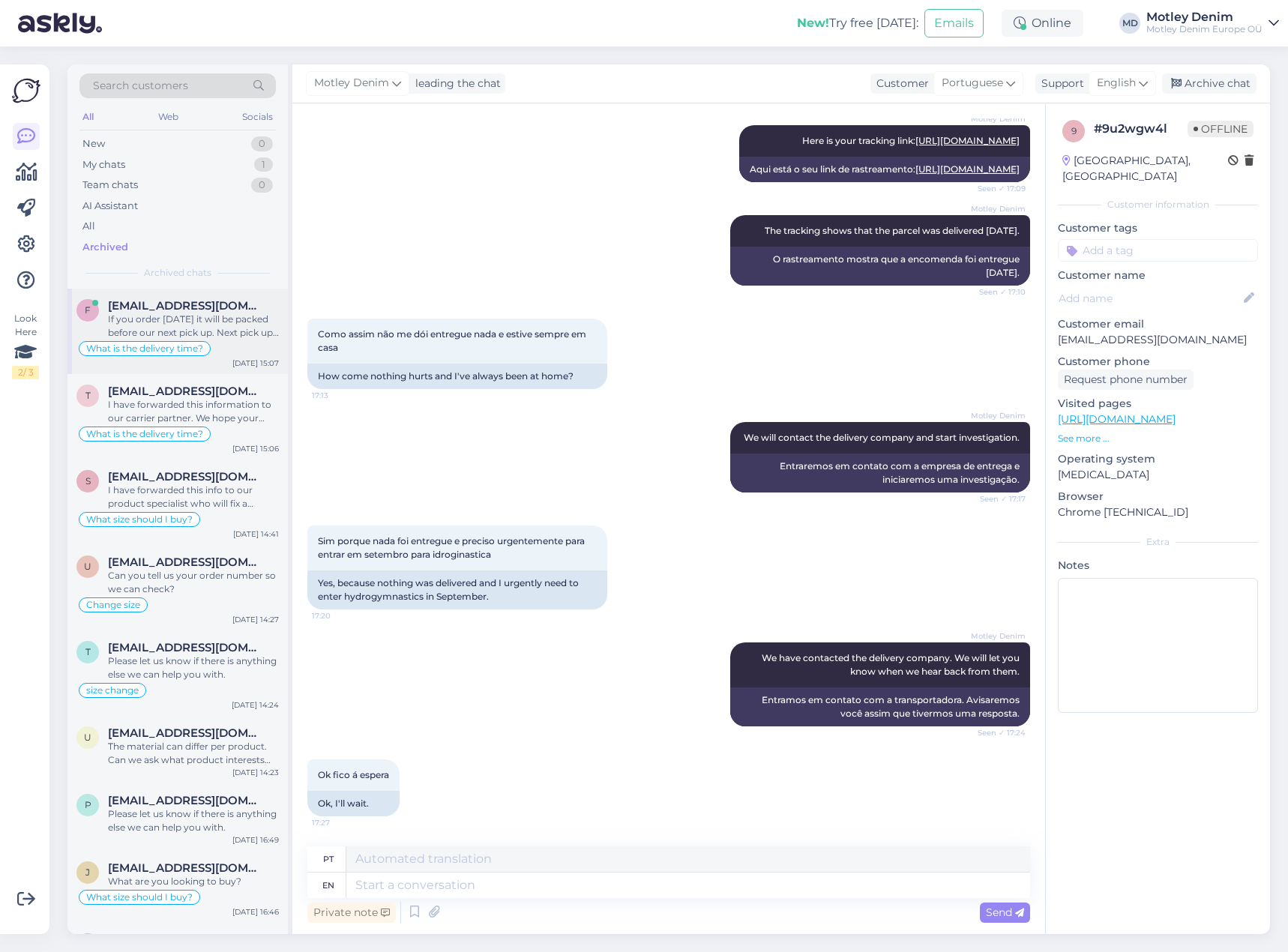
click at [195, 327] on div "If you order [DATE] it will be packed before our next pick up. Next pick up wil…" at bounding box center [193, 326] width 171 height 27
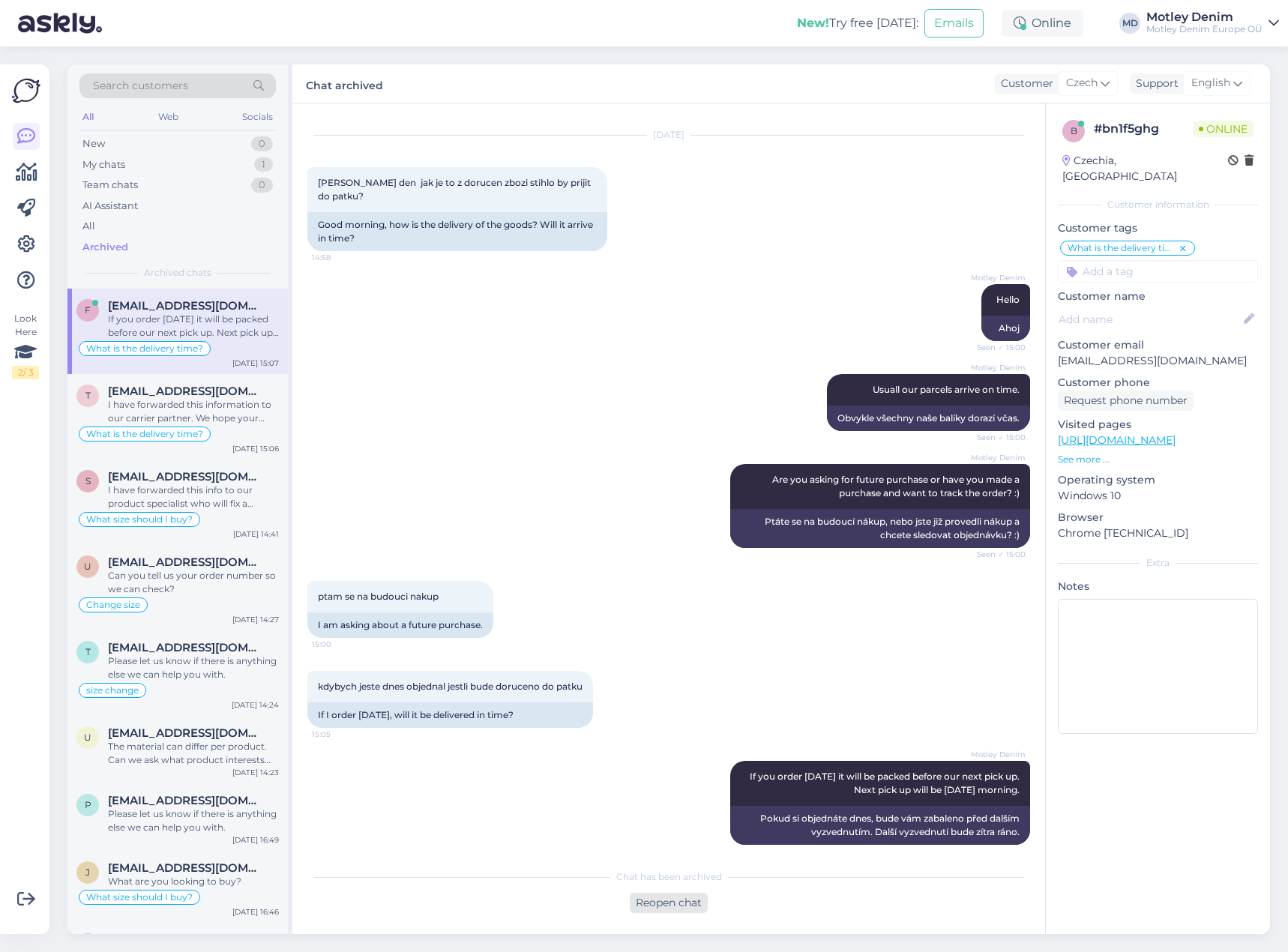
click at [653, 898] on div "Reopen chat" at bounding box center [669, 903] width 78 height 20
click at [686, 905] on div "Reopen chat" at bounding box center [669, 903] width 78 height 20
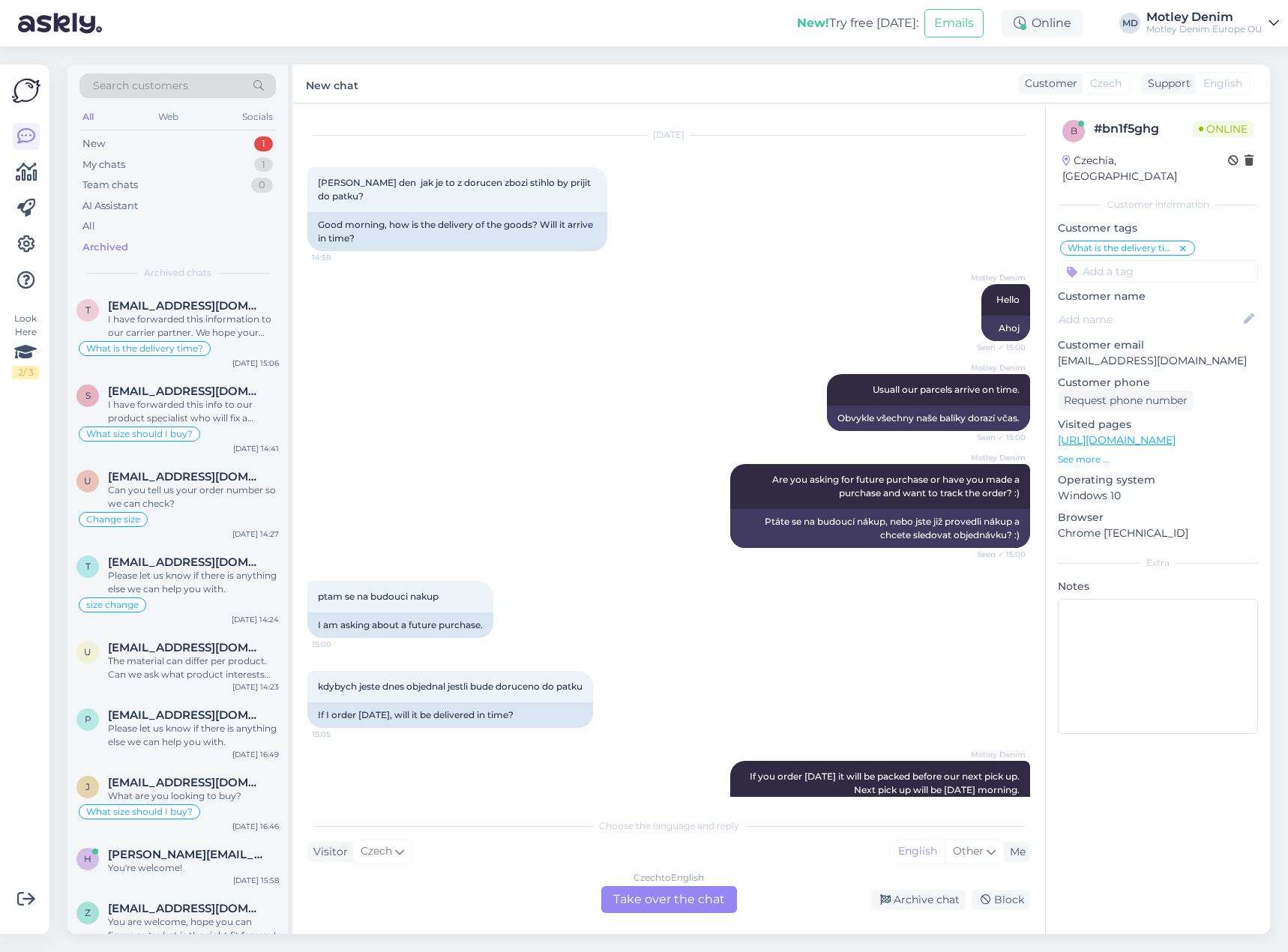
click at [682, 903] on div "Czech to English Take over the chat" at bounding box center [669, 899] width 135 height 27
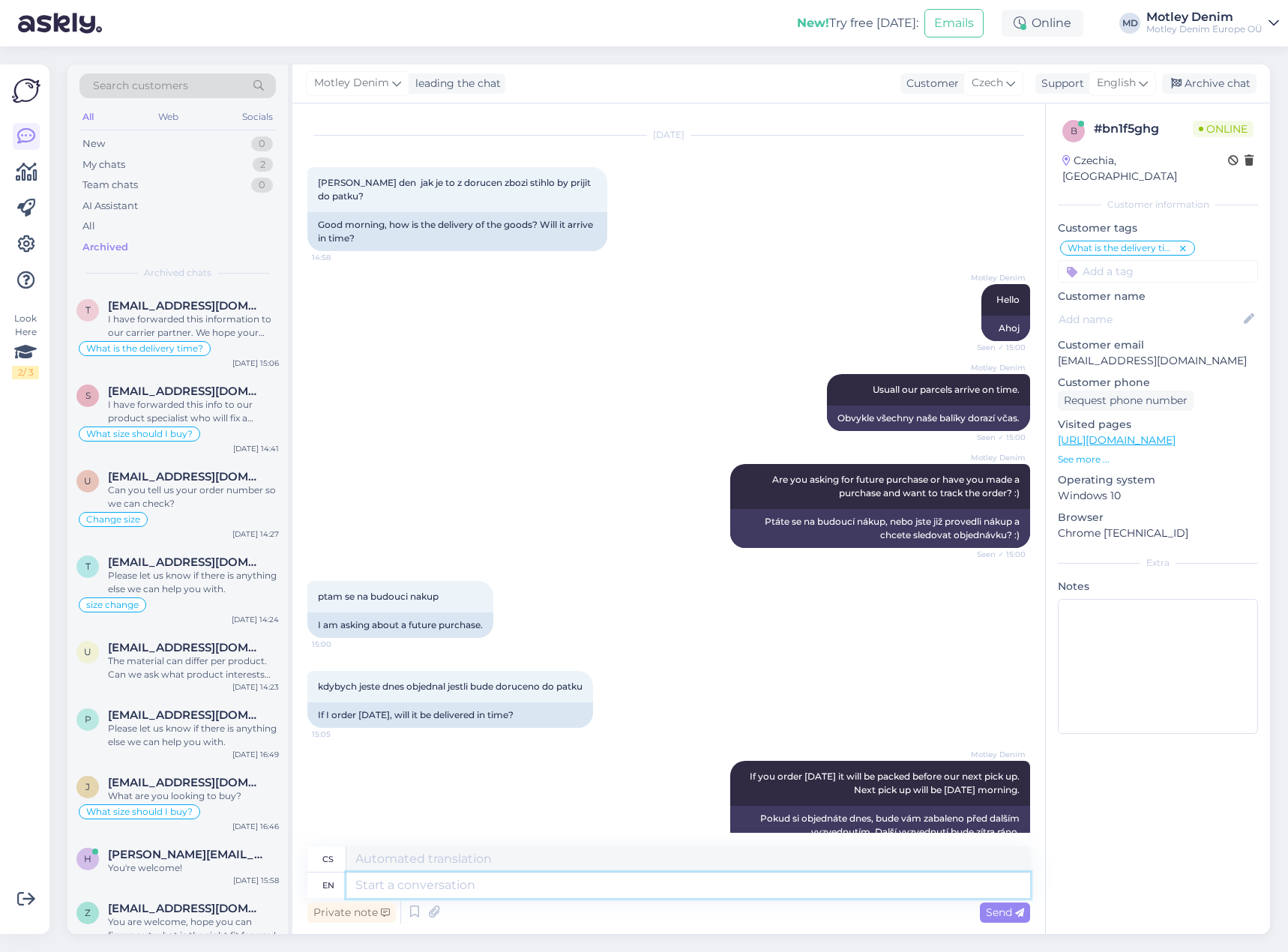
click at [735, 889] on textarea at bounding box center [688, 885] width 684 height 26
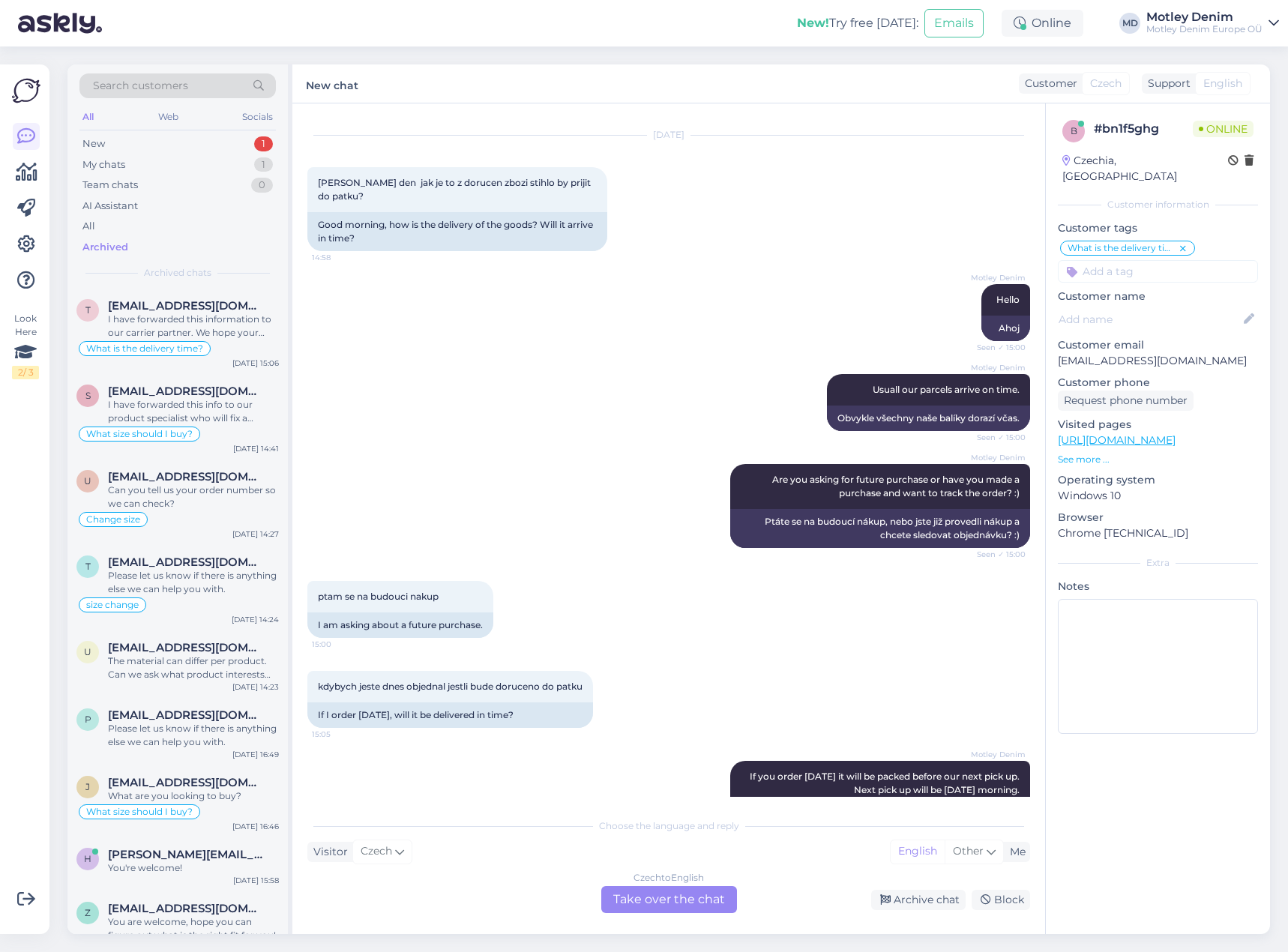
scroll to position [82, 0]
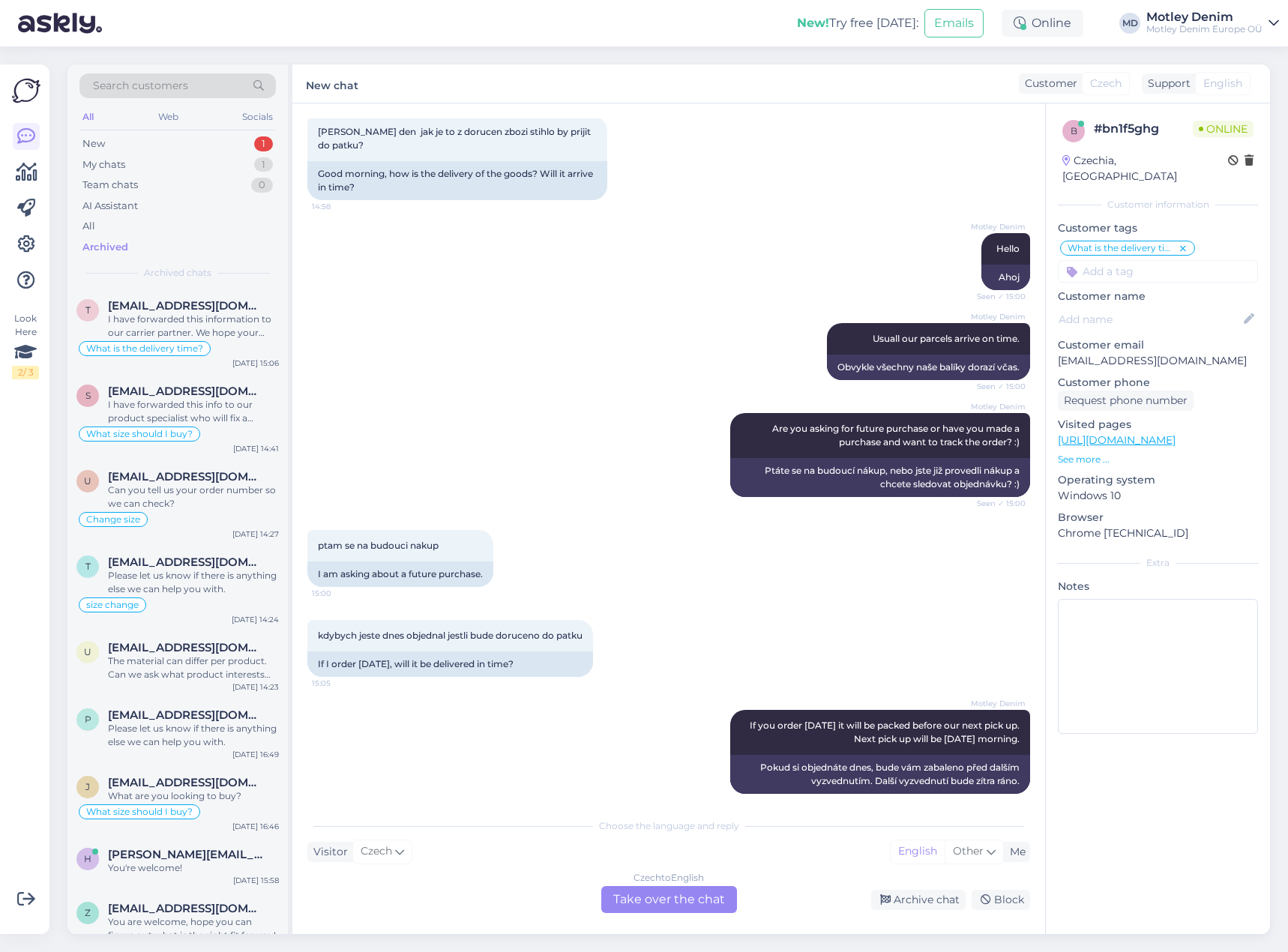
click at [694, 903] on div "Czech to English Take over the chat" at bounding box center [669, 899] width 135 height 27
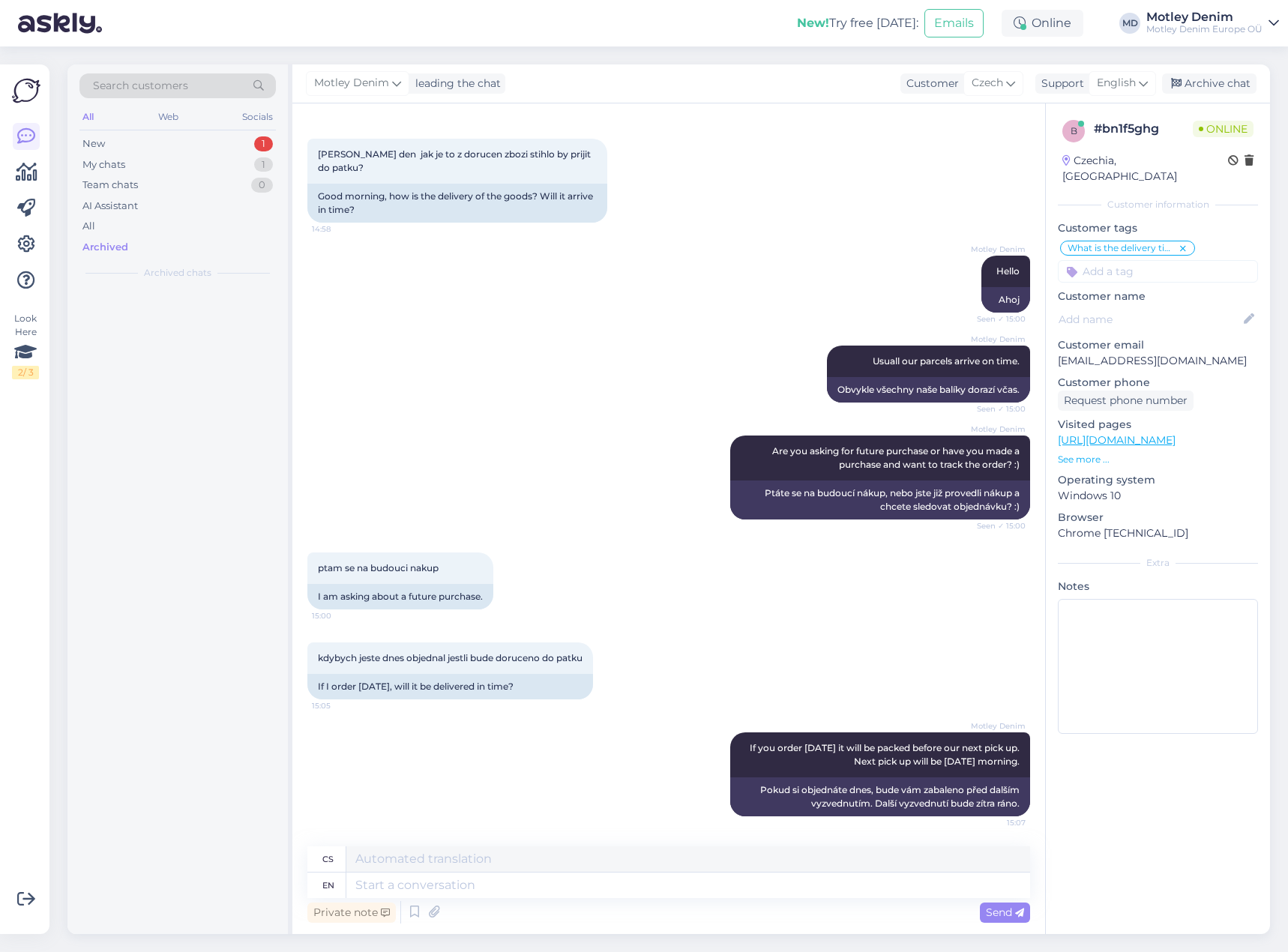
scroll to position [46, 0]
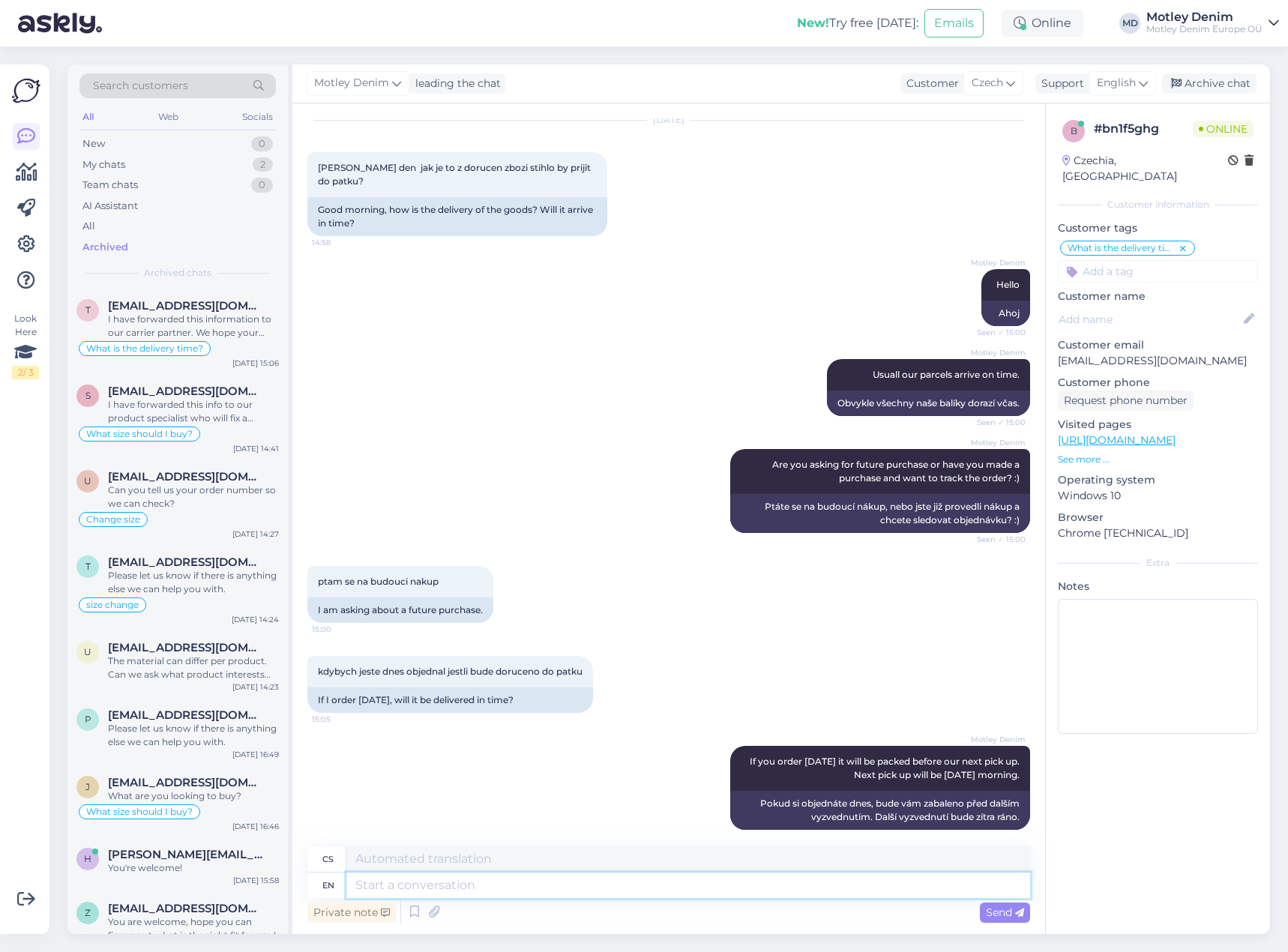
click at [701, 891] on textarea at bounding box center [688, 885] width 684 height 26
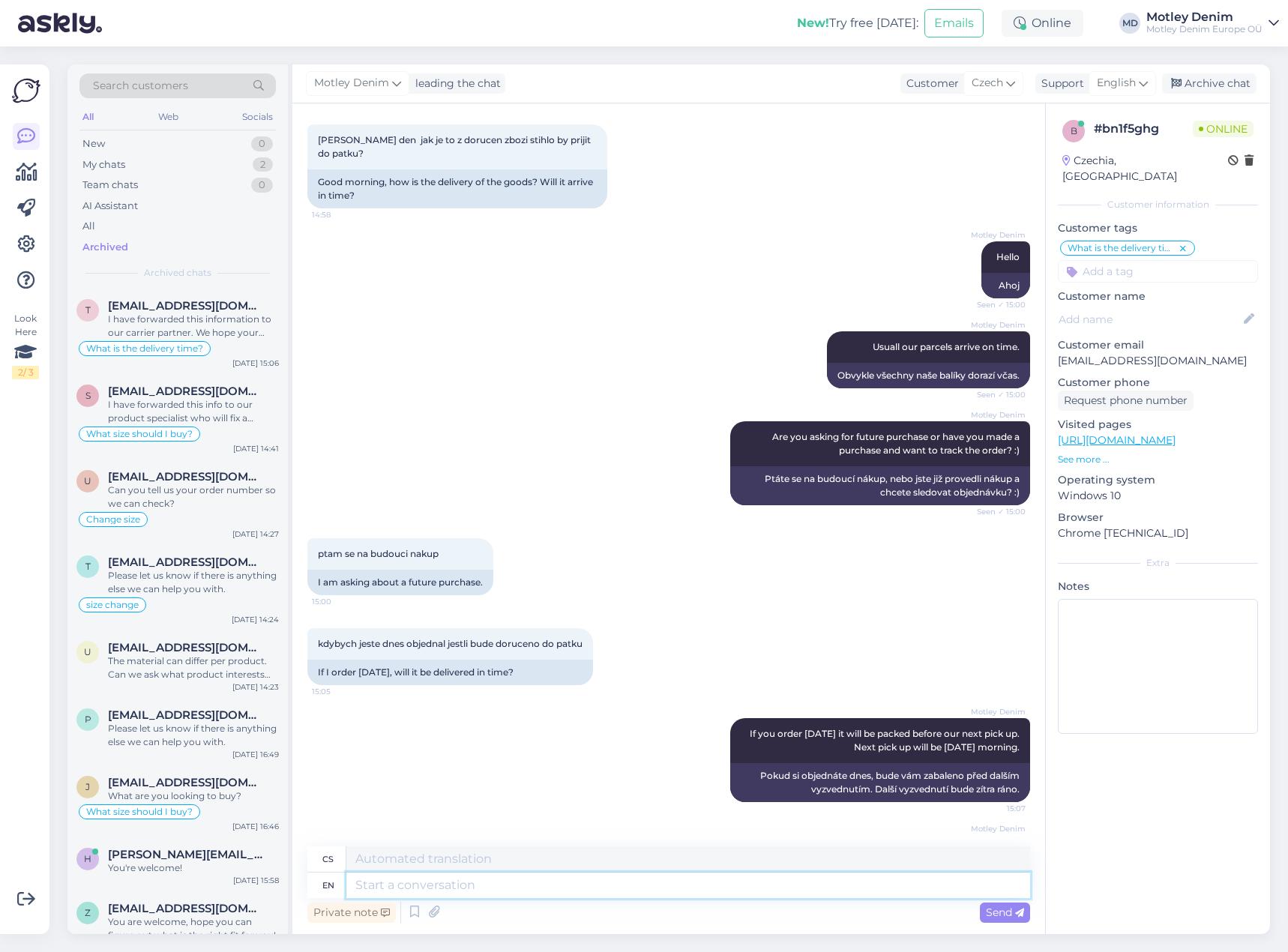
scroll to position [163, 0]
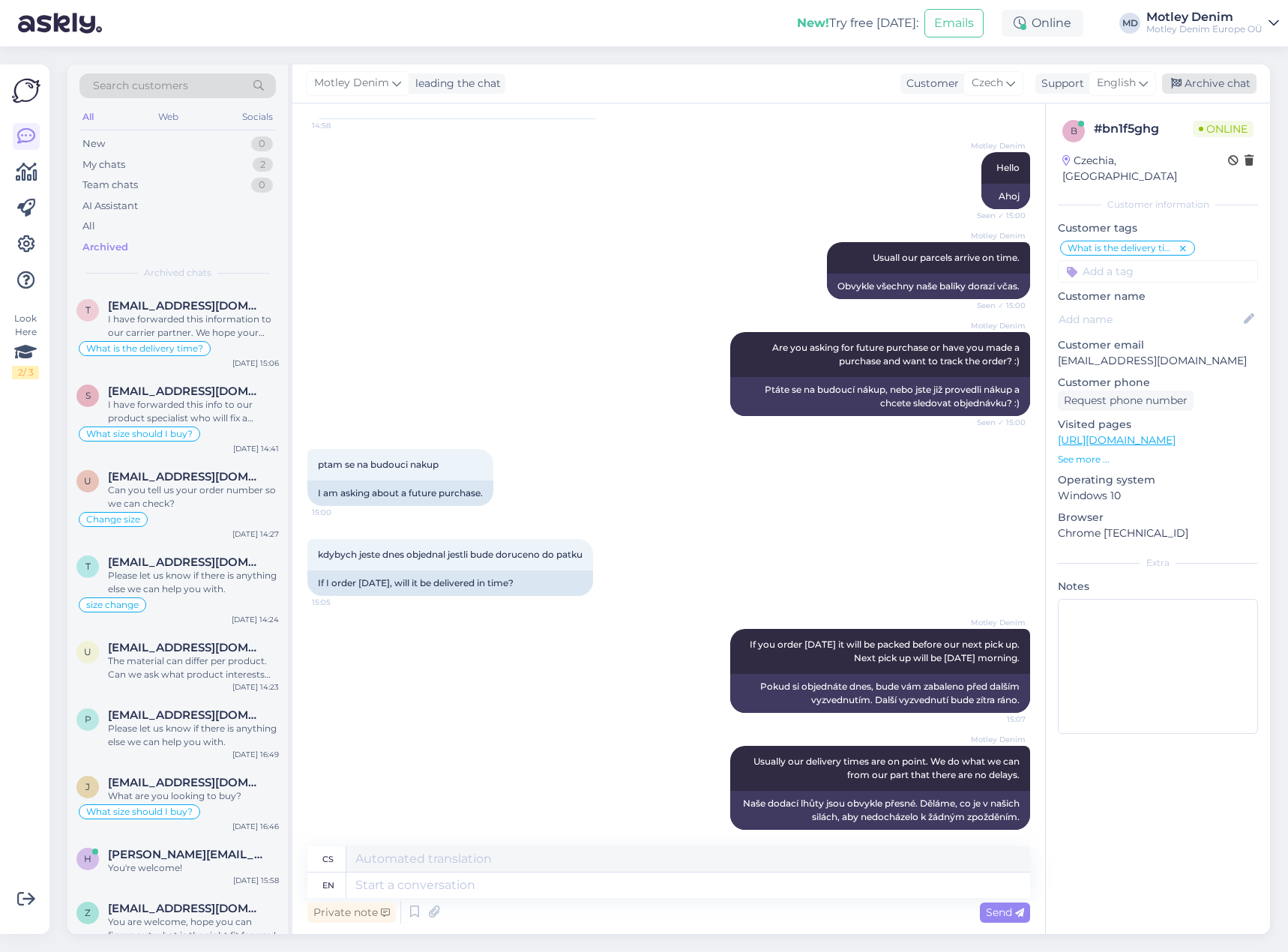
click at [1232, 85] on div "Archive chat" at bounding box center [1209, 83] width 95 height 20
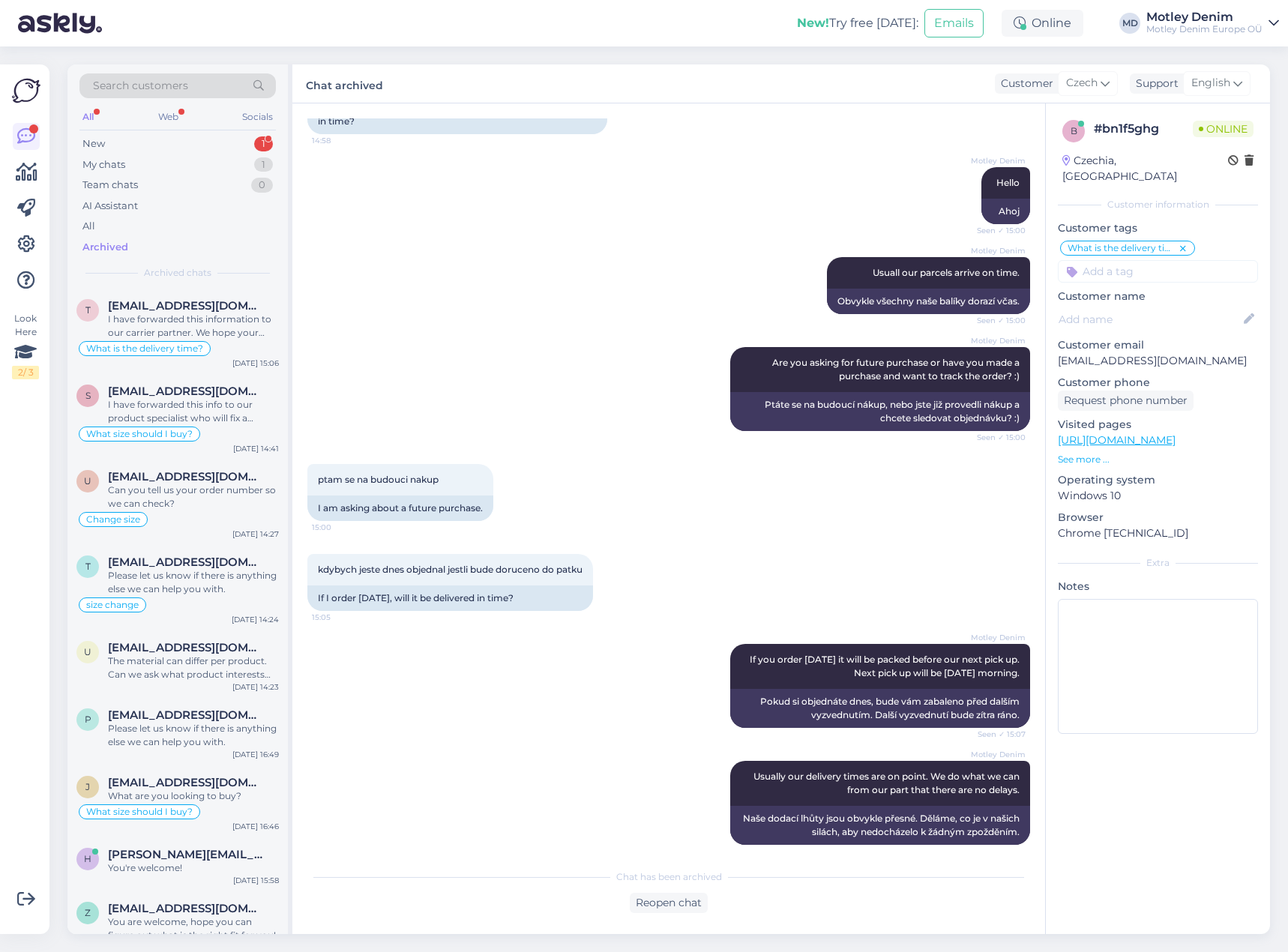
scroll to position [277, 0]
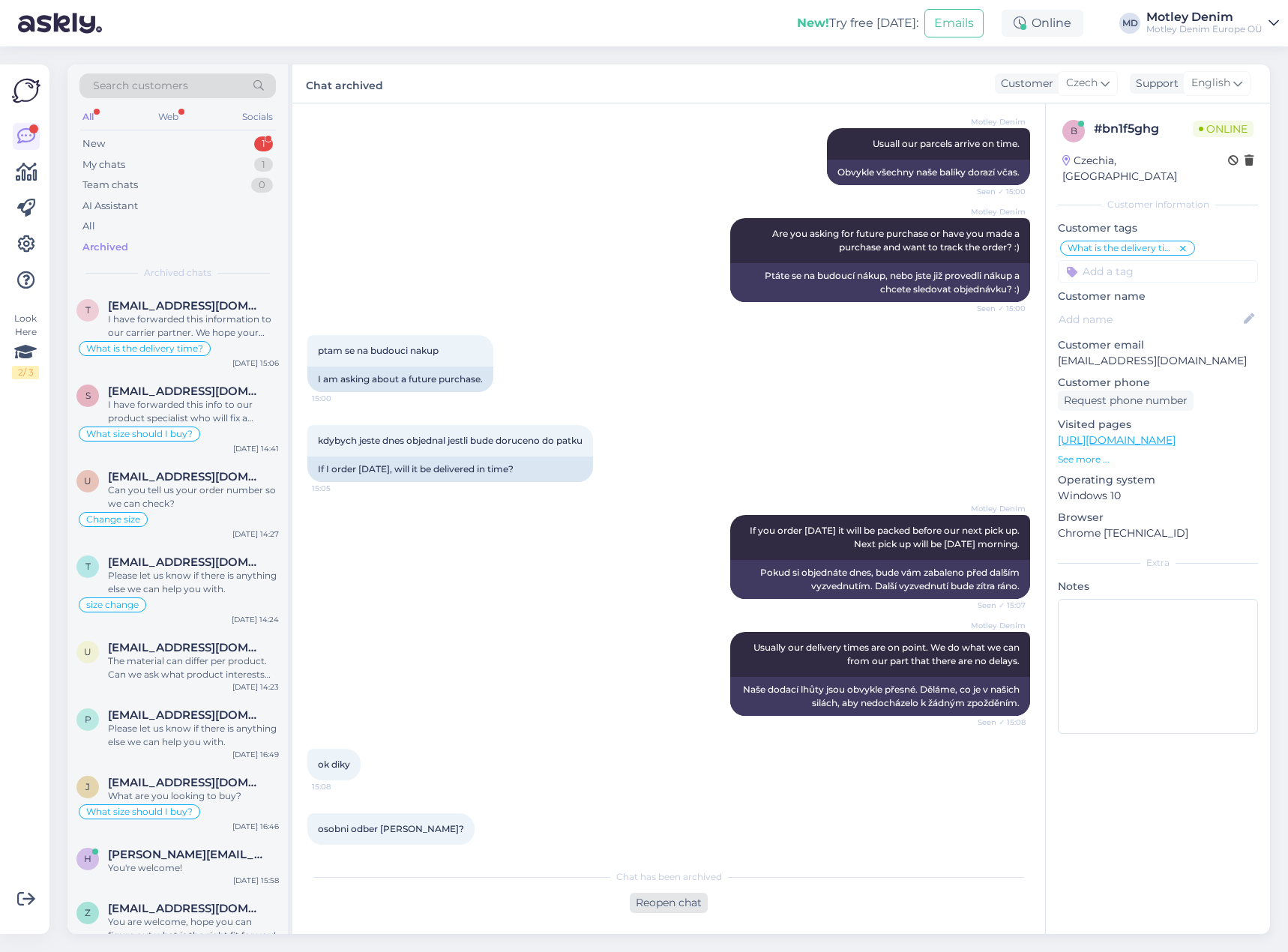
click at [669, 905] on div "Reopen chat" at bounding box center [669, 903] width 78 height 20
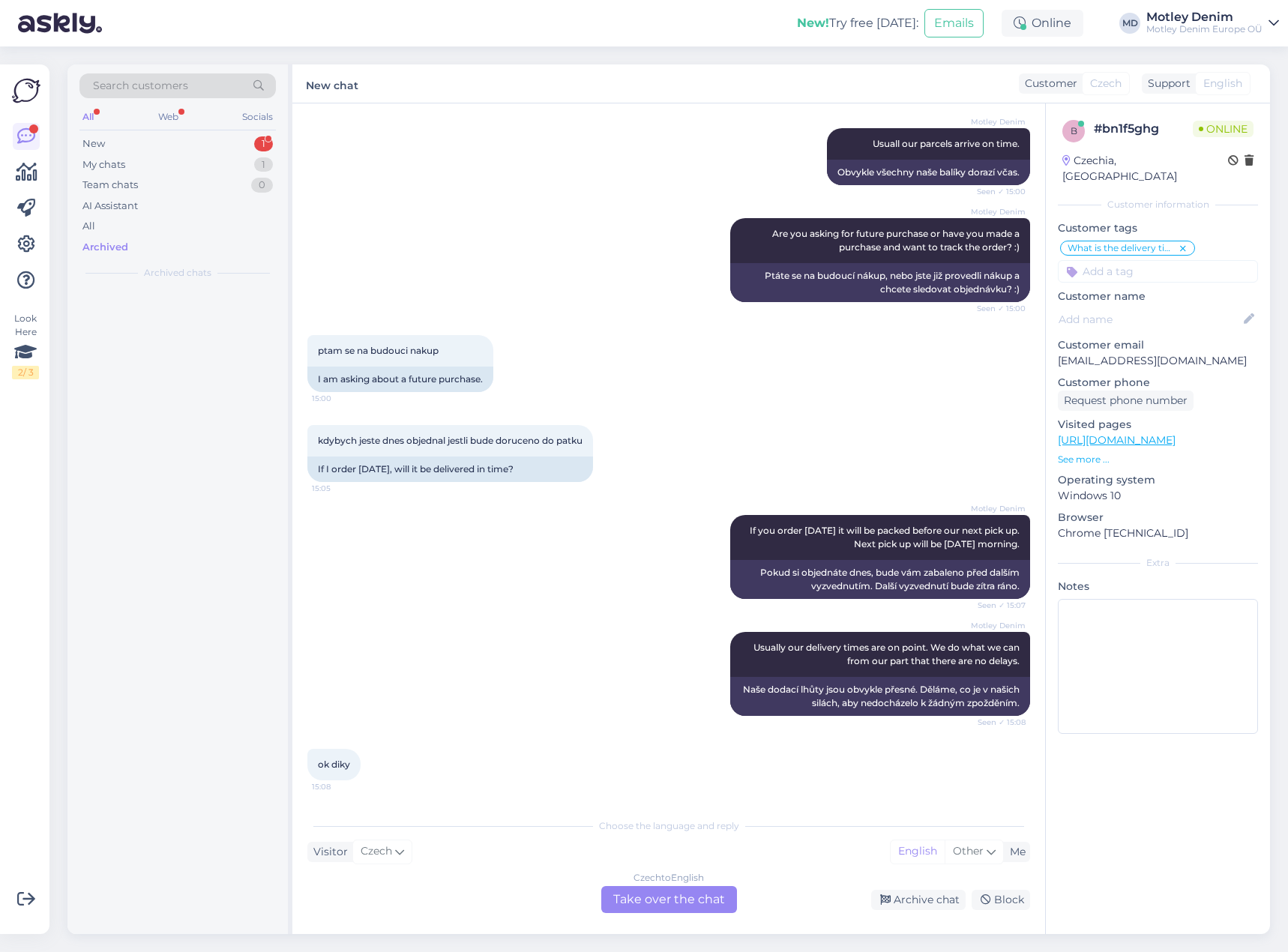
scroll to position [292, 0]
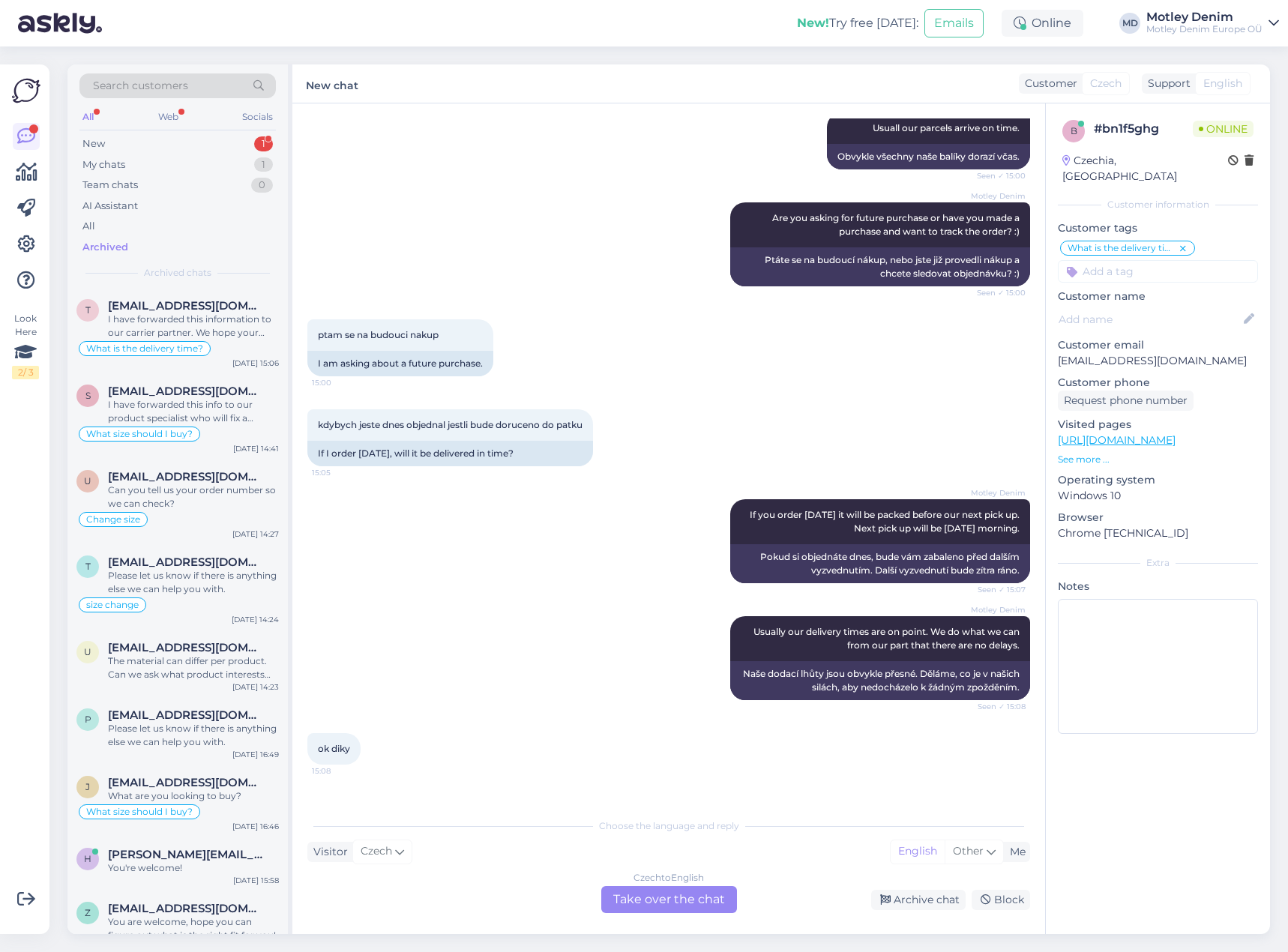
click at [659, 894] on div "Czech to English Take over the chat" at bounding box center [669, 899] width 135 height 27
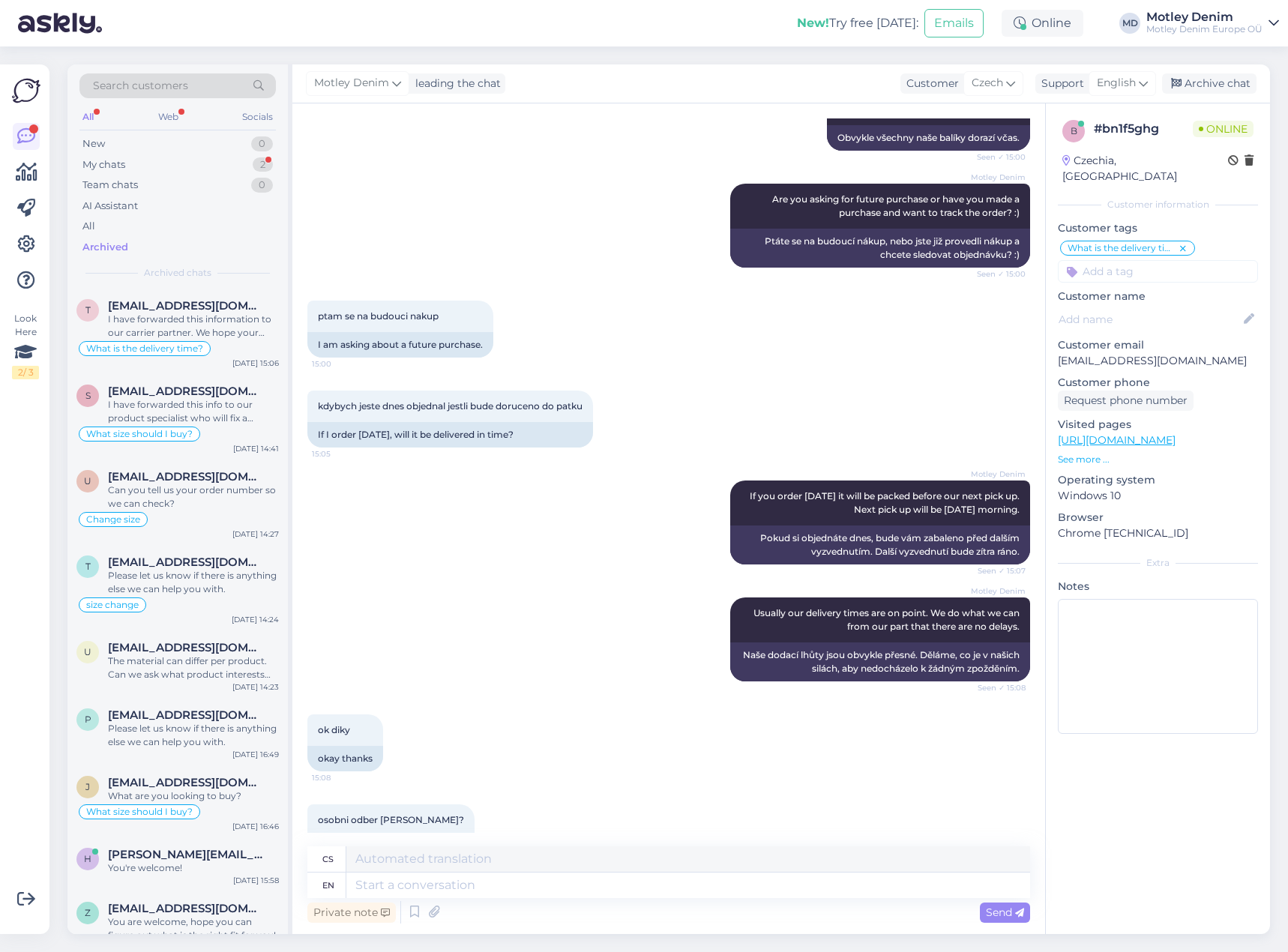
scroll to position [342, 0]
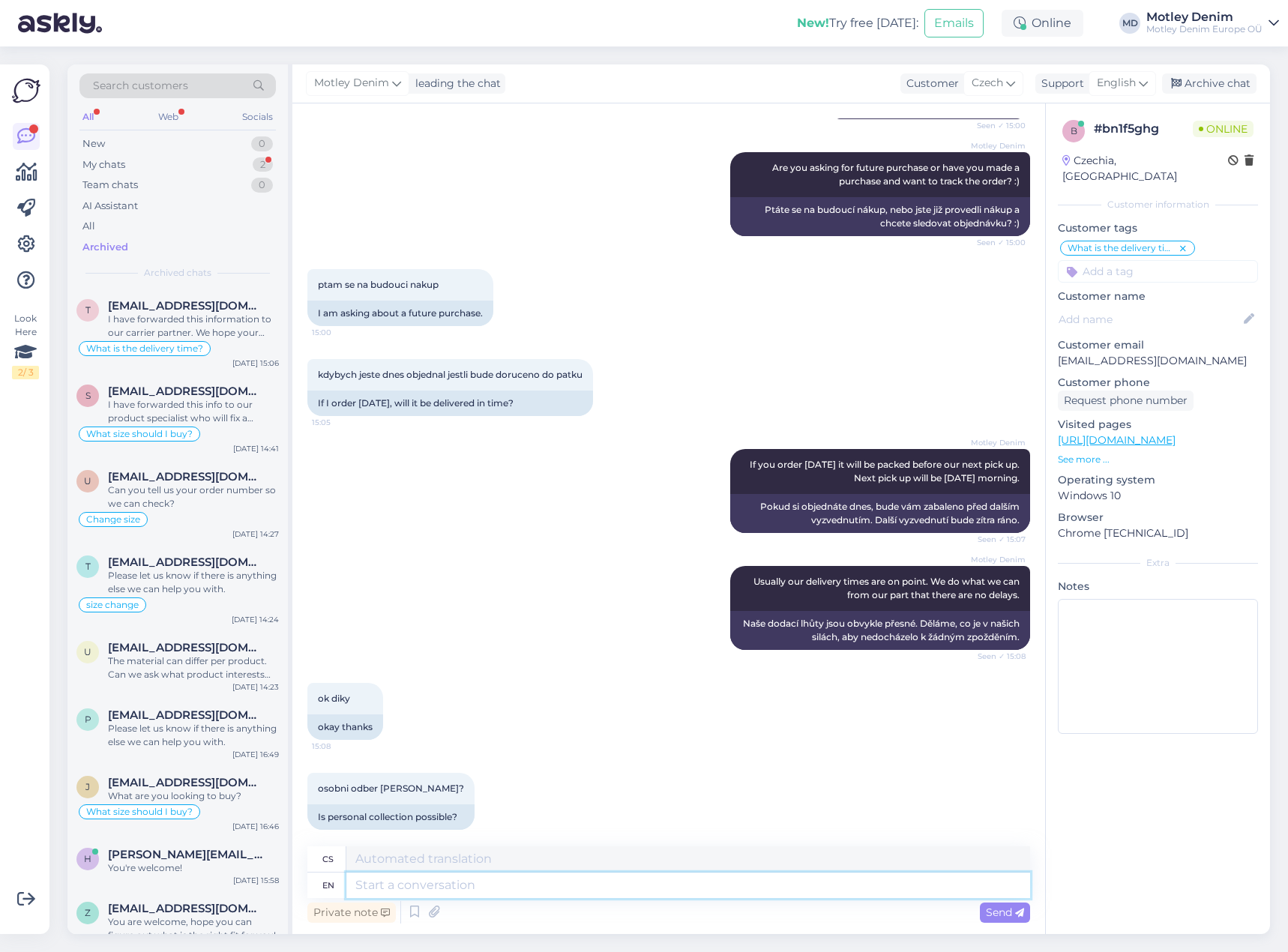
drag, startPoint x: 518, startPoint y: 890, endPoint x: 566, endPoint y: 877, distance: 49.7
click at [518, 891] on textarea at bounding box center [688, 885] width 684 height 26
click at [327, 783] on span "osobni odber [PERSON_NAME]?" at bounding box center [391, 788] width 147 height 11
drag, startPoint x: 327, startPoint y: 775, endPoint x: 423, endPoint y: 776, distance: 96.0
click at [423, 783] on span "osobni odber [PERSON_NAME]?" at bounding box center [391, 788] width 147 height 11
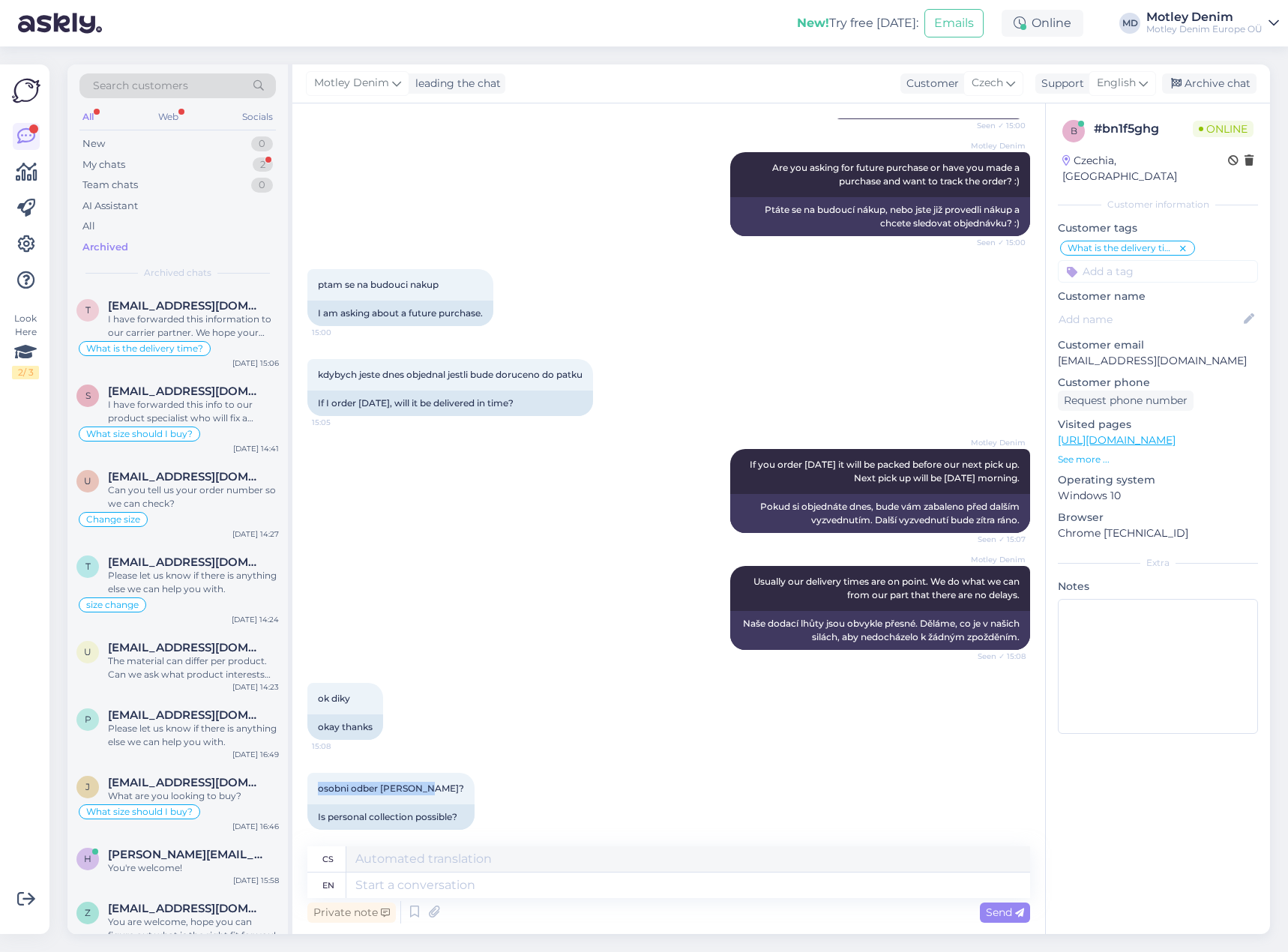
copy span "osobni odber [PERSON_NAME]?"
click at [756, 885] on textarea at bounding box center [688, 885] width 684 height 26
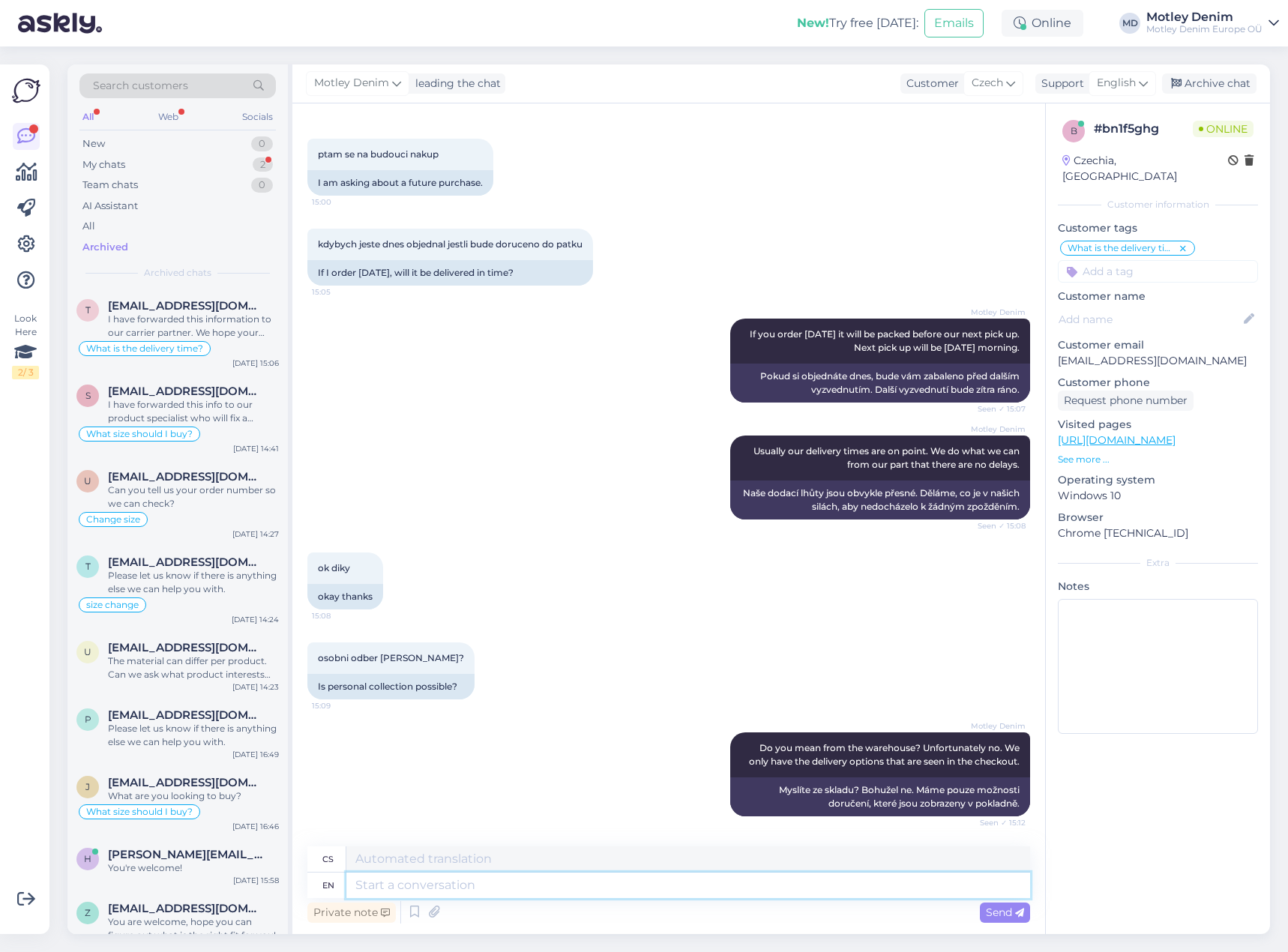
scroll to position [549, 0]
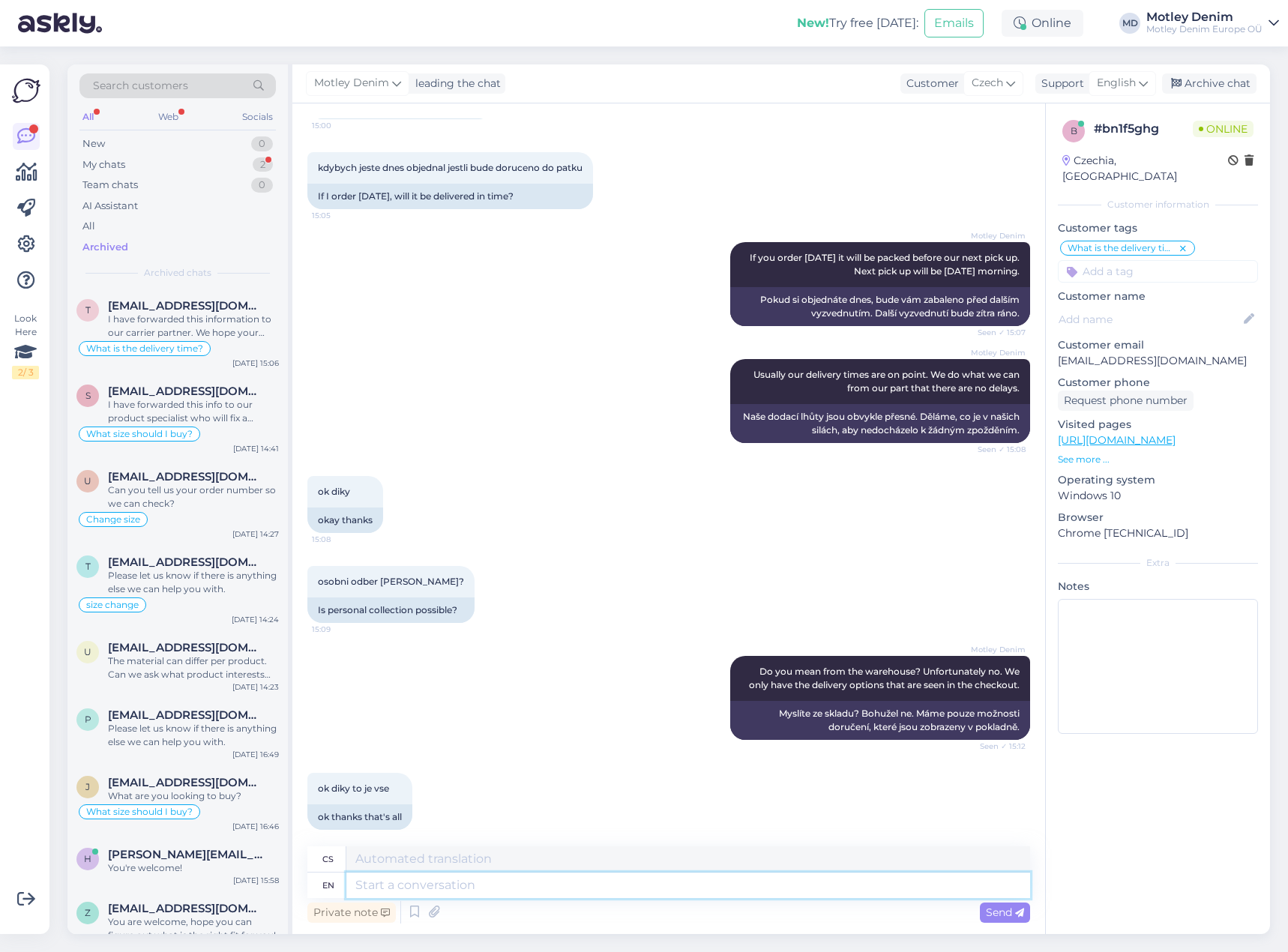
drag, startPoint x: 497, startPoint y: 881, endPoint x: 504, endPoint y: 881, distance: 7.0
click at [497, 881] on textarea at bounding box center [688, 885] width 684 height 26
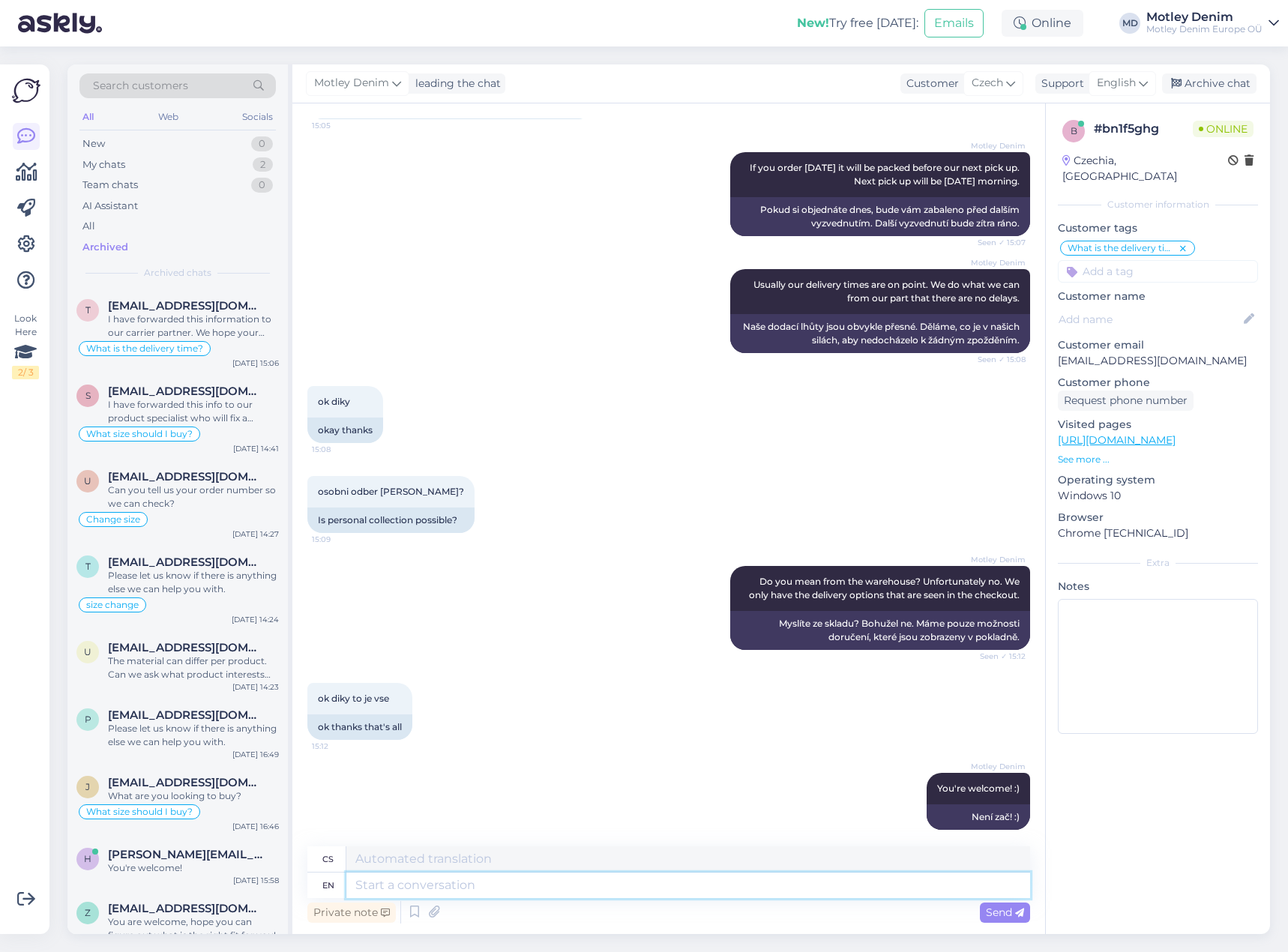
scroll to position [743, 0]
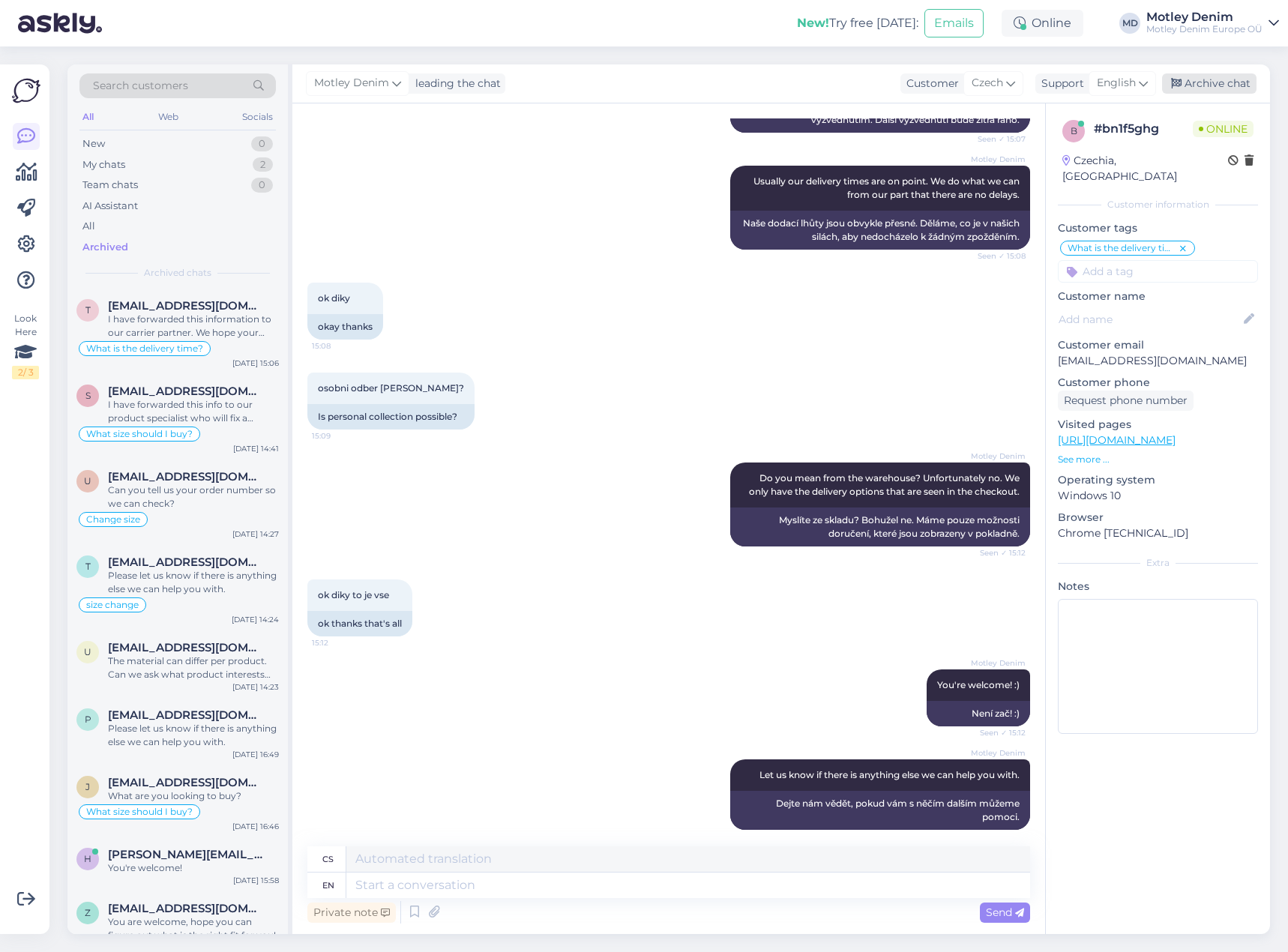
click at [1199, 84] on div "Archive chat" at bounding box center [1209, 83] width 95 height 20
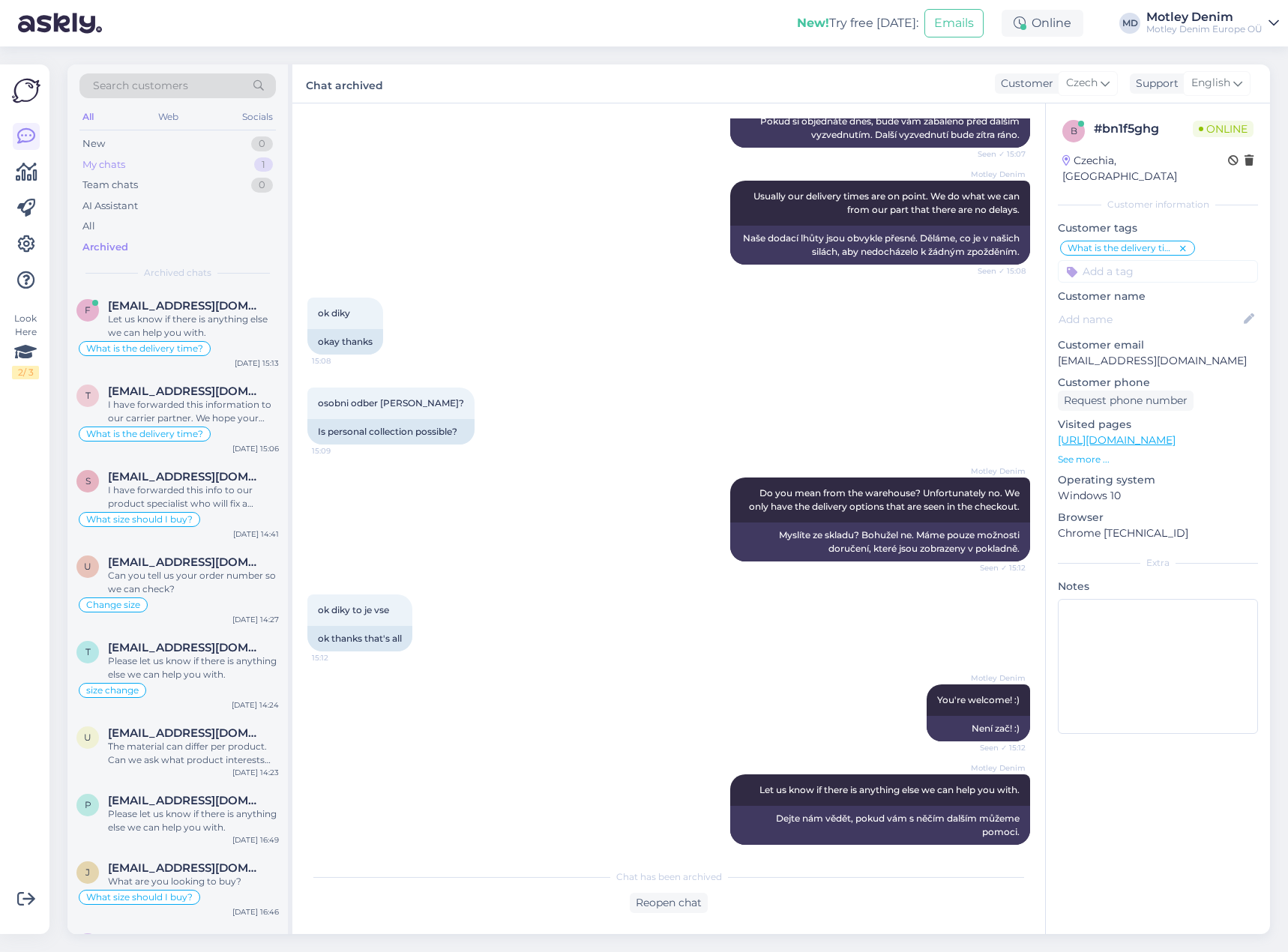
click at [230, 165] on div "My chats 1" at bounding box center [177, 164] width 197 height 21
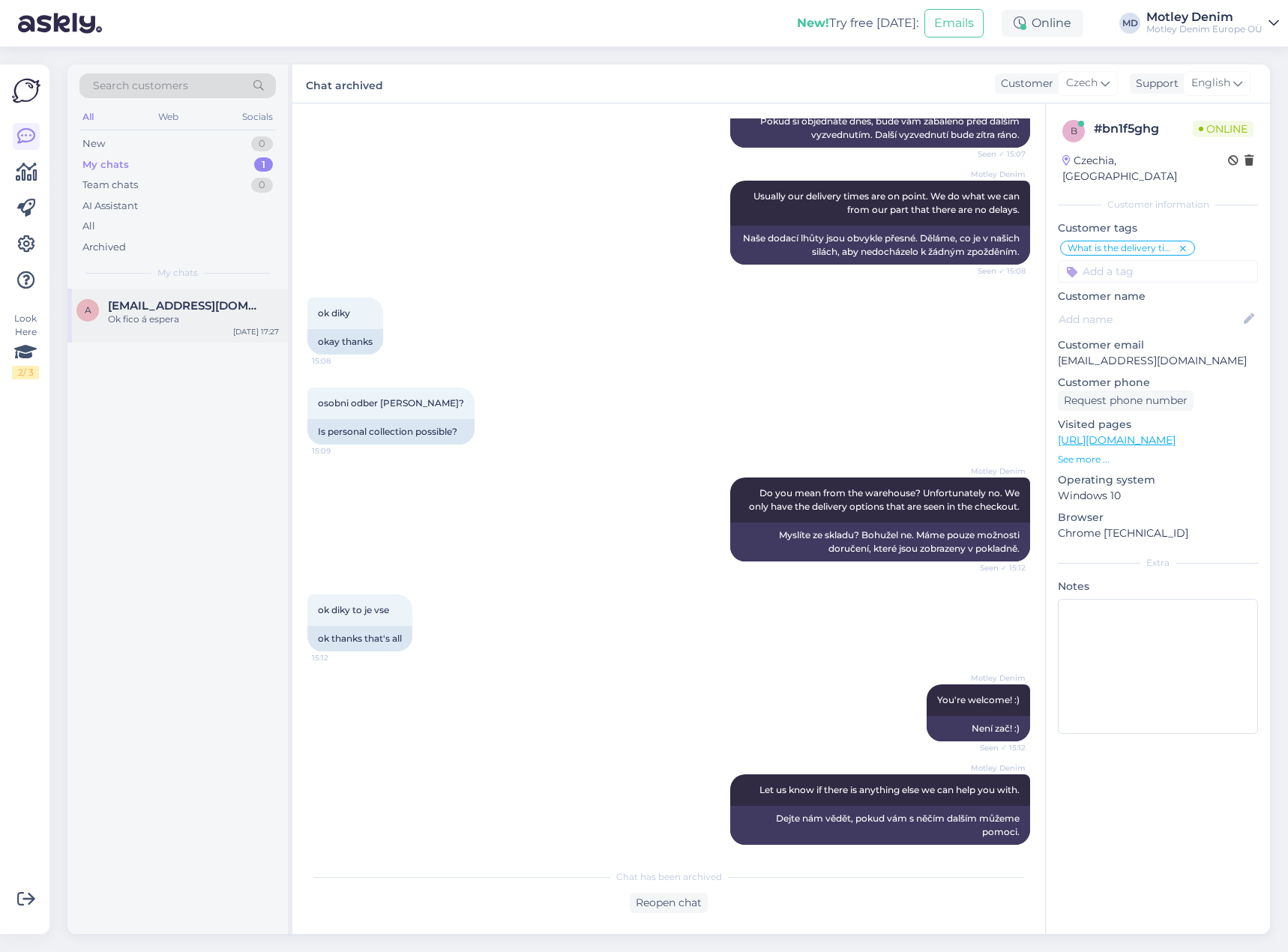
click at [199, 319] on div "Ok fico á espera" at bounding box center [193, 319] width 171 height 14
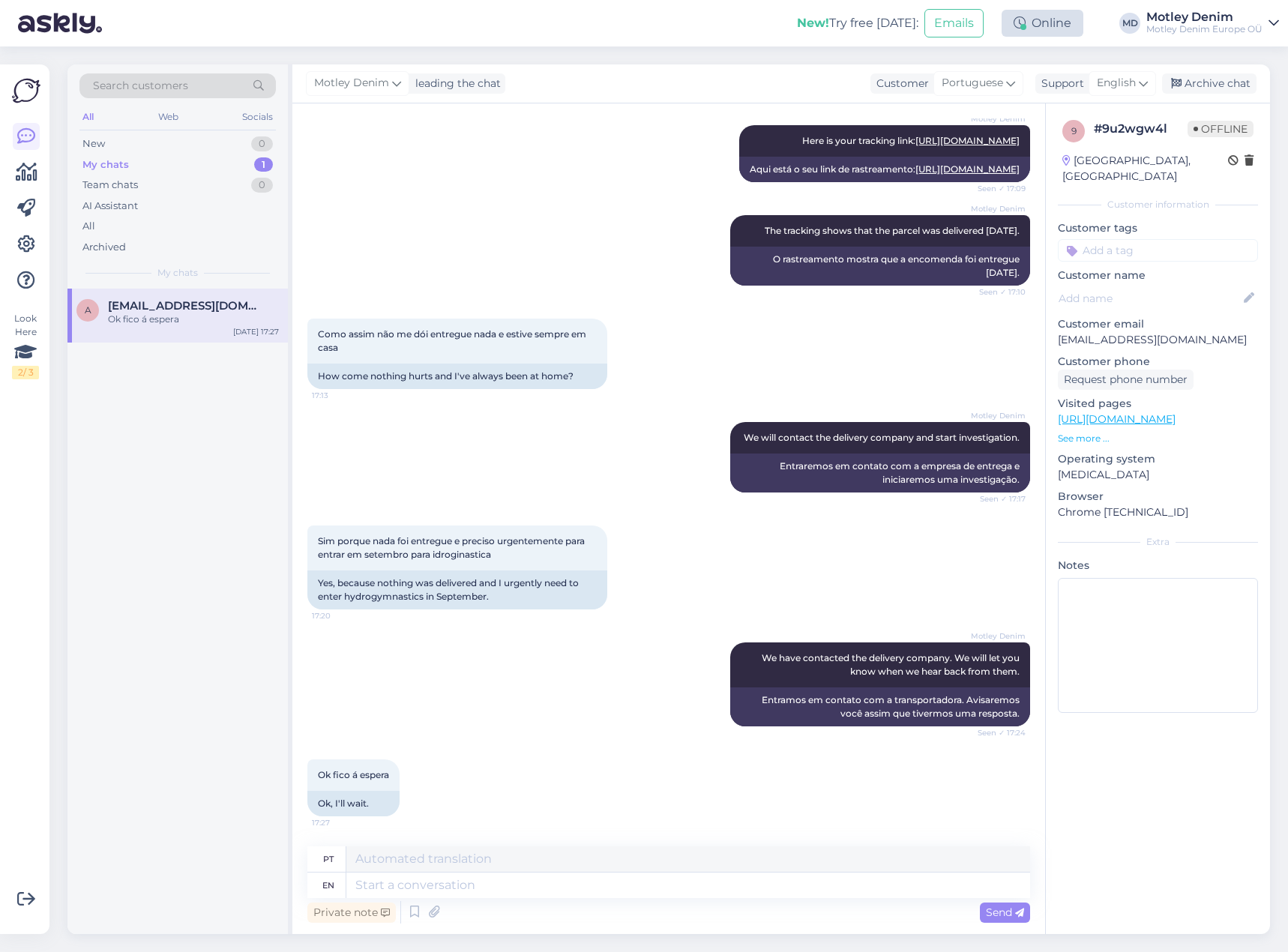
click at [1053, 20] on div "Online" at bounding box center [1043, 23] width 82 height 27
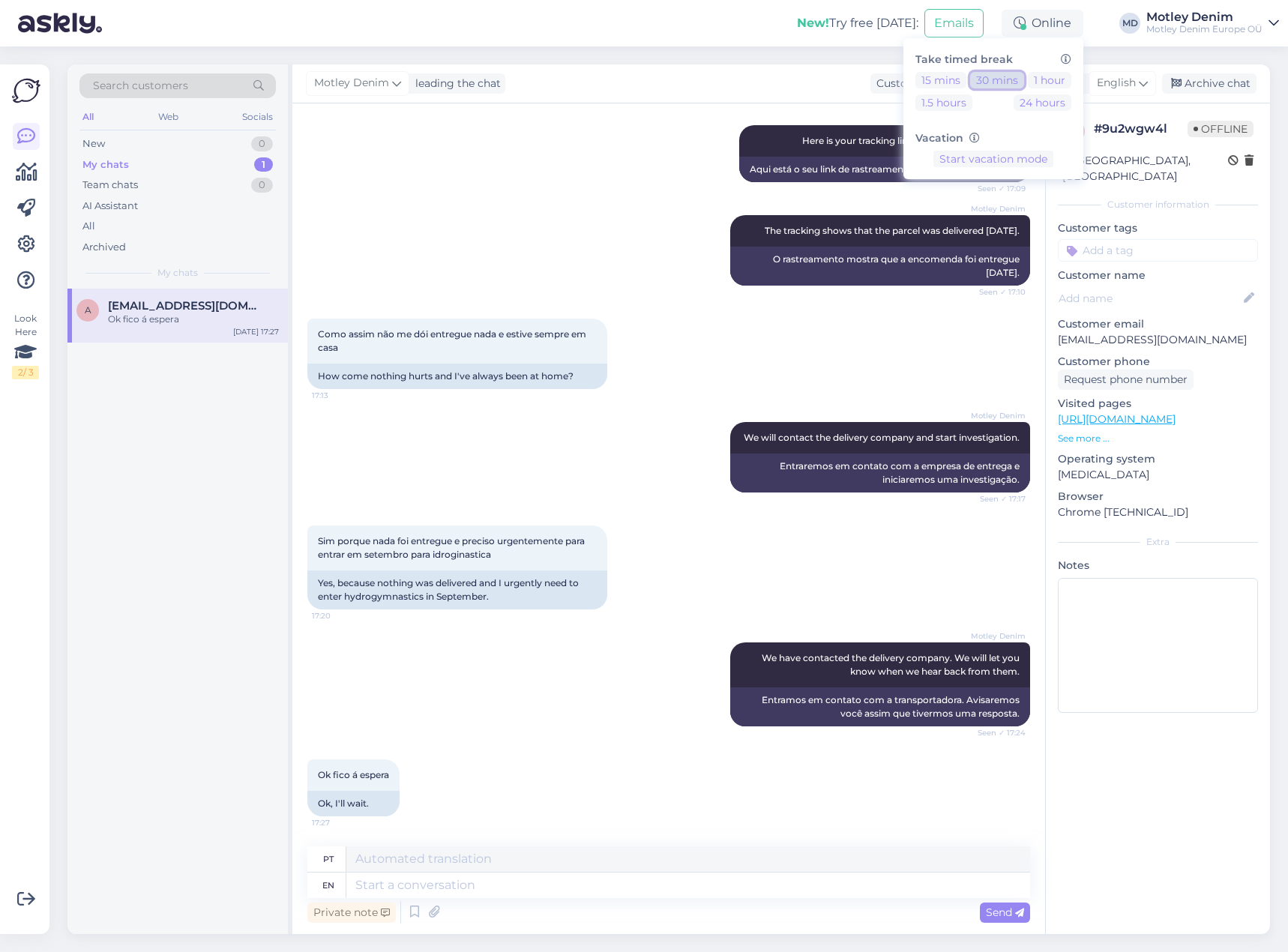
click at [991, 78] on button "30 mins" at bounding box center [997, 79] width 54 height 16
